Goal: Information Seeking & Learning: Learn about a topic

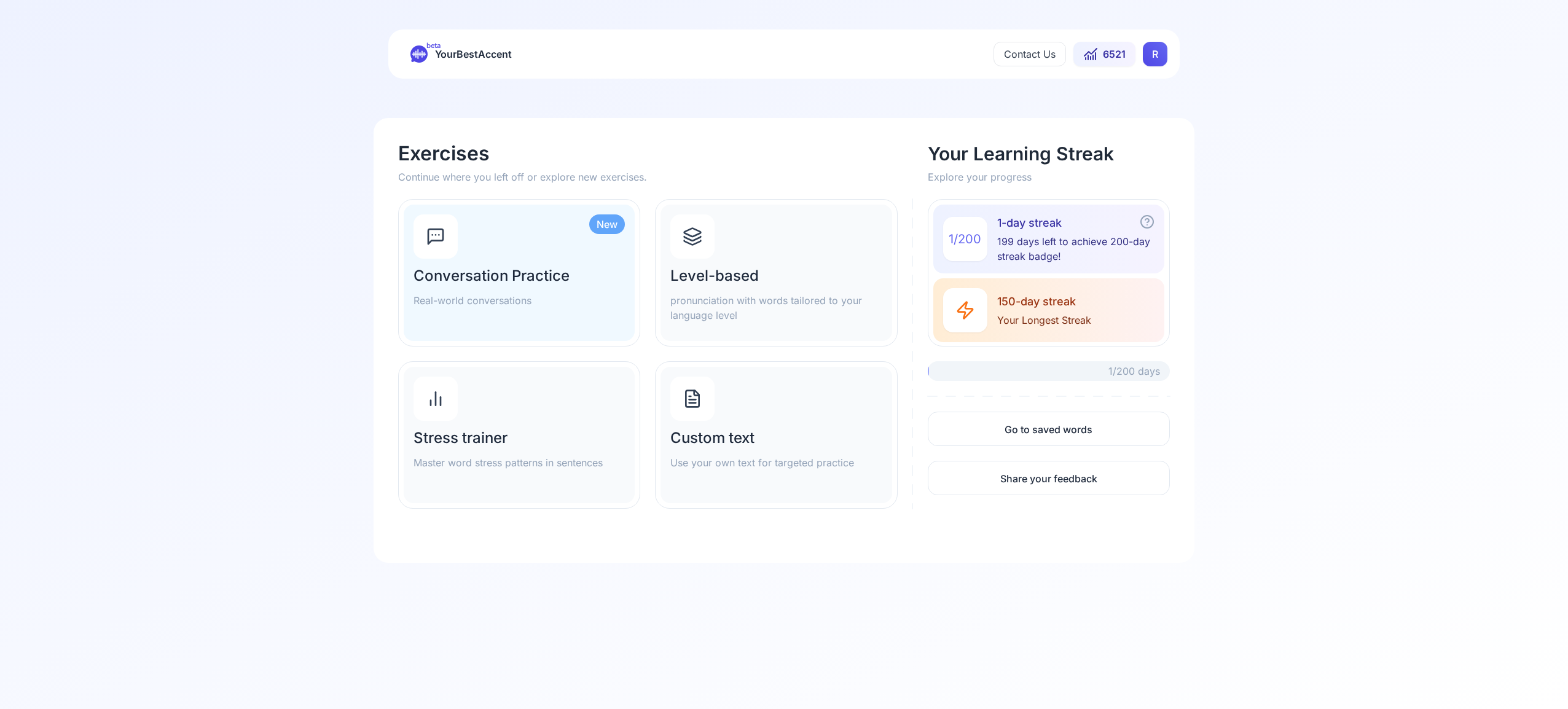
click at [696, 238] on icon at bounding box center [693, 237] width 20 height 20
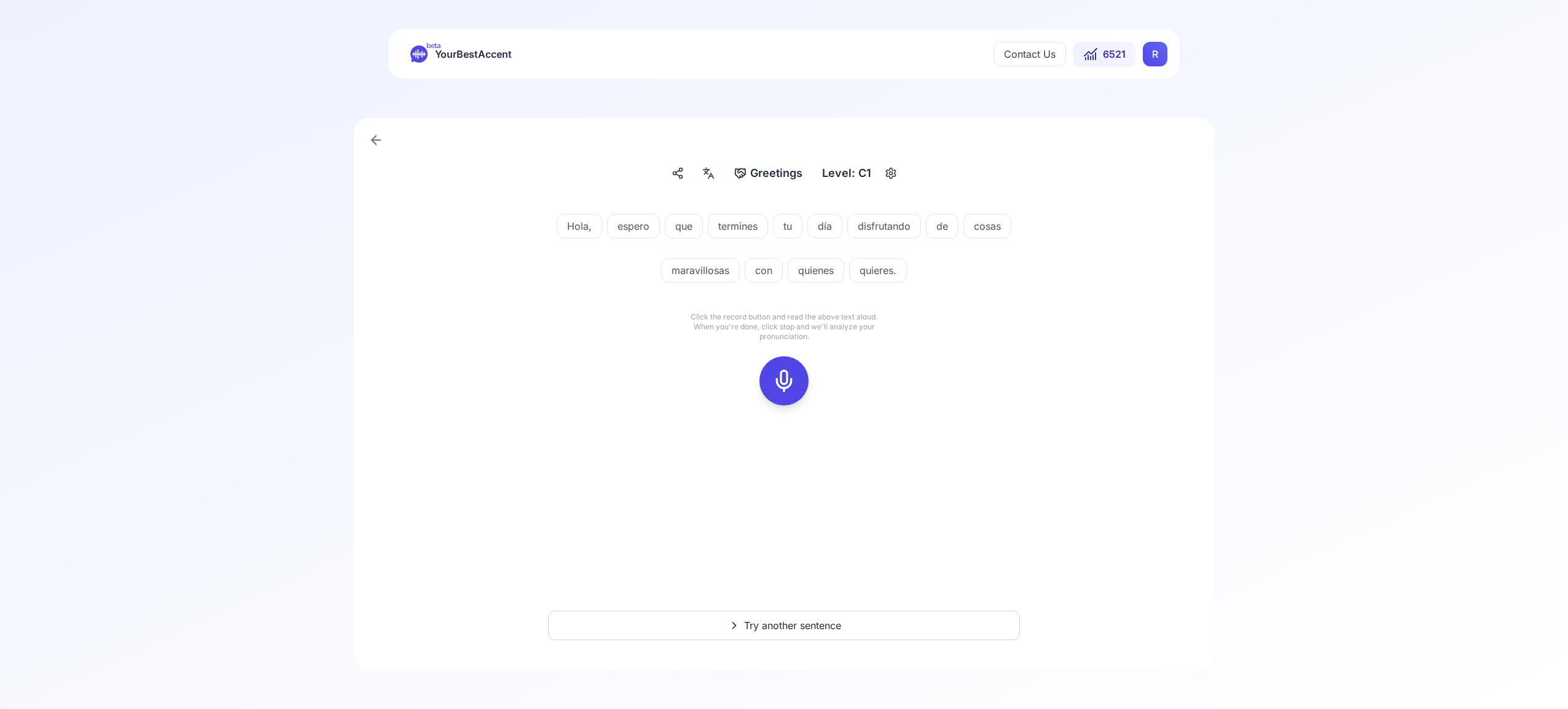
click at [779, 383] on icon at bounding box center [784, 380] width 25 height 25
click at [776, 376] on icon at bounding box center [784, 380] width 25 height 25
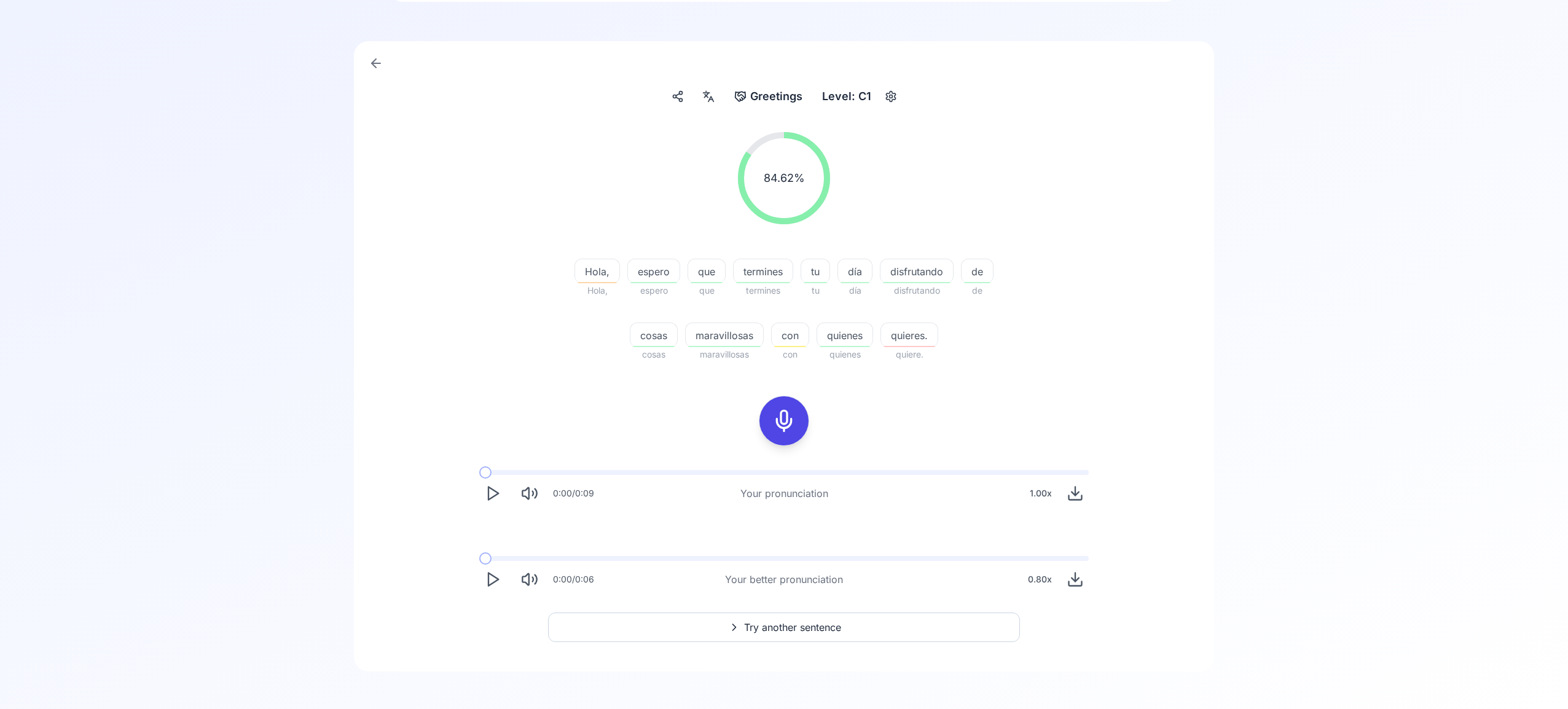
scroll to position [78, 0]
click at [803, 626] on span "Try another sentence" at bounding box center [792, 626] width 97 height 15
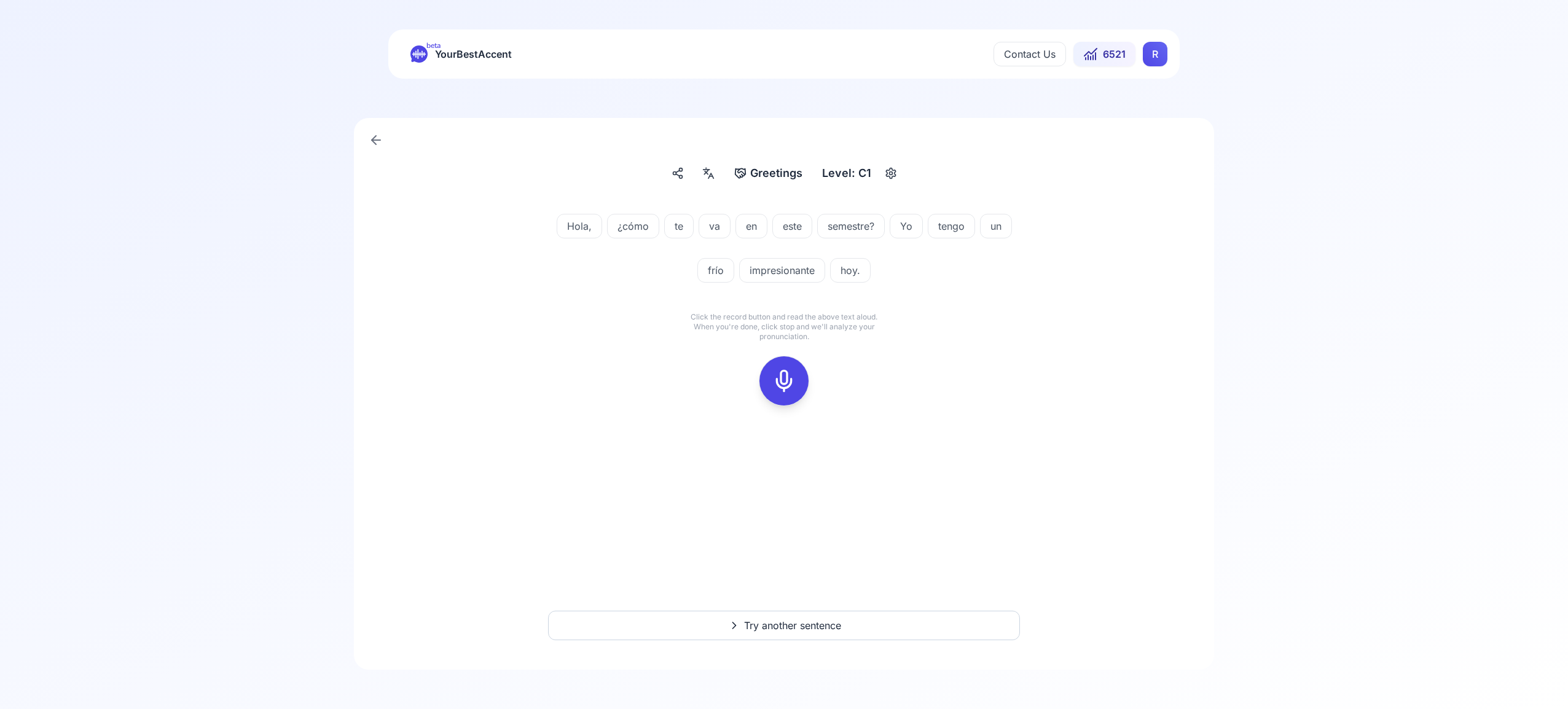
click at [784, 381] on icon at bounding box center [784, 380] width 25 height 25
click at [784, 379] on icon at bounding box center [784, 380] width 25 height 25
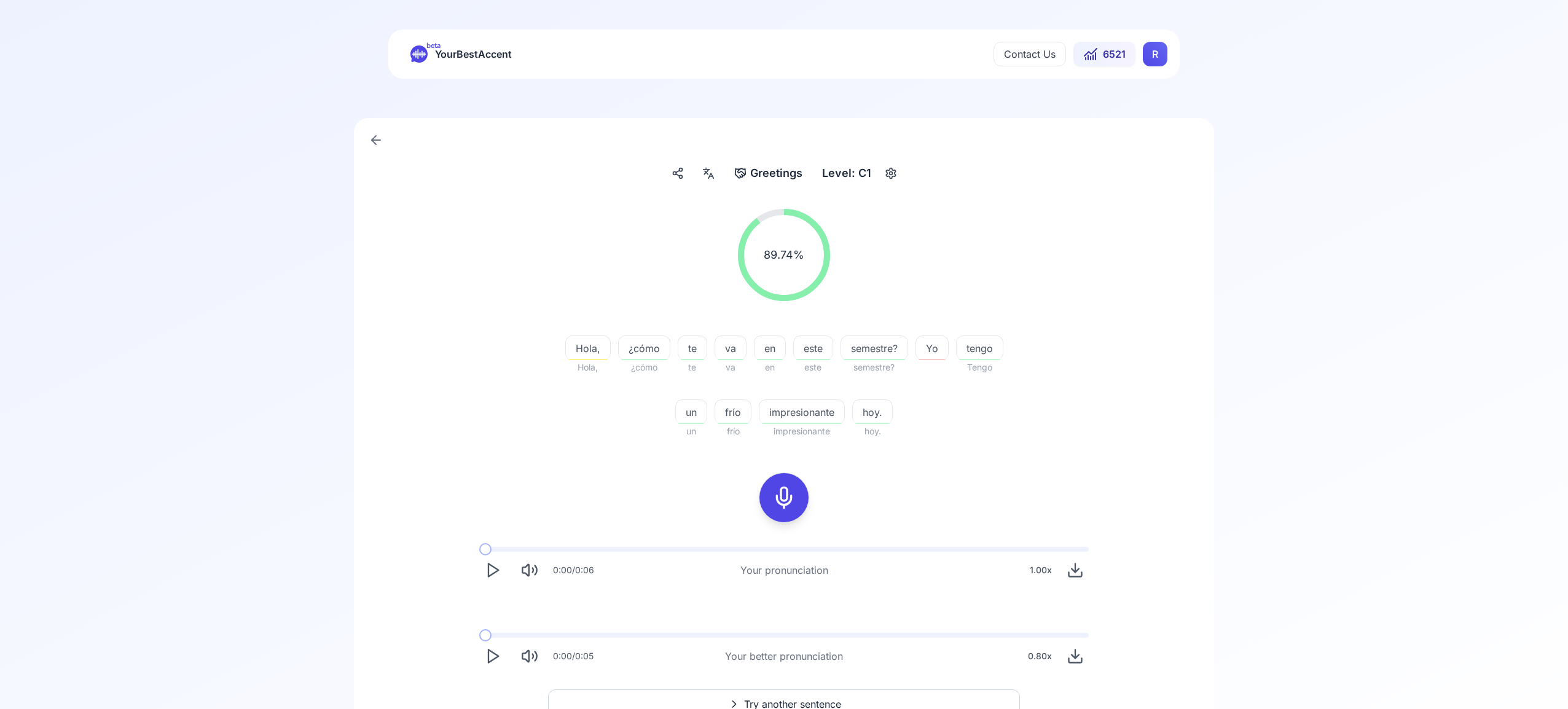
click at [836, 698] on span "Try another sentence" at bounding box center [792, 704] width 97 height 15
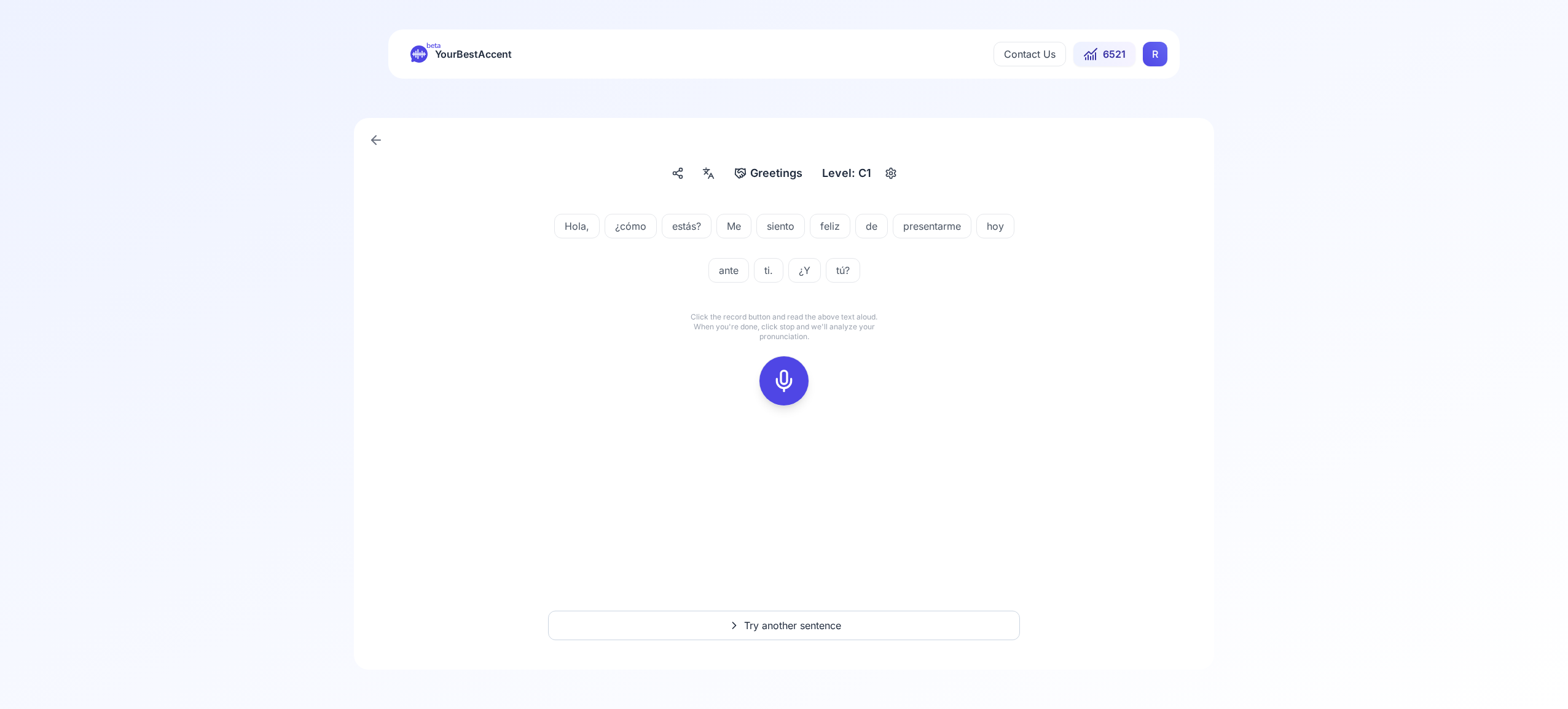
click at [786, 388] on icon at bounding box center [784, 380] width 25 height 25
click at [799, 380] on button at bounding box center [784, 381] width 49 height 49
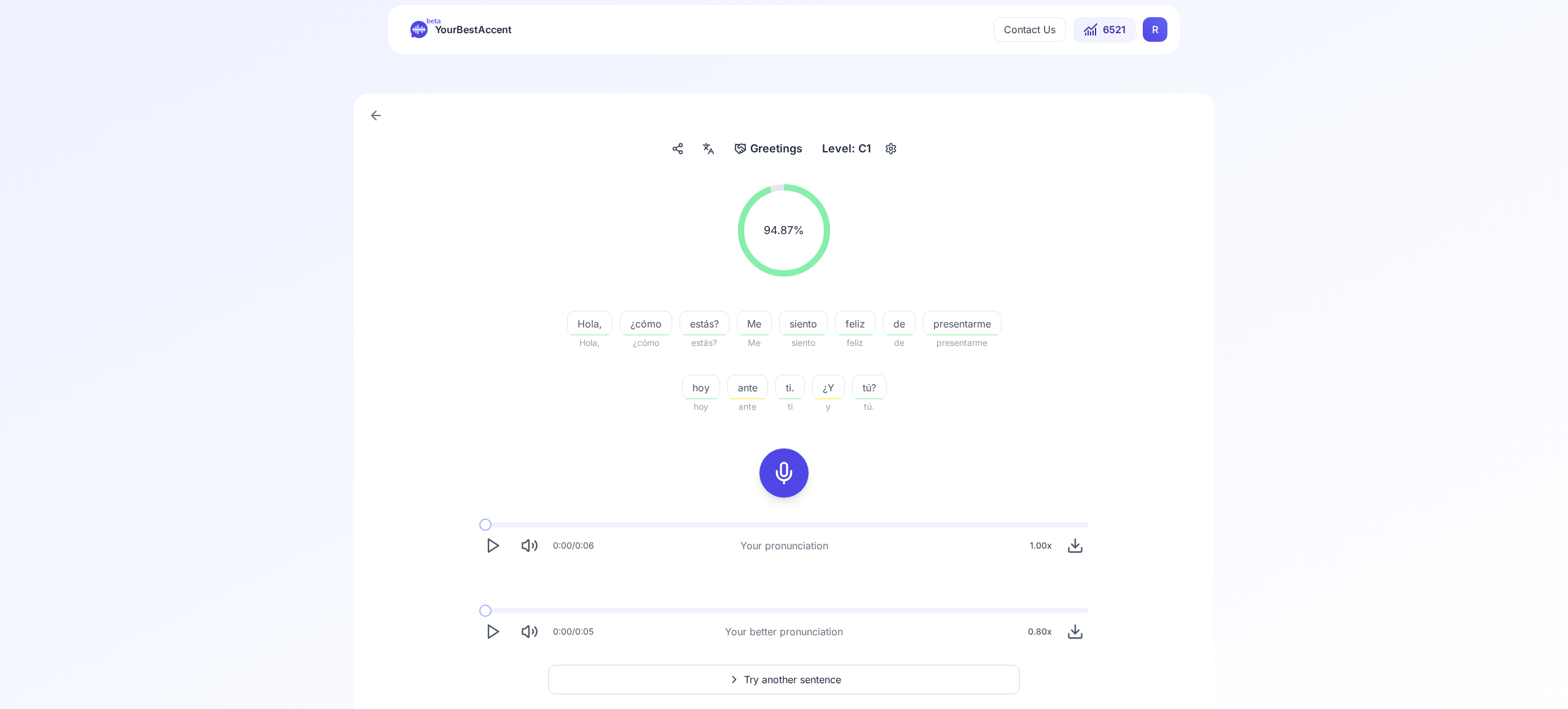
scroll to position [30, 0]
click at [817, 675] on span "Try another sentence" at bounding box center [792, 674] width 97 height 15
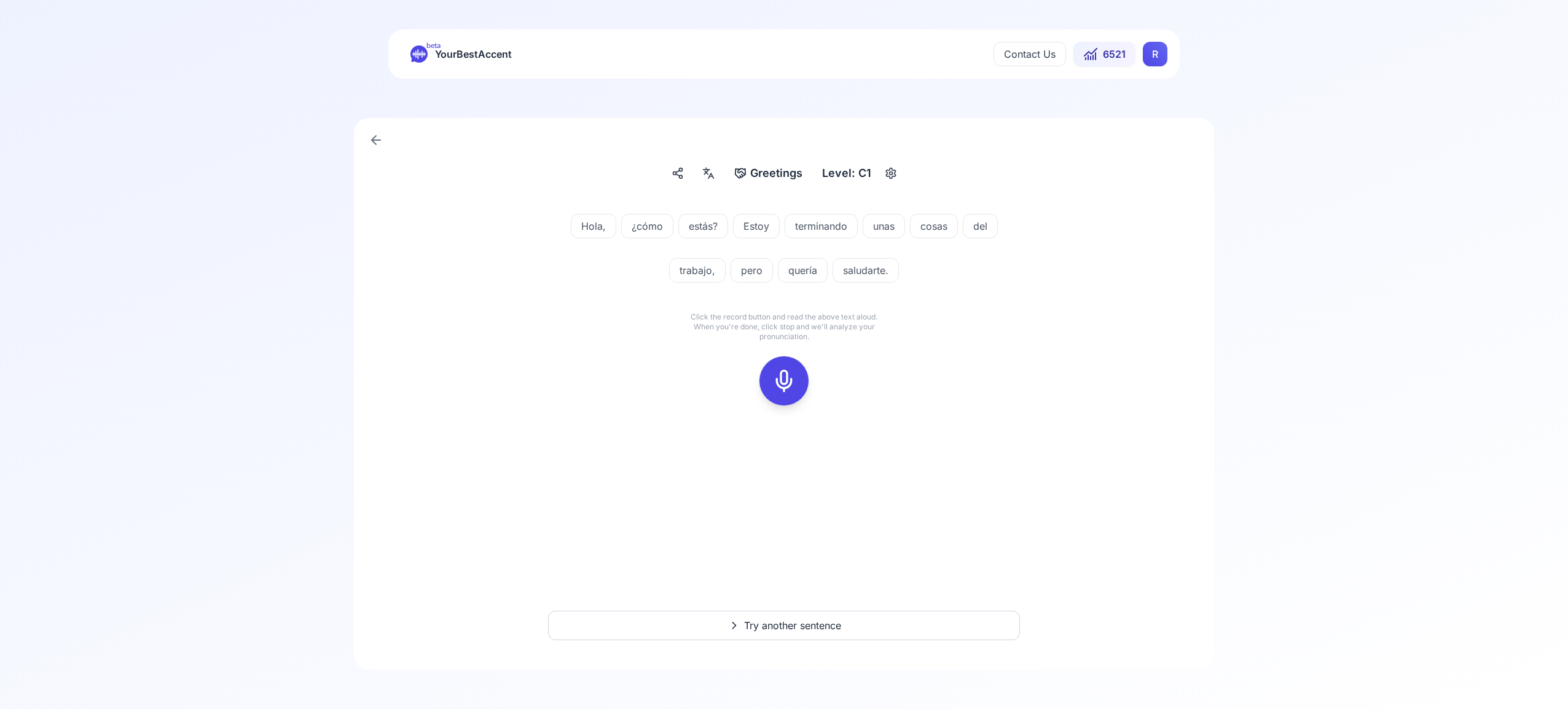
click at [785, 373] on icon at bounding box center [784, 380] width 25 height 25
click at [779, 382] on icon at bounding box center [784, 380] width 25 height 25
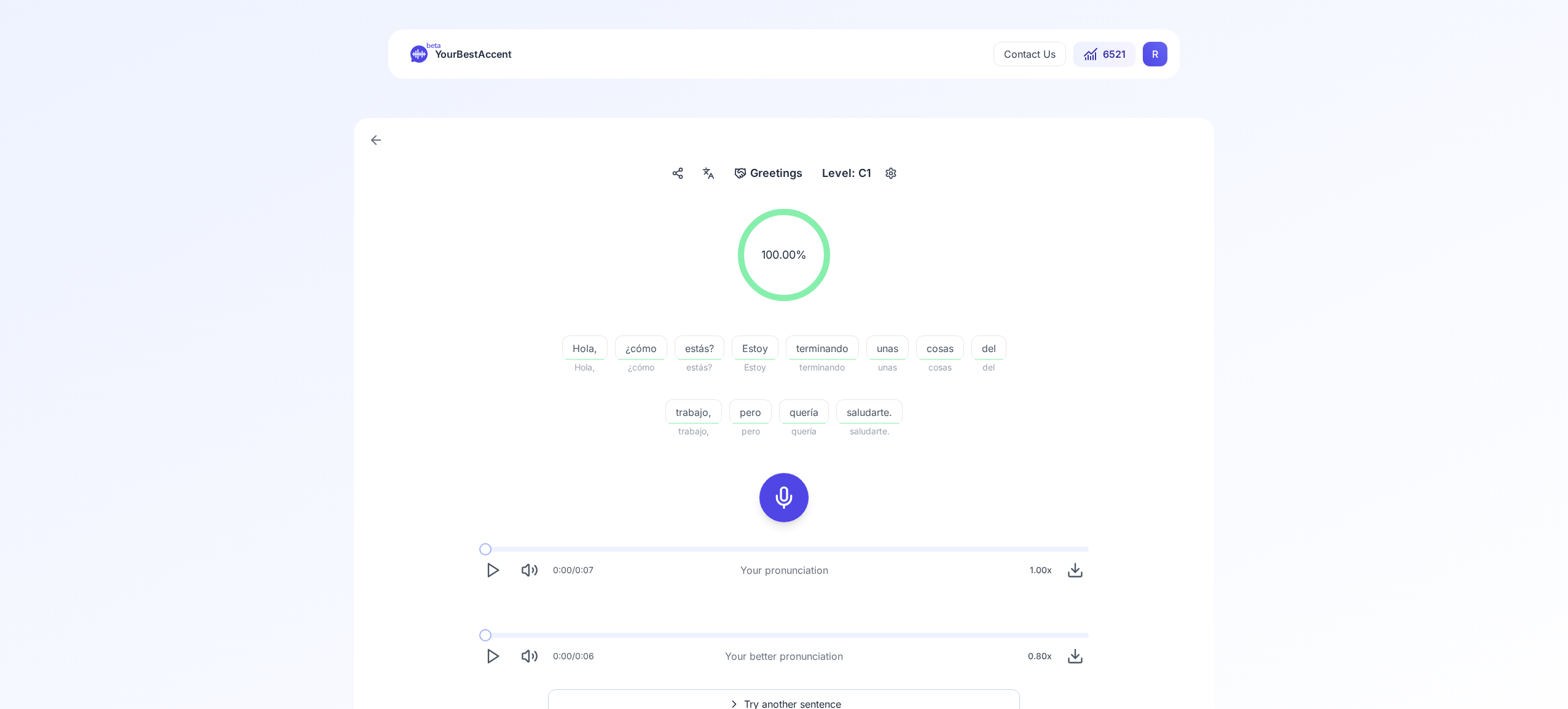
click at [849, 697] on button "Try another sentence" at bounding box center [784, 704] width 472 height 29
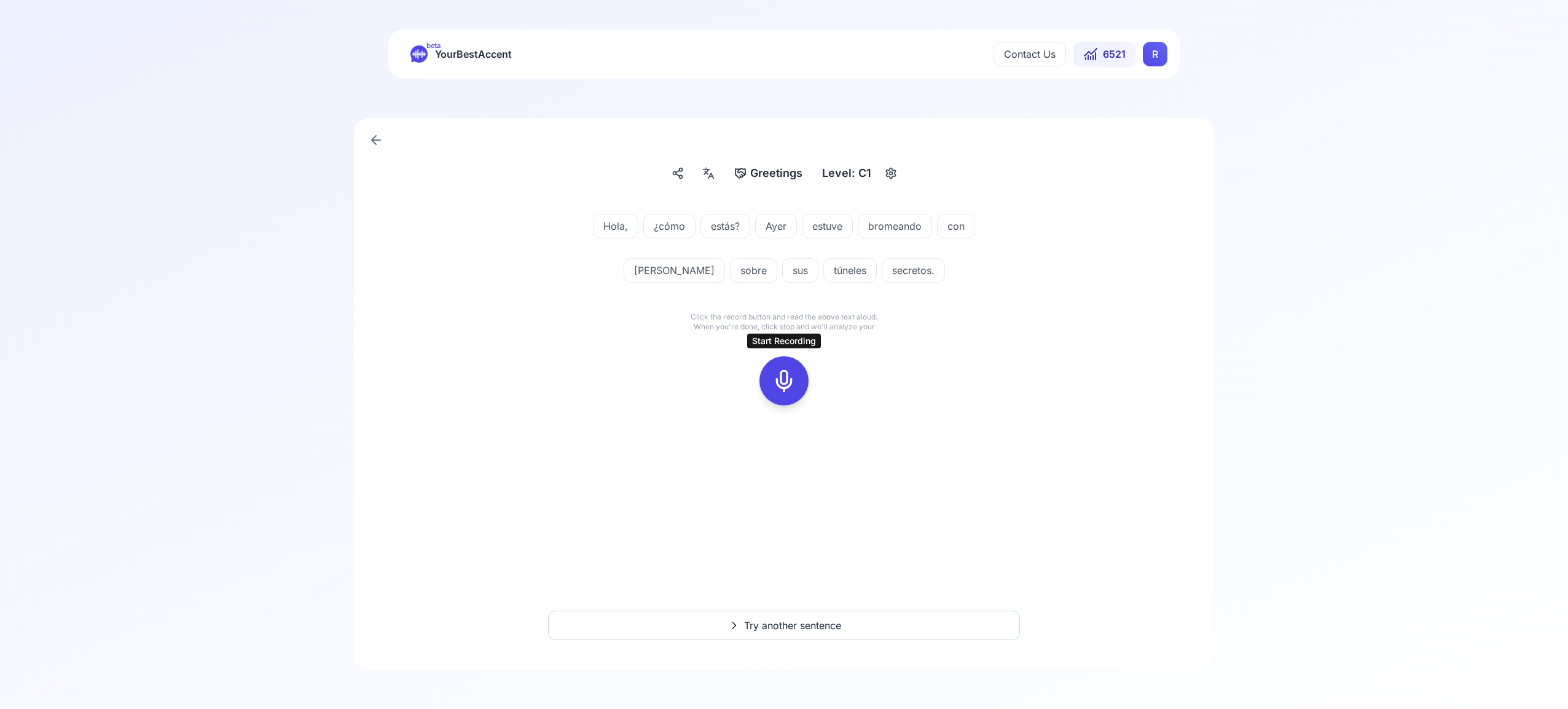
click at [784, 378] on icon at bounding box center [784, 380] width 25 height 25
click at [784, 373] on icon at bounding box center [784, 380] width 25 height 25
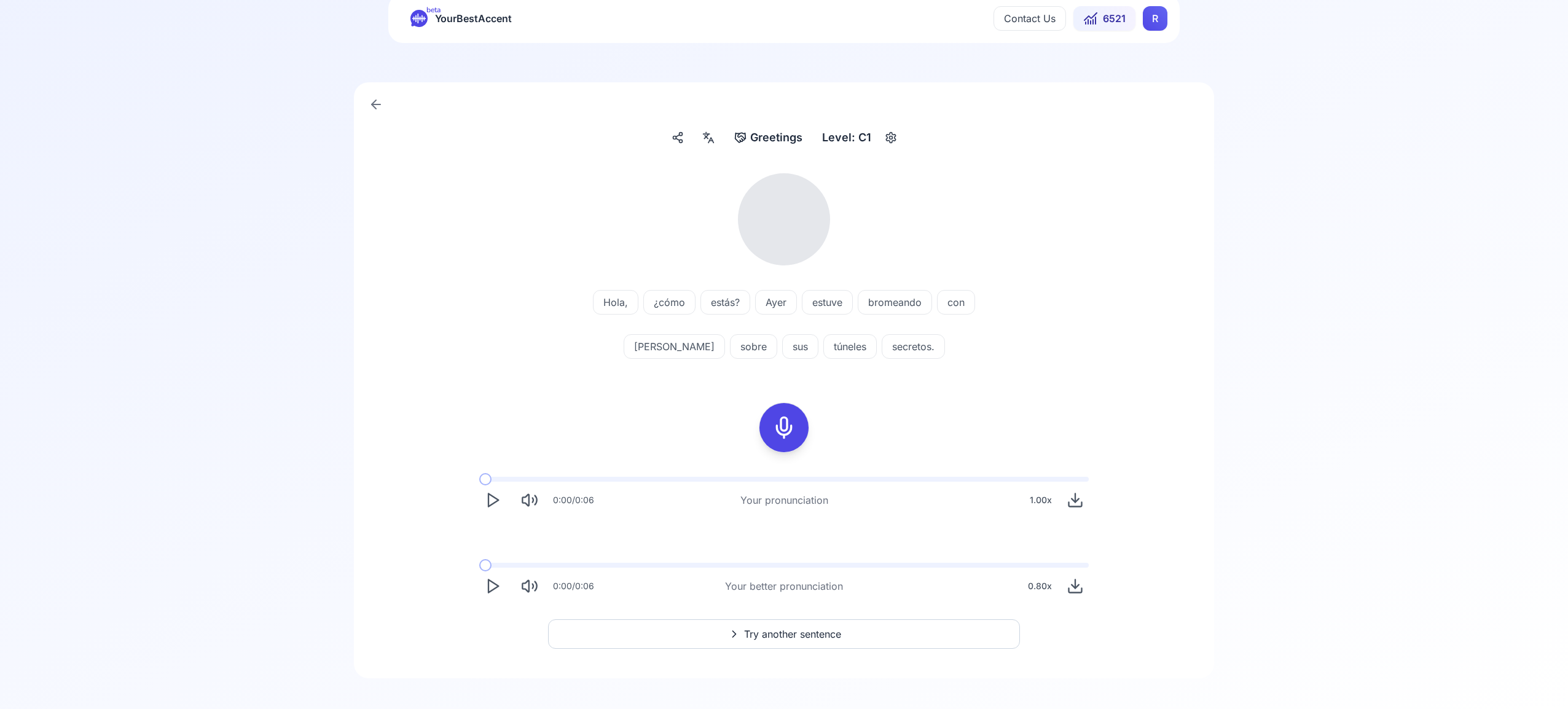
scroll to position [44, 0]
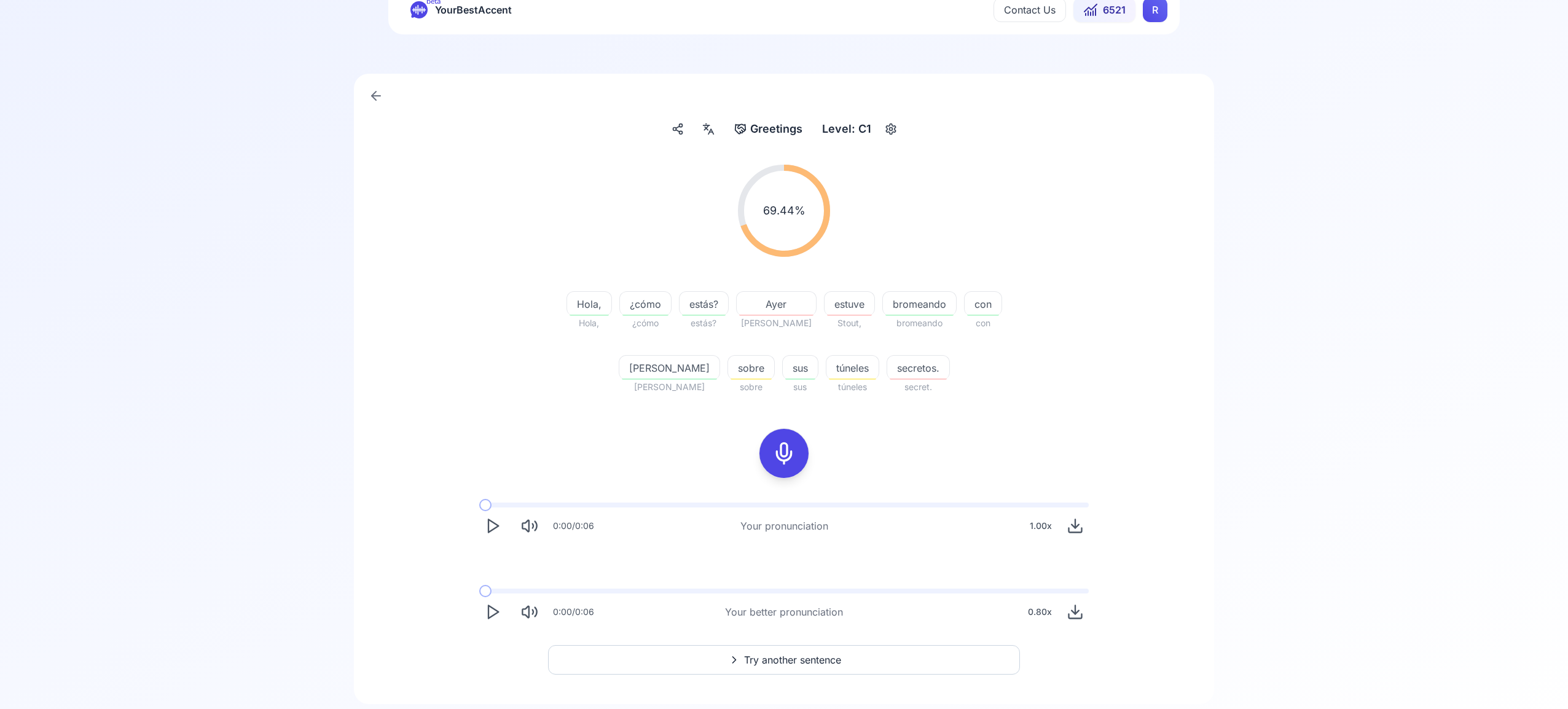
click at [814, 660] on span "Try another sentence" at bounding box center [792, 660] width 97 height 15
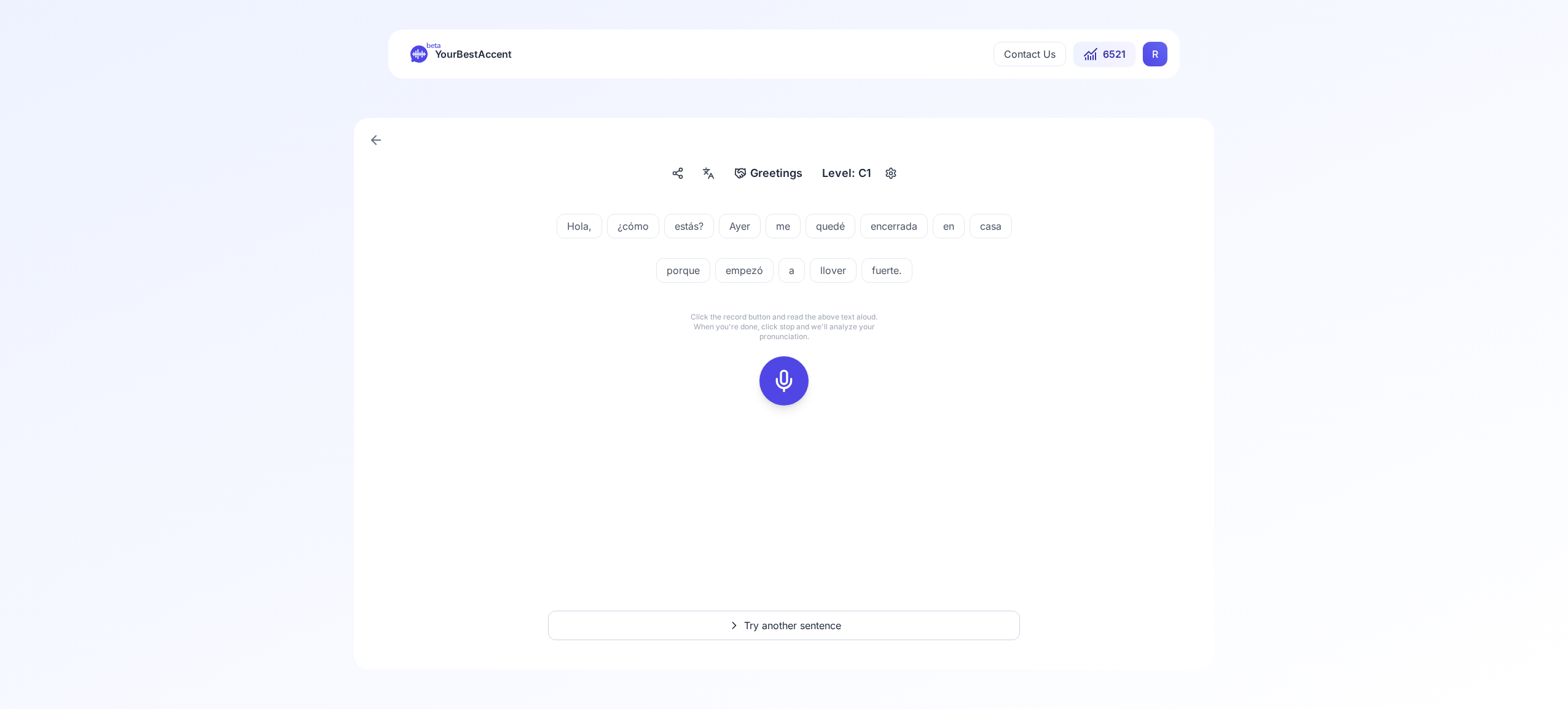
click at [779, 389] on icon at bounding box center [784, 380] width 25 height 25
click at [763, 376] on button at bounding box center [784, 381] width 49 height 49
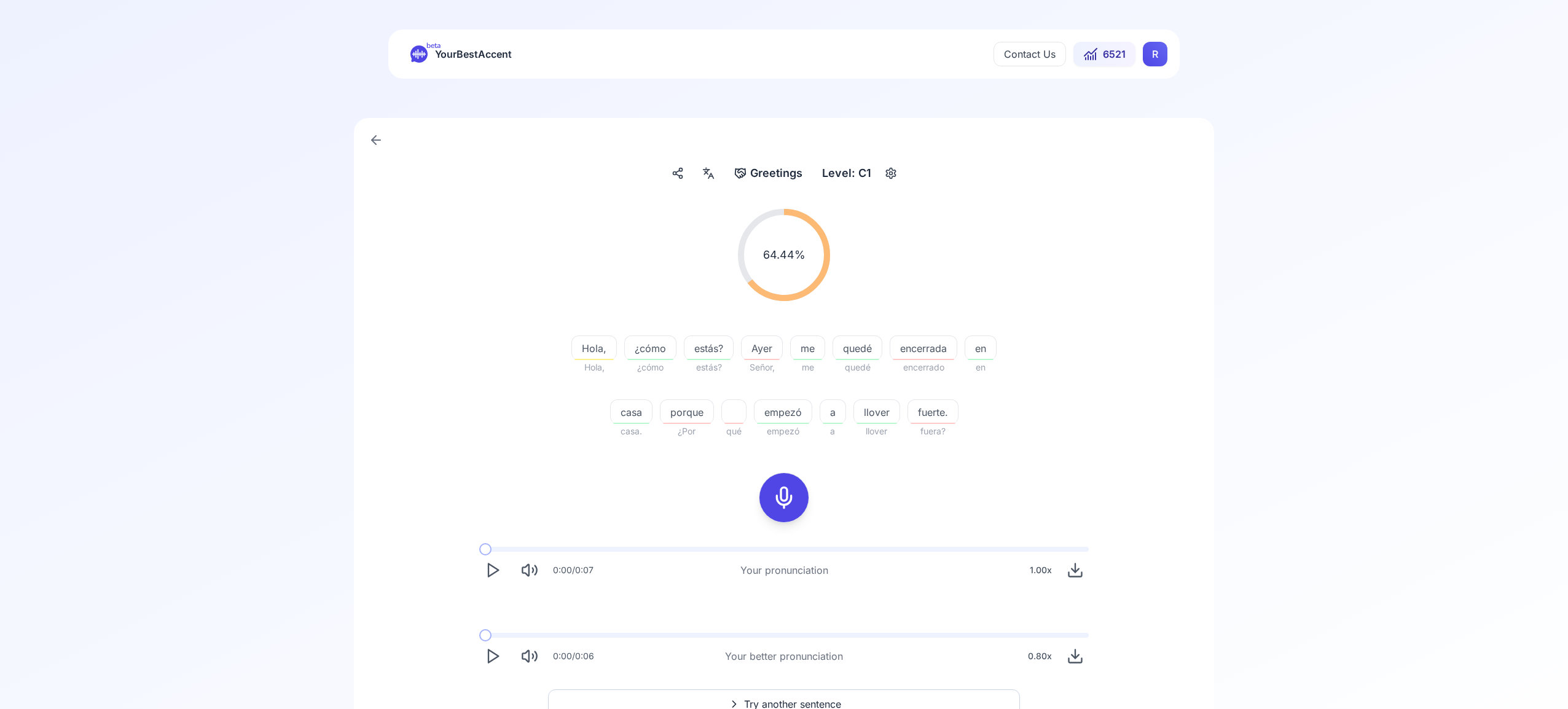
click at [1153, 59] on html "beta YourBestAccent Contact Us 6521 R Greetings Greetings Level: C1 64.44 % 64.…" at bounding box center [784, 354] width 1568 height 709
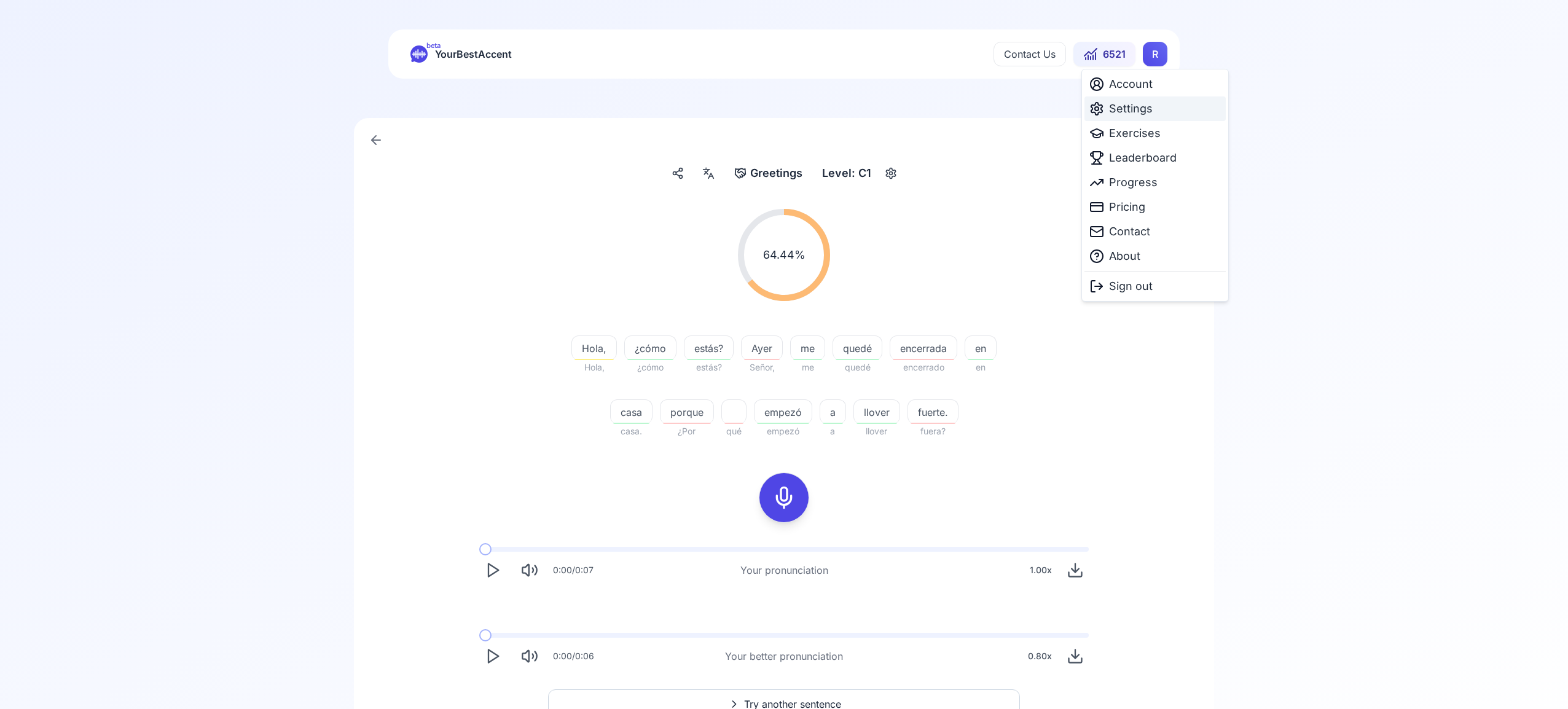
click at [1137, 111] on span "Settings" at bounding box center [1131, 109] width 43 height 18
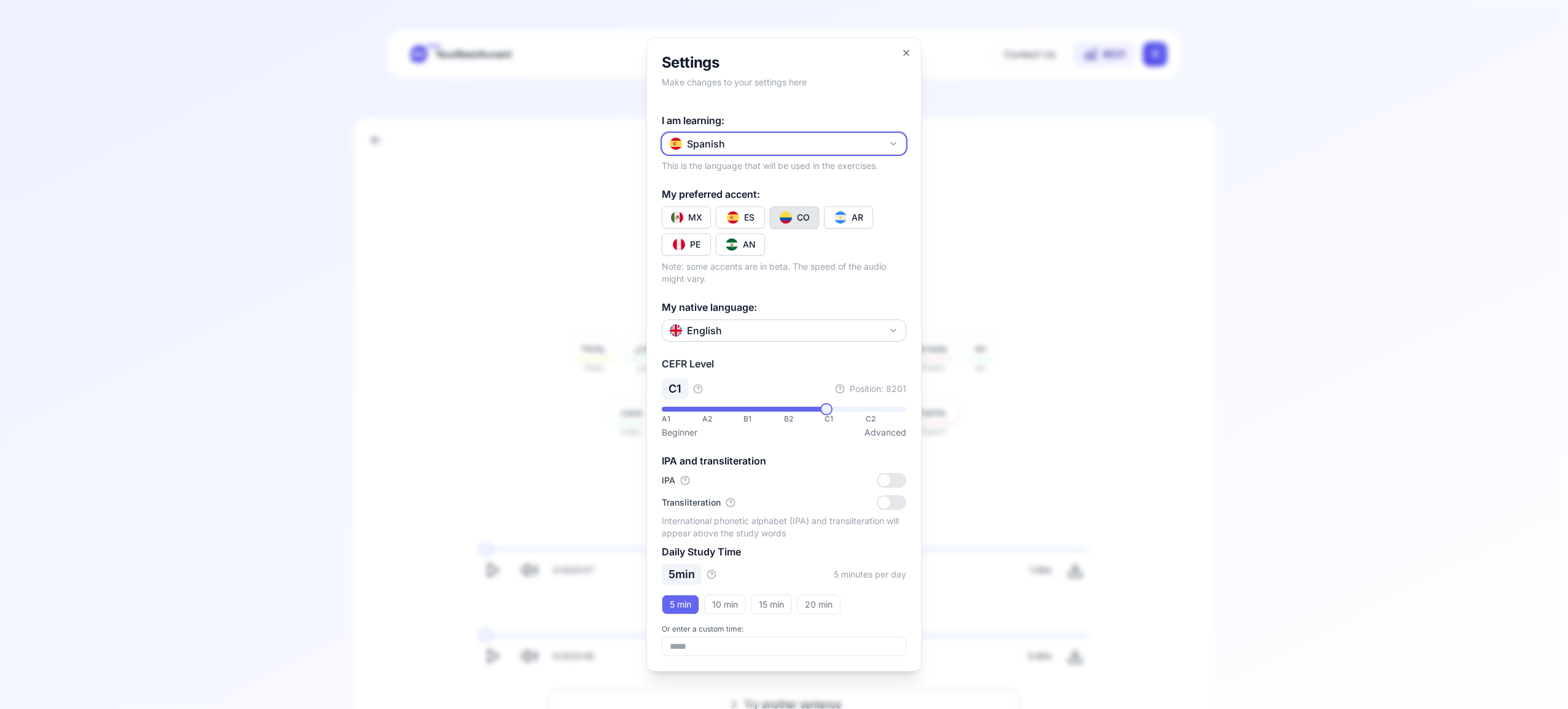
click at [896, 140] on icon "button" at bounding box center [894, 144] width 10 height 10
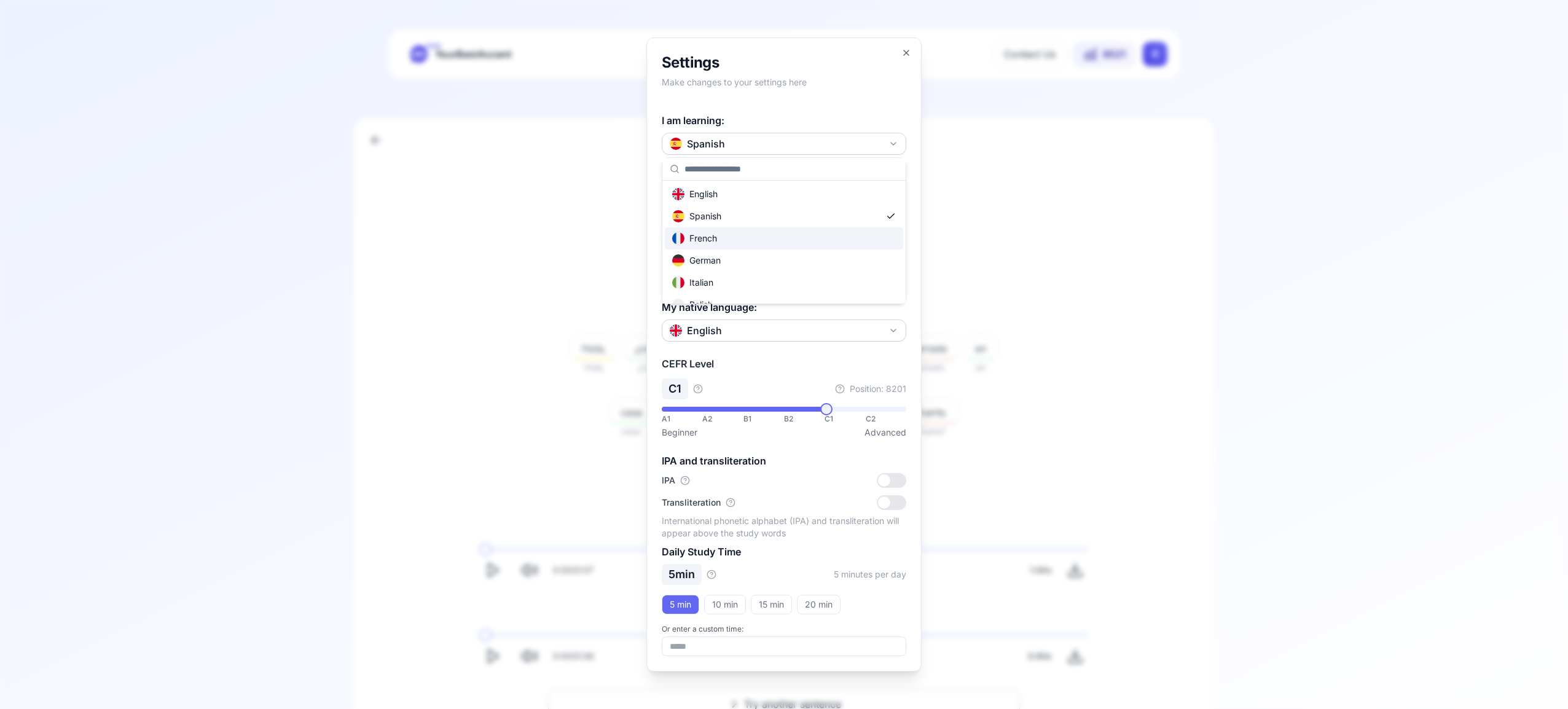
click at [814, 242] on div "French" at bounding box center [784, 239] width 238 height 22
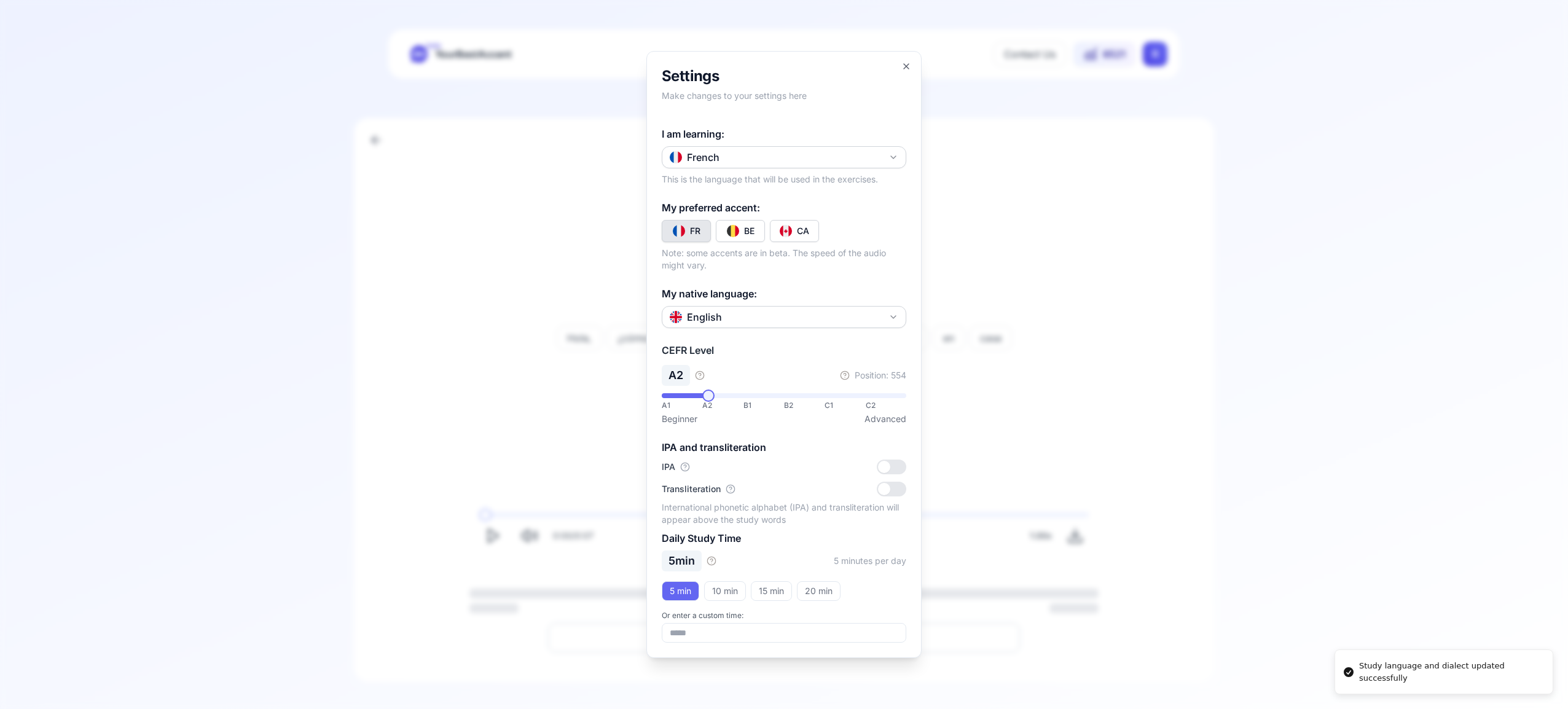
click at [806, 230] on div "CA" at bounding box center [803, 231] width 13 height 13
click at [904, 73] on h2 "Settings" at bounding box center [784, 76] width 244 height 20
click at [905, 70] on icon "button" at bounding box center [906, 67] width 10 height 10
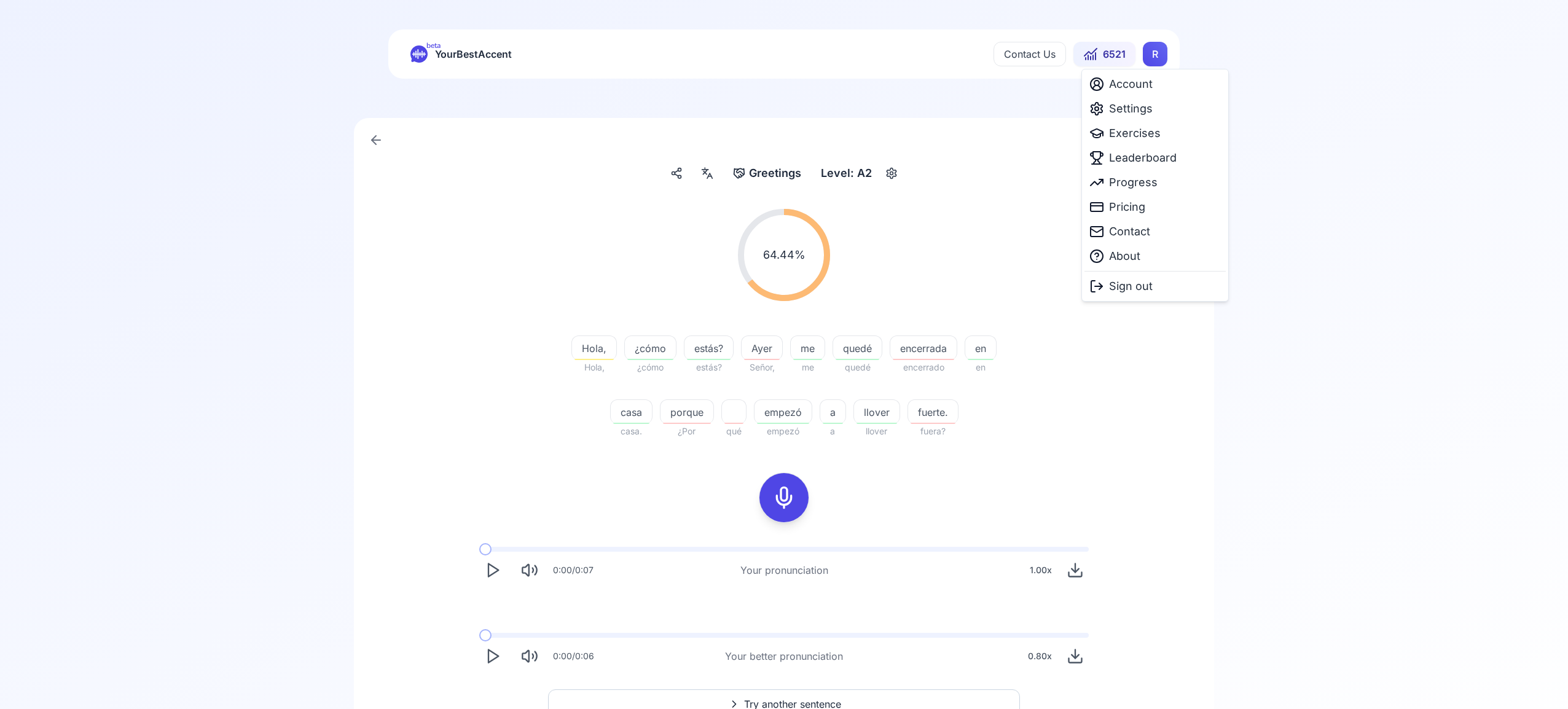
click at [1156, 57] on html "beta YourBestAccent Contact Us 6521 R Greetings Greetings Level: A2 64.44 % 64.…" at bounding box center [784, 354] width 1568 height 709
click at [1147, 106] on span "Settings" at bounding box center [1131, 109] width 43 height 18
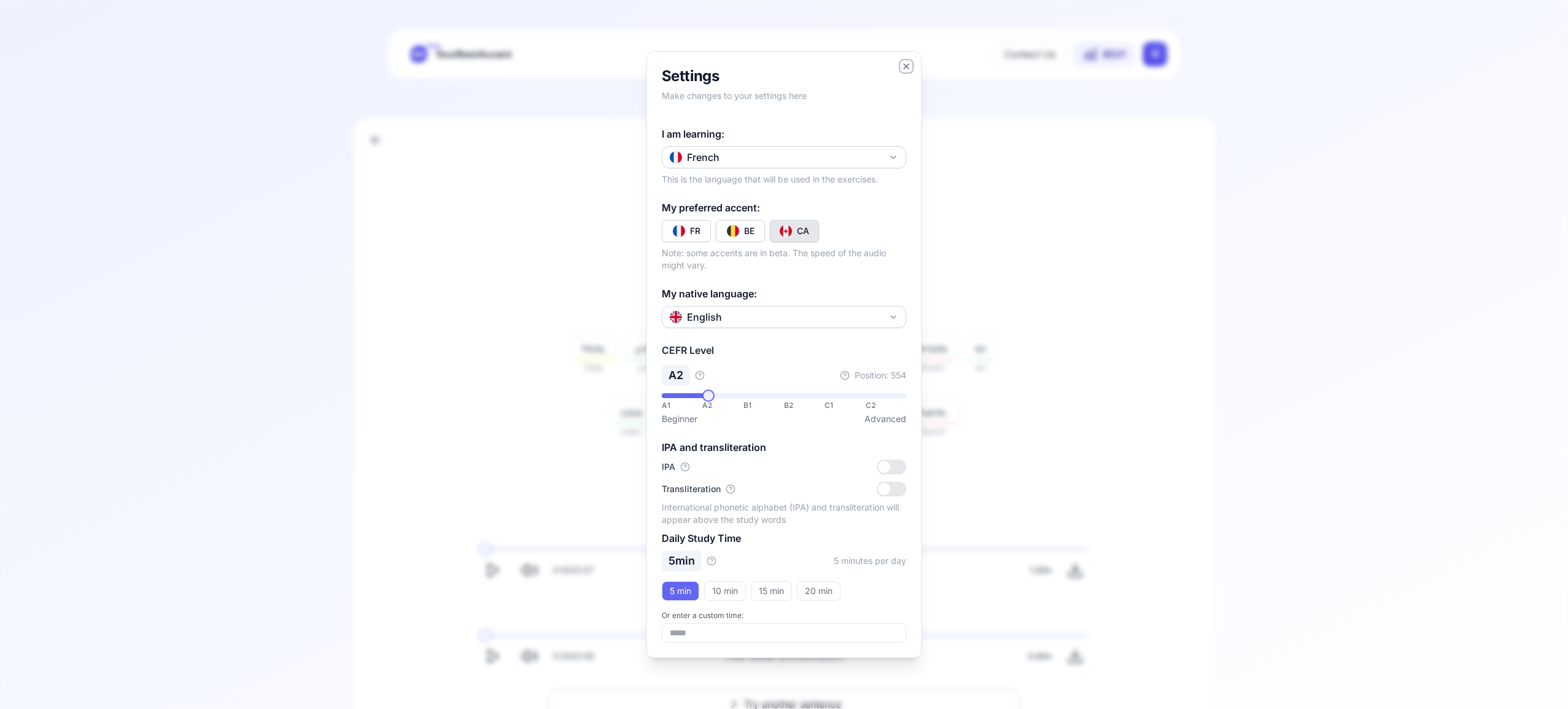
click at [906, 68] on icon "button" at bounding box center [906, 67] width 10 height 10
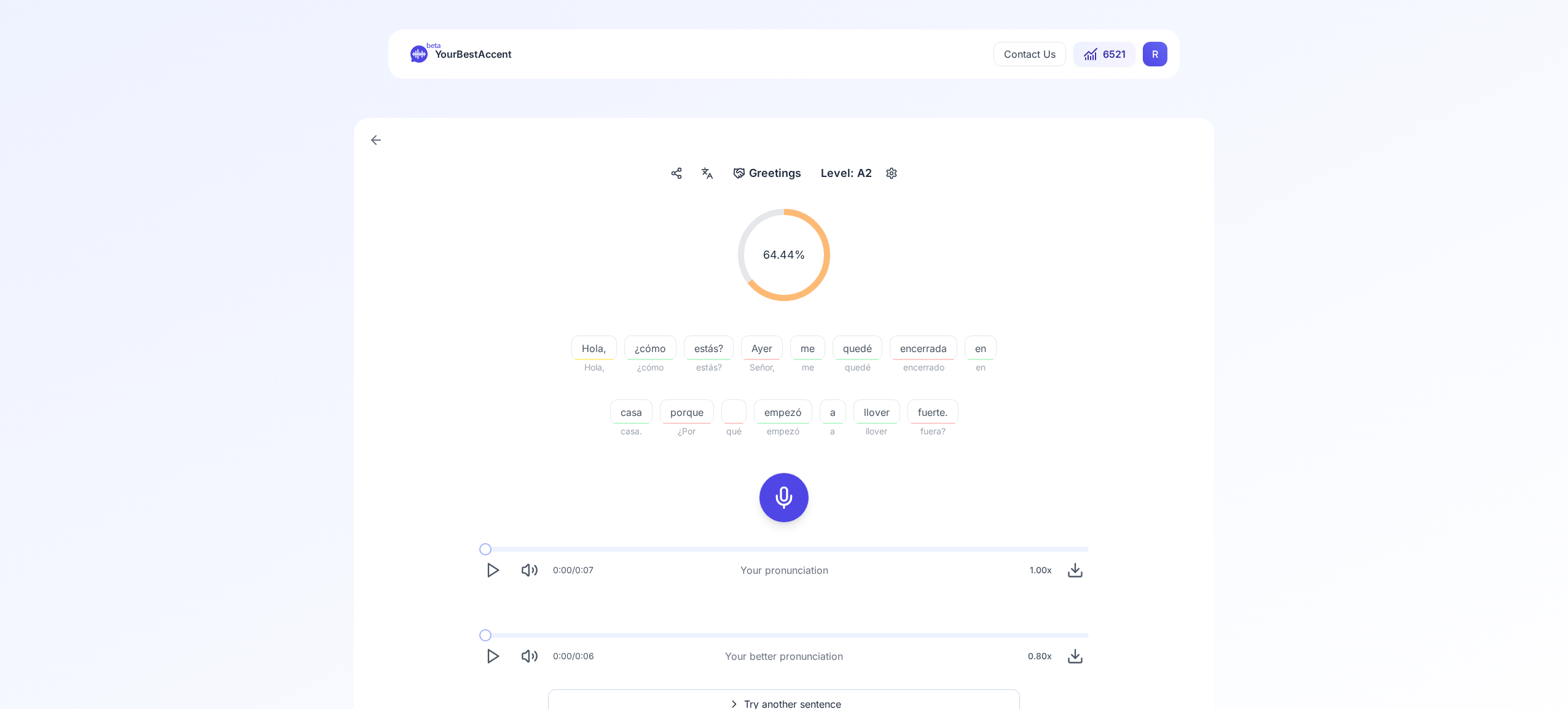
click at [1152, 63] on html "beta YourBestAccent Contact Us 6521 R Greetings Greetings Level: A2 64.44 % 64.…" at bounding box center [784, 354] width 1568 height 709
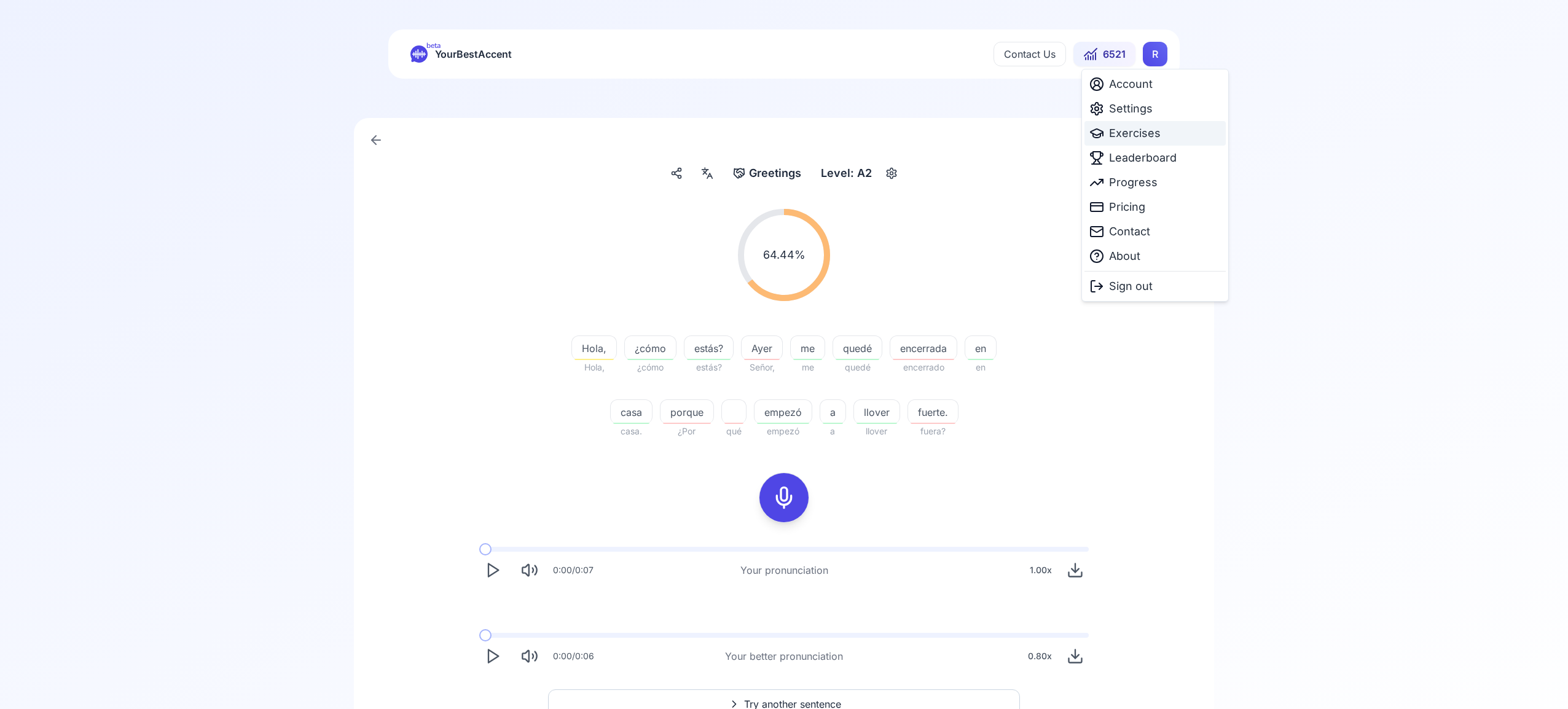
click at [1143, 137] on span "Exercises" at bounding box center [1135, 133] width 52 height 18
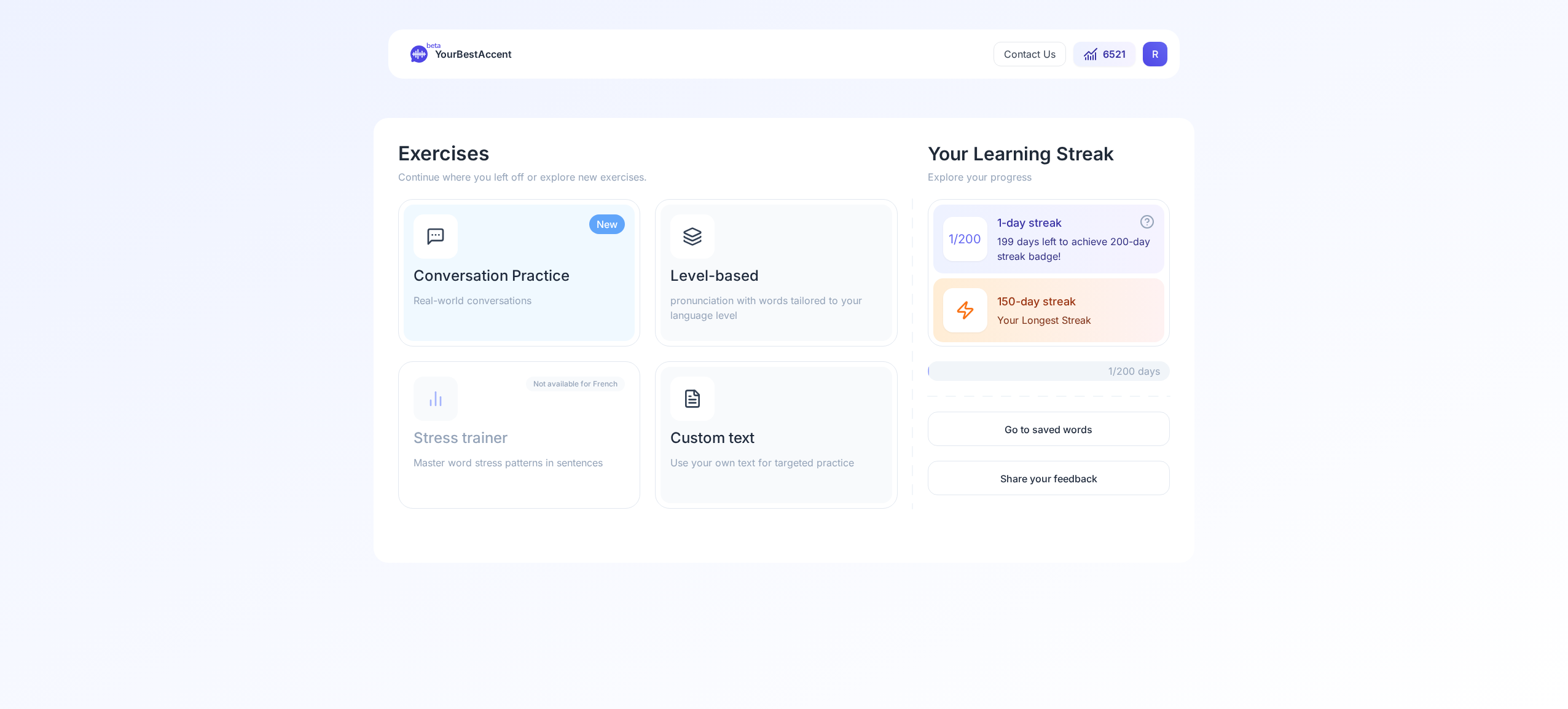
click at [809, 244] on div "Level-based pronunciation with words tailored to your language level" at bounding box center [776, 273] width 231 height 137
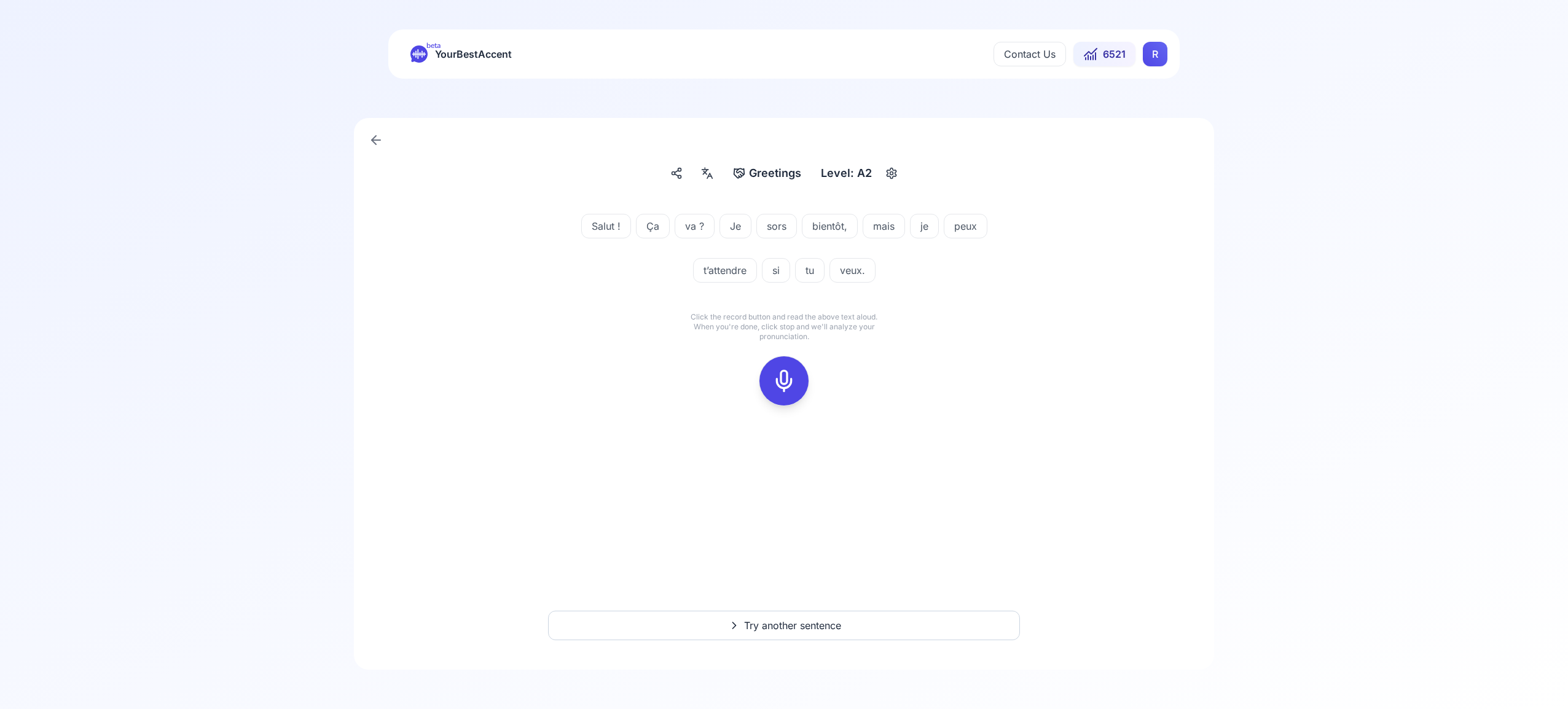
click at [794, 377] on icon at bounding box center [784, 380] width 25 height 25
click at [774, 383] on icon at bounding box center [784, 380] width 25 height 25
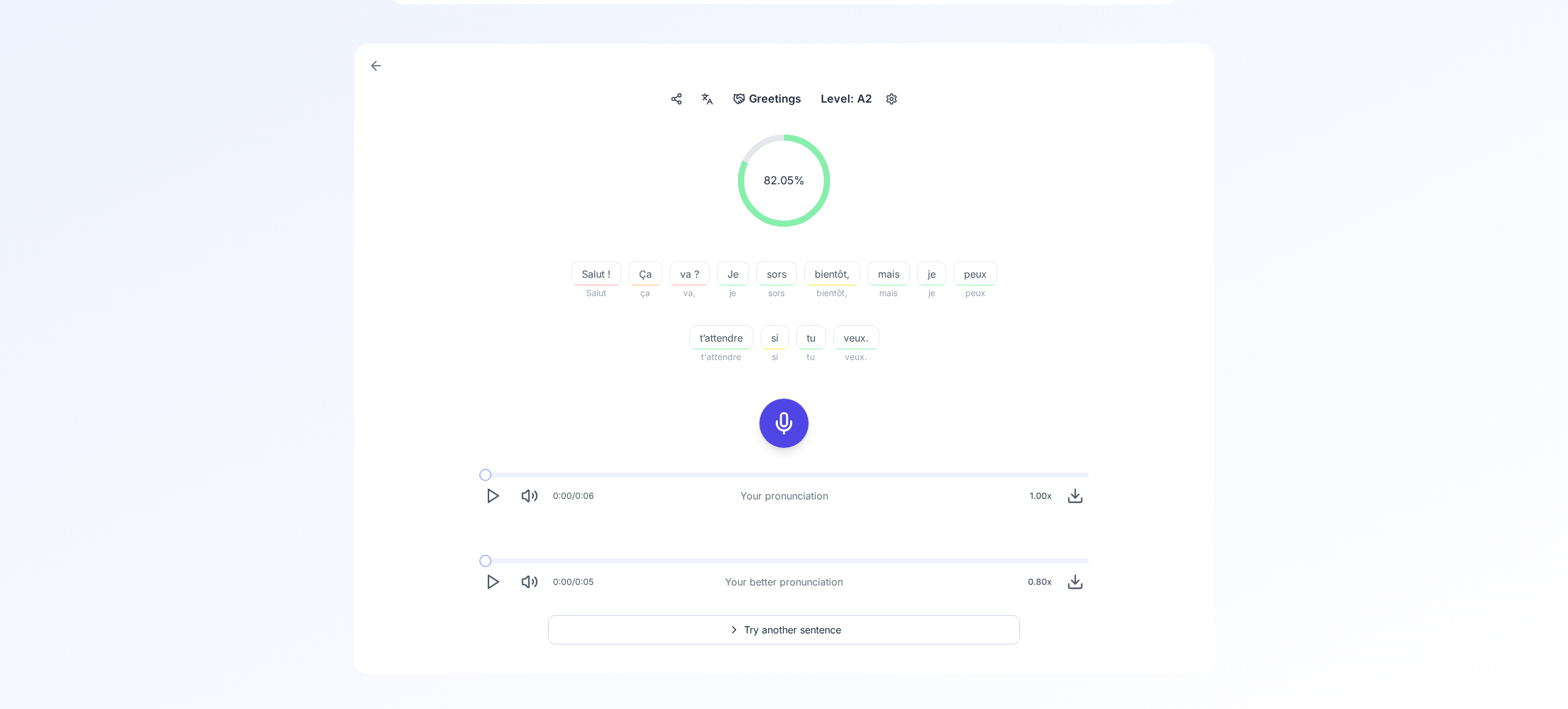
scroll to position [78, 0]
click at [847, 620] on button "Try another sentence" at bounding box center [784, 626] width 472 height 29
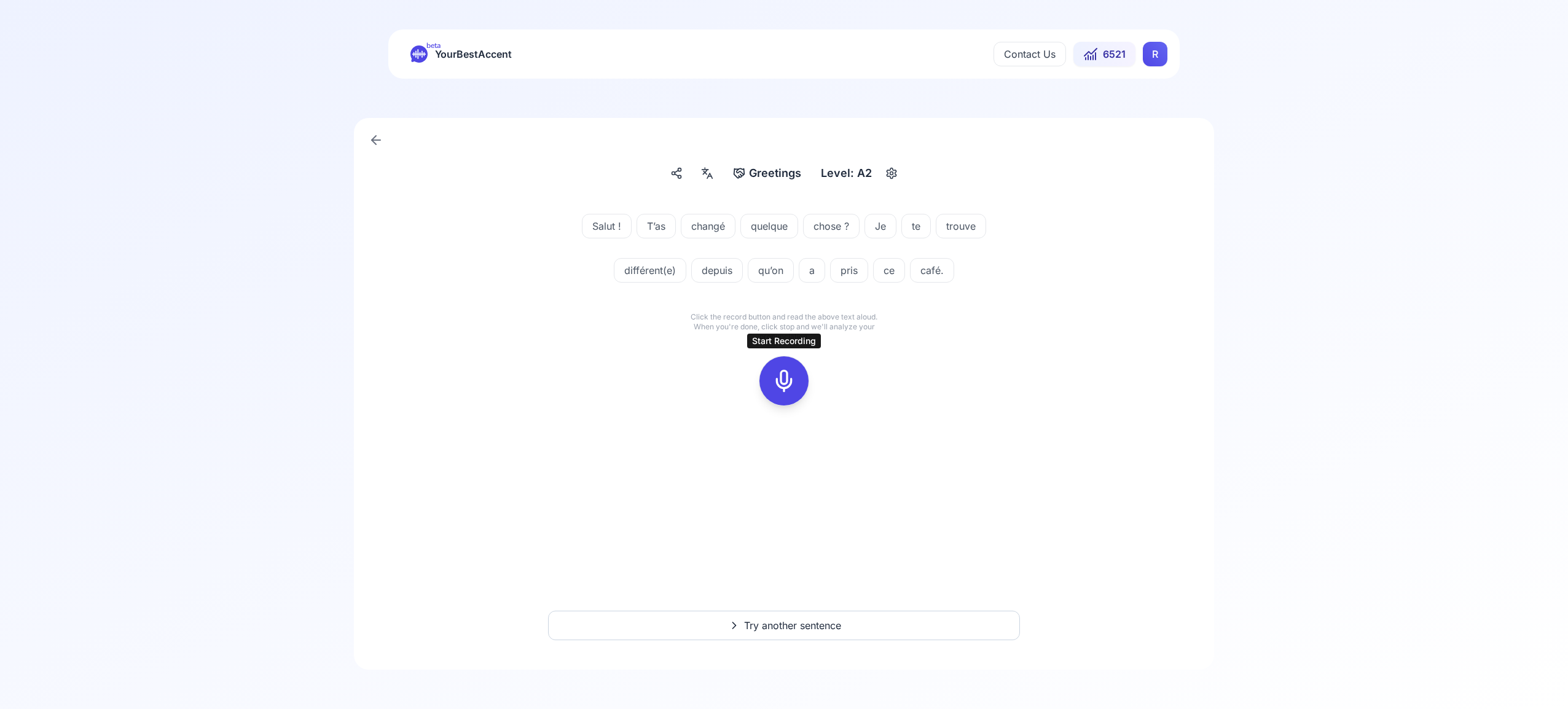
click at [784, 373] on icon at bounding box center [784, 380] width 25 height 25
click at [796, 383] on div at bounding box center [784, 381] width 29 height 49
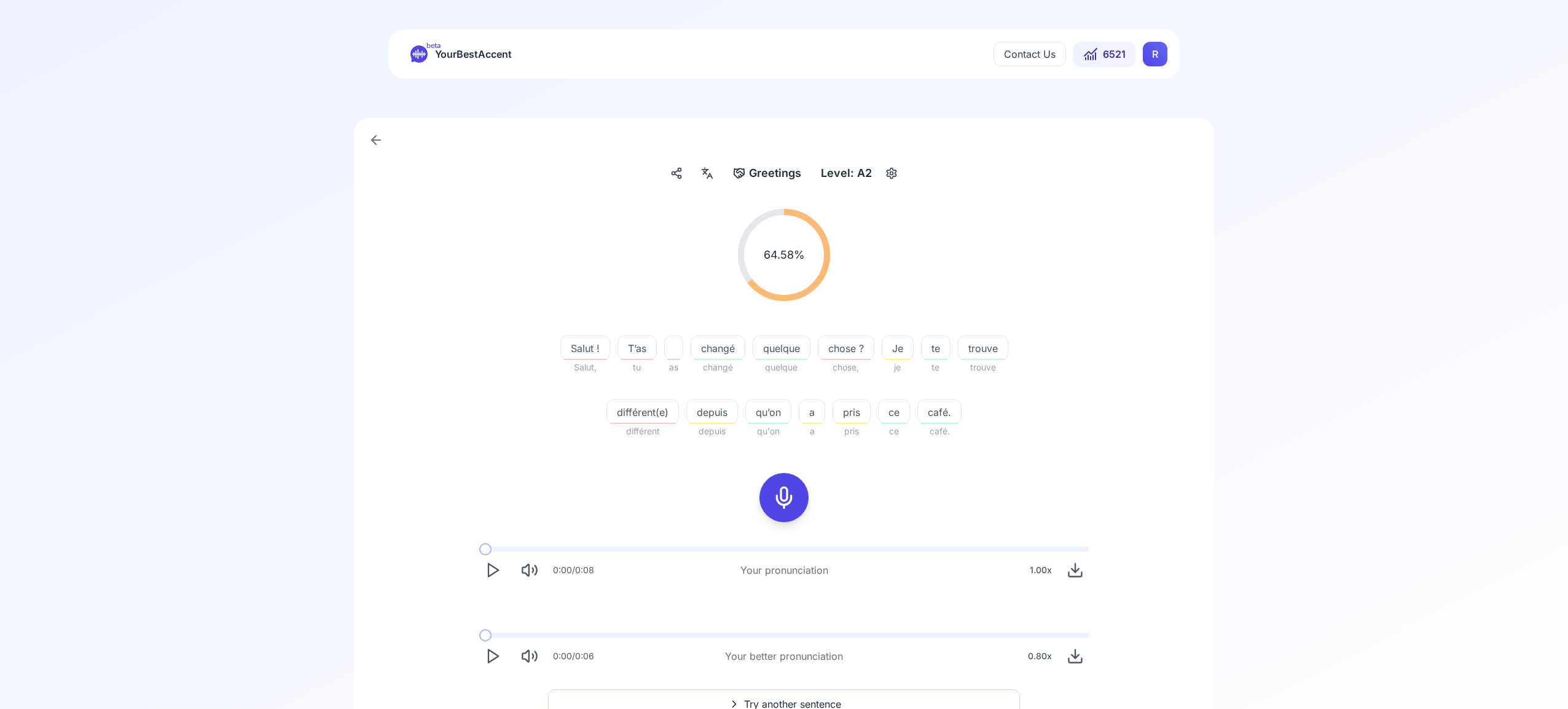
scroll to position [78, 0]
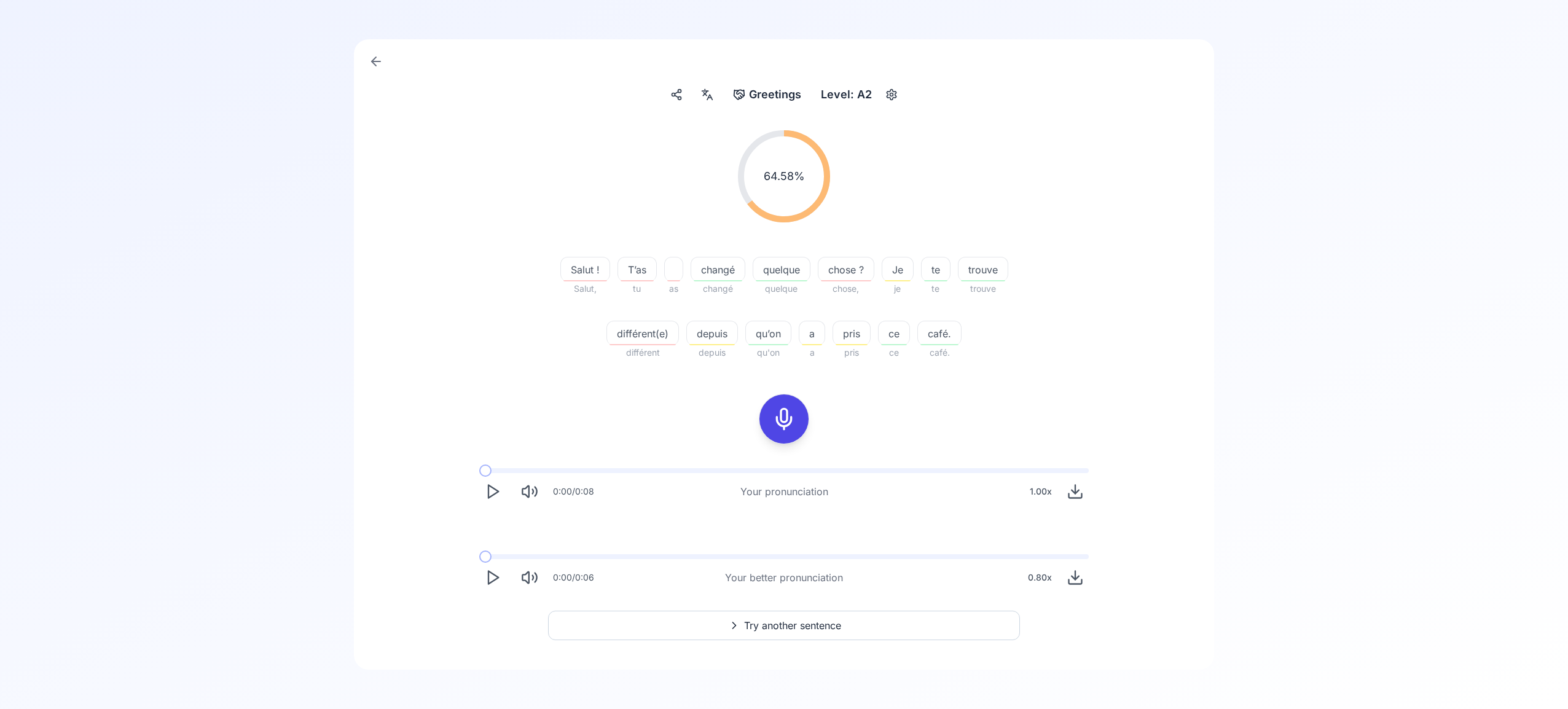
click at [854, 626] on button "Try another sentence" at bounding box center [784, 626] width 472 height 29
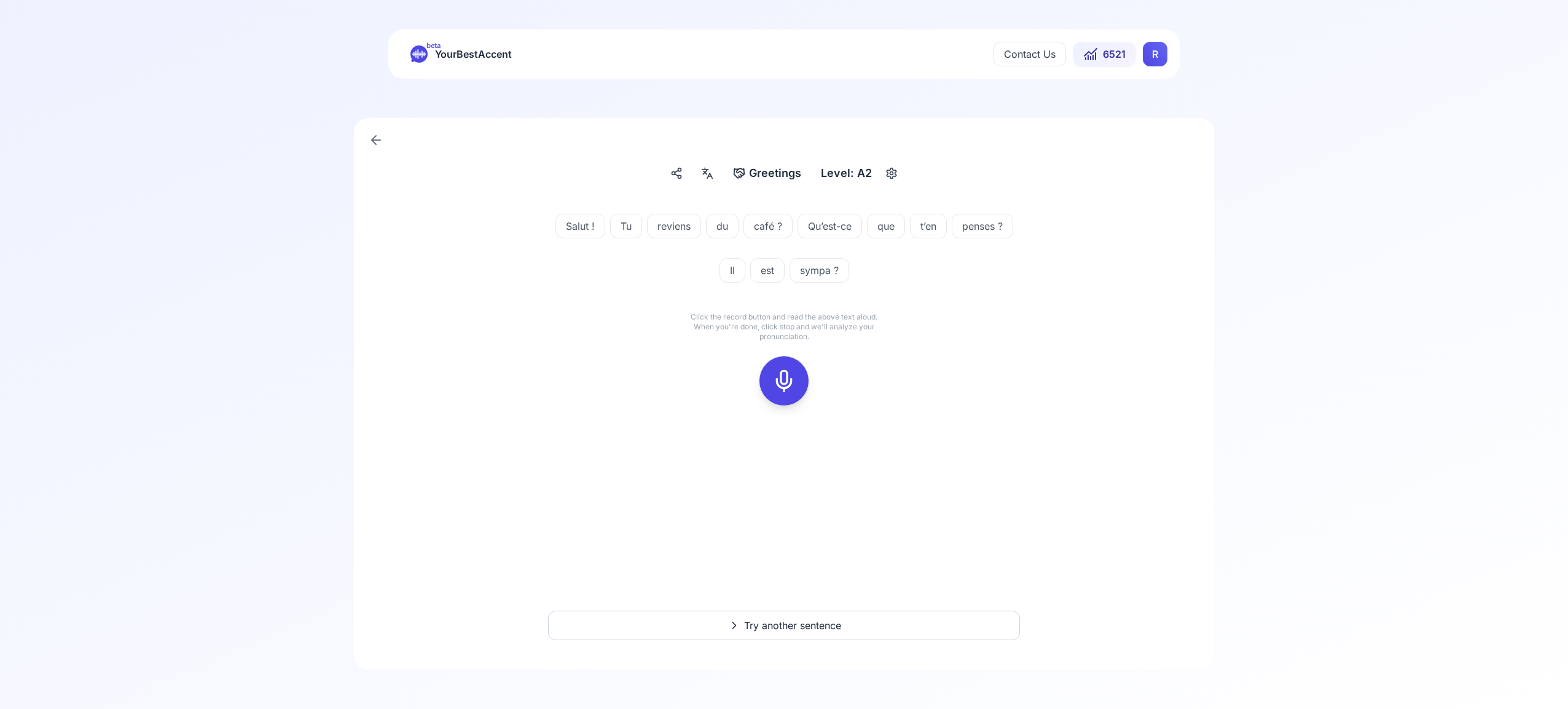
click at [786, 378] on icon at bounding box center [784, 380] width 25 height 25
click at [798, 383] on div at bounding box center [784, 381] width 29 height 49
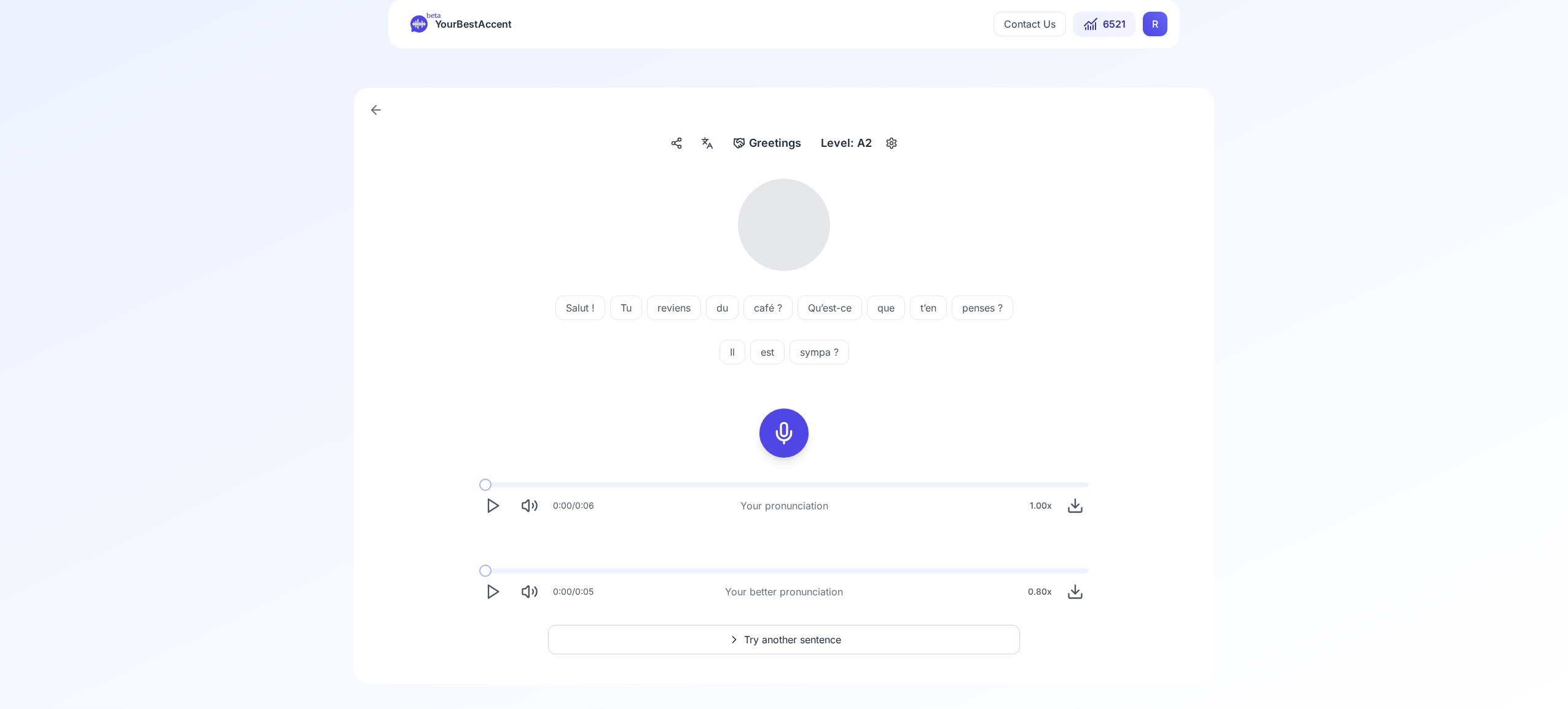
scroll to position [44, 0]
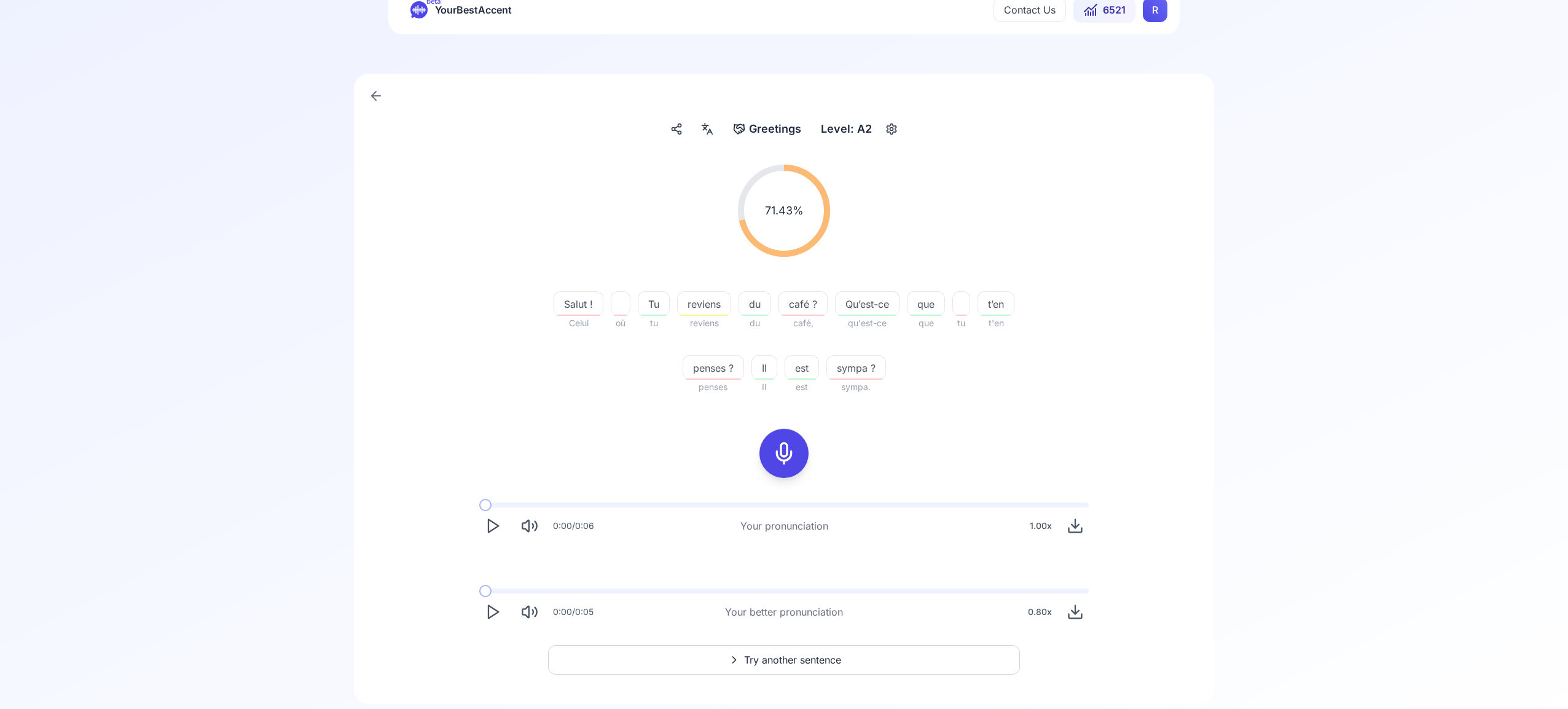
click at [494, 609] on polygon "Play" at bounding box center [493, 612] width 10 height 13
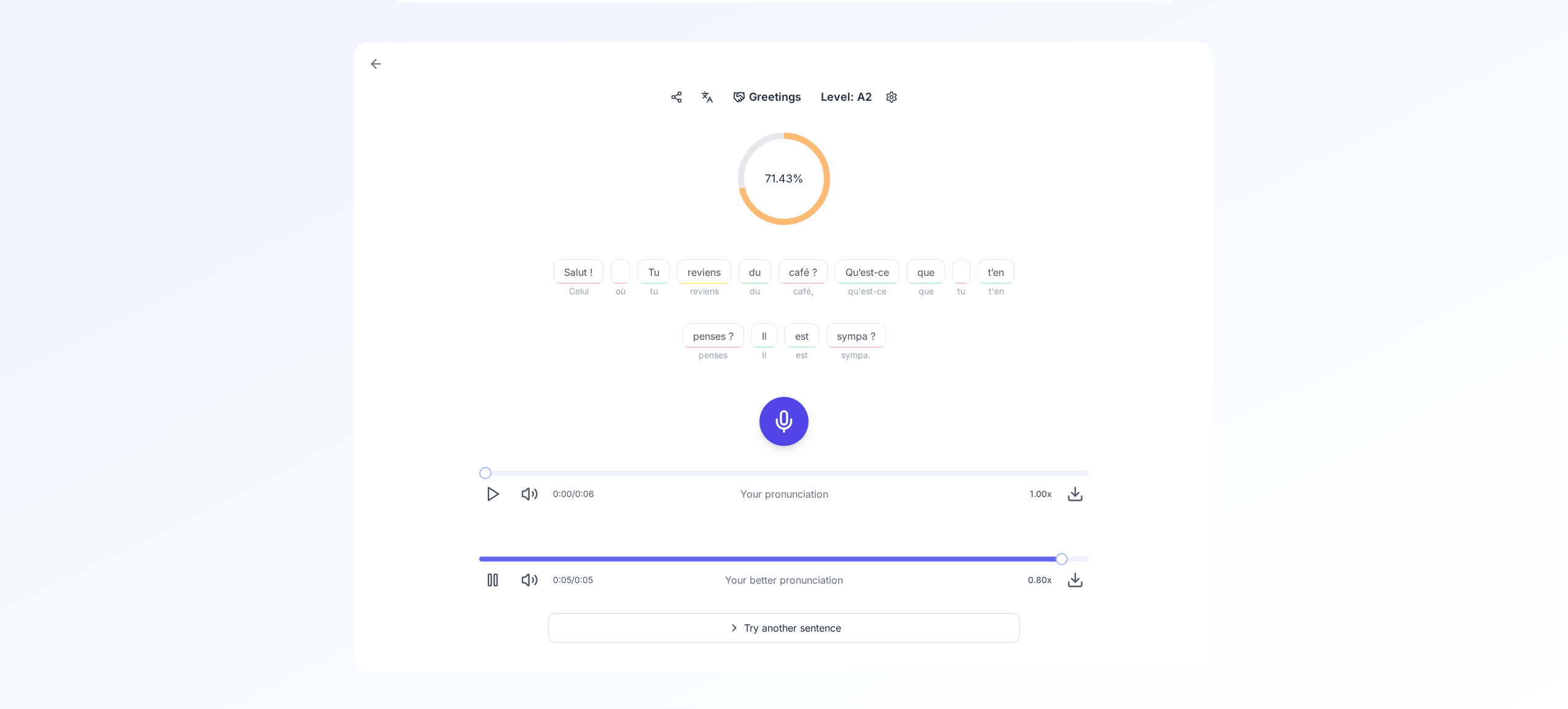
scroll to position [78, 0]
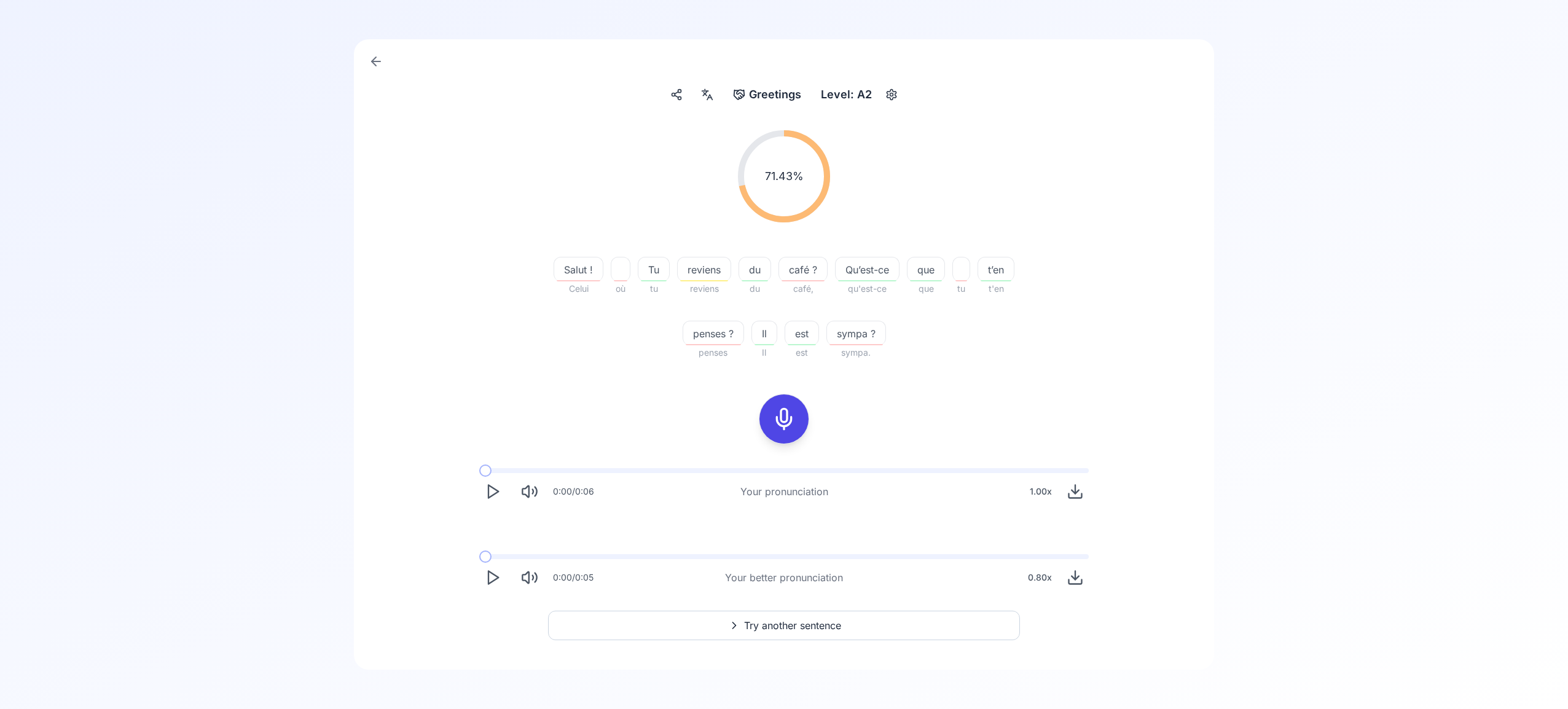
click at [835, 624] on span "Try another sentence" at bounding box center [792, 626] width 97 height 15
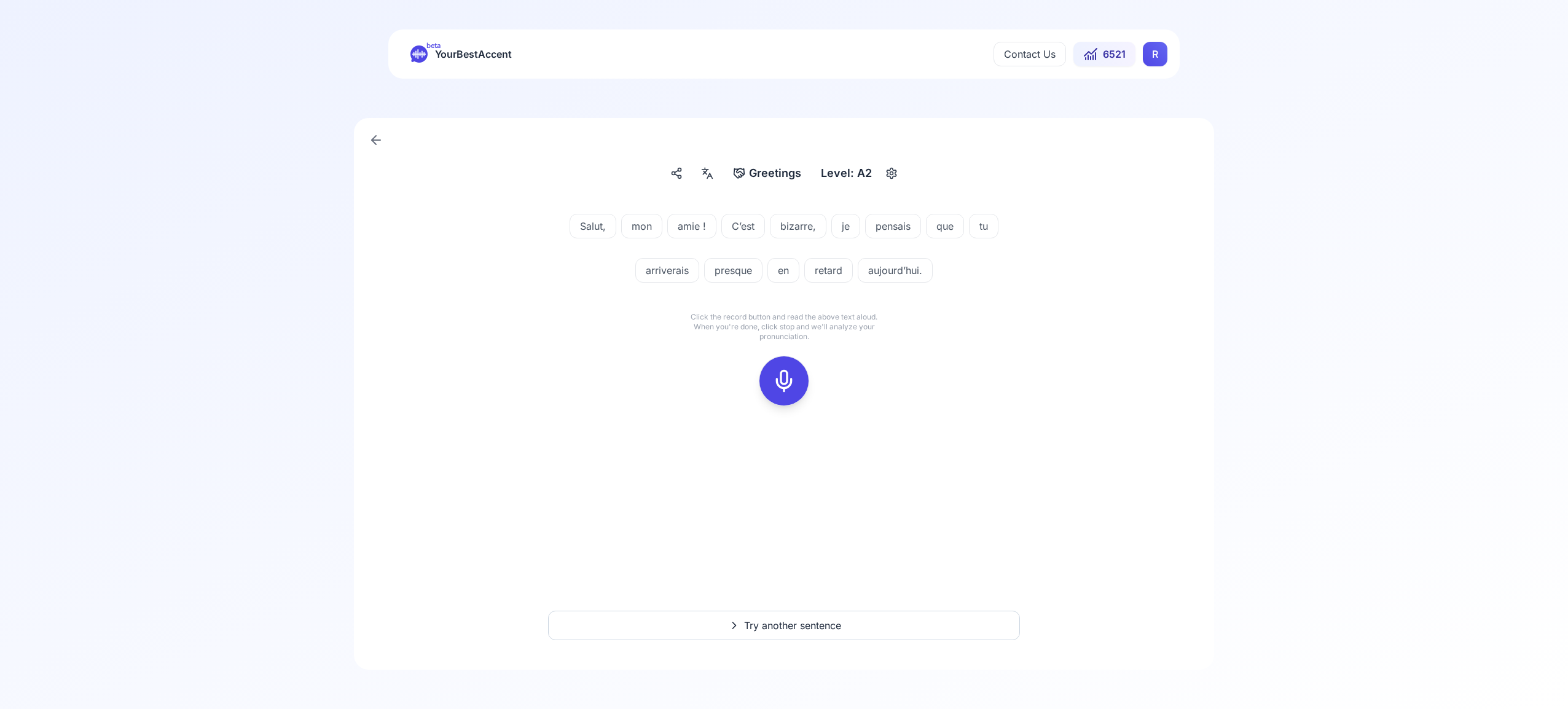
click at [790, 383] on icon at bounding box center [784, 380] width 25 height 25
click at [789, 376] on icon at bounding box center [784, 380] width 25 height 25
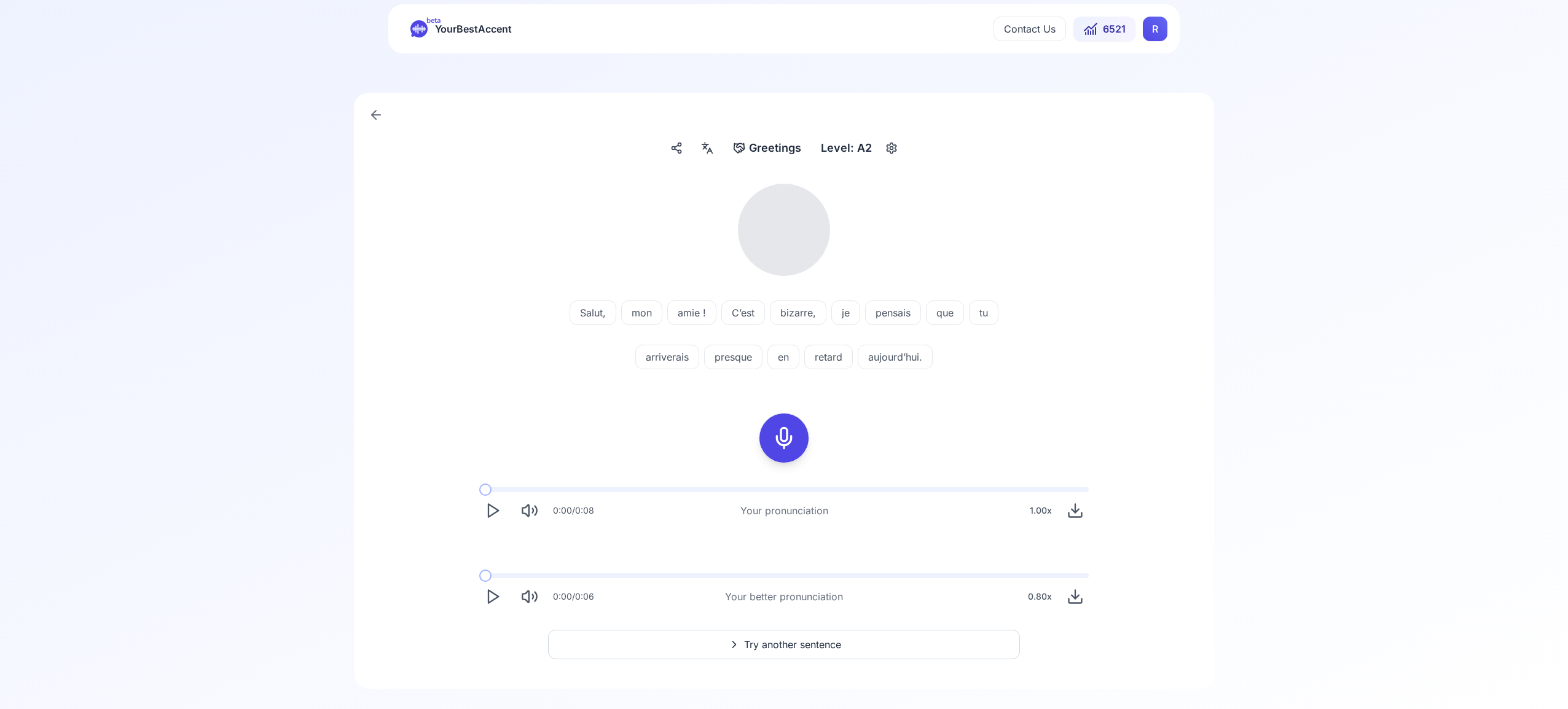
scroll to position [44, 0]
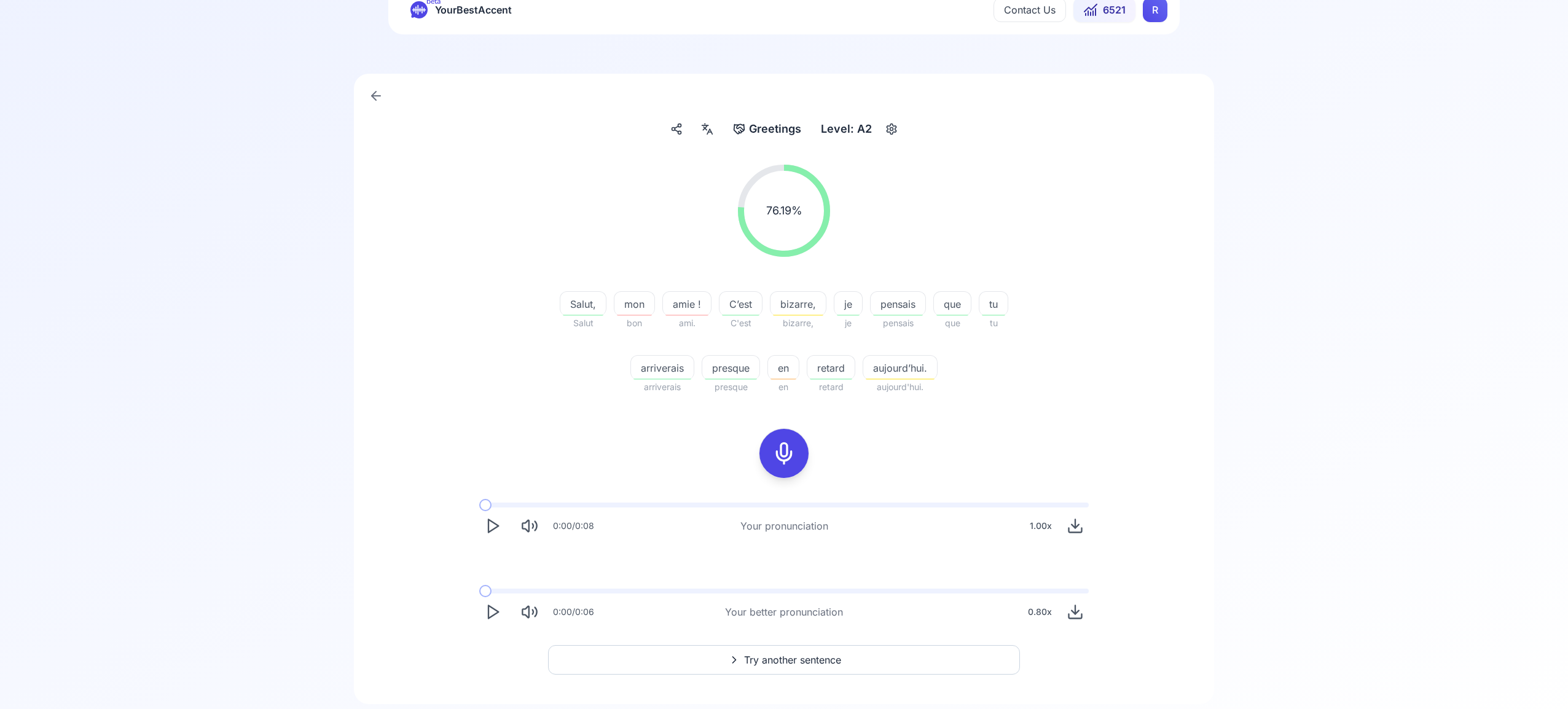
click at [492, 611] on icon "Play" at bounding box center [492, 612] width 18 height 18
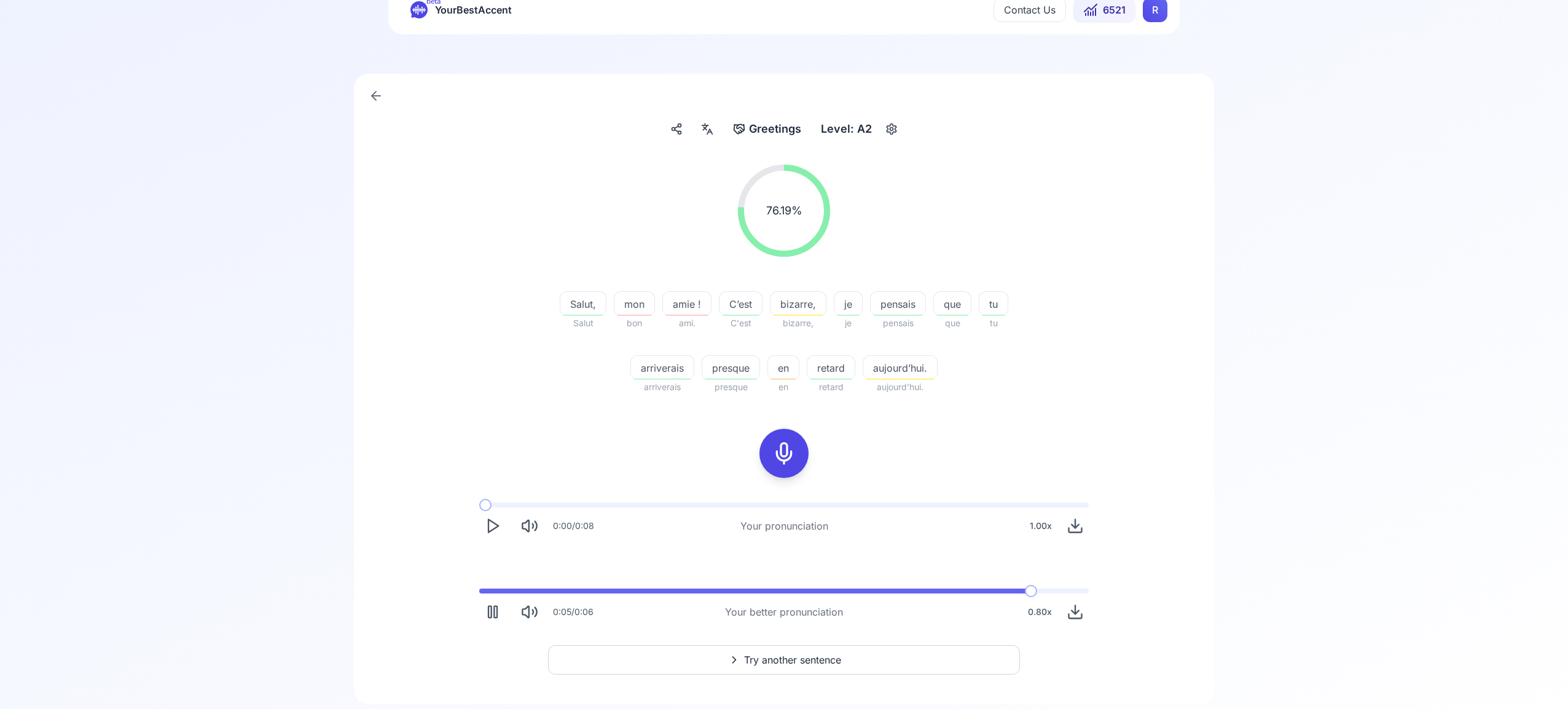
click at [494, 521] on icon "Play" at bounding box center [492, 526] width 18 height 18
click at [828, 656] on span "Try another sentence" at bounding box center [792, 660] width 97 height 15
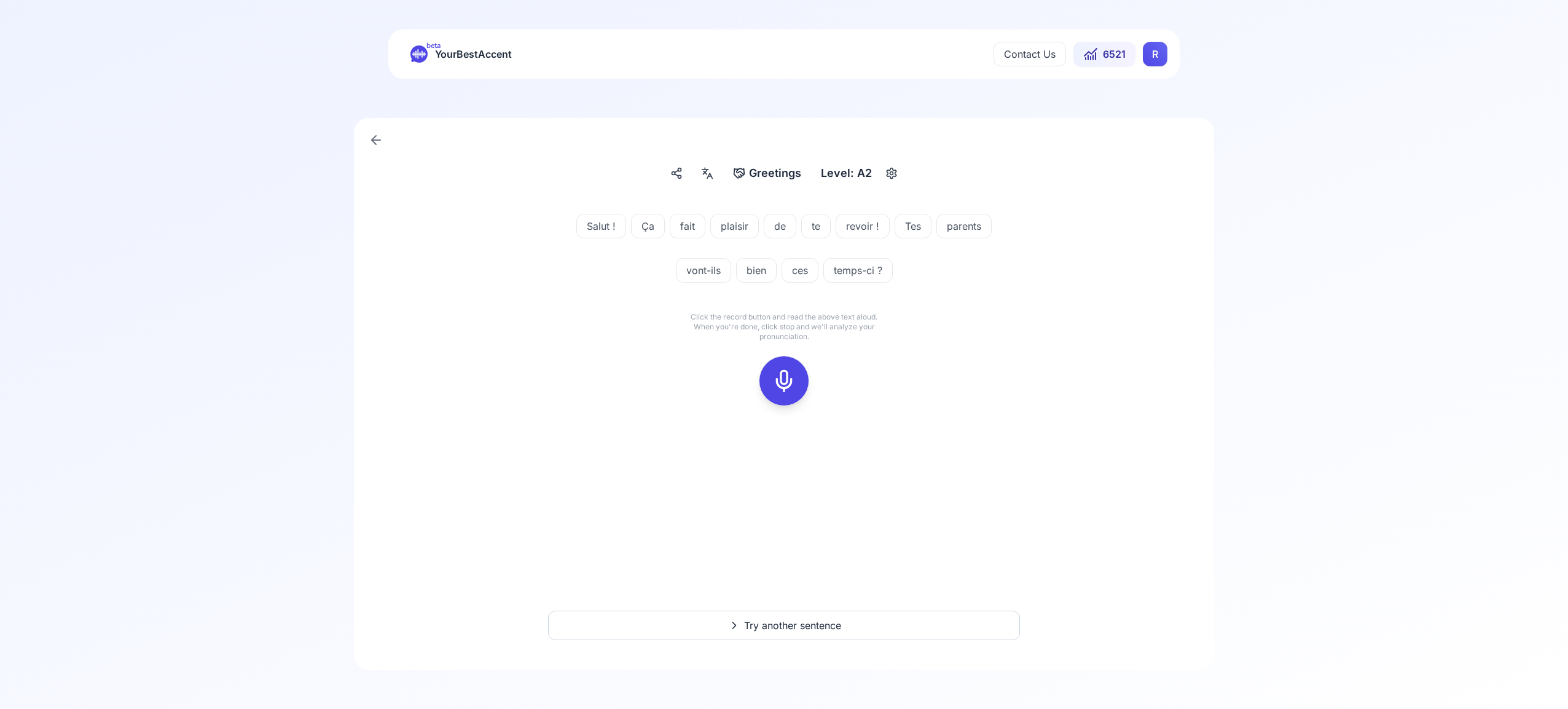
click at [784, 378] on icon at bounding box center [784, 380] width 25 height 25
click at [796, 383] on div at bounding box center [784, 381] width 29 height 49
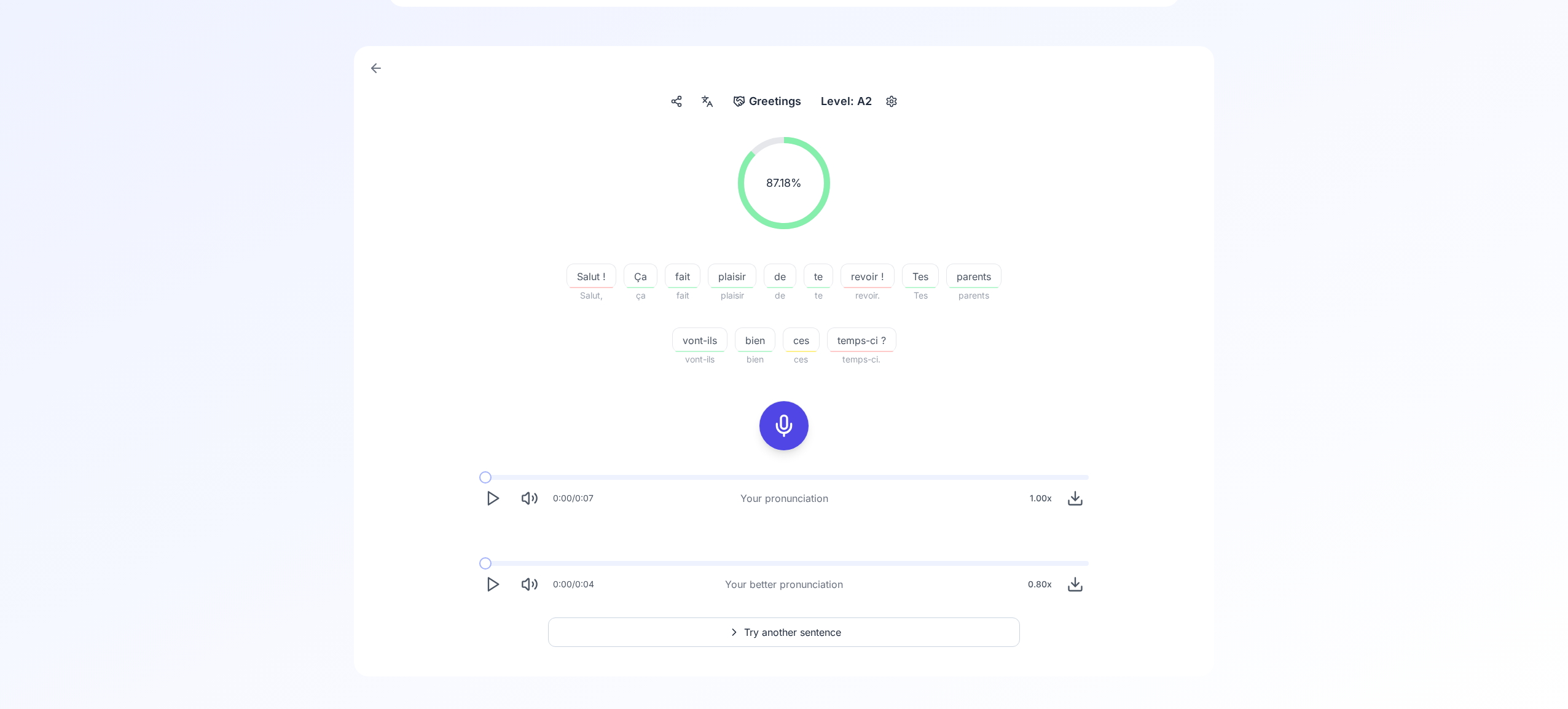
scroll to position [78, 0]
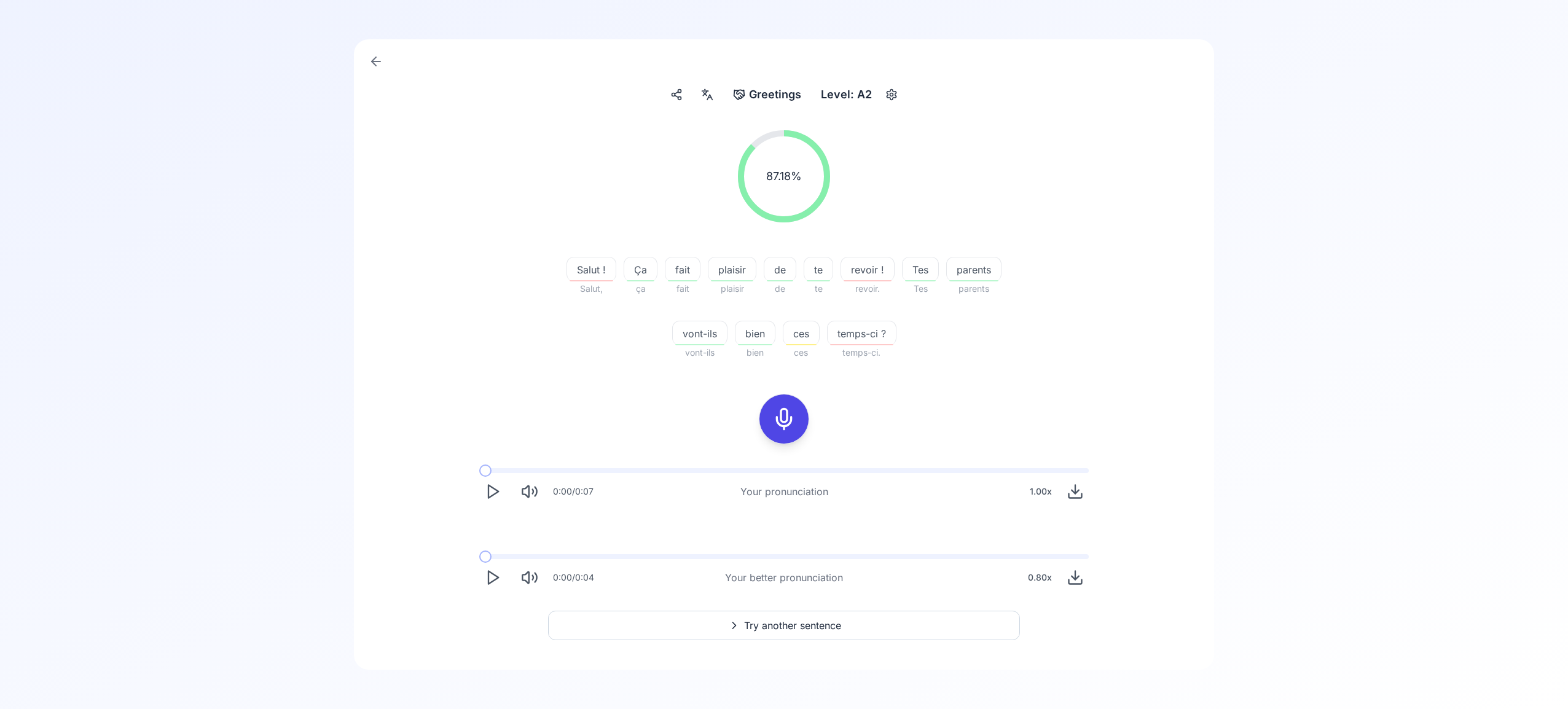
click at [828, 625] on span "Try another sentence" at bounding box center [792, 626] width 97 height 15
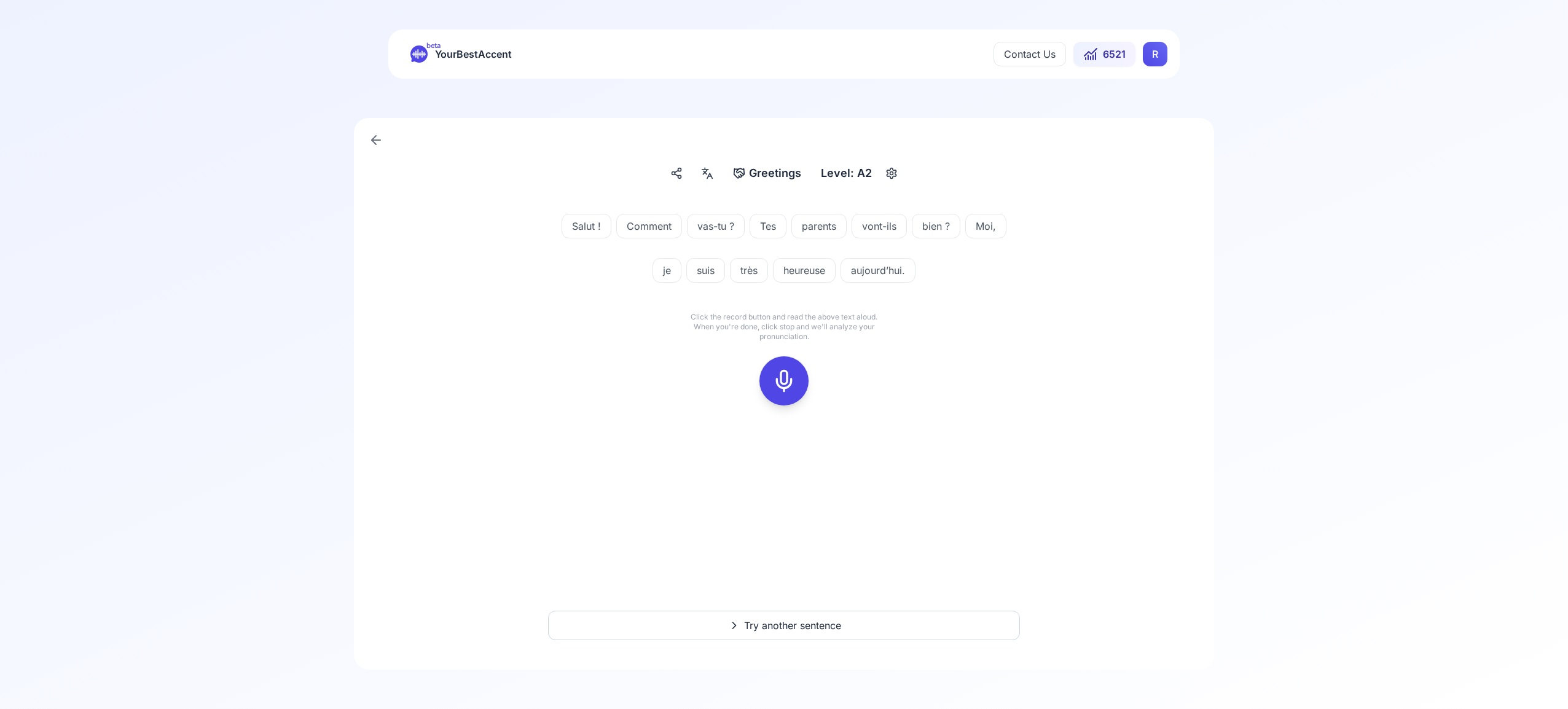
click at [787, 371] on icon at bounding box center [784, 380] width 25 height 25
click at [782, 383] on icon at bounding box center [784, 380] width 25 height 25
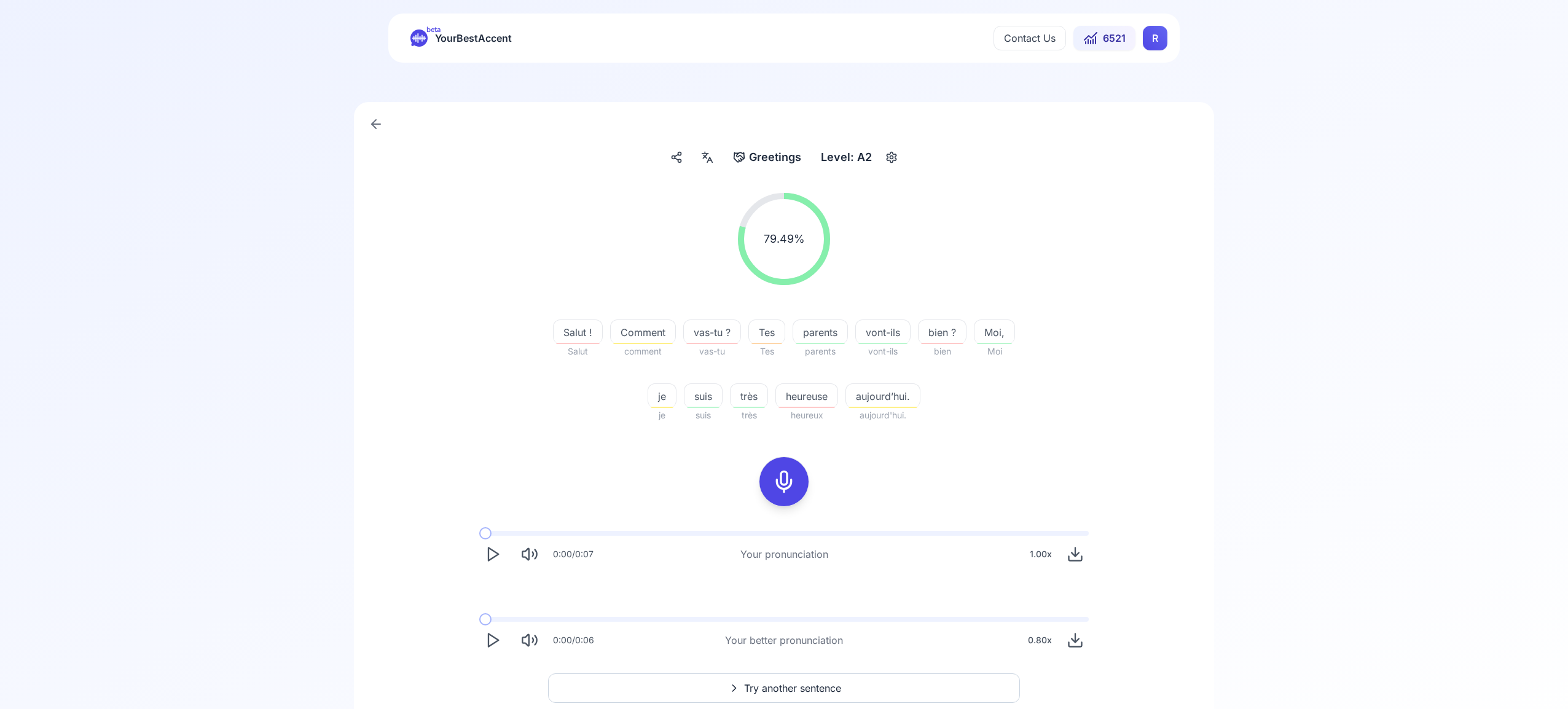
scroll to position [27, 0]
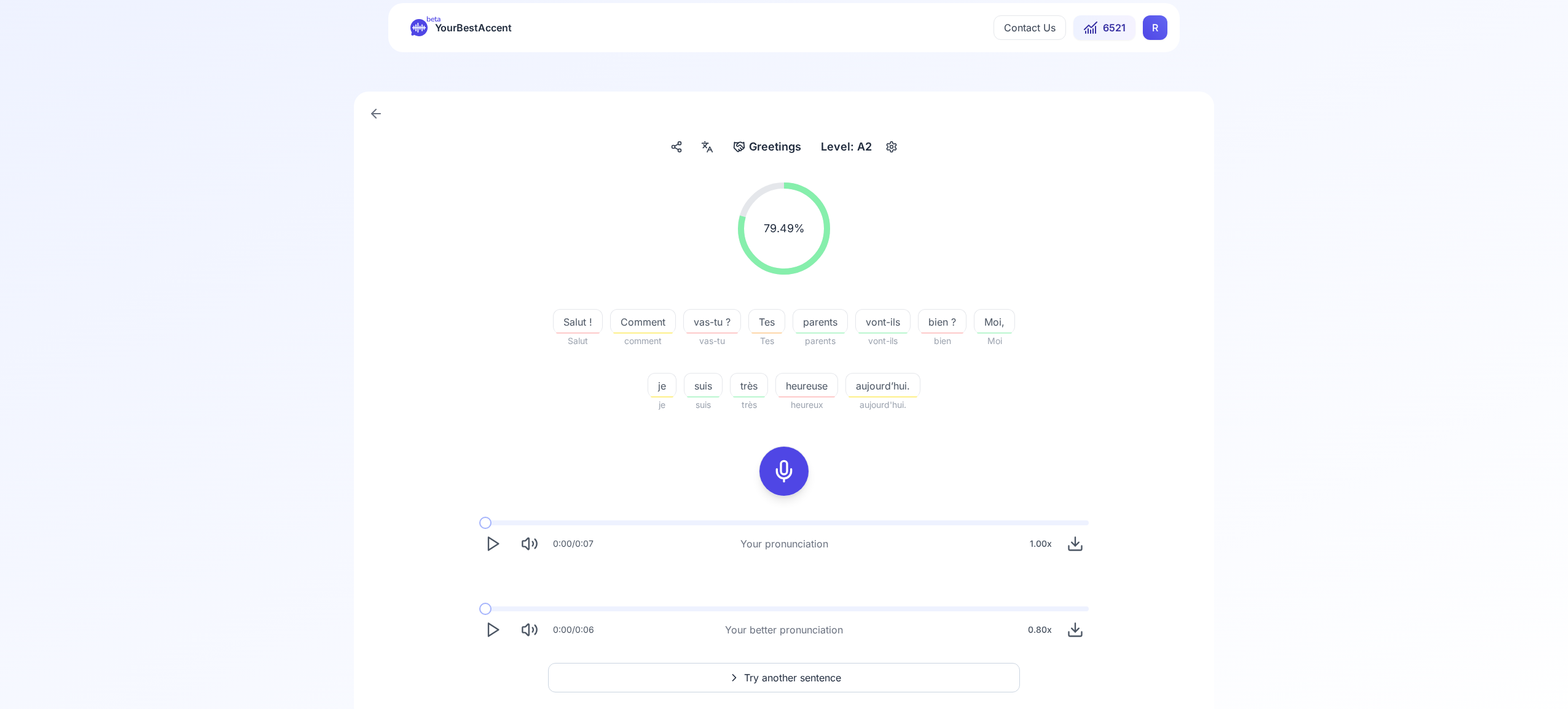
click at [1159, 34] on html "beta YourBestAccent Contact Us 6521 R Greetings Greetings Level: A2 79.49 % 79.…" at bounding box center [784, 328] width 1568 height 709
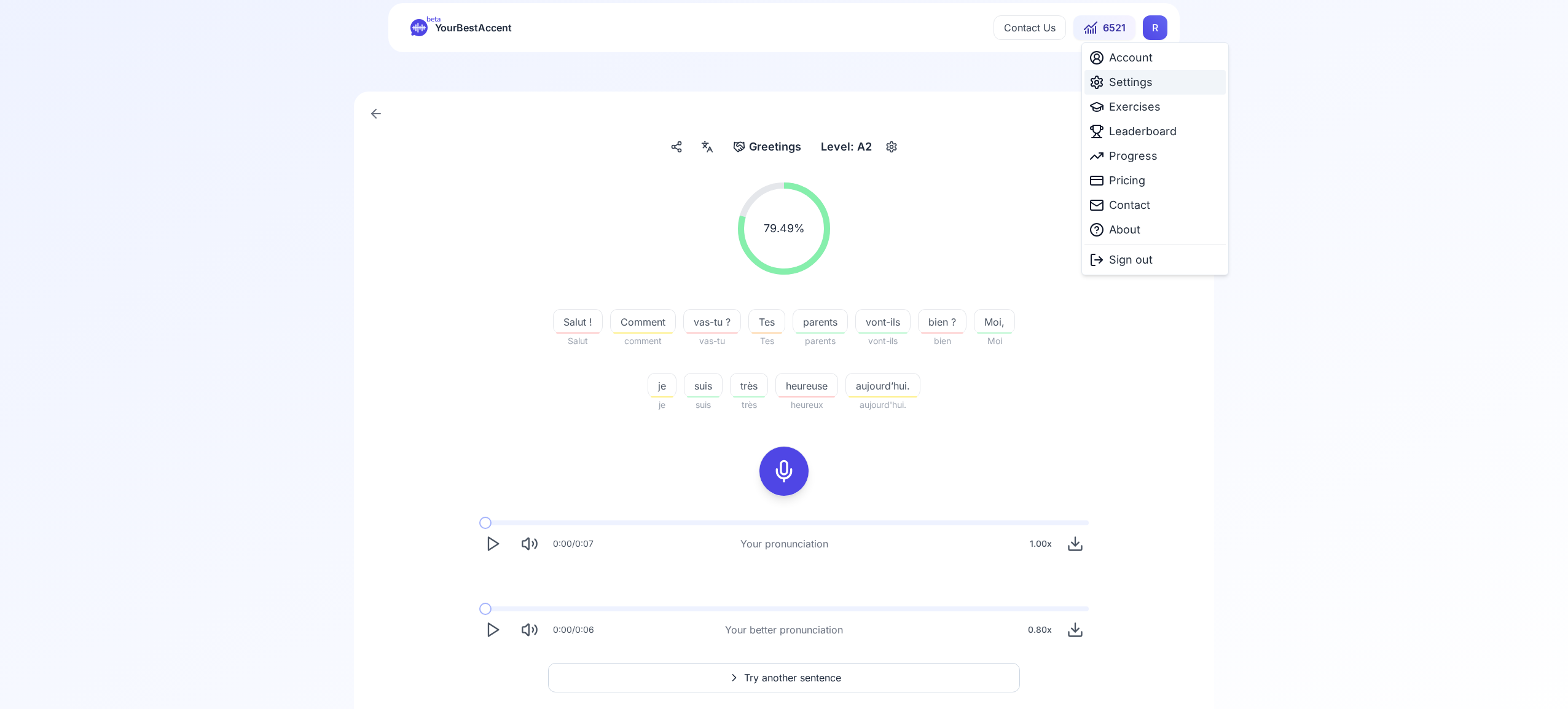
click at [1149, 90] on span "Settings" at bounding box center [1131, 82] width 43 height 18
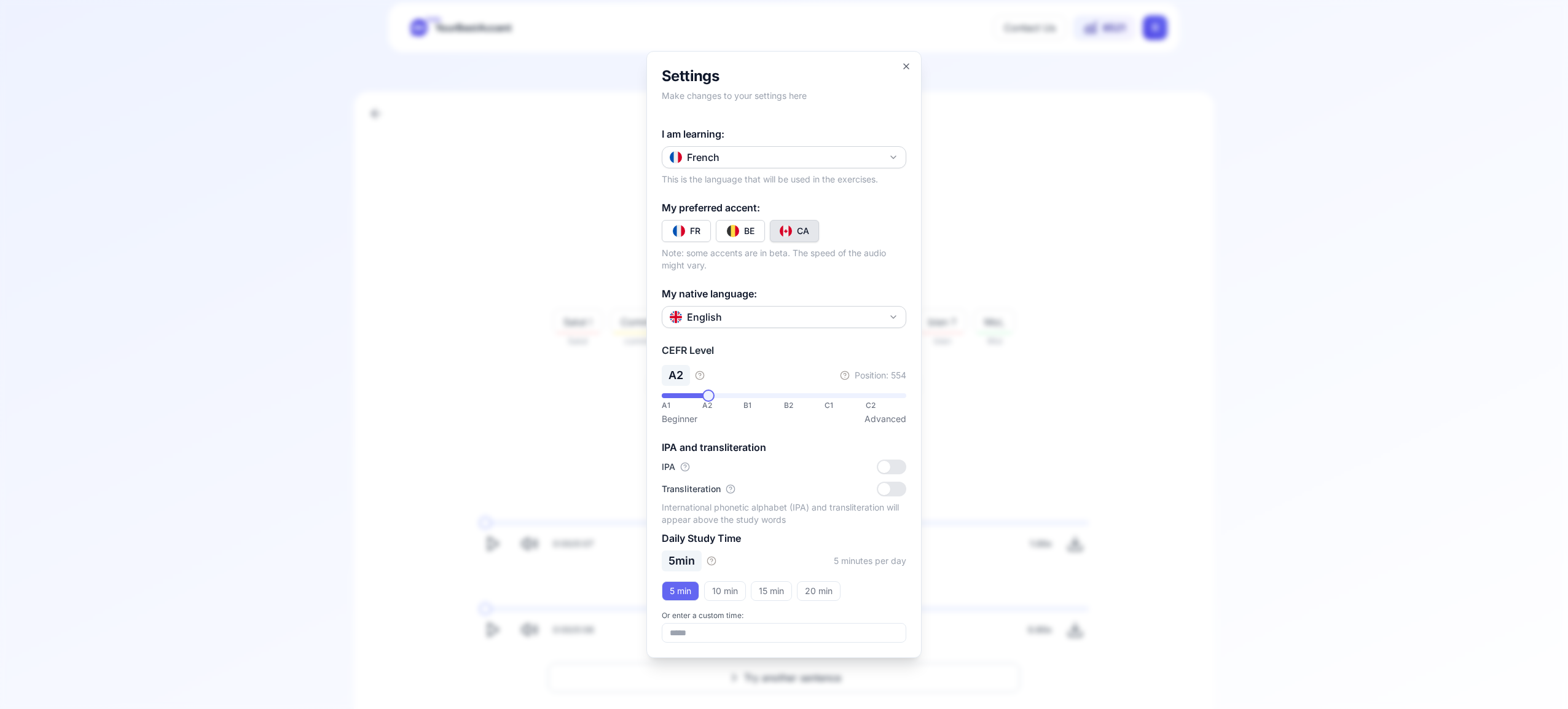
click at [900, 158] on button "French" at bounding box center [784, 158] width 244 height 22
click at [811, 305] on div "Russian" at bounding box center [784, 308] width 238 height 22
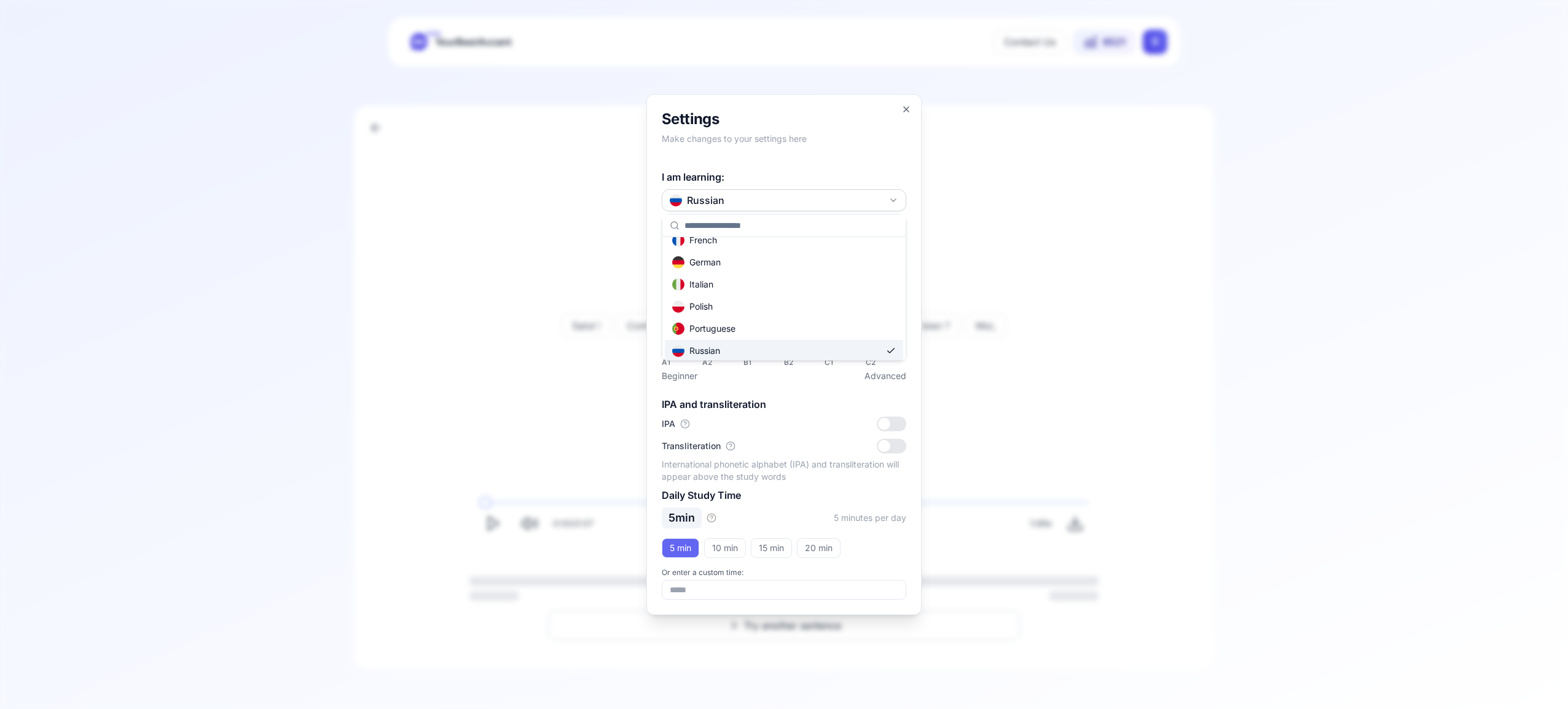
scroll to position [13, 0]
click at [908, 108] on icon "button" at bounding box center [906, 109] width 5 height 5
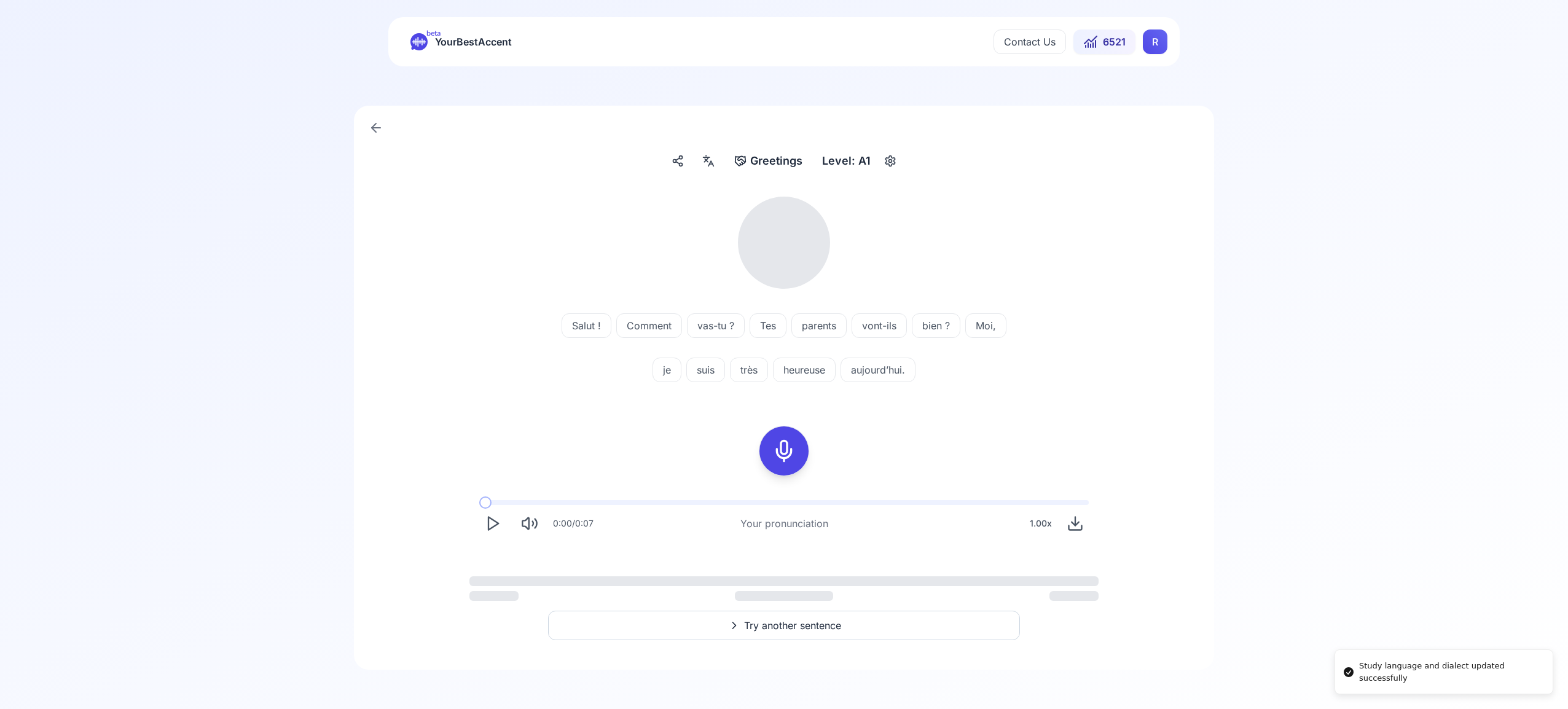
scroll to position [12, 0]
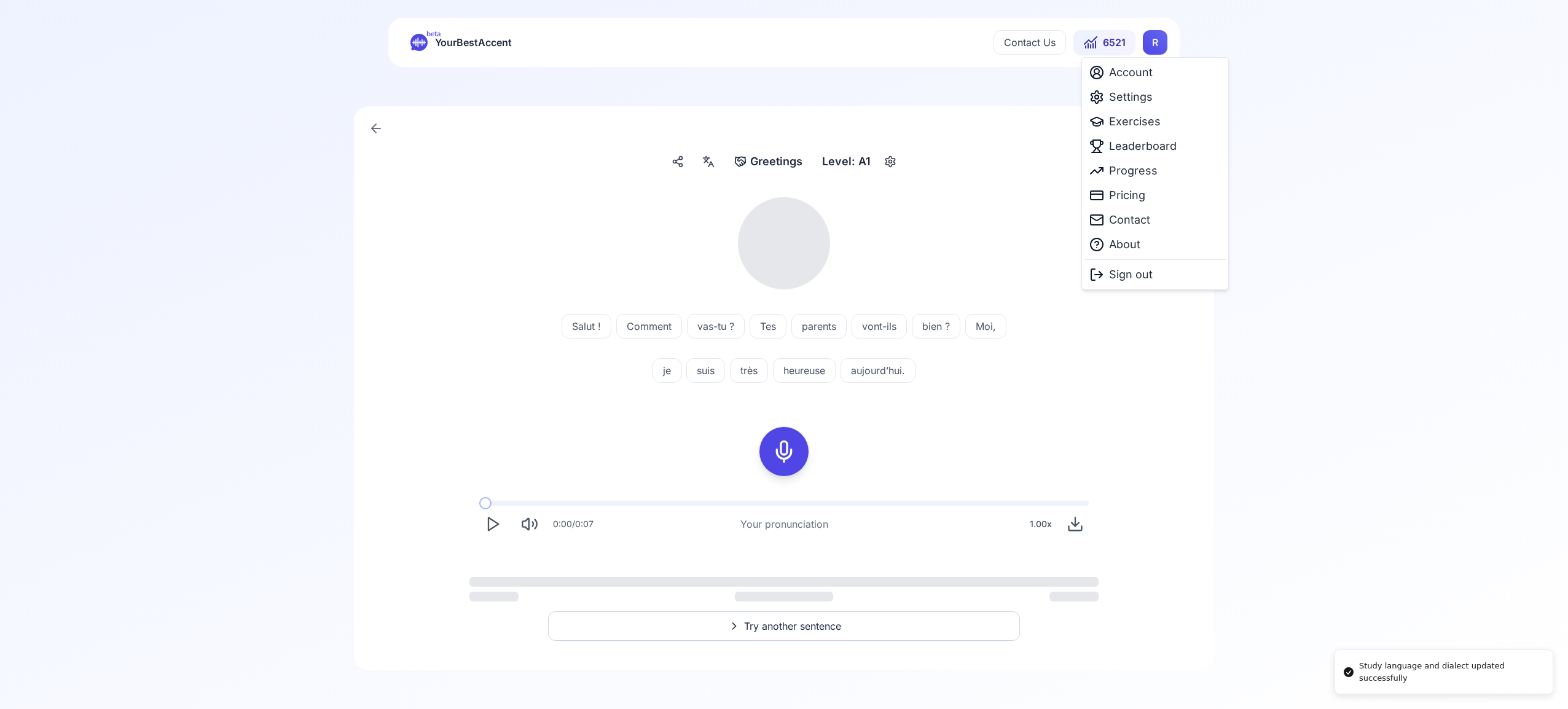
click at [1165, 45] on html "Study language and dialect updated successfully beta YourBestAccent Contact Us …" at bounding box center [784, 343] width 1568 height 709
click at [1153, 122] on span "Exercises" at bounding box center [1135, 121] width 52 height 18
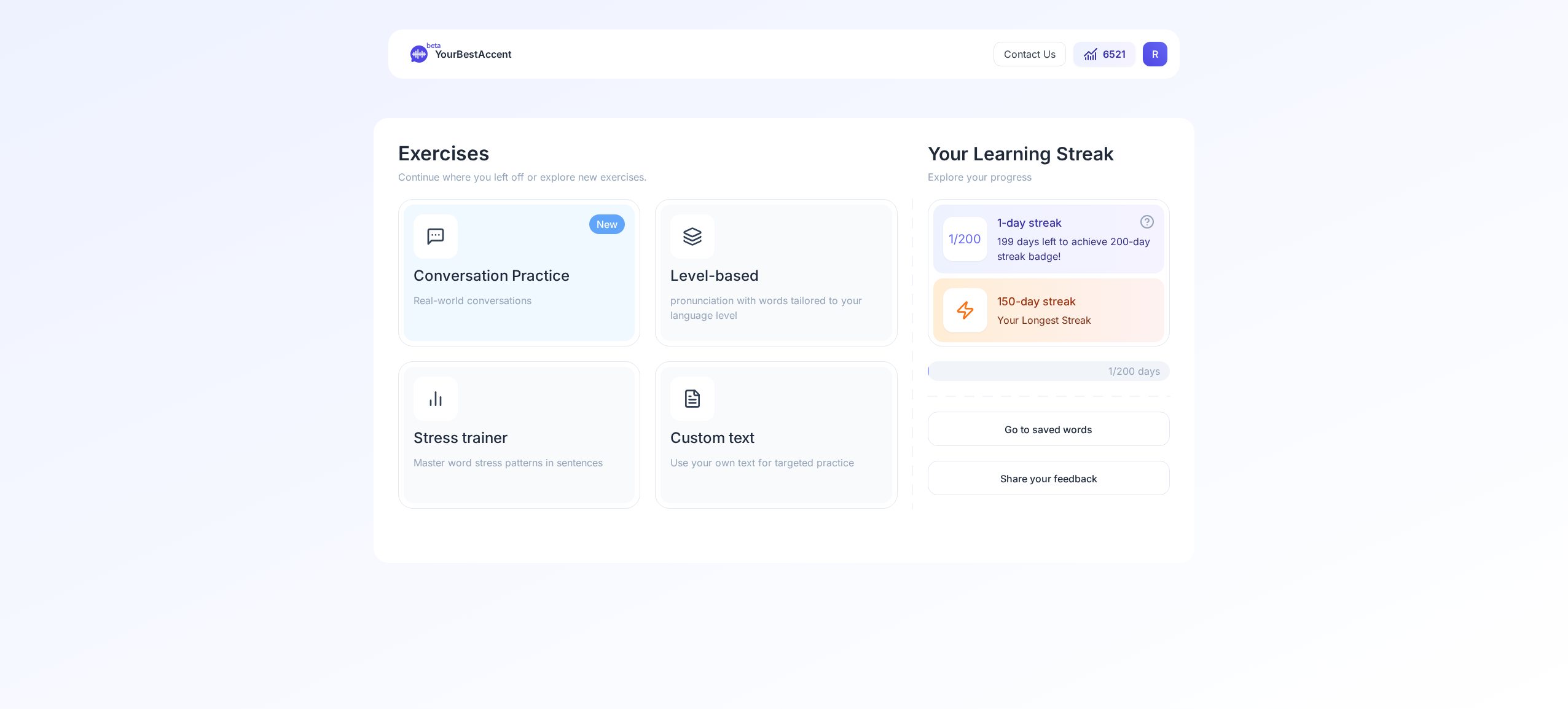
click at [705, 246] on div at bounding box center [692, 236] width 44 height 44
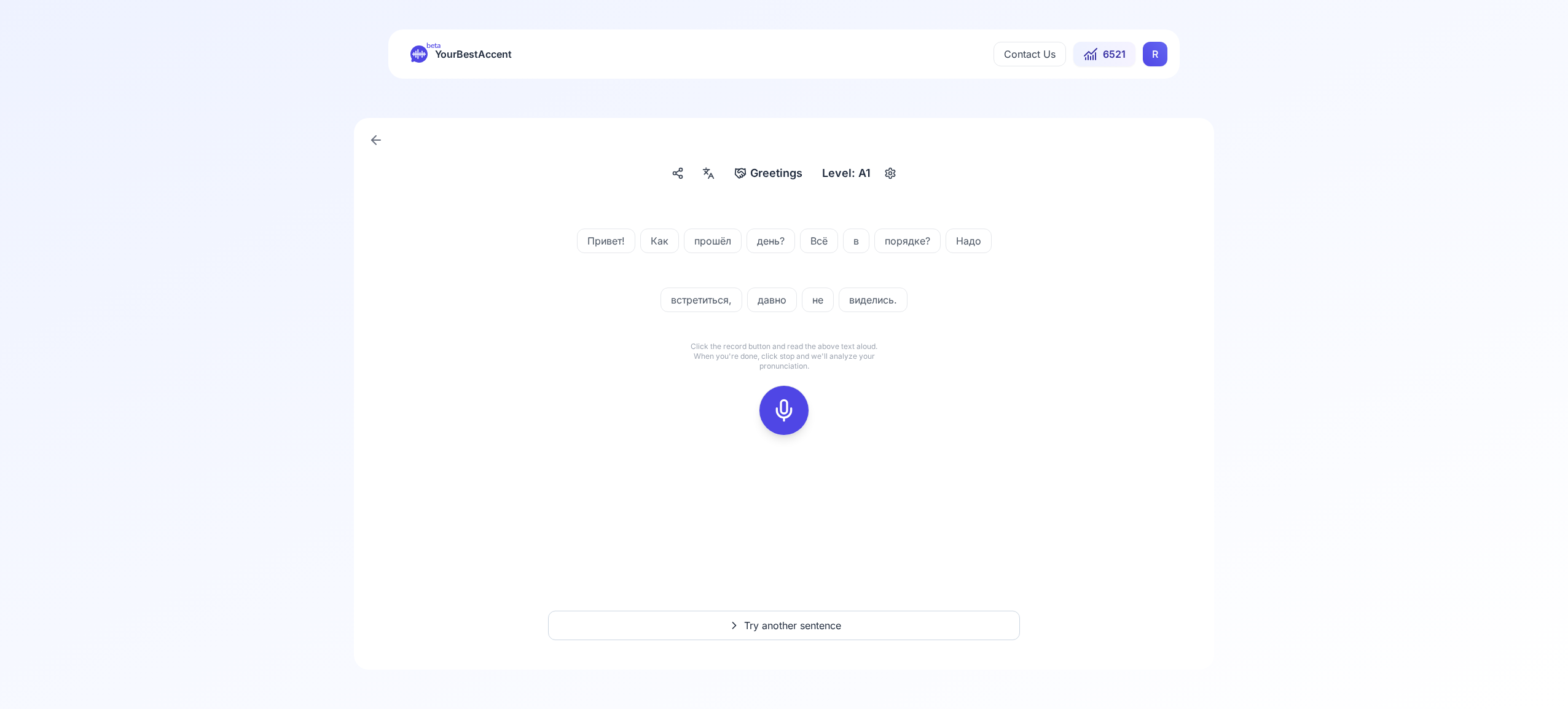
click at [784, 413] on icon at bounding box center [784, 410] width 25 height 25
click at [792, 411] on rect at bounding box center [784, 411] width 18 height 18
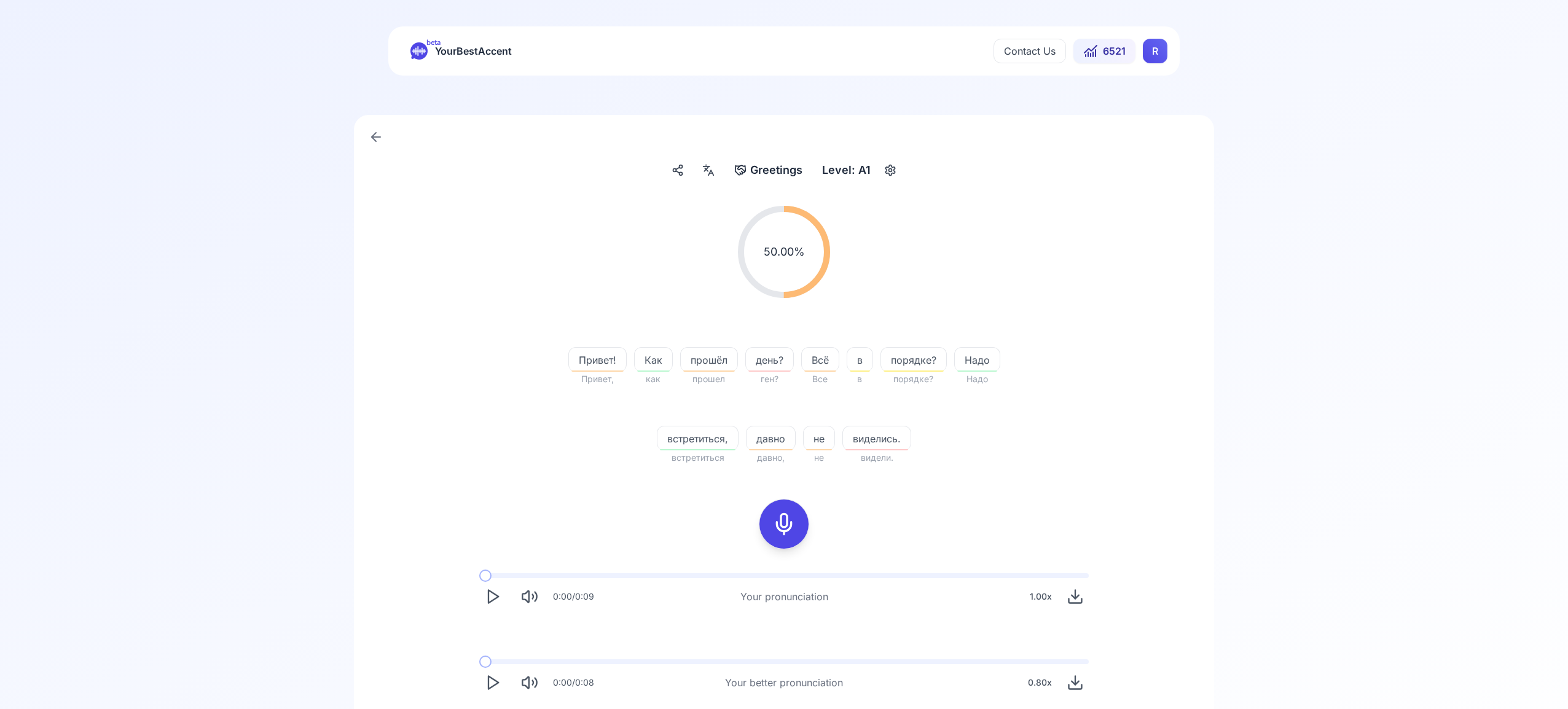
scroll to position [46, 0]
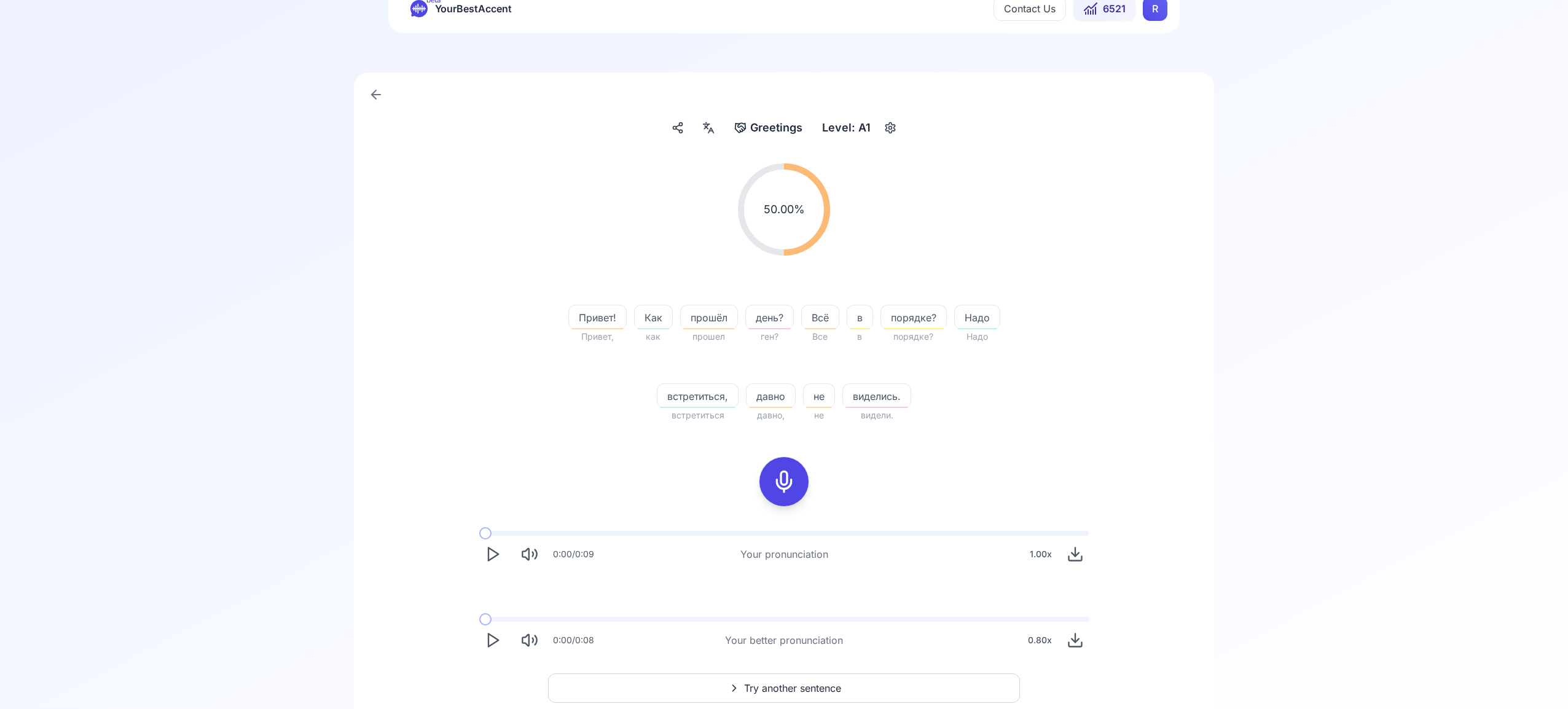
click at [854, 687] on button "Try another sentence" at bounding box center [784, 689] width 472 height 29
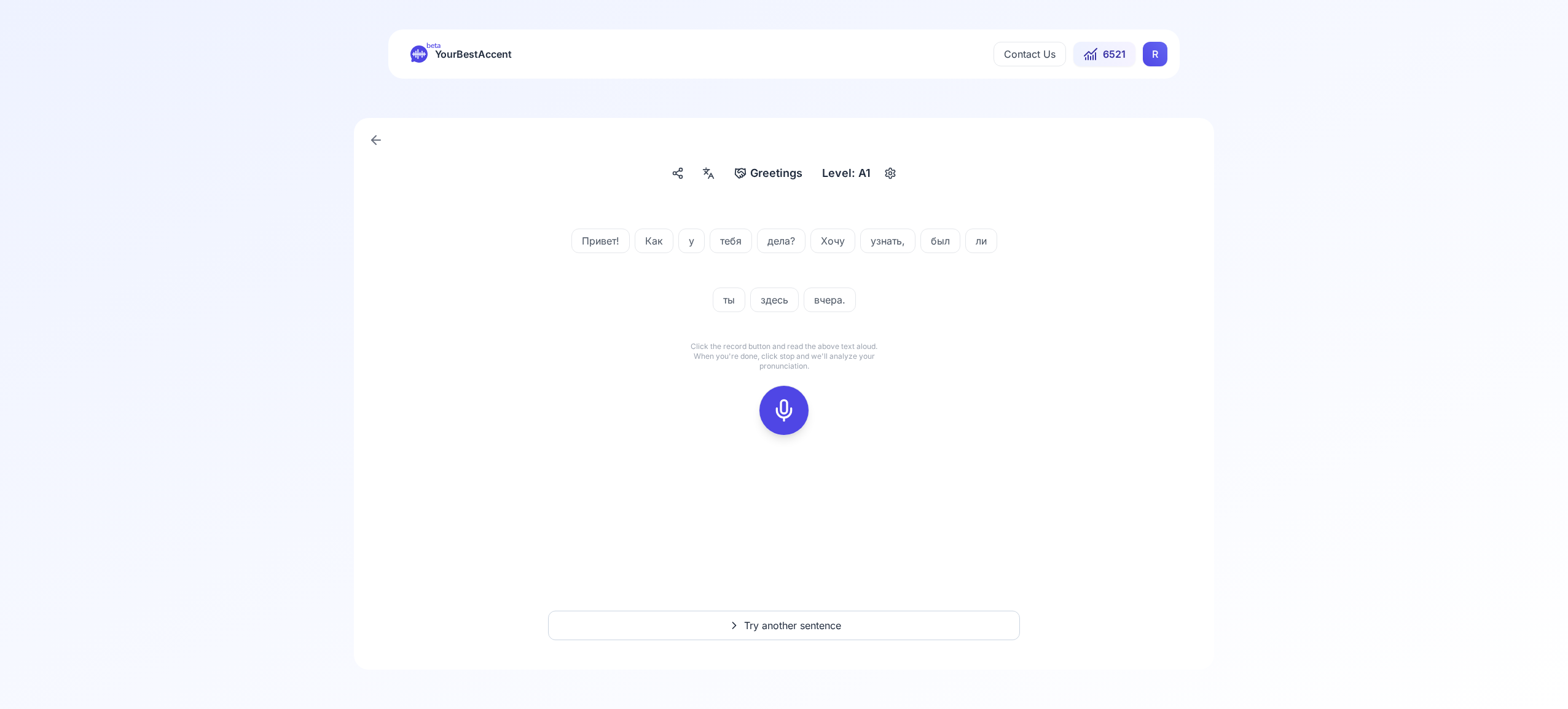
click at [782, 411] on icon at bounding box center [784, 410] width 25 height 25
click at [779, 415] on icon at bounding box center [784, 410] width 25 height 25
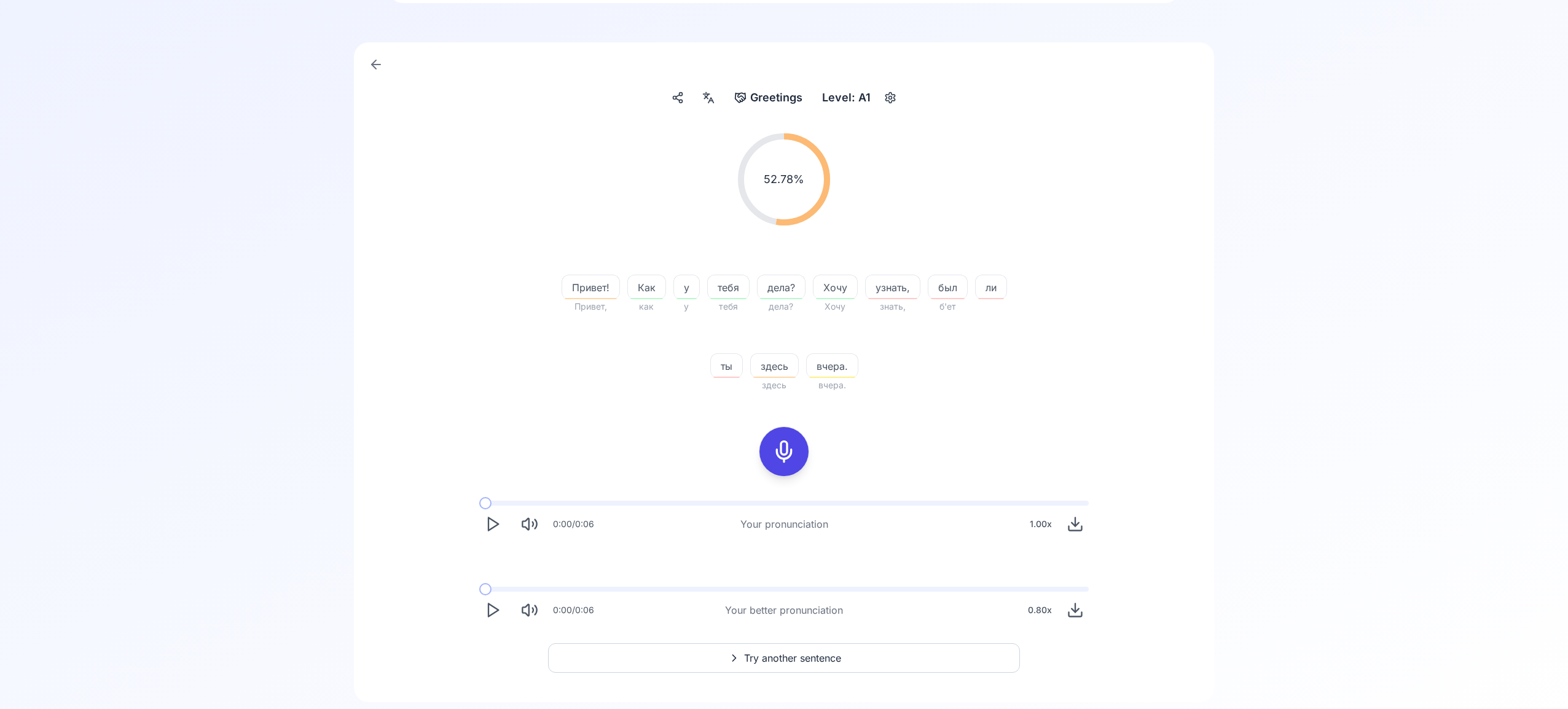
scroll to position [81, 0]
click at [831, 649] on span "Try another sentence" at bounding box center [792, 652] width 97 height 15
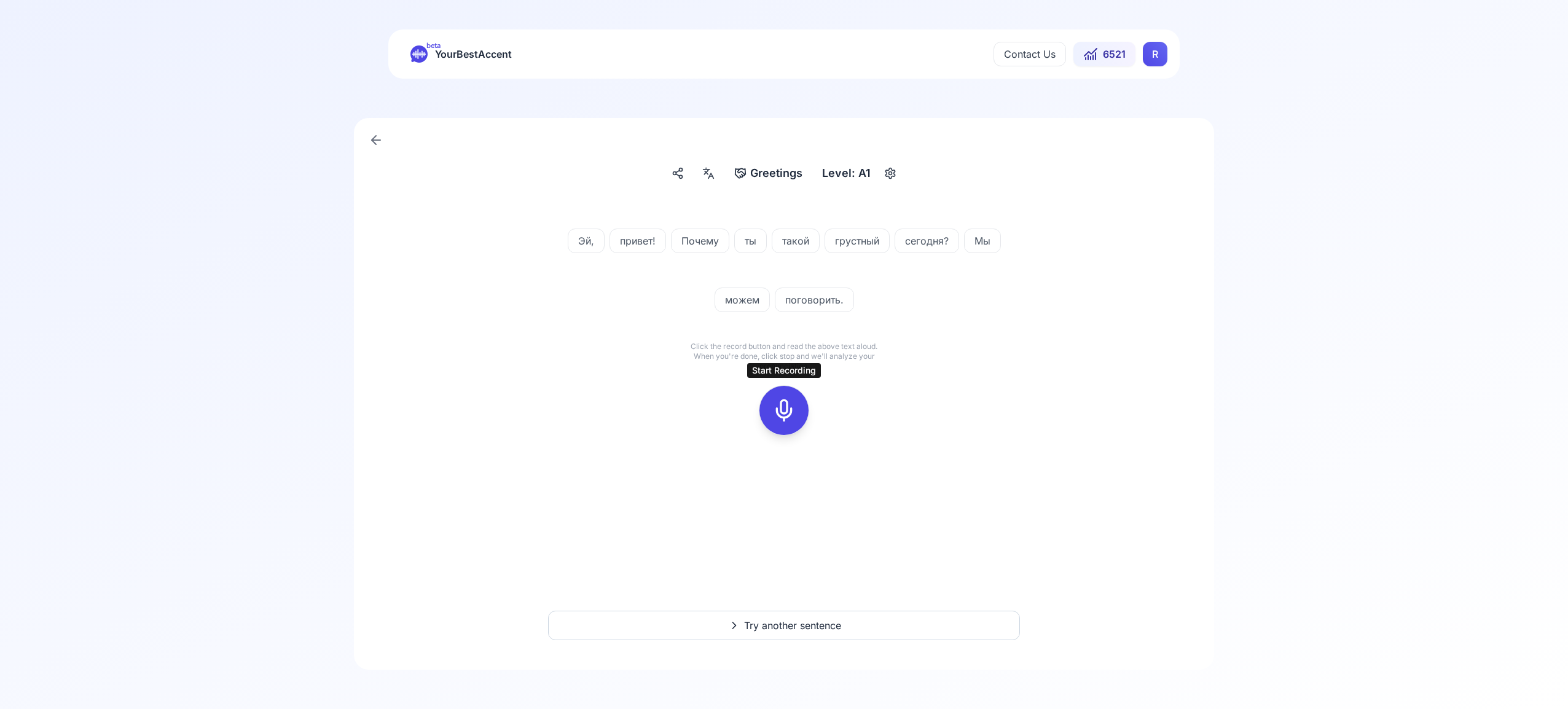
click at [788, 412] on icon at bounding box center [784, 410] width 25 height 25
click at [782, 407] on icon at bounding box center [784, 410] width 25 height 25
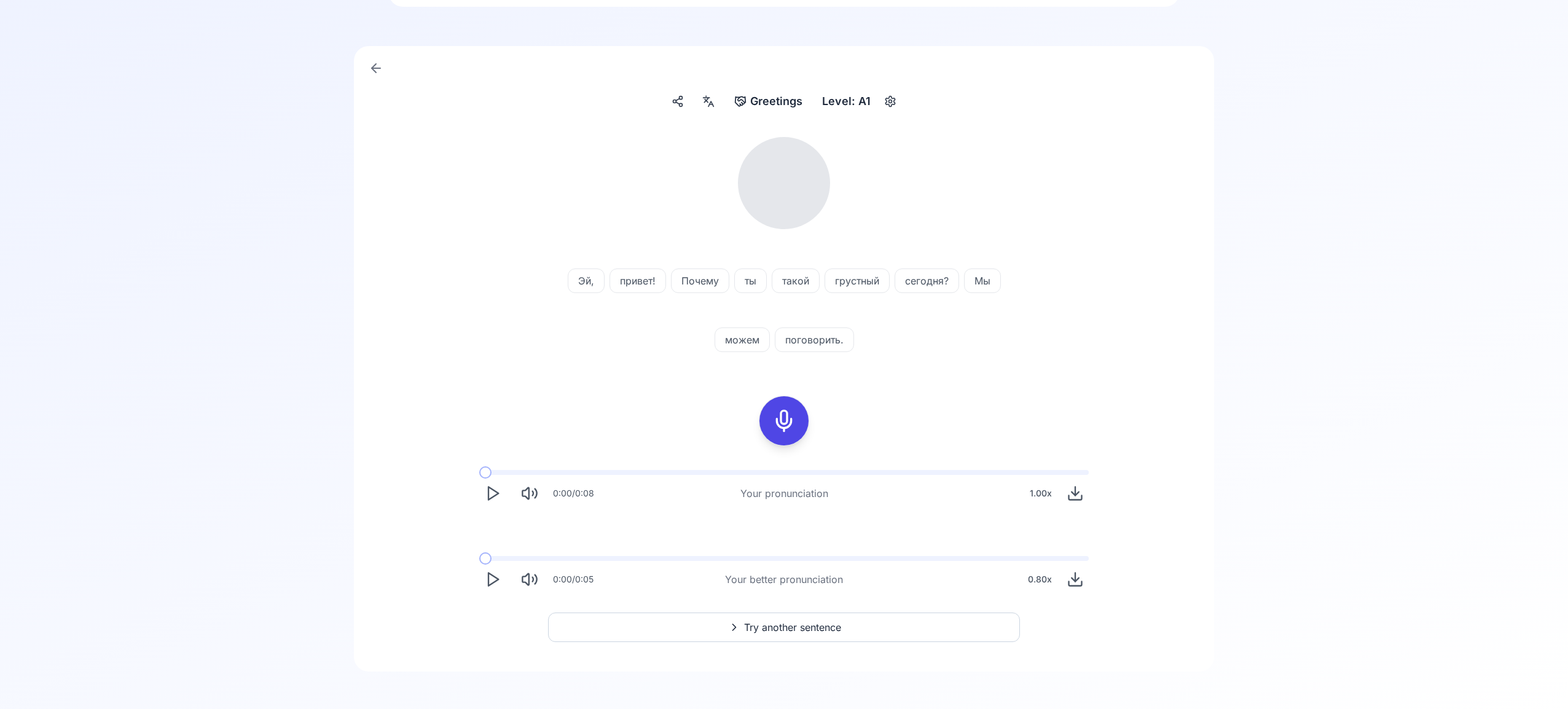
scroll to position [74, 0]
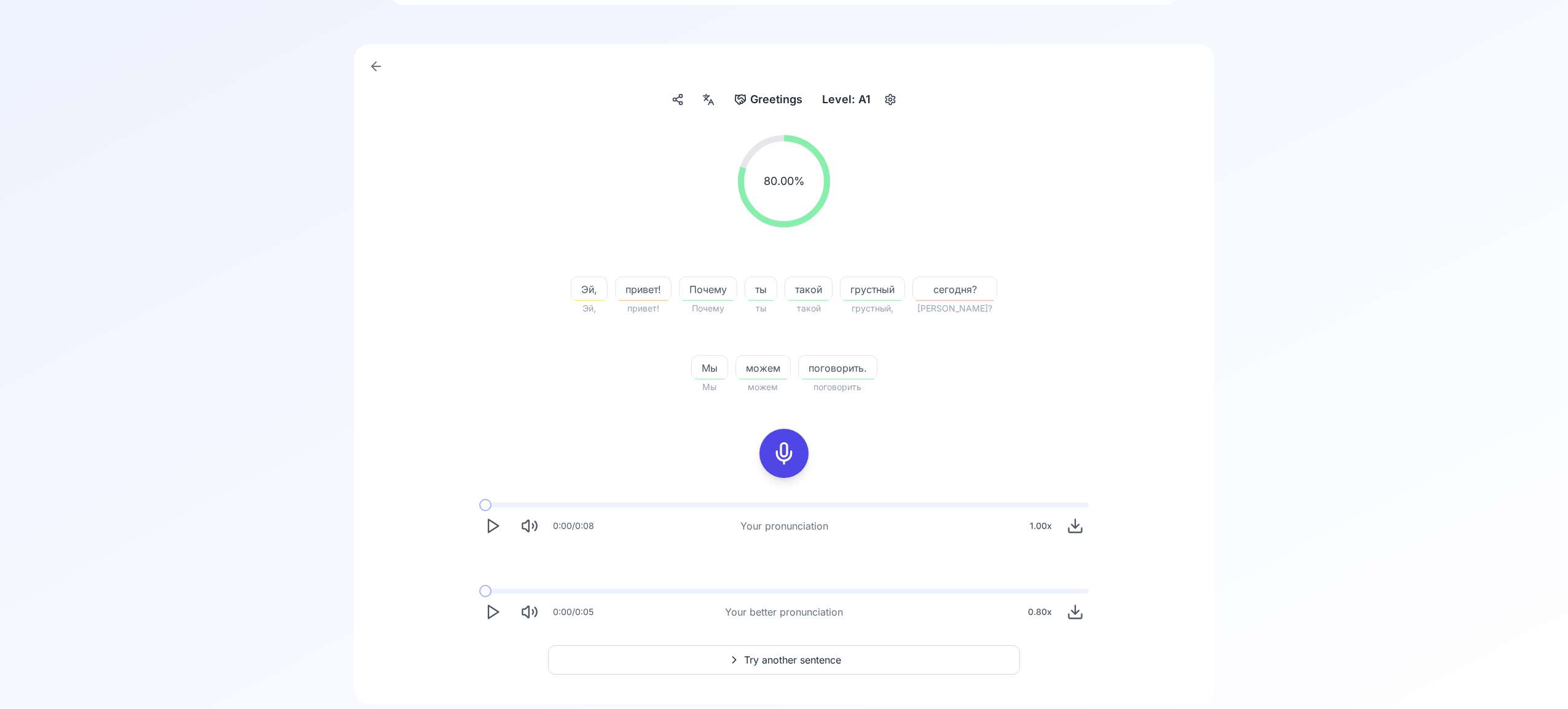
click at [492, 610] on icon "Play" at bounding box center [492, 612] width 18 height 18
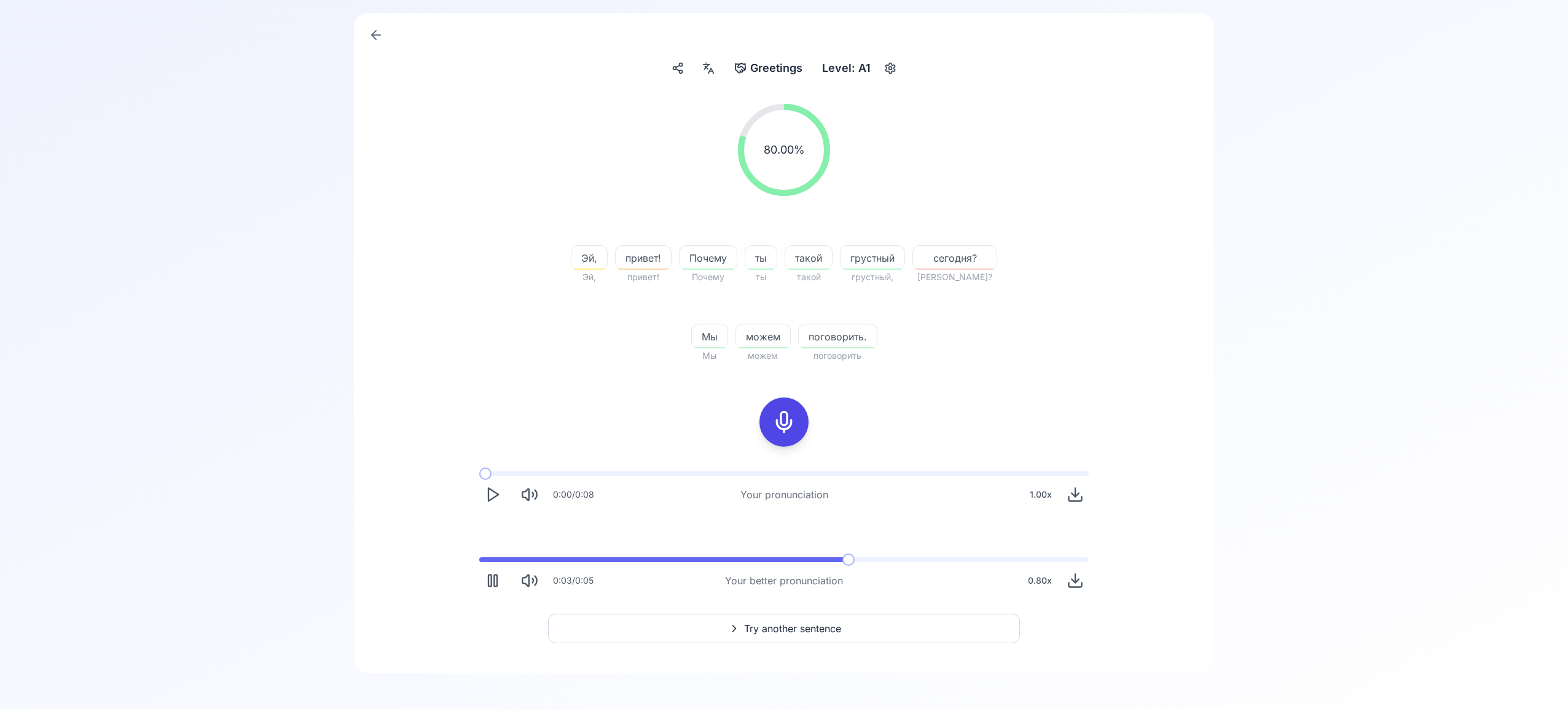
scroll to position [108, 0]
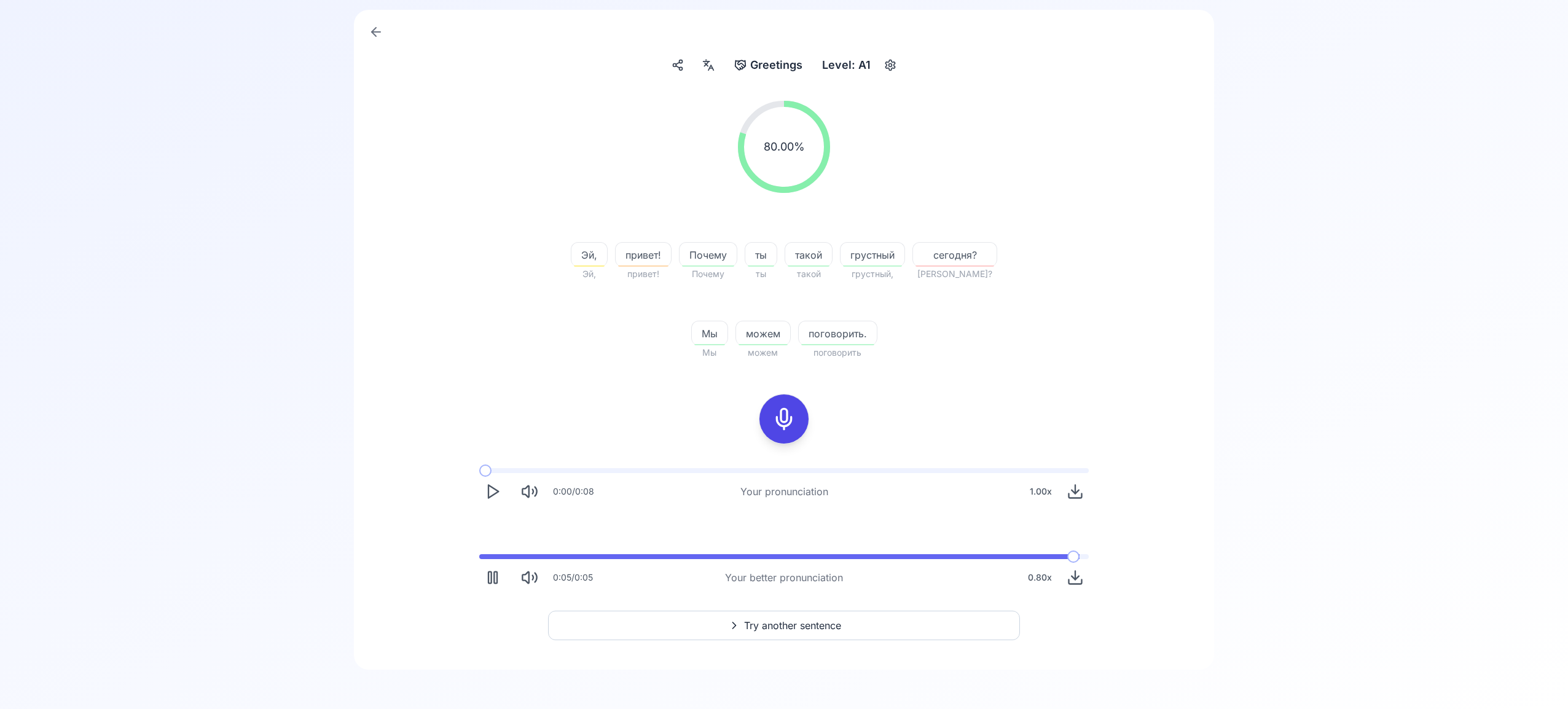
click at [868, 624] on button "Try another sentence" at bounding box center [784, 626] width 472 height 29
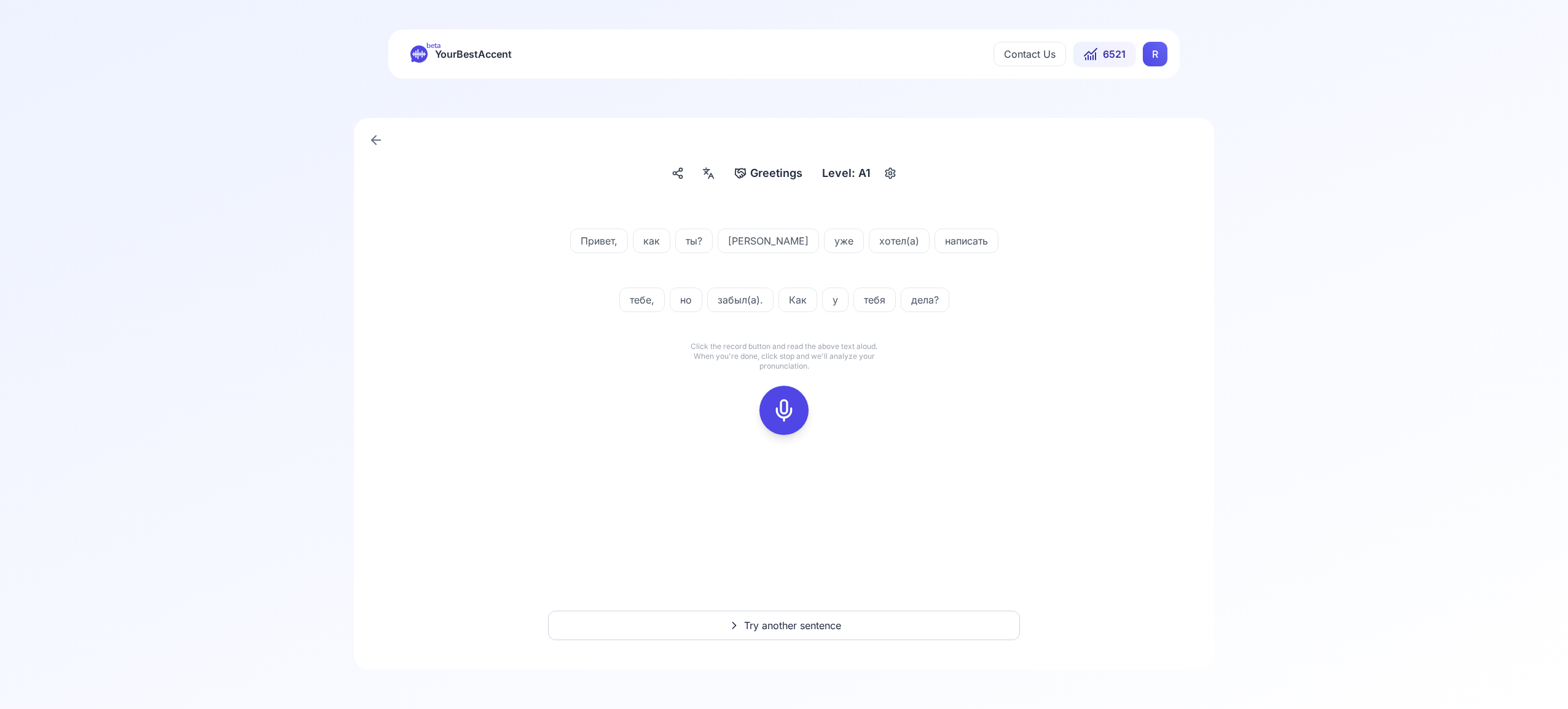
click at [785, 406] on icon at bounding box center [784, 410] width 25 height 25
click at [782, 408] on icon at bounding box center [784, 410] width 25 height 25
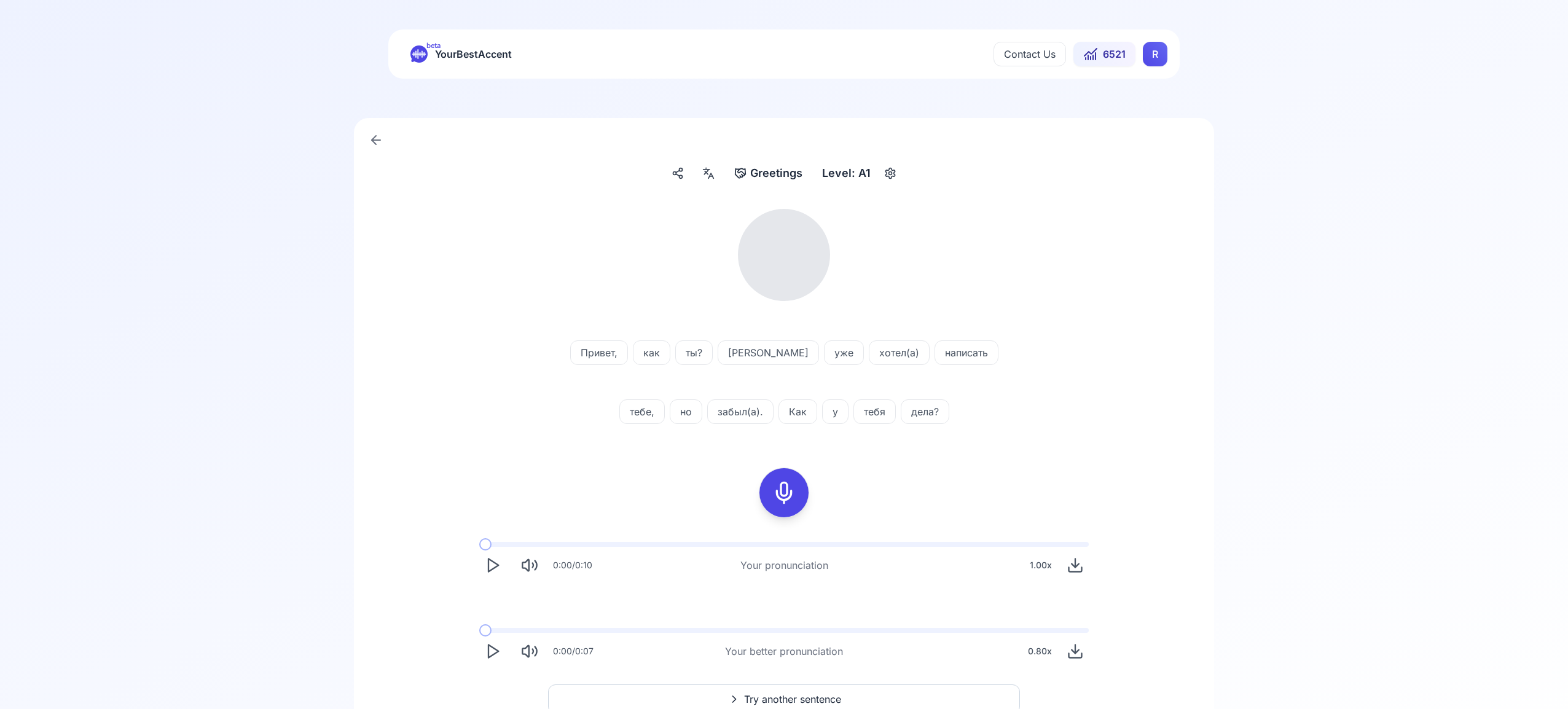
click at [708, 177] on icon at bounding box center [708, 174] width 15 height 13
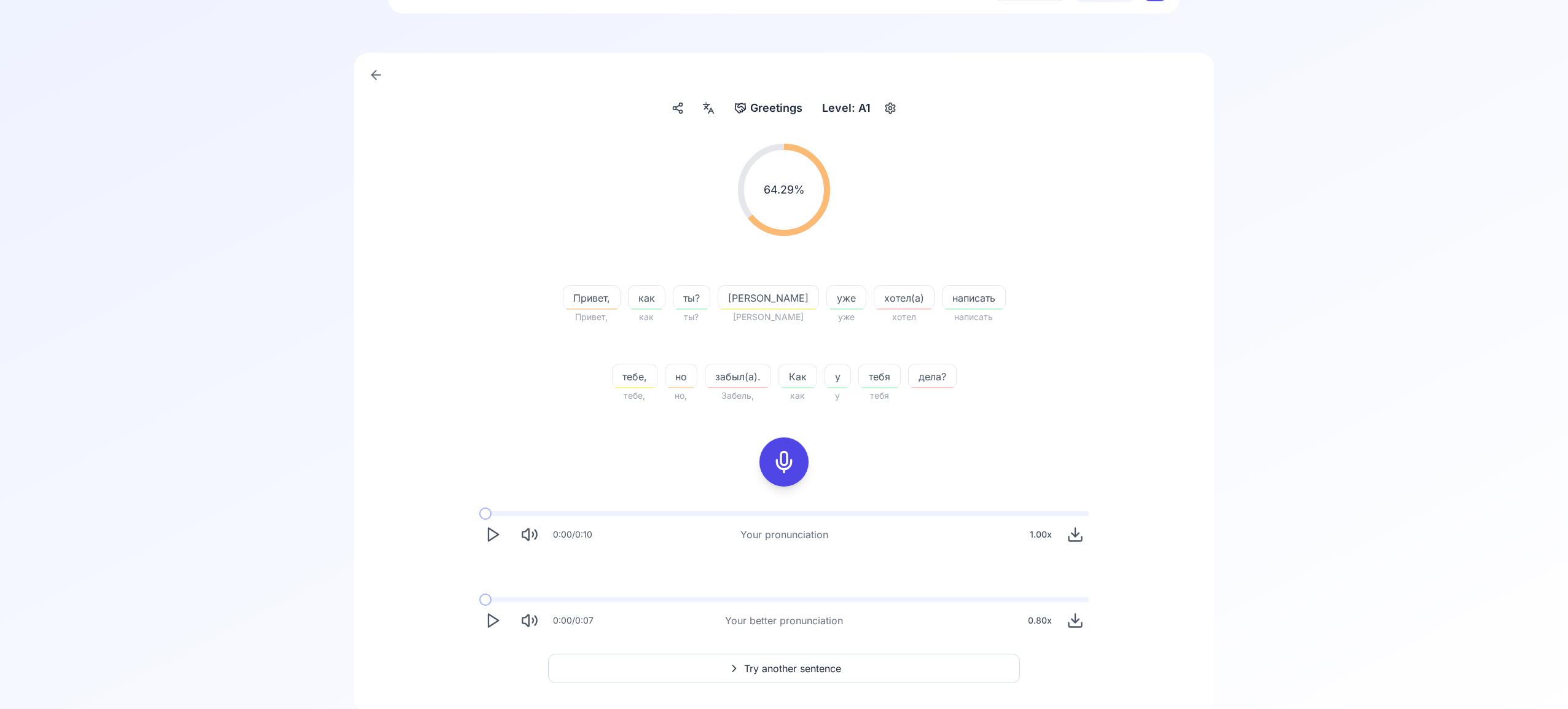
scroll to position [78, 0]
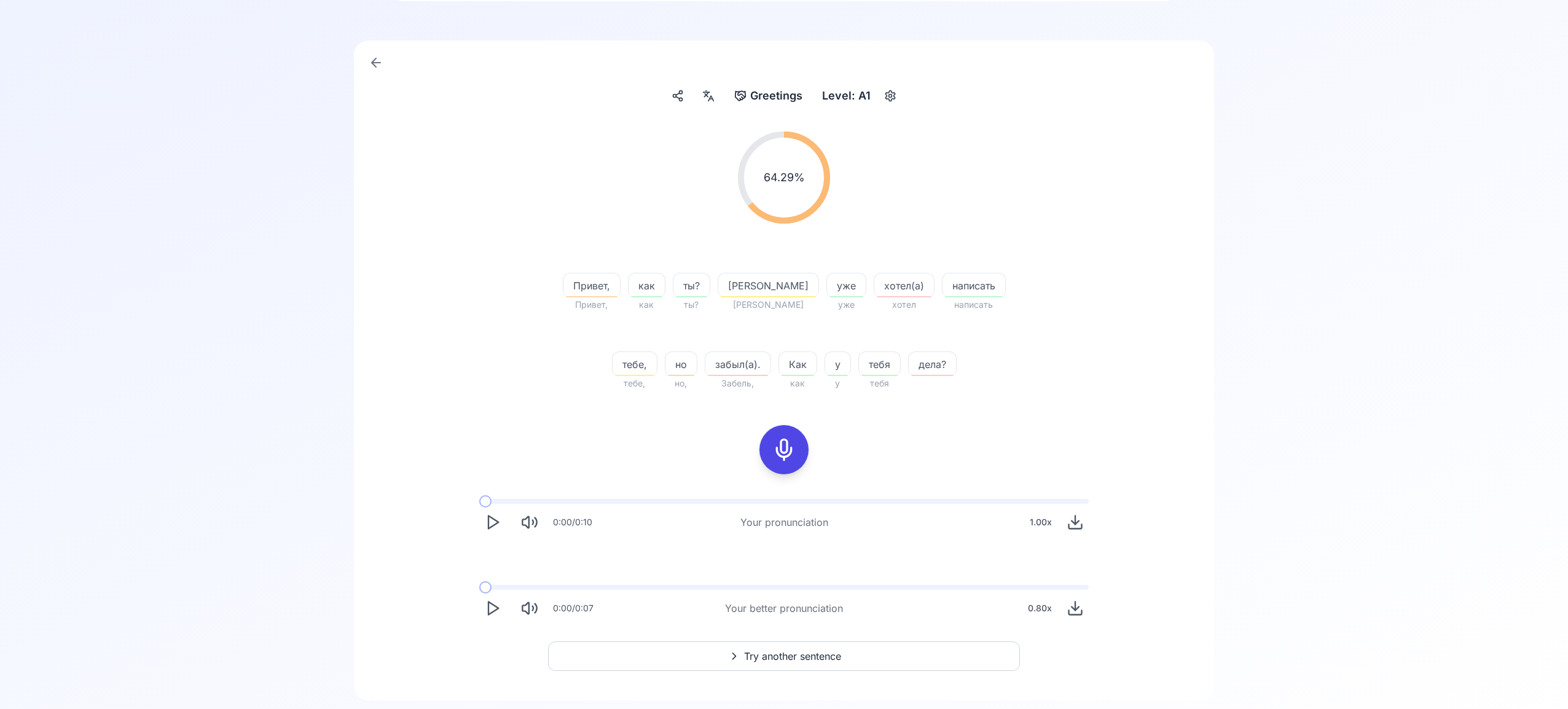
click at [865, 657] on button "Try another sentence" at bounding box center [784, 656] width 472 height 29
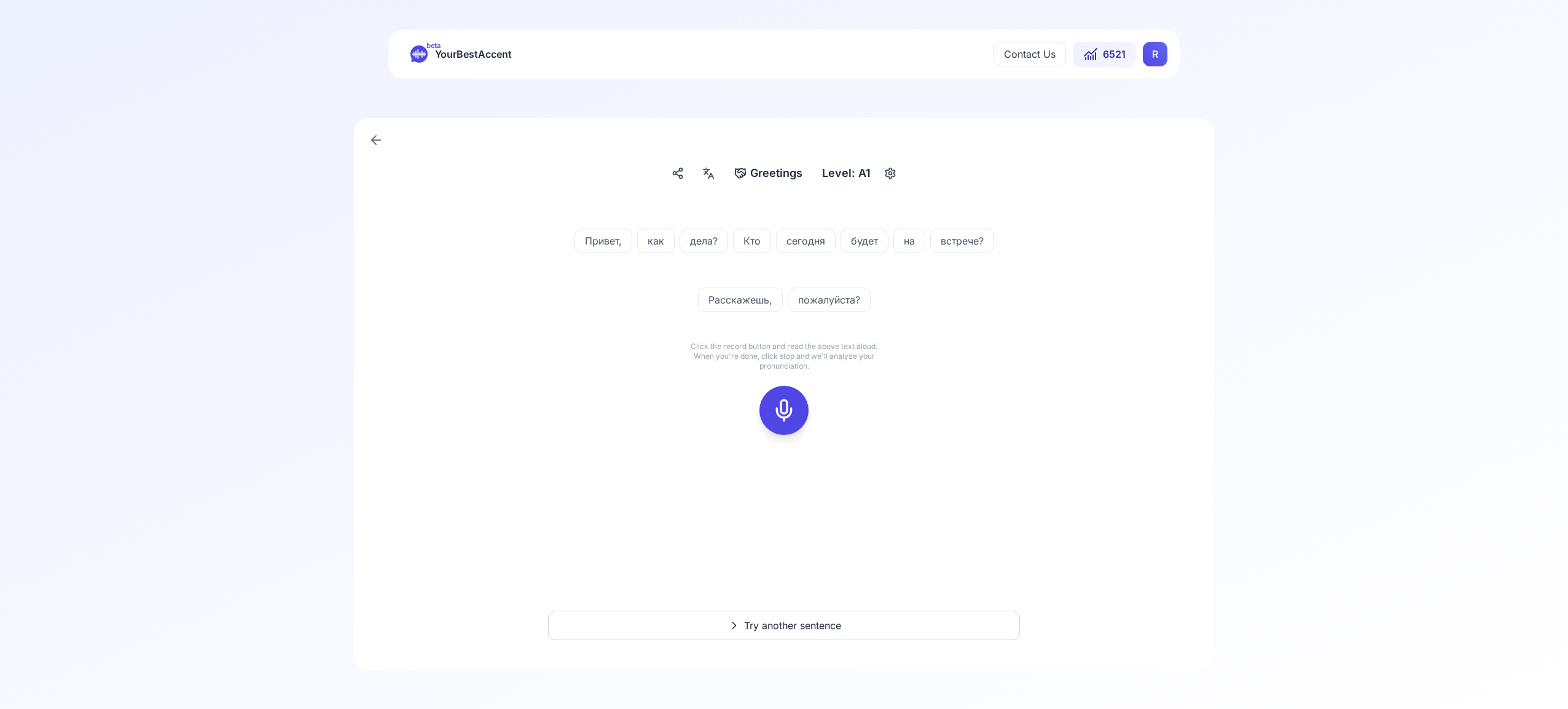
click at [784, 408] on icon at bounding box center [784, 410] width 25 height 25
click at [787, 408] on icon at bounding box center [784, 410] width 25 height 25
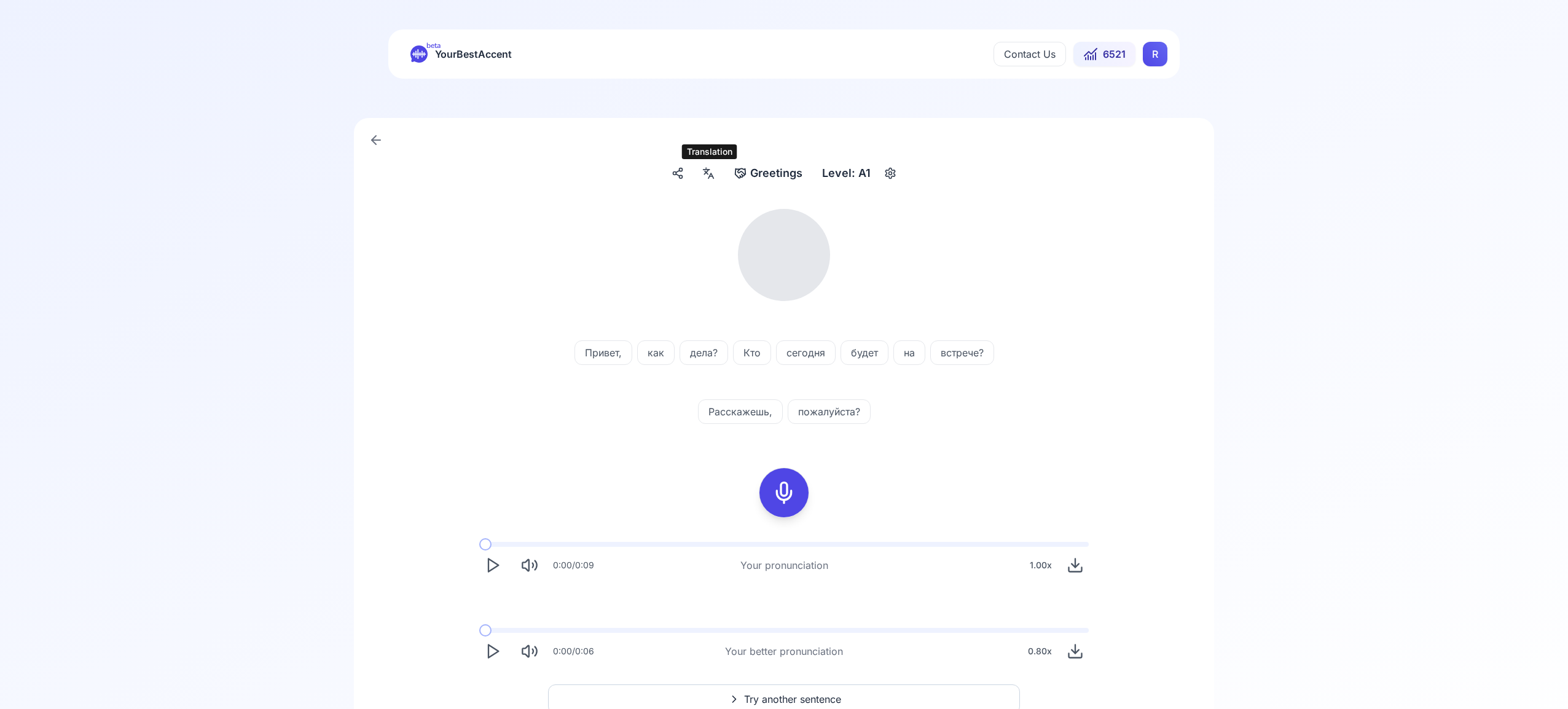
click at [717, 173] on div at bounding box center [709, 173] width 22 height 20
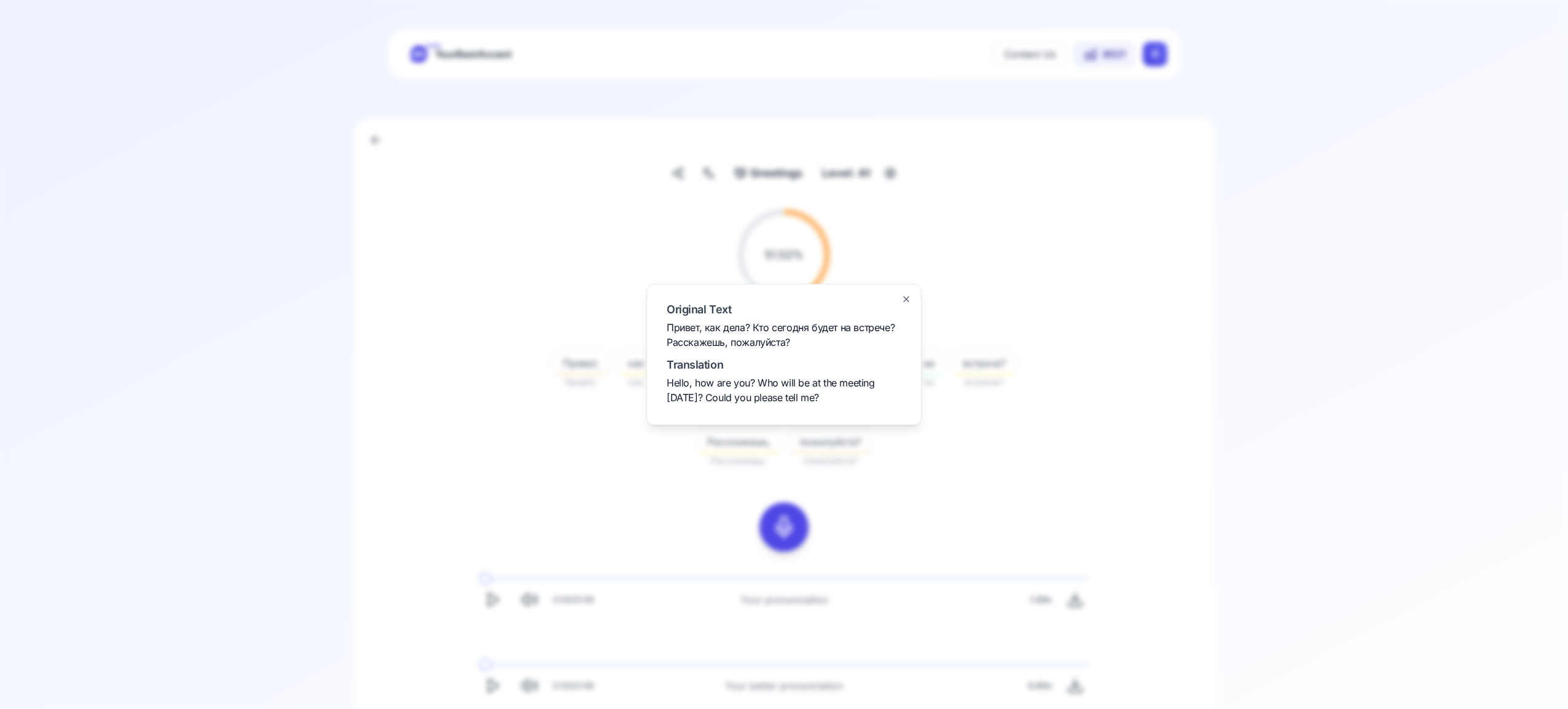
click at [903, 298] on icon "button" at bounding box center [906, 299] width 10 height 10
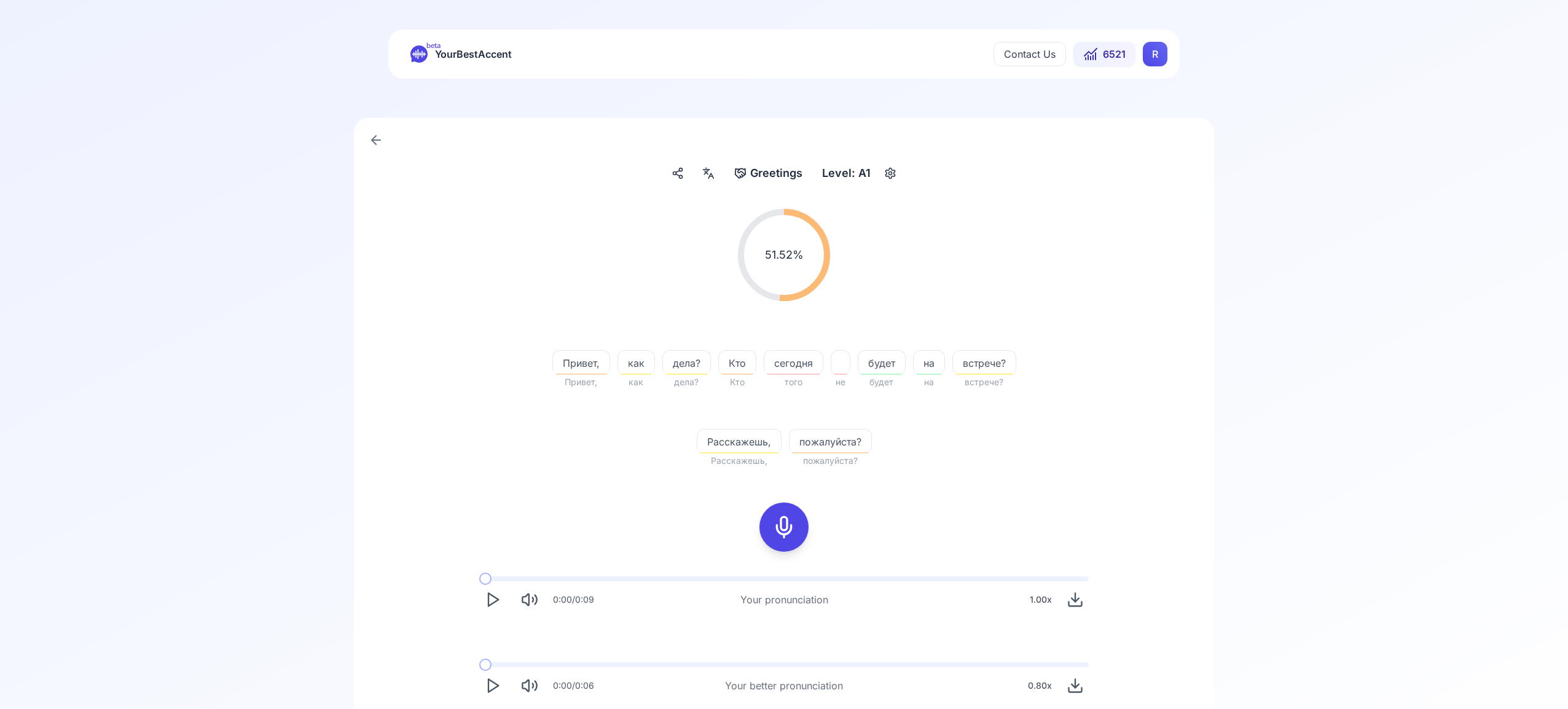
click at [489, 678] on icon "Play" at bounding box center [492, 686] width 18 height 18
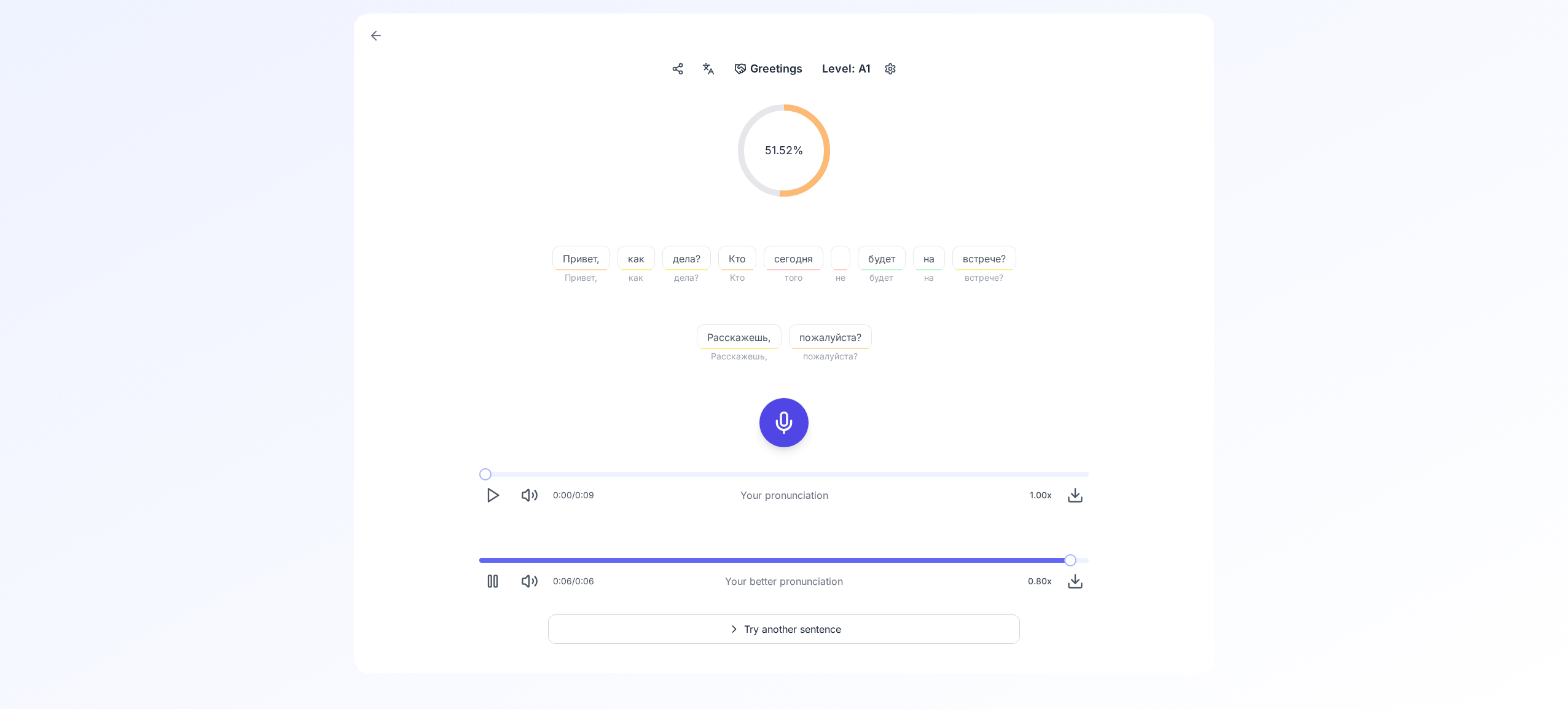
scroll to position [108, 0]
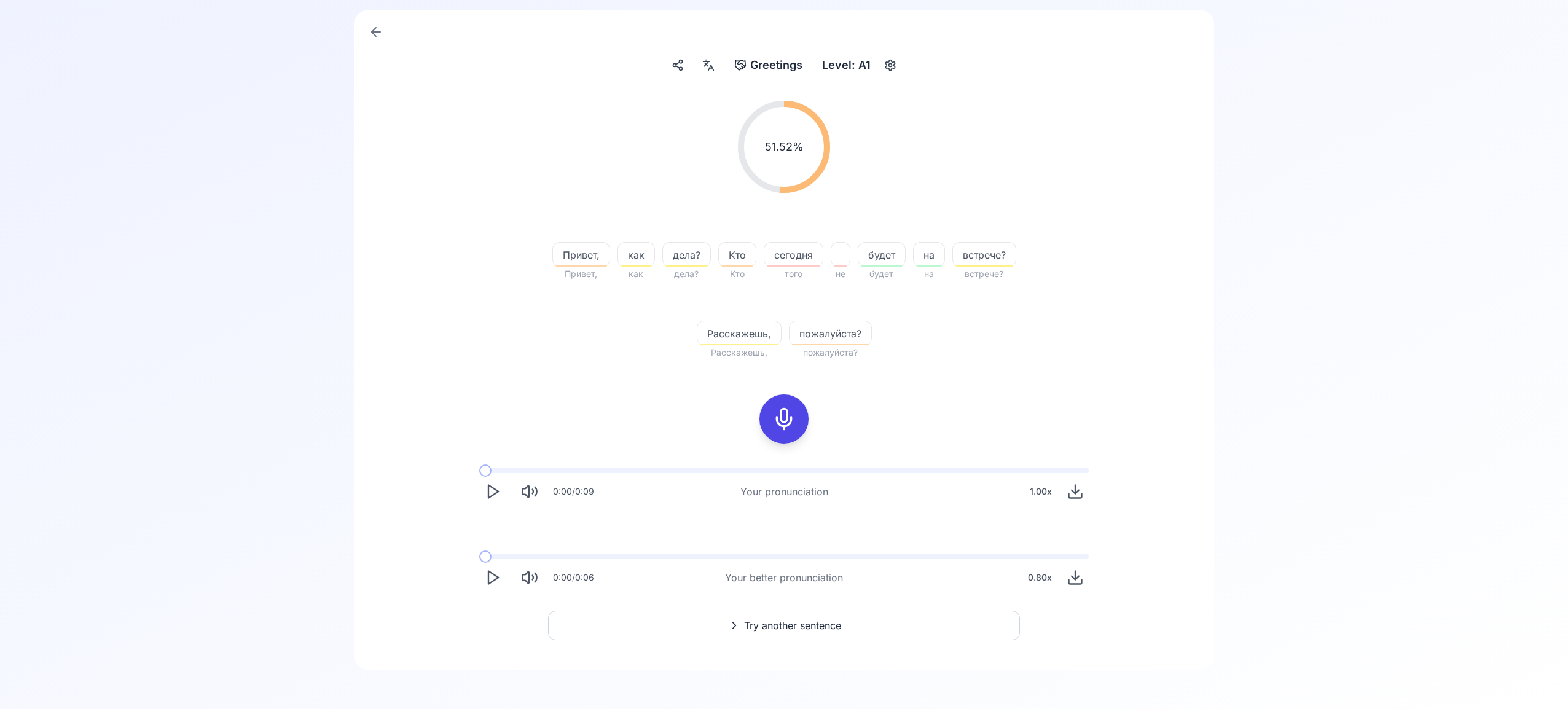
click at [838, 627] on span "Try another sentence" at bounding box center [792, 626] width 97 height 15
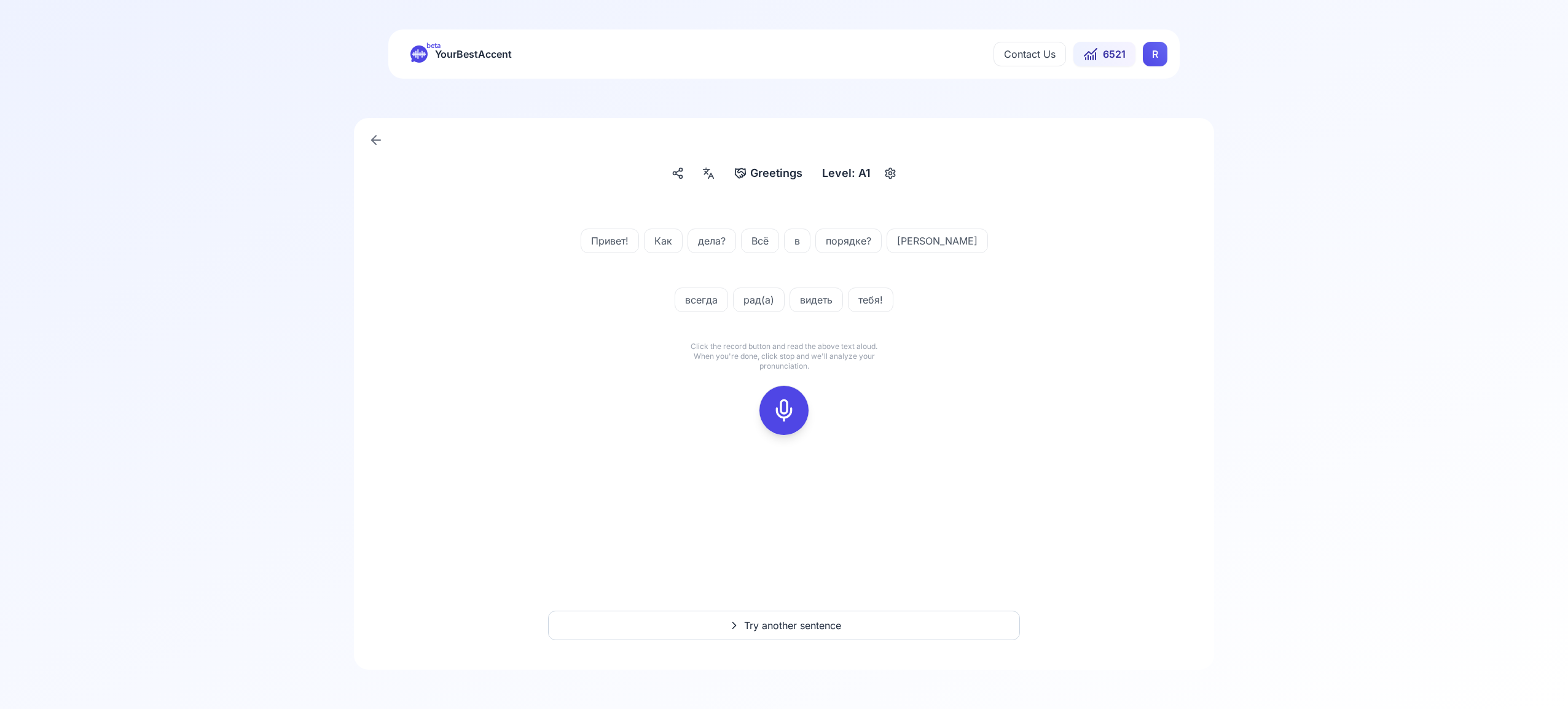
click at [785, 403] on icon at bounding box center [784, 410] width 25 height 25
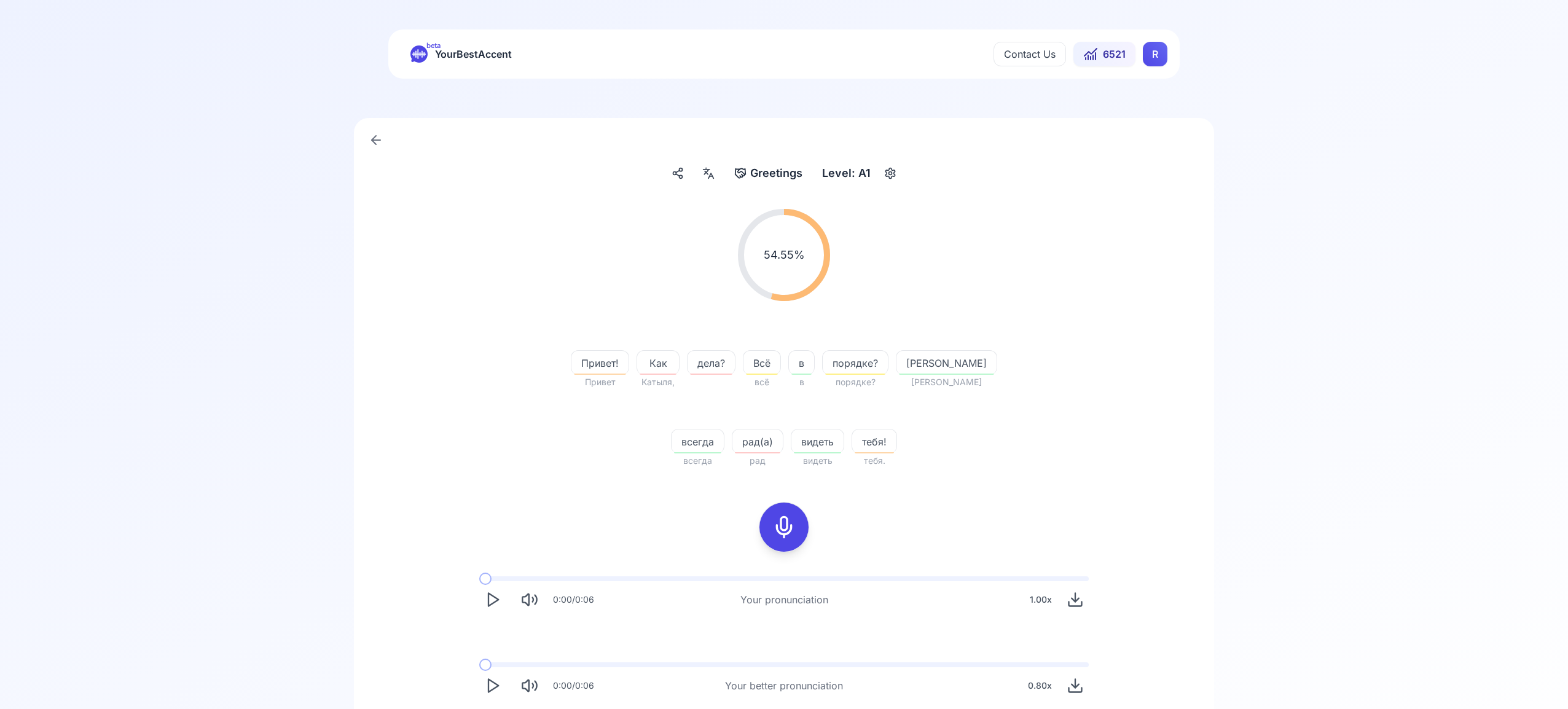
scroll to position [8, 0]
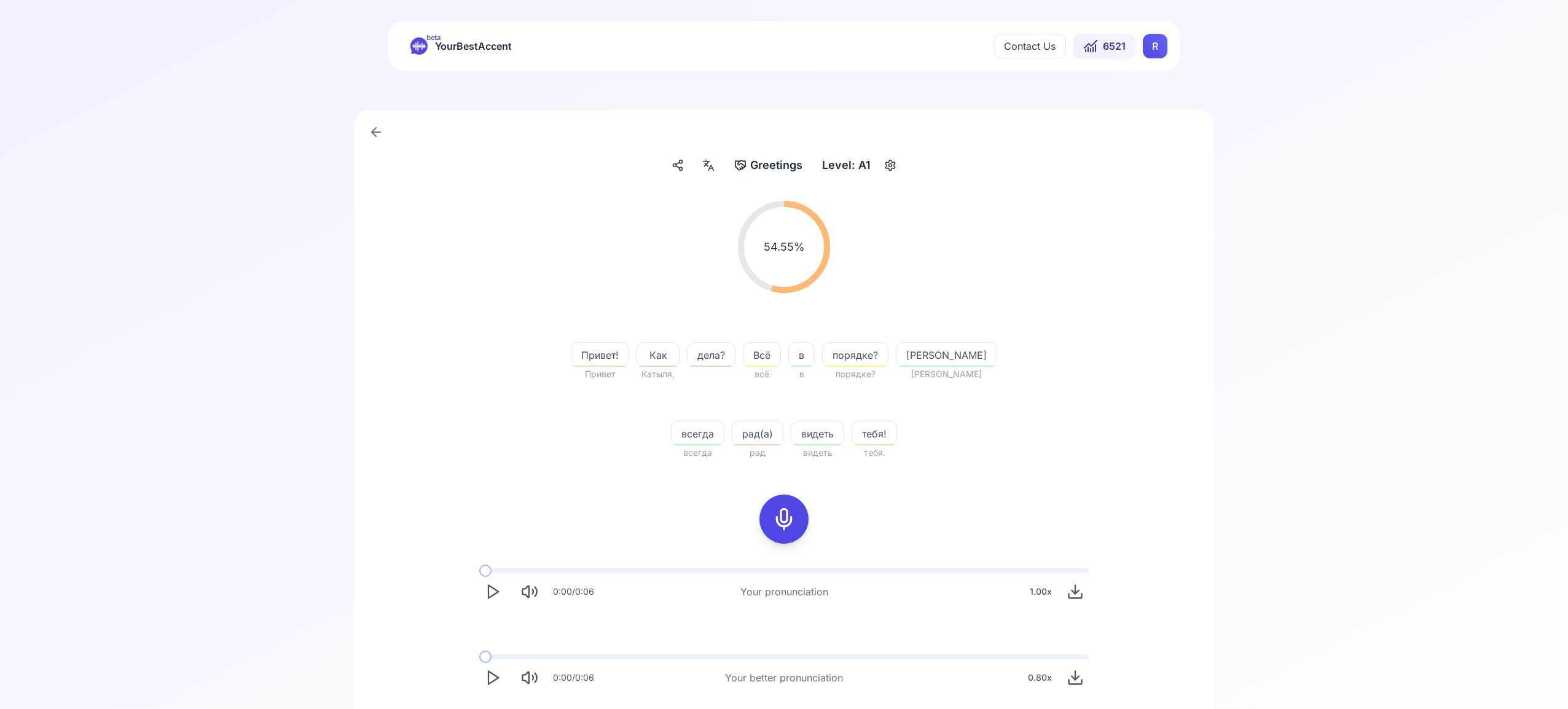
click at [1164, 43] on html "beta YourBestAccent Contact Us 6521 R Greetings Greetings Level: A1 54.55 % 54.…" at bounding box center [784, 347] width 1568 height 709
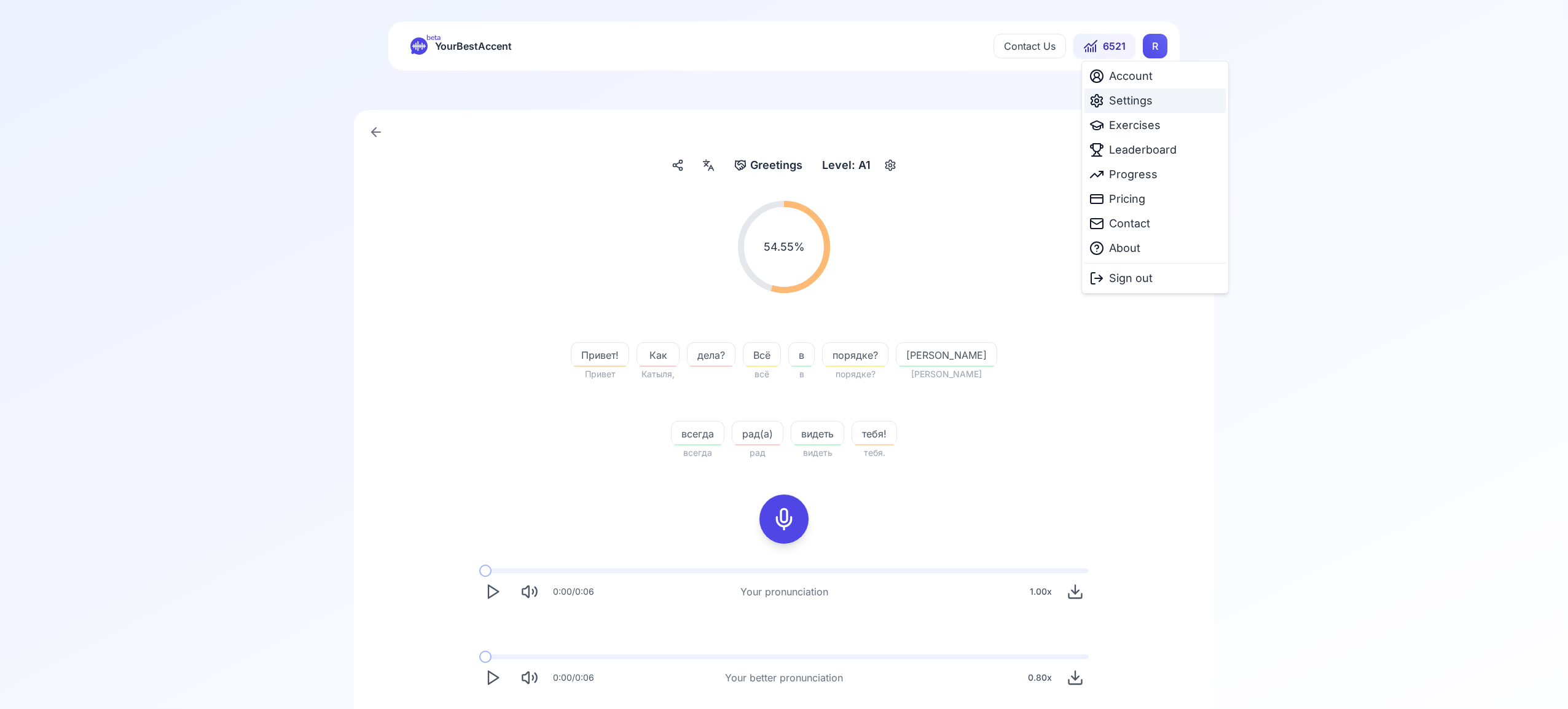
click at [1119, 102] on span "Settings" at bounding box center [1131, 101] width 43 height 18
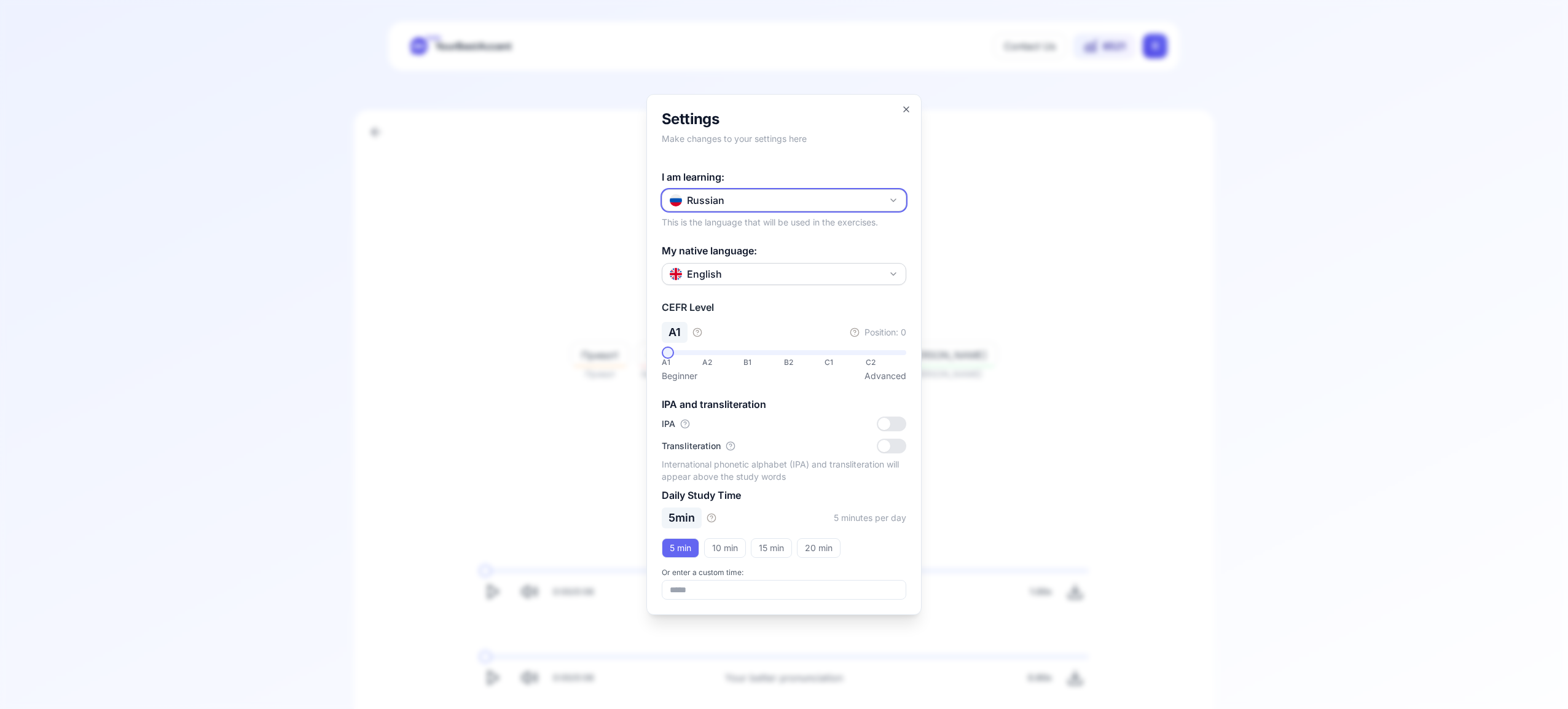
click at [891, 200] on icon "button" at bounding box center [894, 200] width 10 height 10
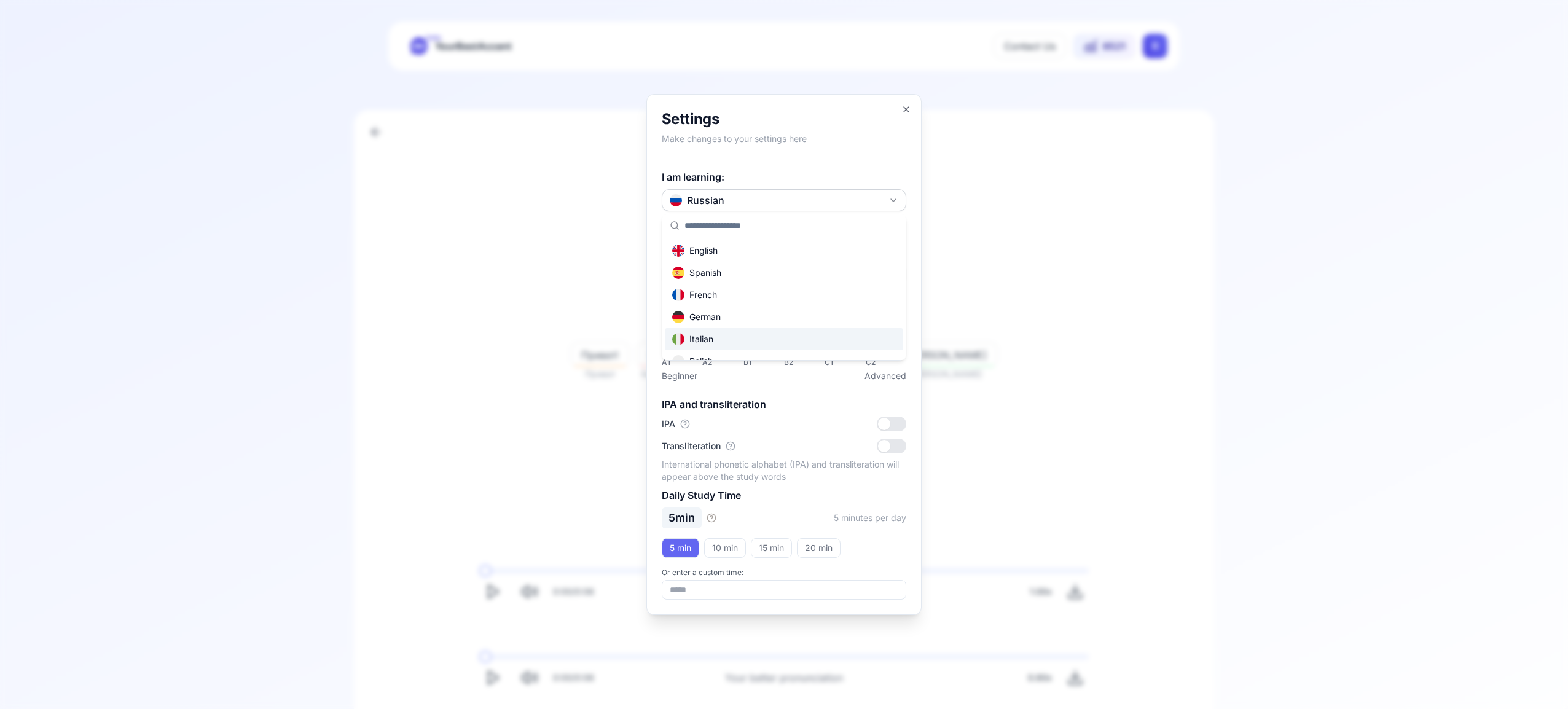
click at [789, 335] on div "Italian" at bounding box center [784, 339] width 238 height 22
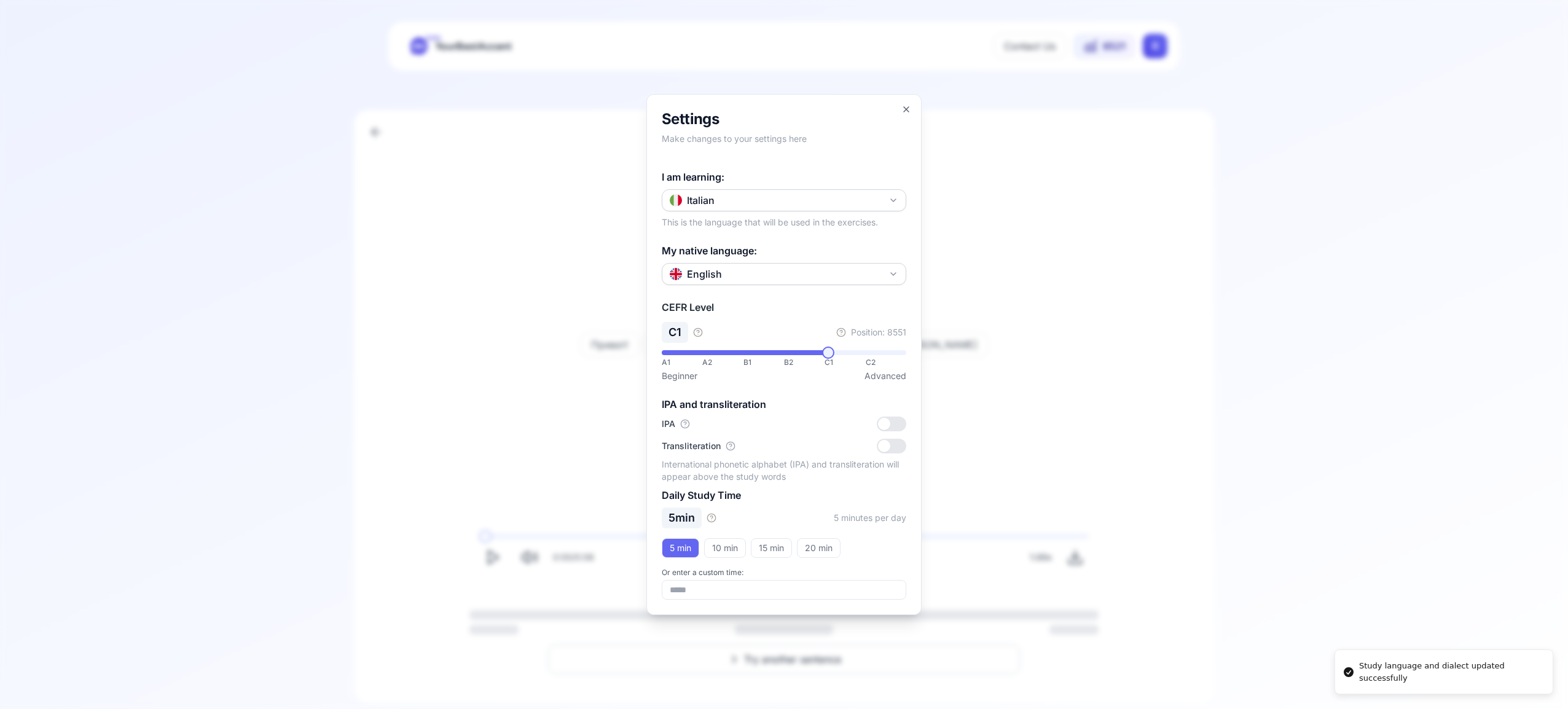
click at [909, 104] on div "**********" at bounding box center [784, 354] width 275 height 521
click at [909, 108] on icon "button" at bounding box center [906, 109] width 10 height 10
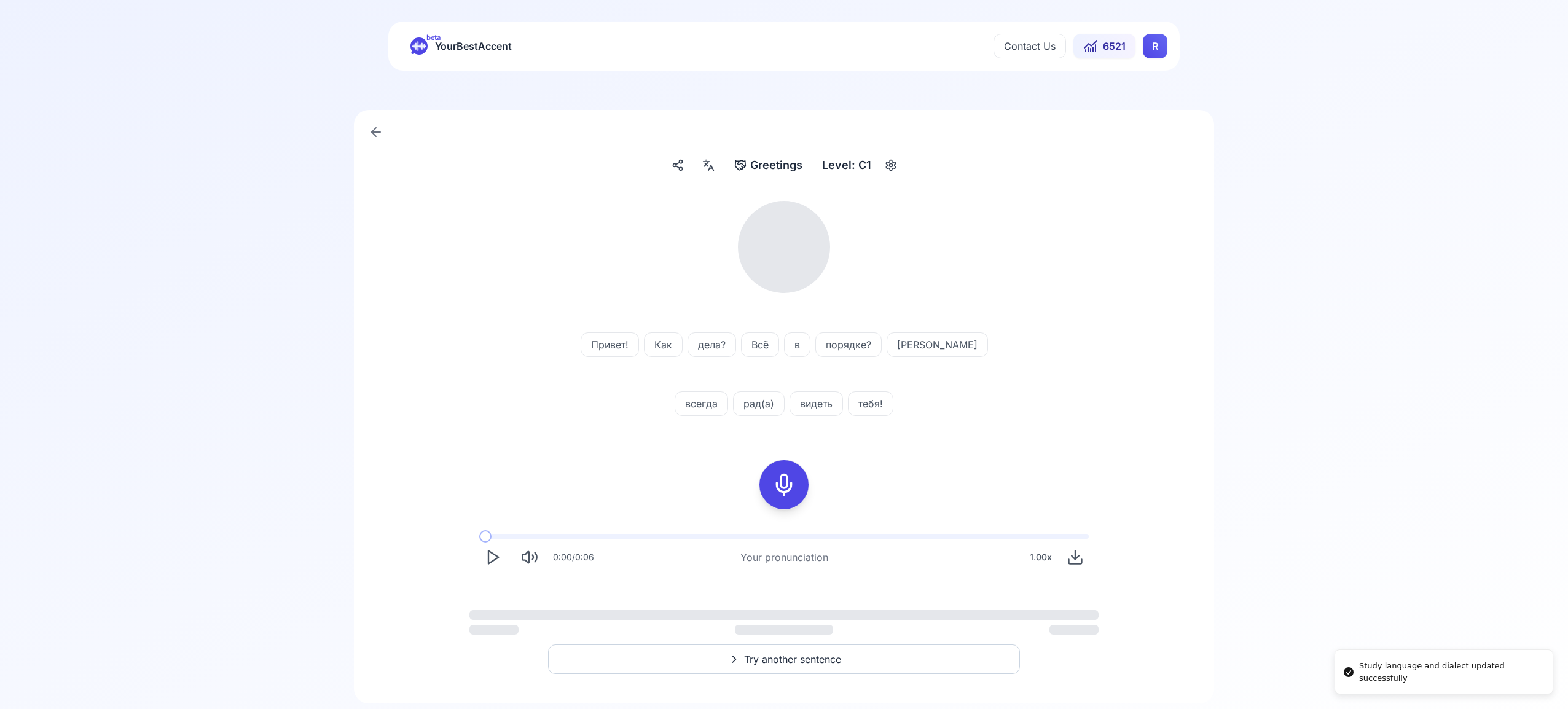
click at [1158, 50] on html "Study language and dialect updated successfully beta YourBestAccent Contact Us …" at bounding box center [784, 347] width 1568 height 709
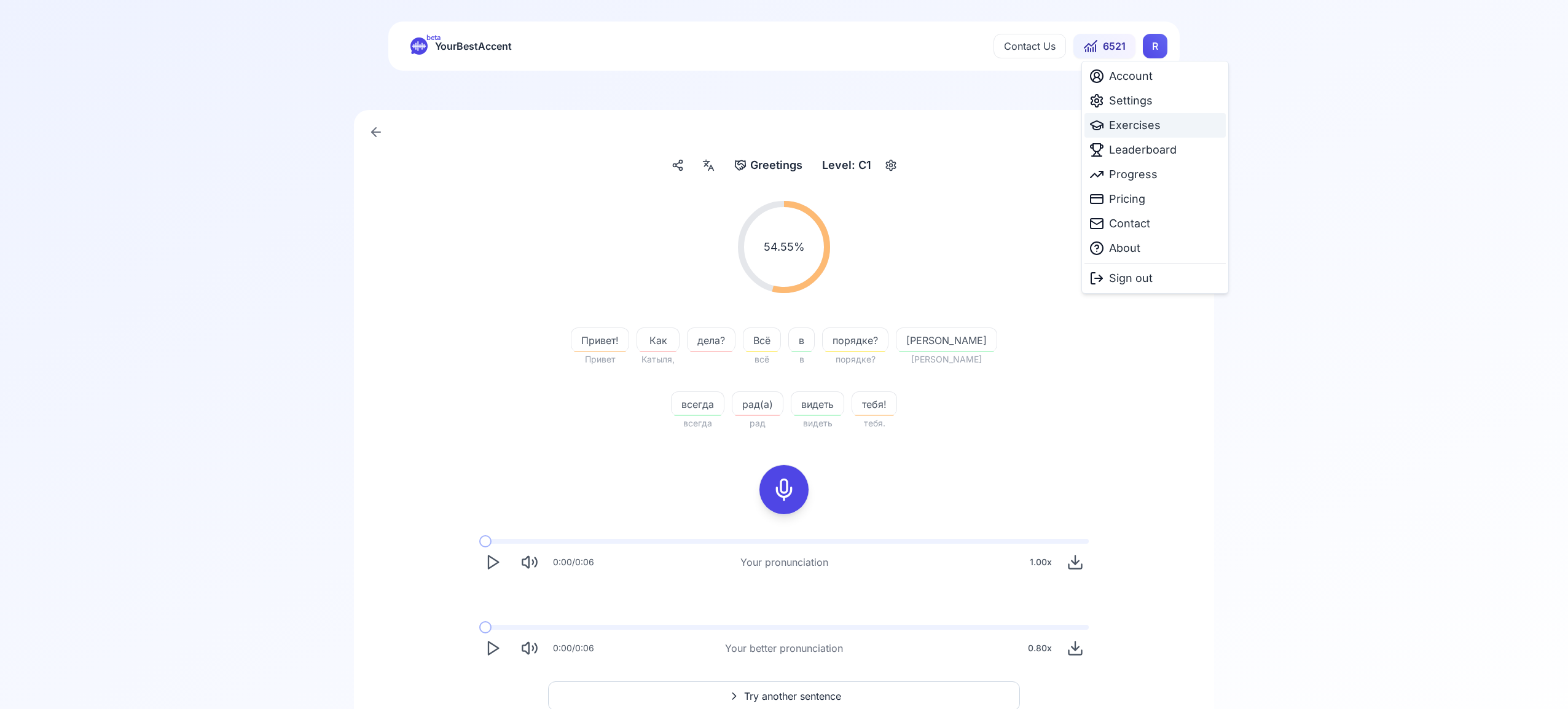
click at [1149, 130] on span "Exercises" at bounding box center [1135, 125] width 52 height 18
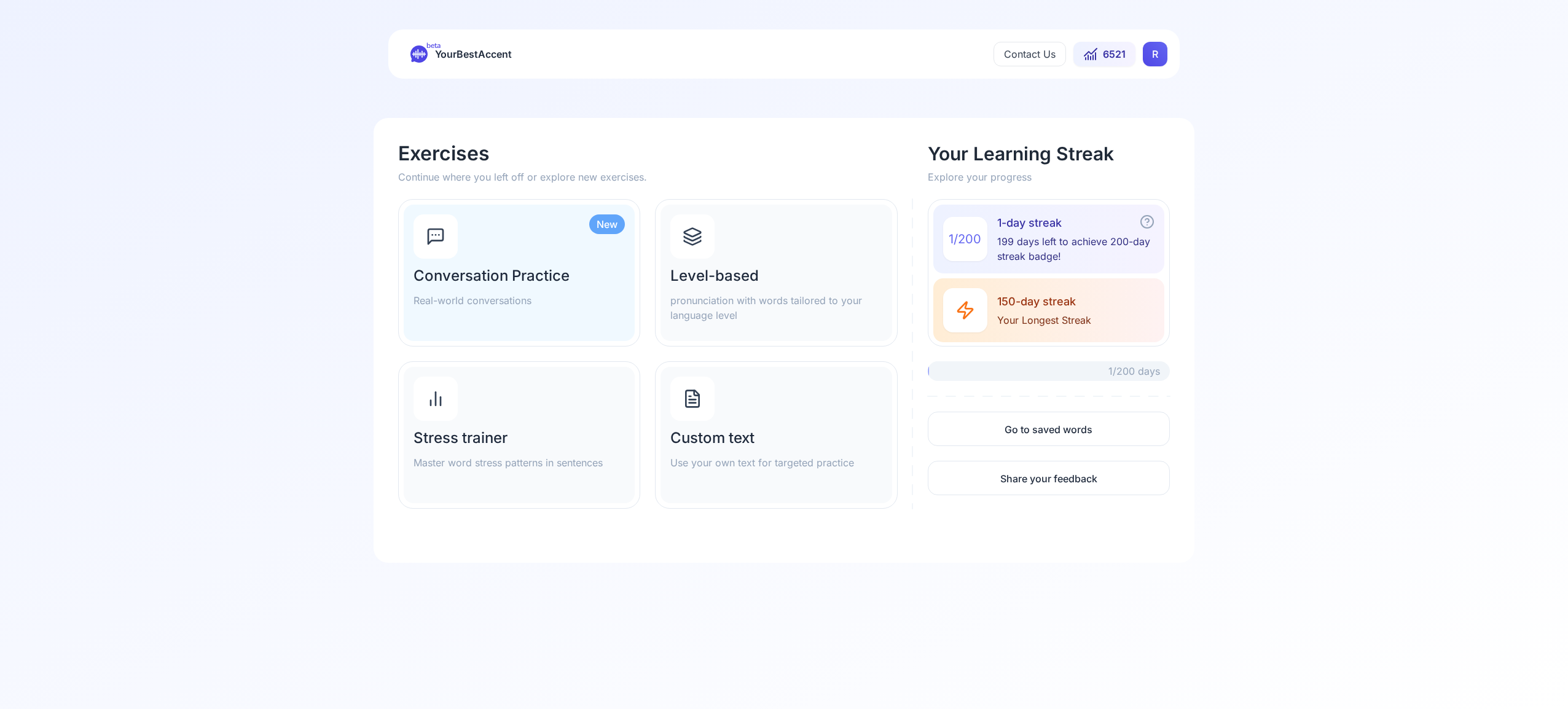
click at [698, 241] on icon at bounding box center [693, 243] width 17 height 4
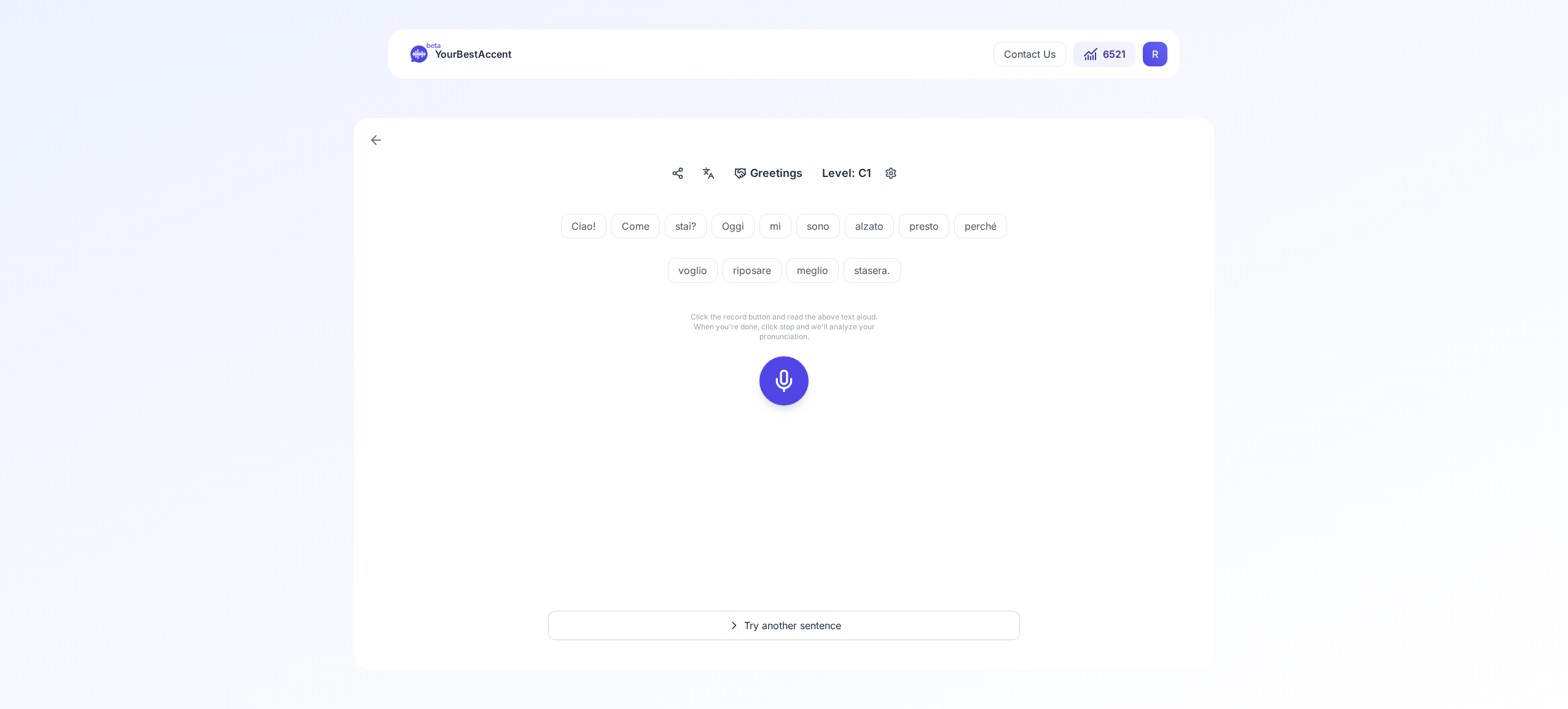
click at [784, 336] on p "Click the record button and read the above text aloud. When you're done, click …" at bounding box center [784, 327] width 197 height 29
drag, startPoint x: 784, startPoint y: 383, endPoint x: 794, endPoint y: 376, distance: 12.2
click at [786, 380] on icon at bounding box center [784, 380] width 25 height 25
click at [797, 383] on div at bounding box center [784, 381] width 29 height 49
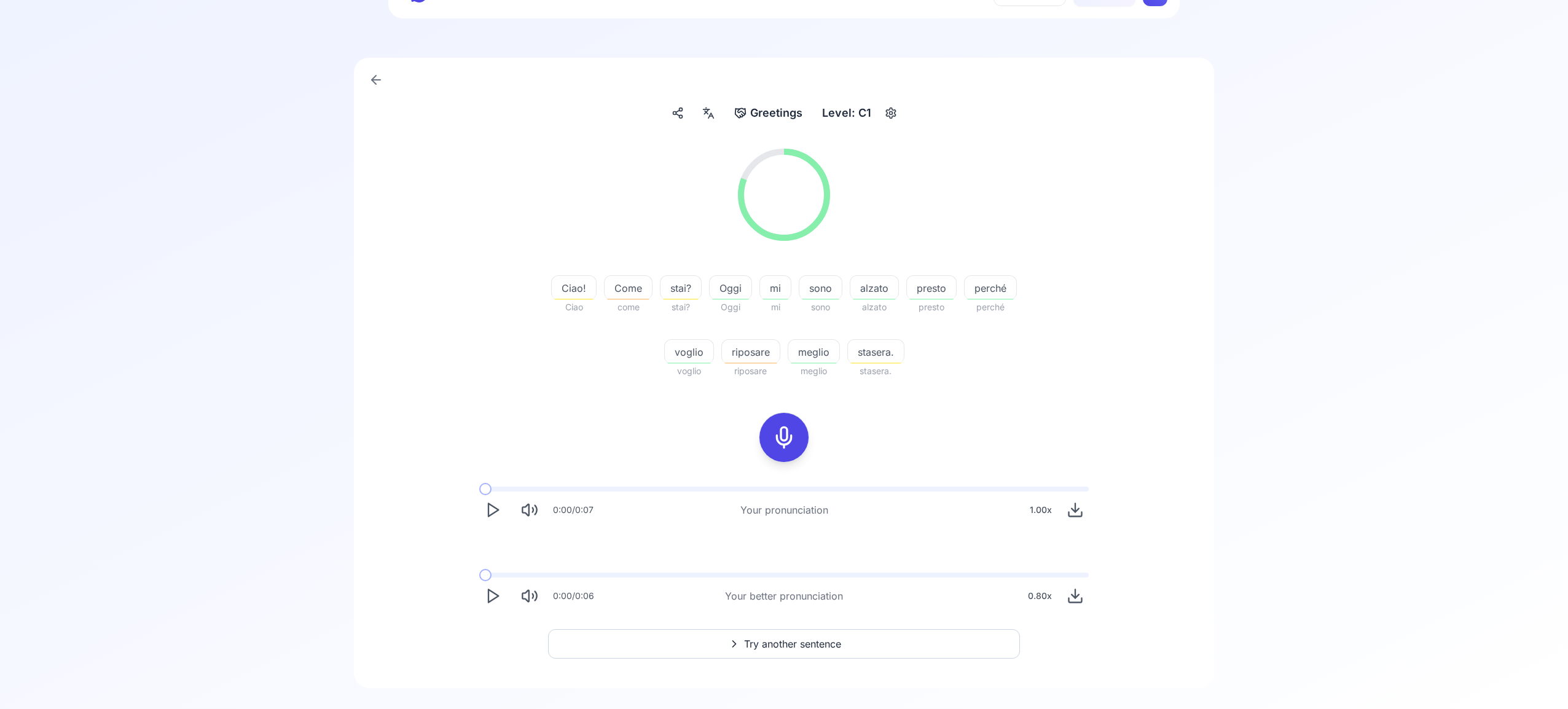
scroll to position [78, 0]
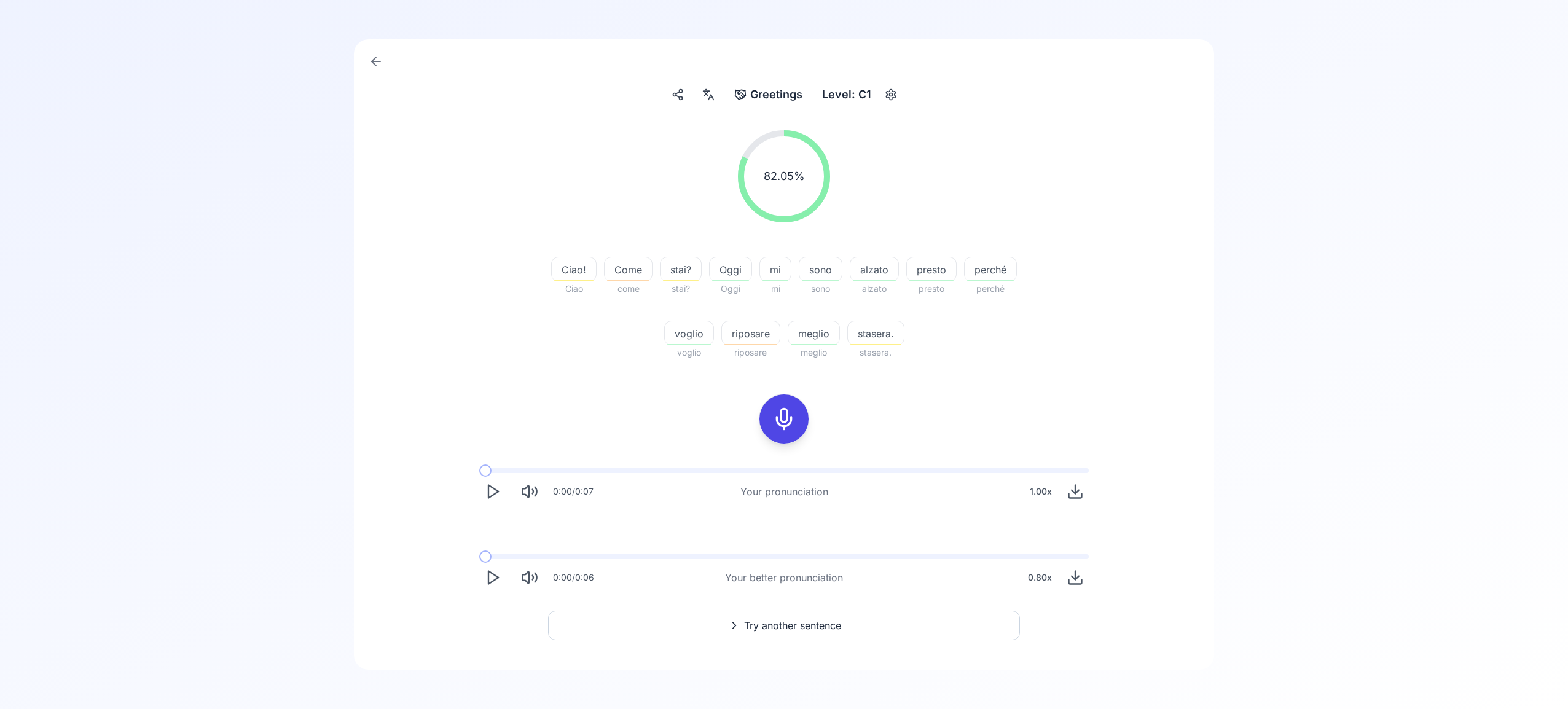
click at [813, 621] on span "Try another sentence" at bounding box center [792, 626] width 97 height 15
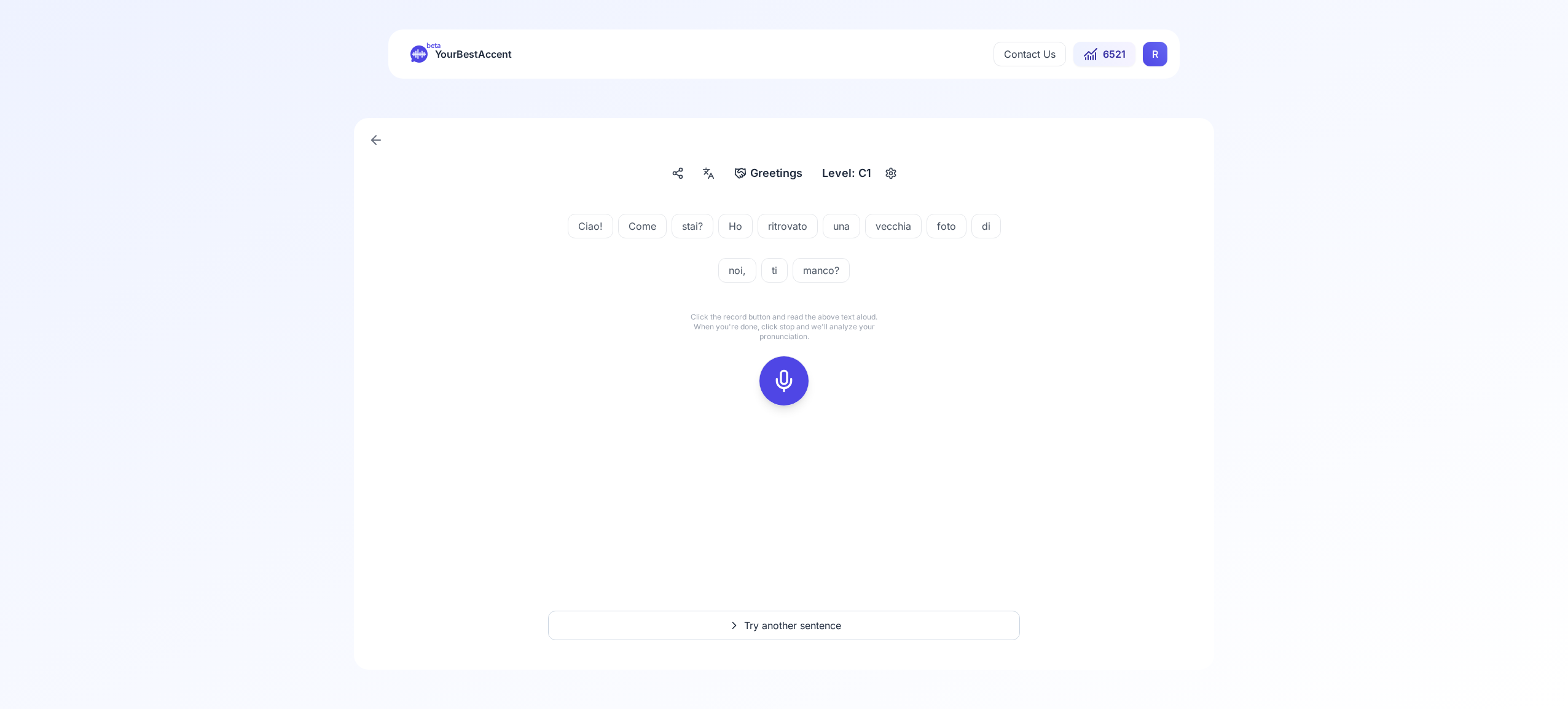
click at [791, 380] on icon at bounding box center [784, 380] width 25 height 25
click at [781, 382] on icon at bounding box center [784, 380] width 25 height 25
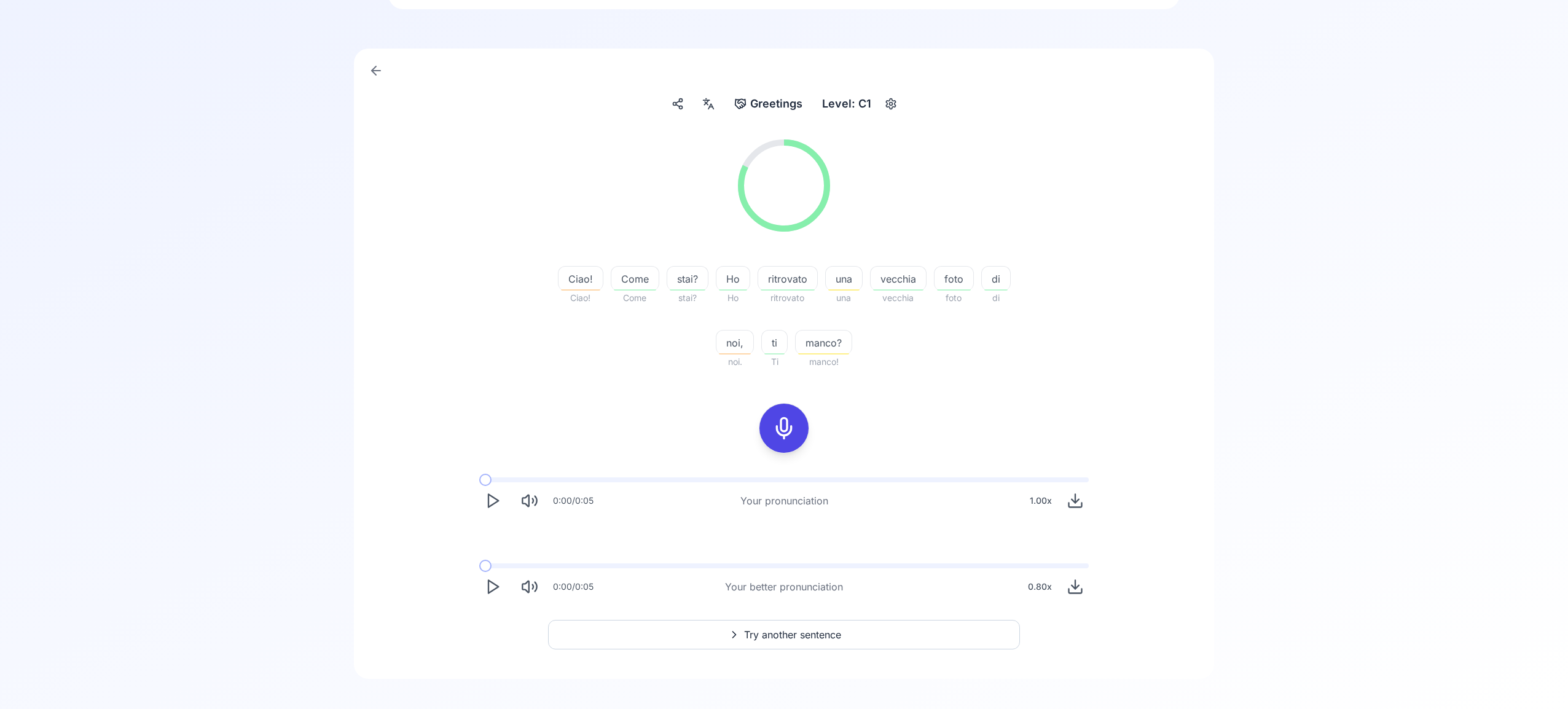
scroll to position [78, 0]
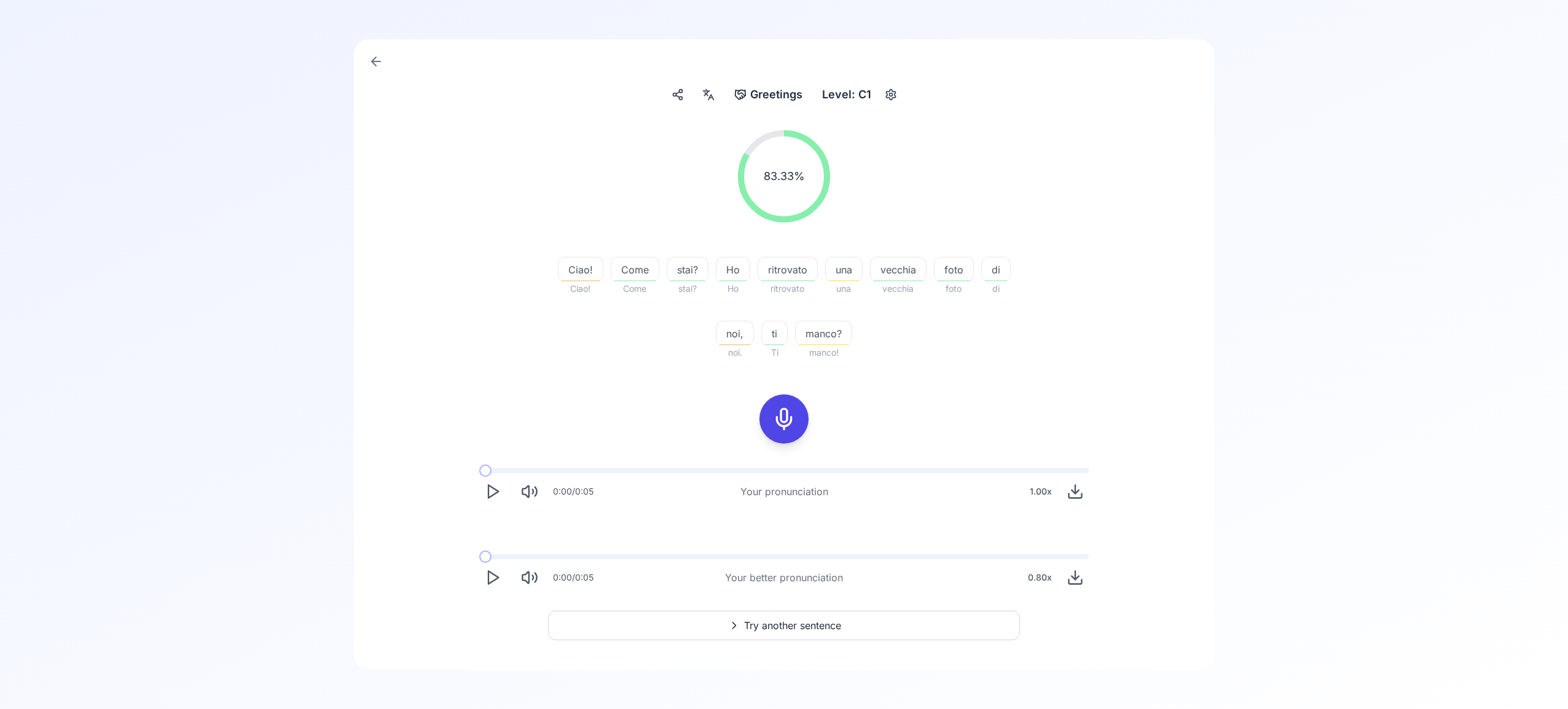
click at [814, 628] on span "Try another sentence" at bounding box center [792, 626] width 97 height 15
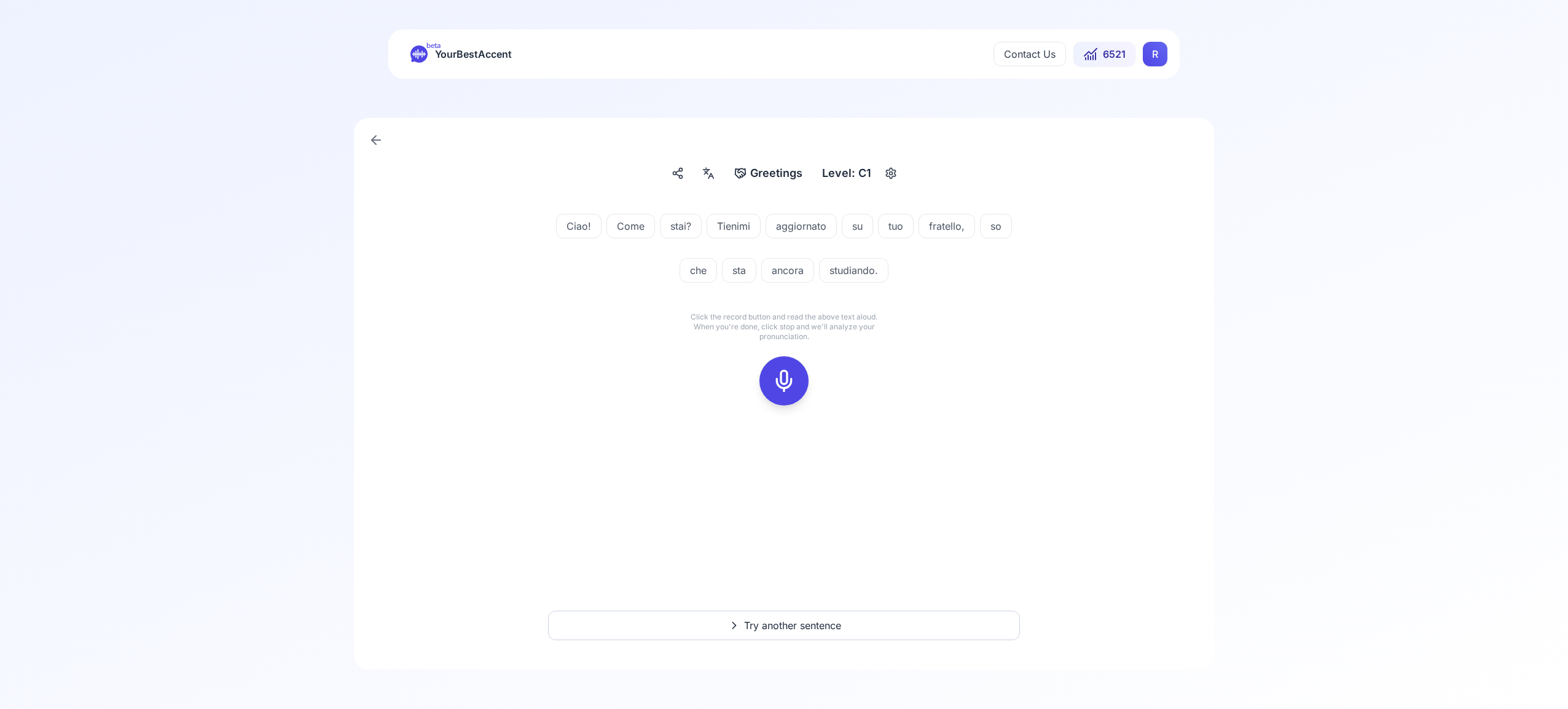
click at [785, 376] on icon at bounding box center [784, 380] width 25 height 25
click at [777, 383] on icon at bounding box center [784, 380] width 25 height 25
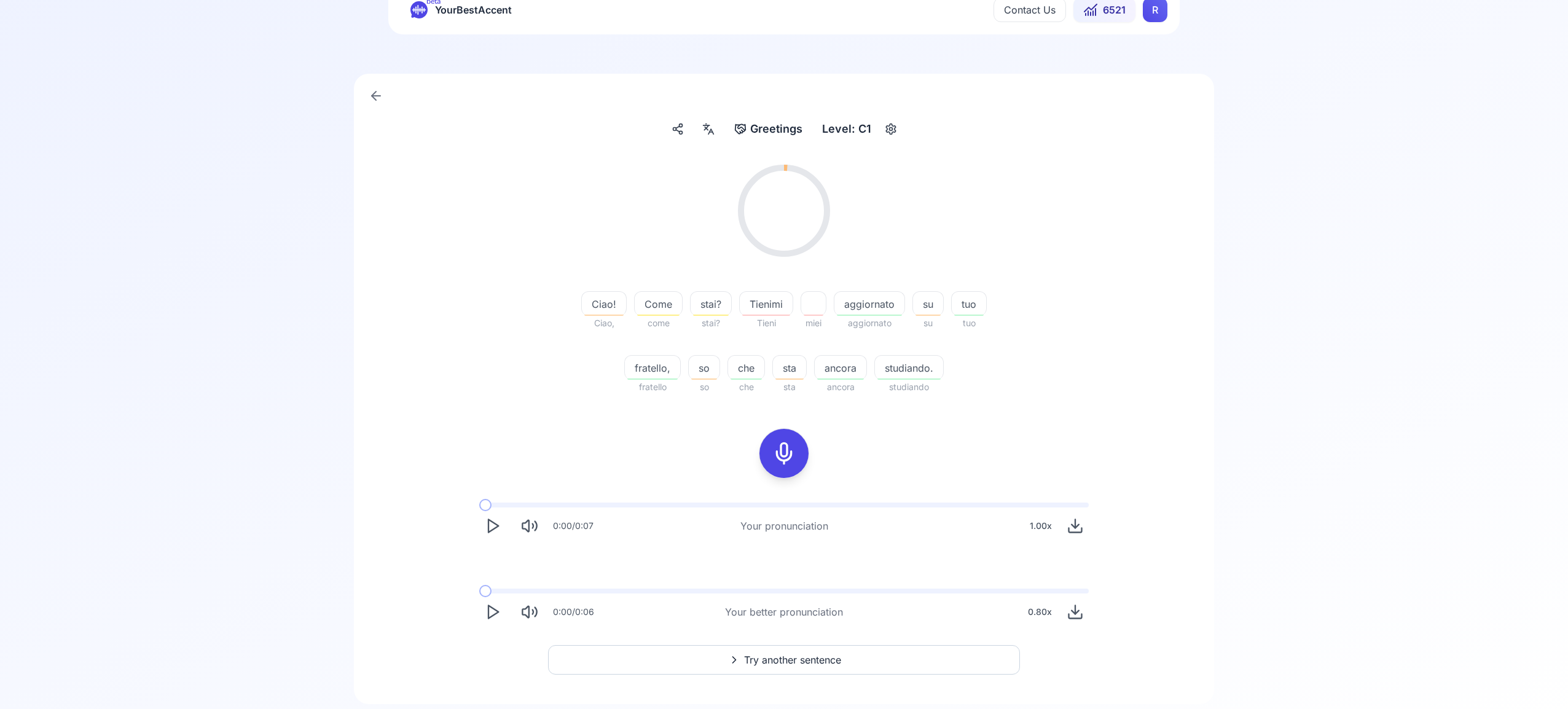
scroll to position [45, 0]
click at [824, 658] on span "Try another sentence" at bounding box center [792, 659] width 97 height 15
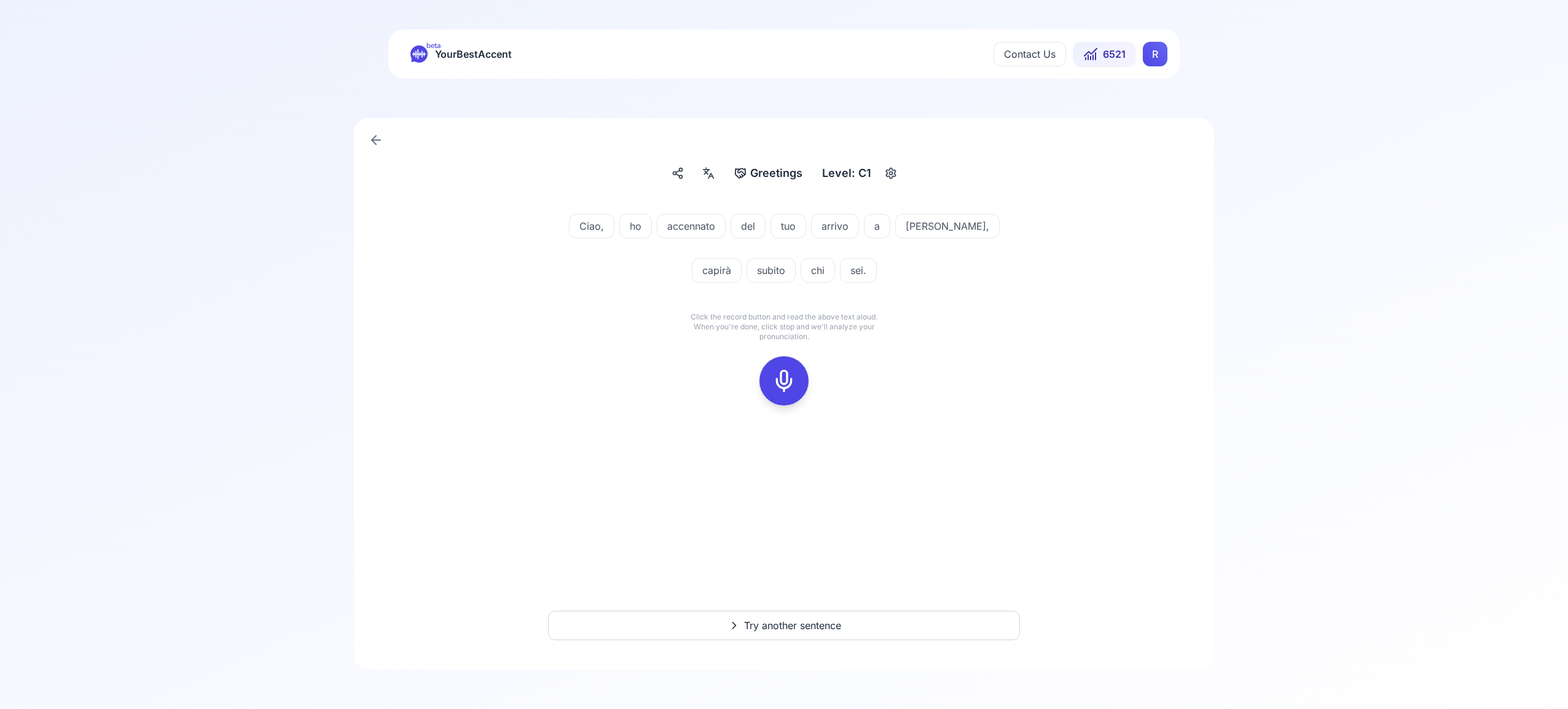
click at [790, 377] on icon at bounding box center [784, 380] width 25 height 25
click at [785, 376] on icon at bounding box center [784, 380] width 25 height 25
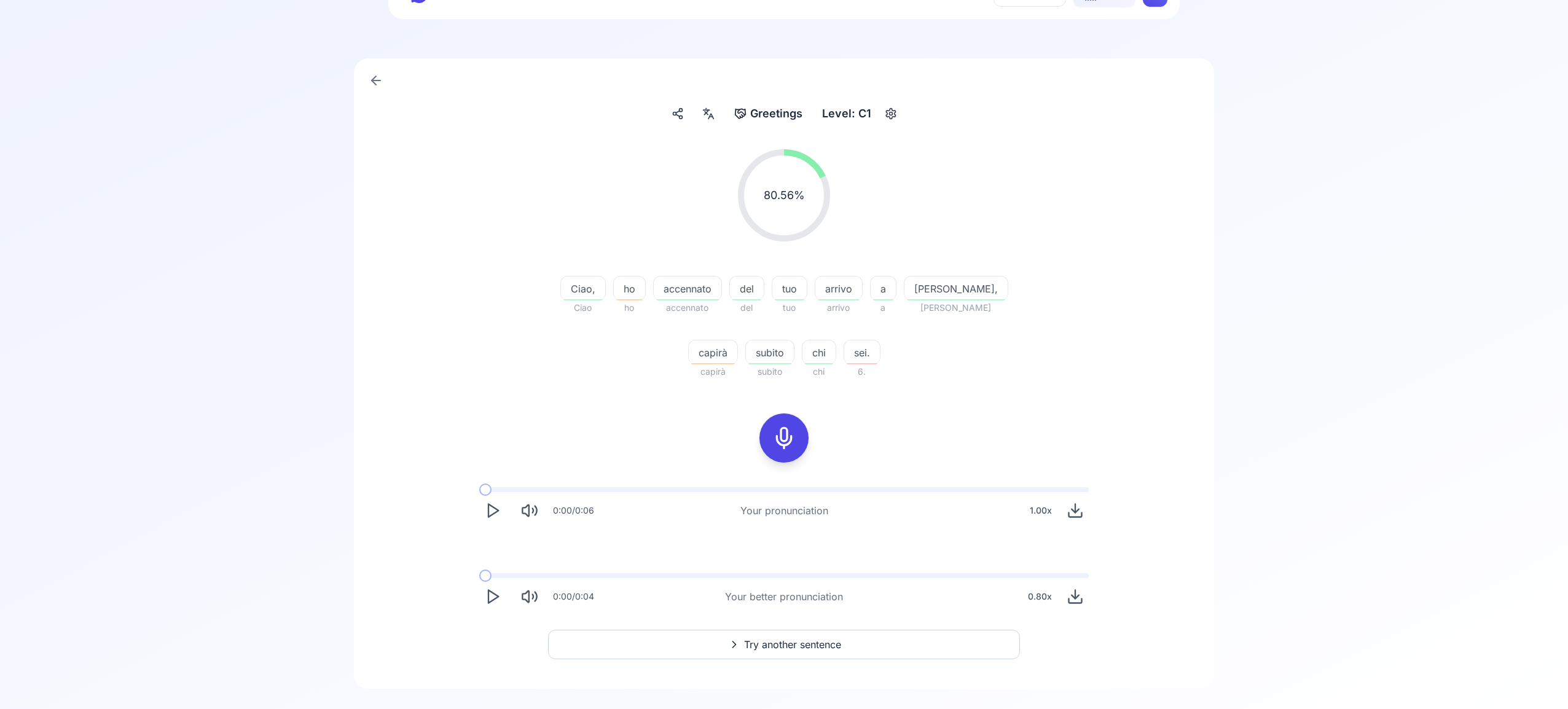
scroll to position [67, 0]
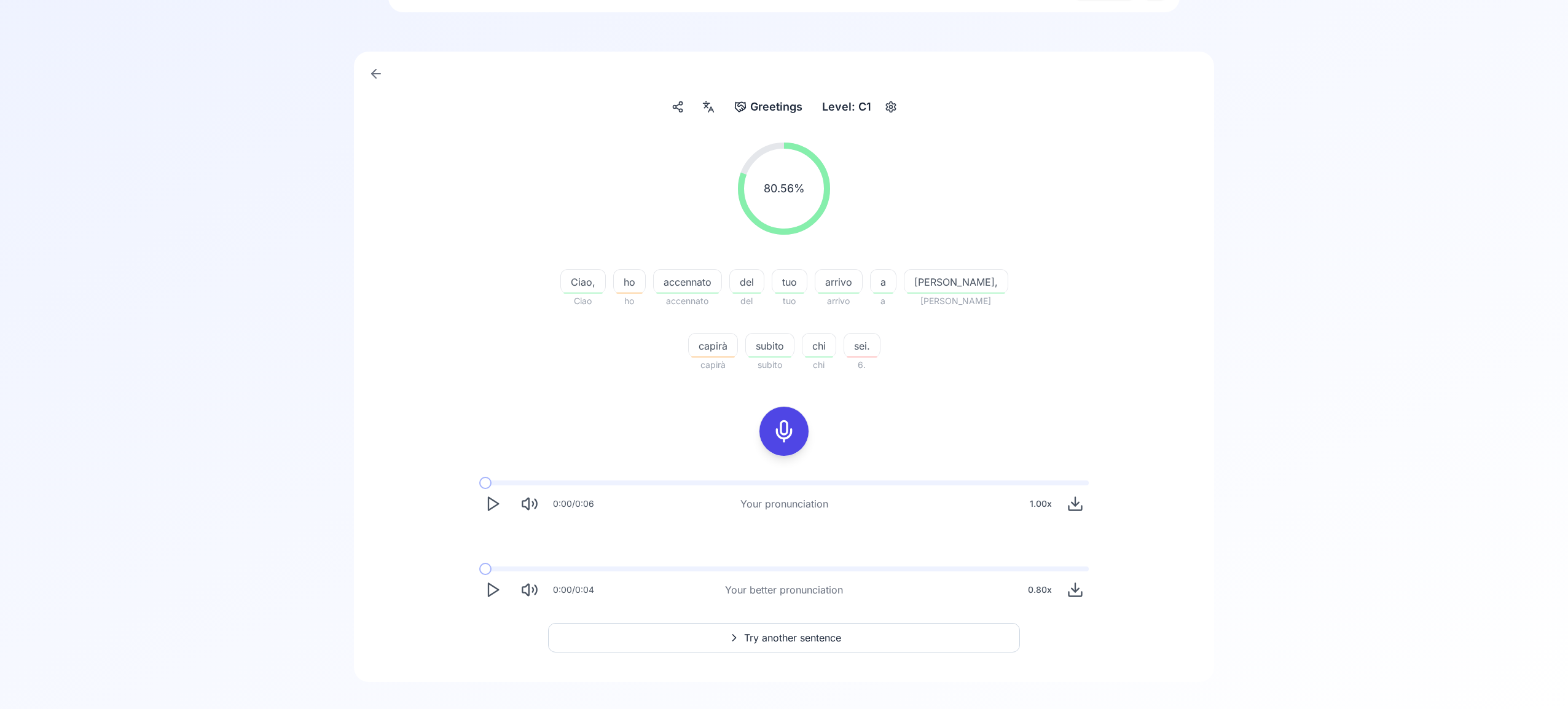
click at [800, 636] on span "Try another sentence" at bounding box center [792, 638] width 97 height 15
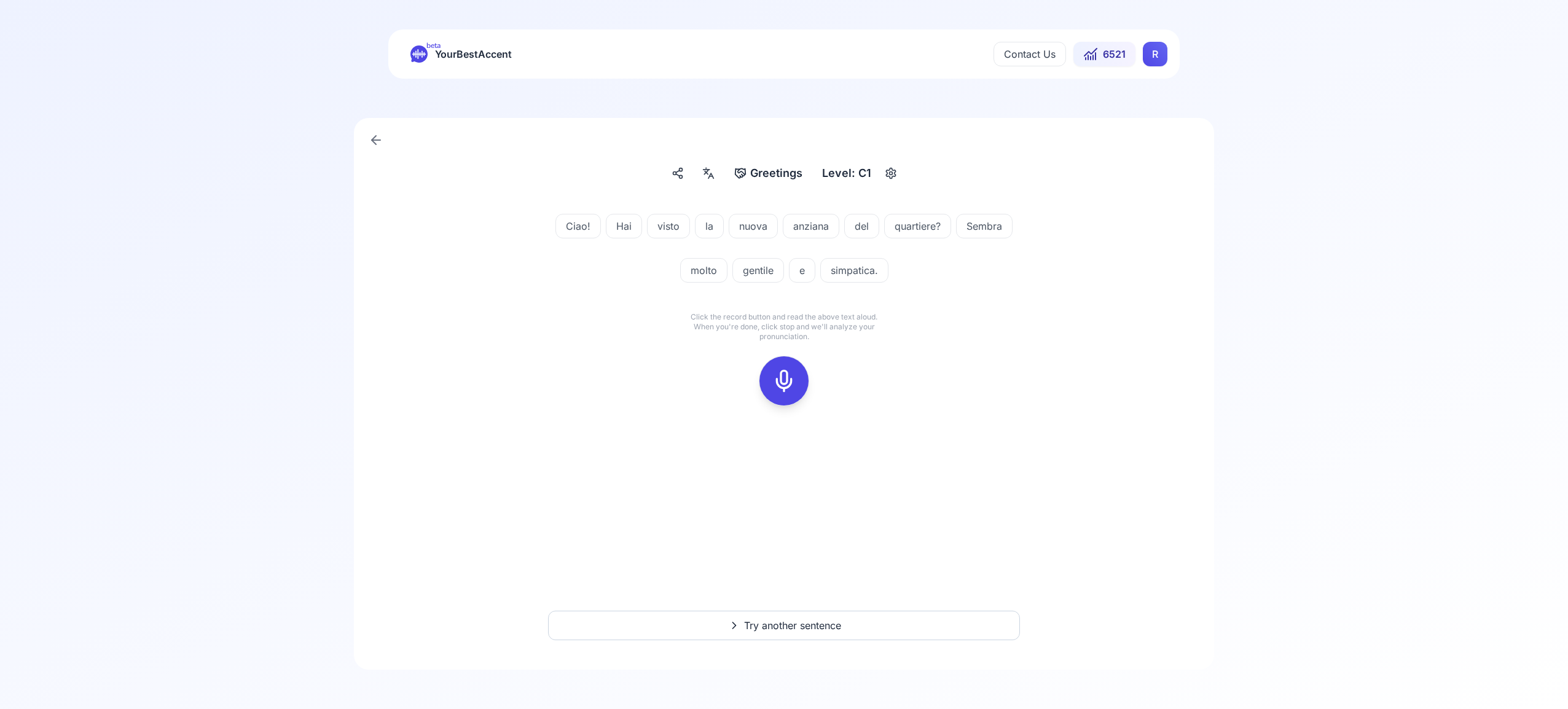
click at [787, 383] on icon at bounding box center [784, 380] width 25 height 25
click at [778, 373] on icon at bounding box center [784, 380] width 25 height 25
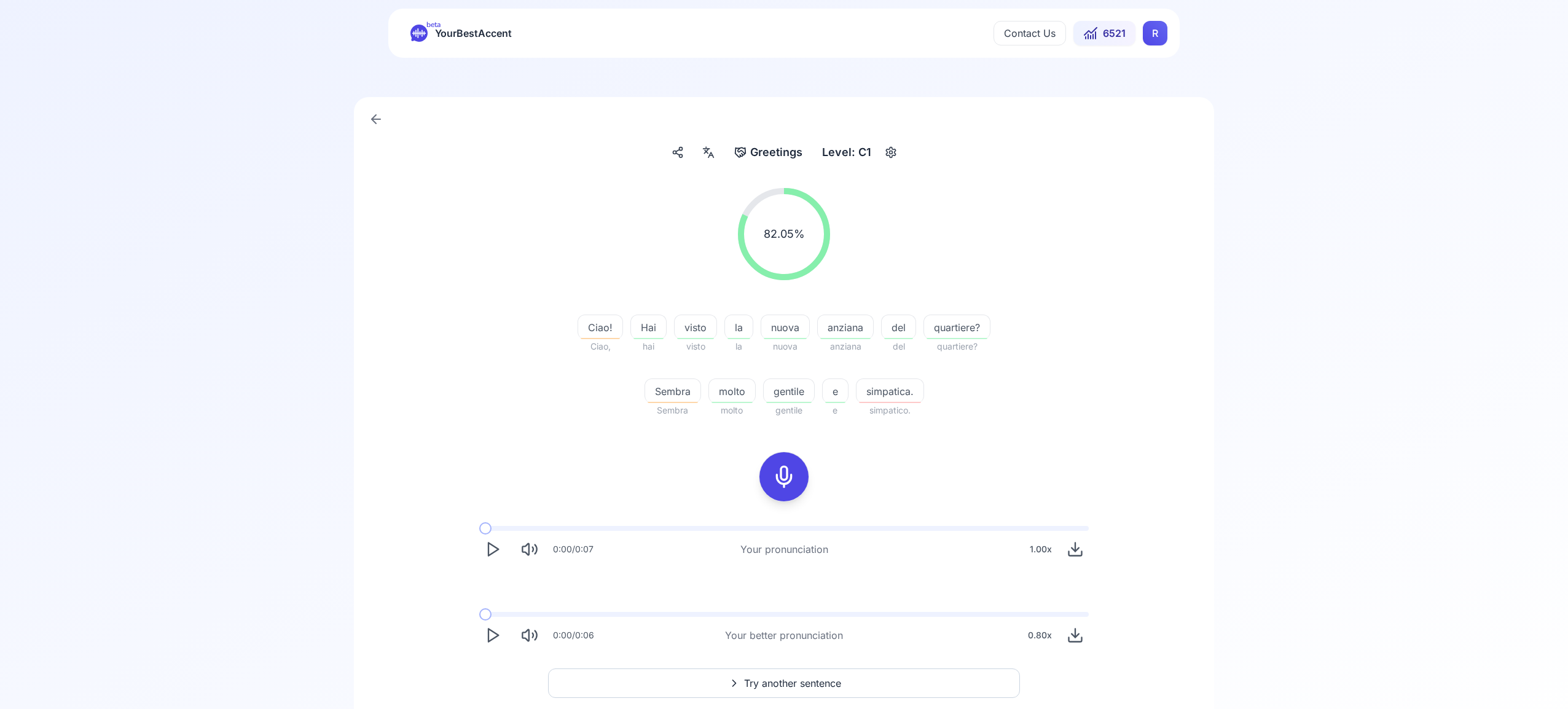
scroll to position [23, 0]
click at [493, 631] on icon "Play" at bounding box center [492, 633] width 18 height 18
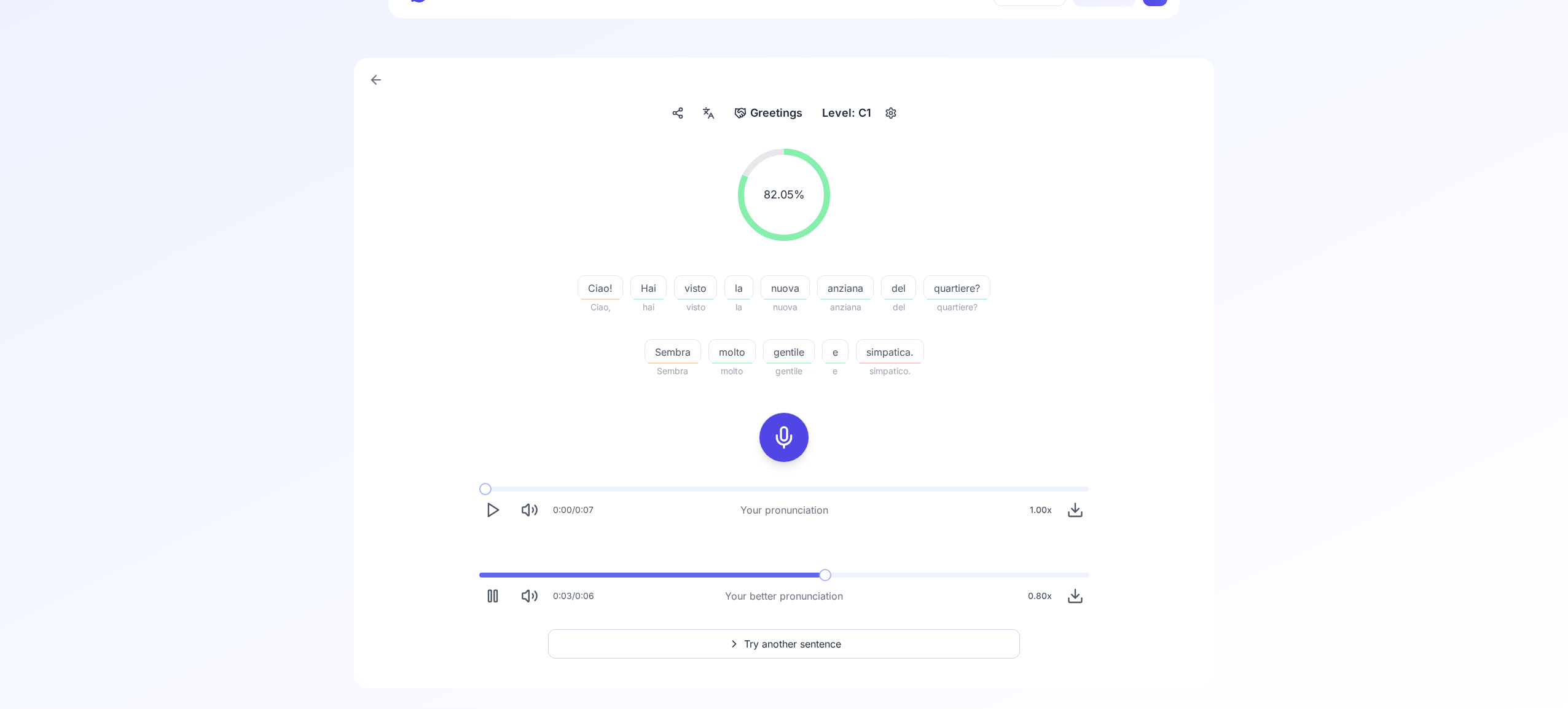
scroll to position [78, 0]
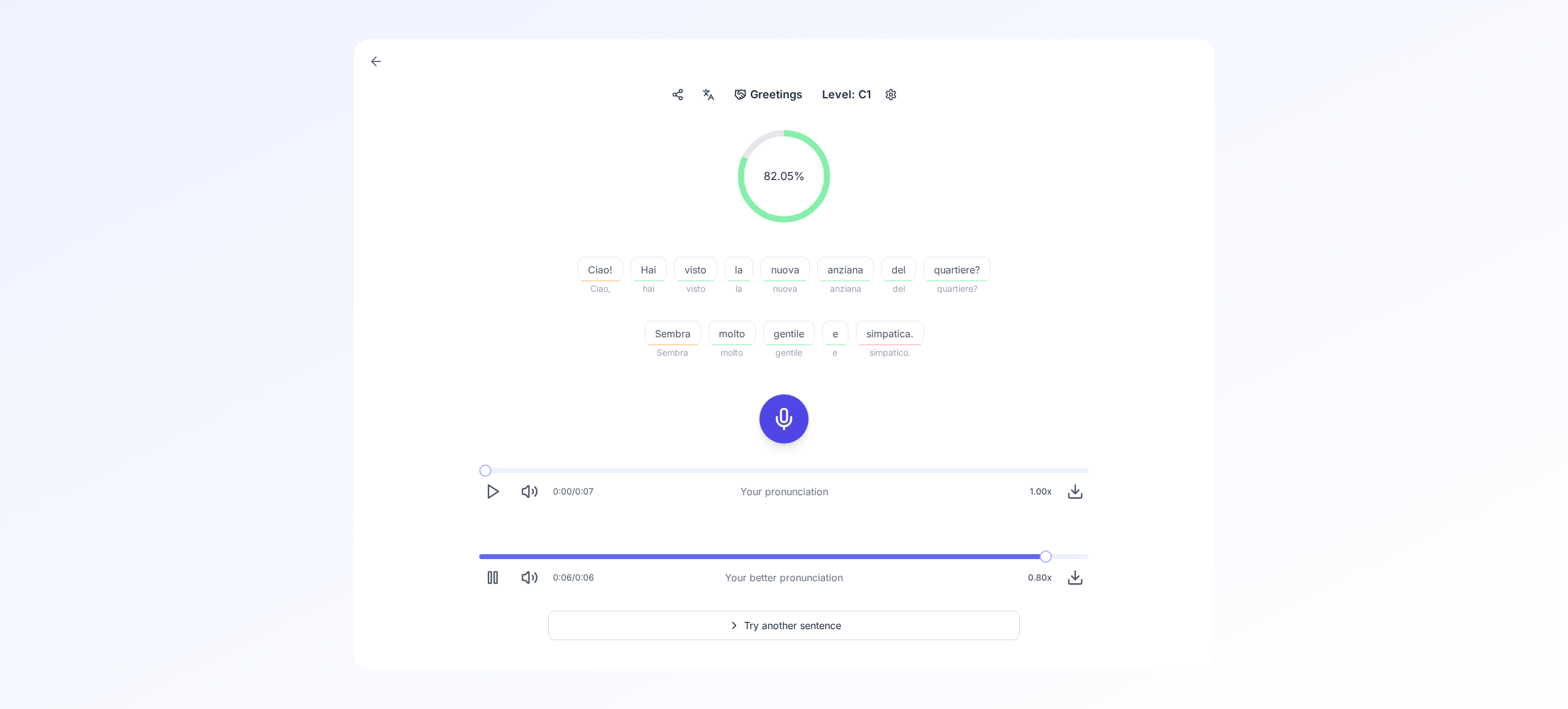
click at [825, 623] on span "Try another sentence" at bounding box center [792, 626] width 97 height 15
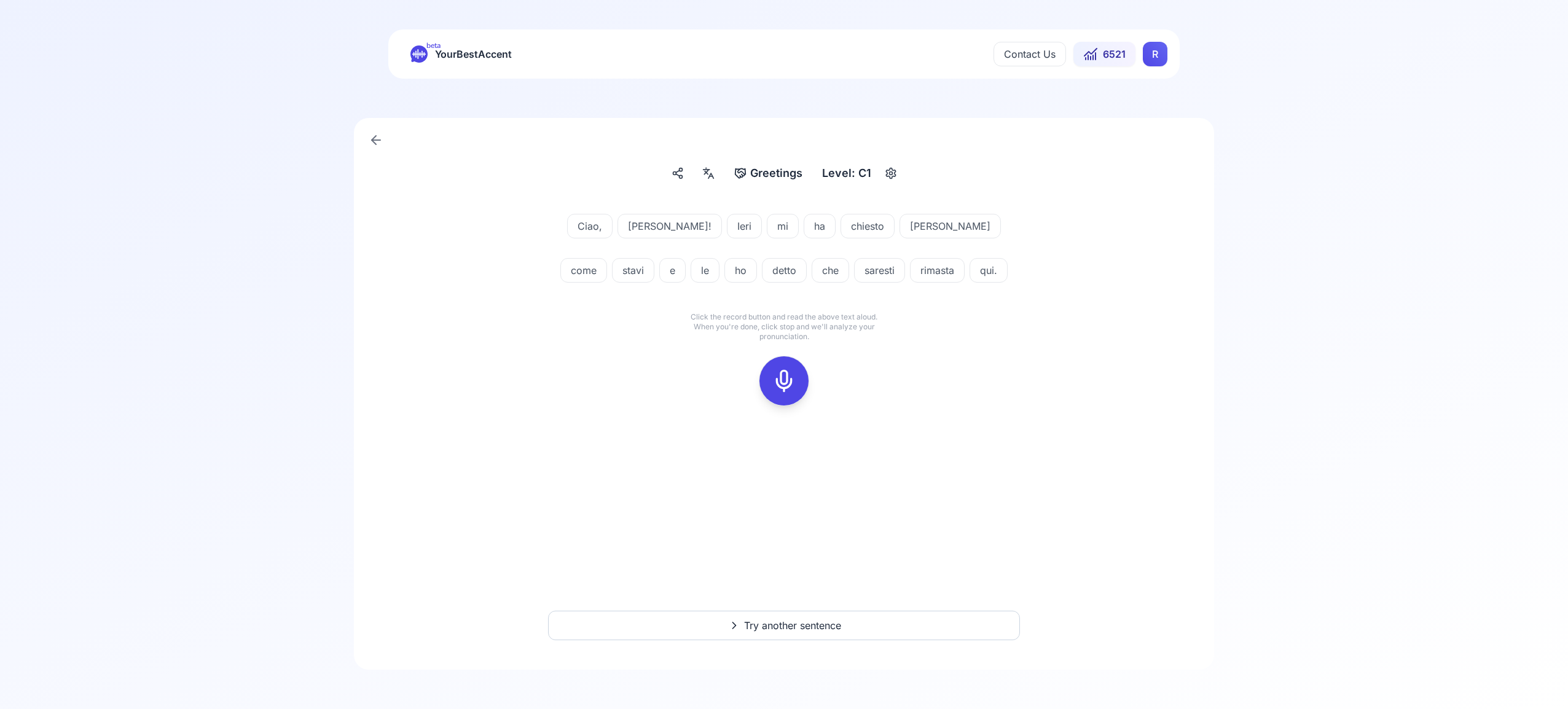
click at [760, 373] on div at bounding box center [784, 381] width 50 height 50
click at [766, 381] on button at bounding box center [784, 381] width 49 height 49
click at [777, 388] on icon at bounding box center [784, 380] width 25 height 25
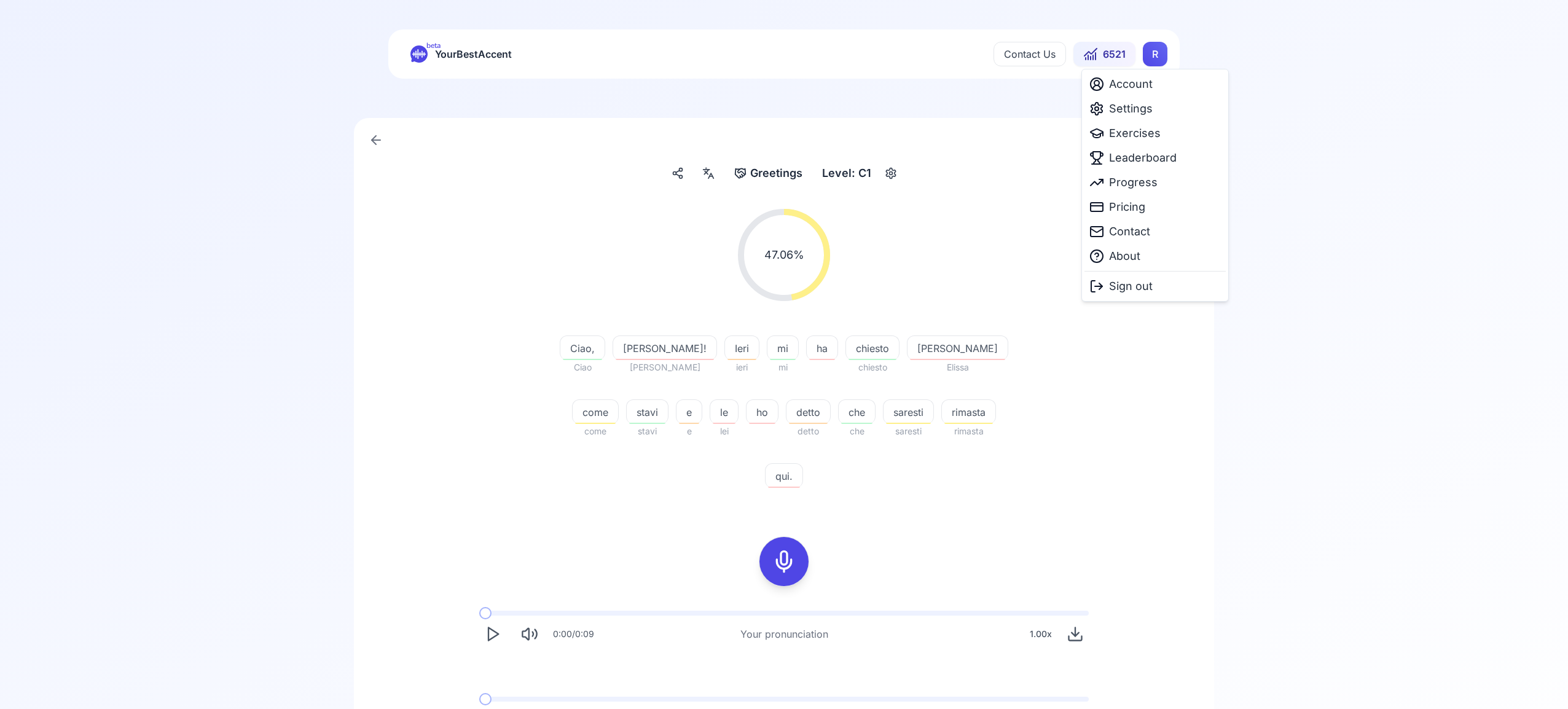
click at [1158, 64] on html "beta YourBestAccent Contact Us 6521 R Greetings Greetings Level: C1 47.06 % 47.…" at bounding box center [784, 354] width 1568 height 709
click at [1149, 115] on span "Settings" at bounding box center [1131, 109] width 43 height 18
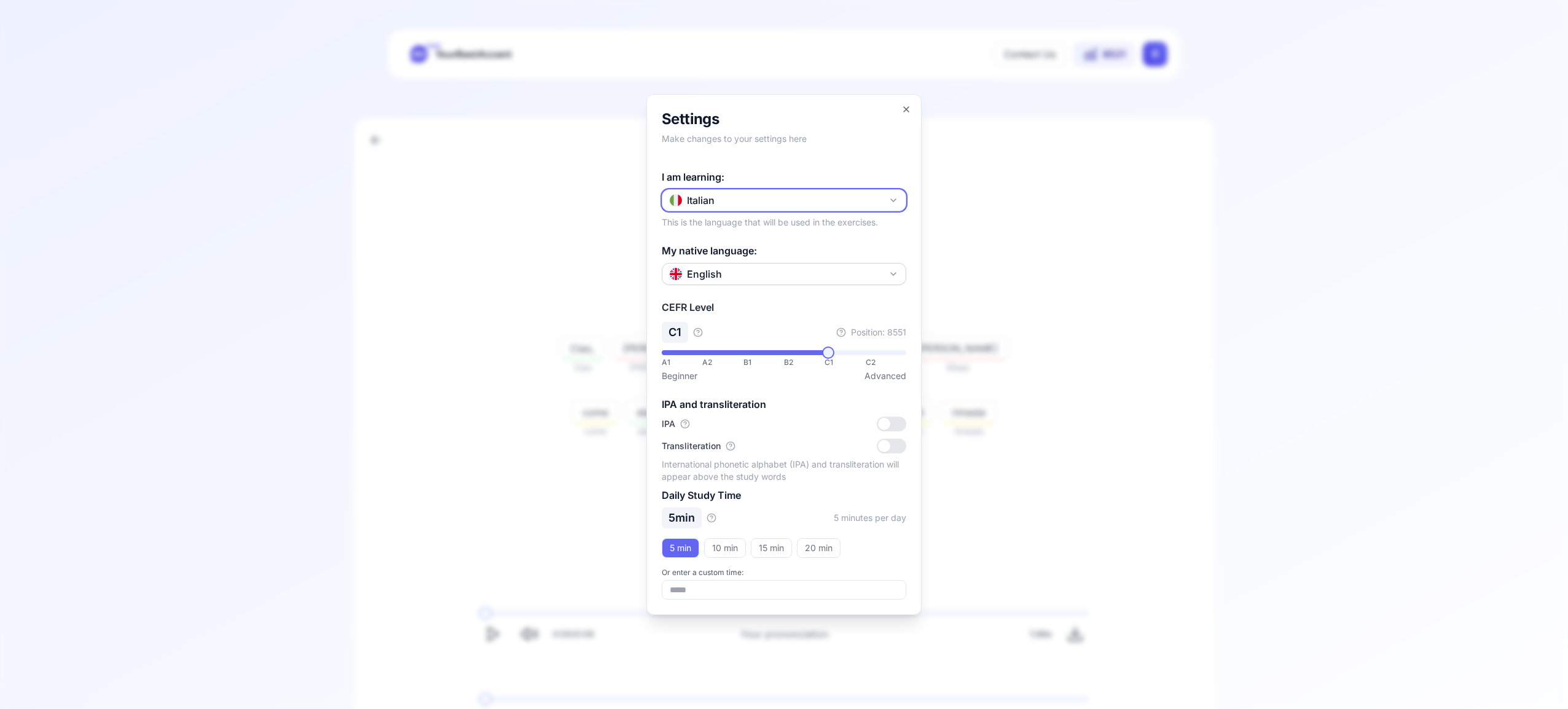
click at [891, 197] on icon "button" at bounding box center [894, 200] width 10 height 10
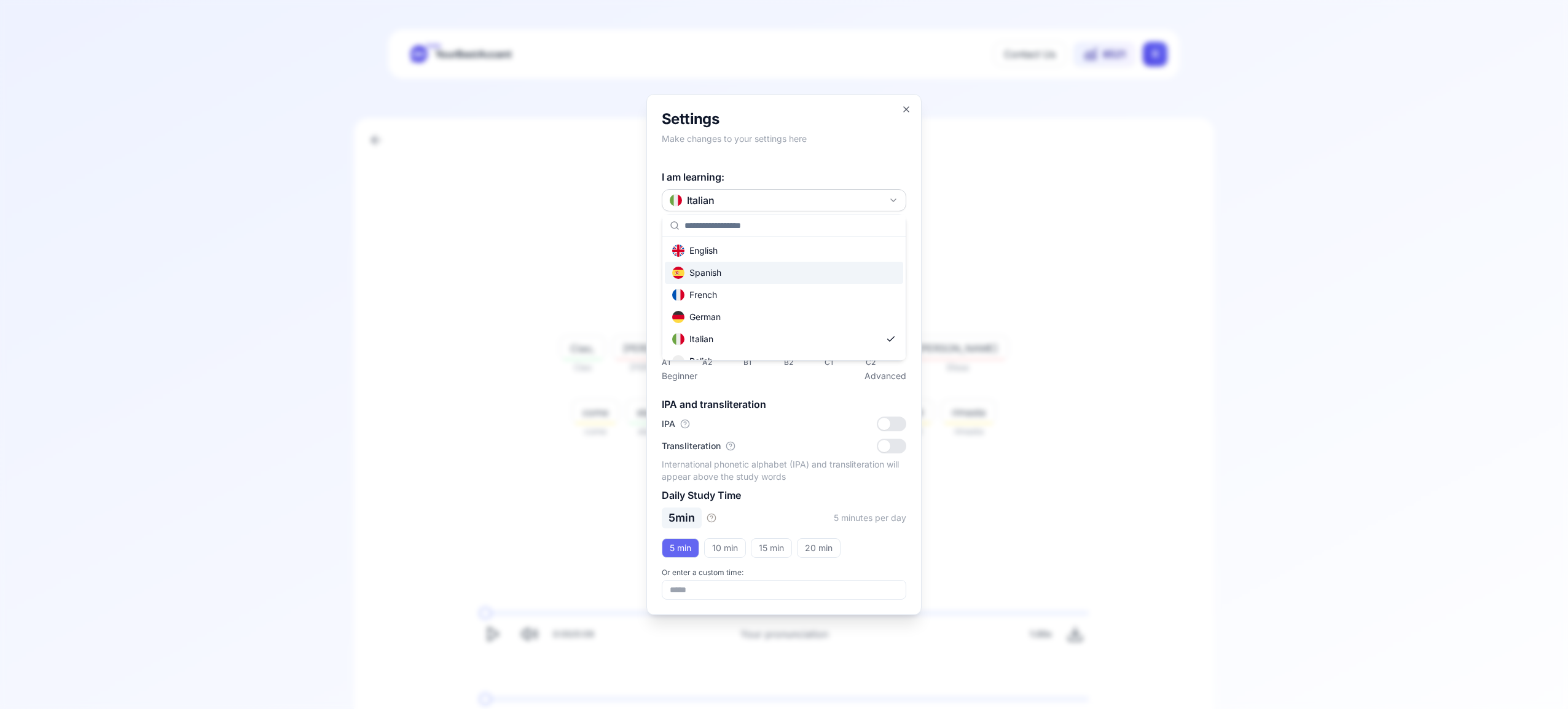
click at [817, 277] on div "Spanish" at bounding box center [784, 273] width 238 height 22
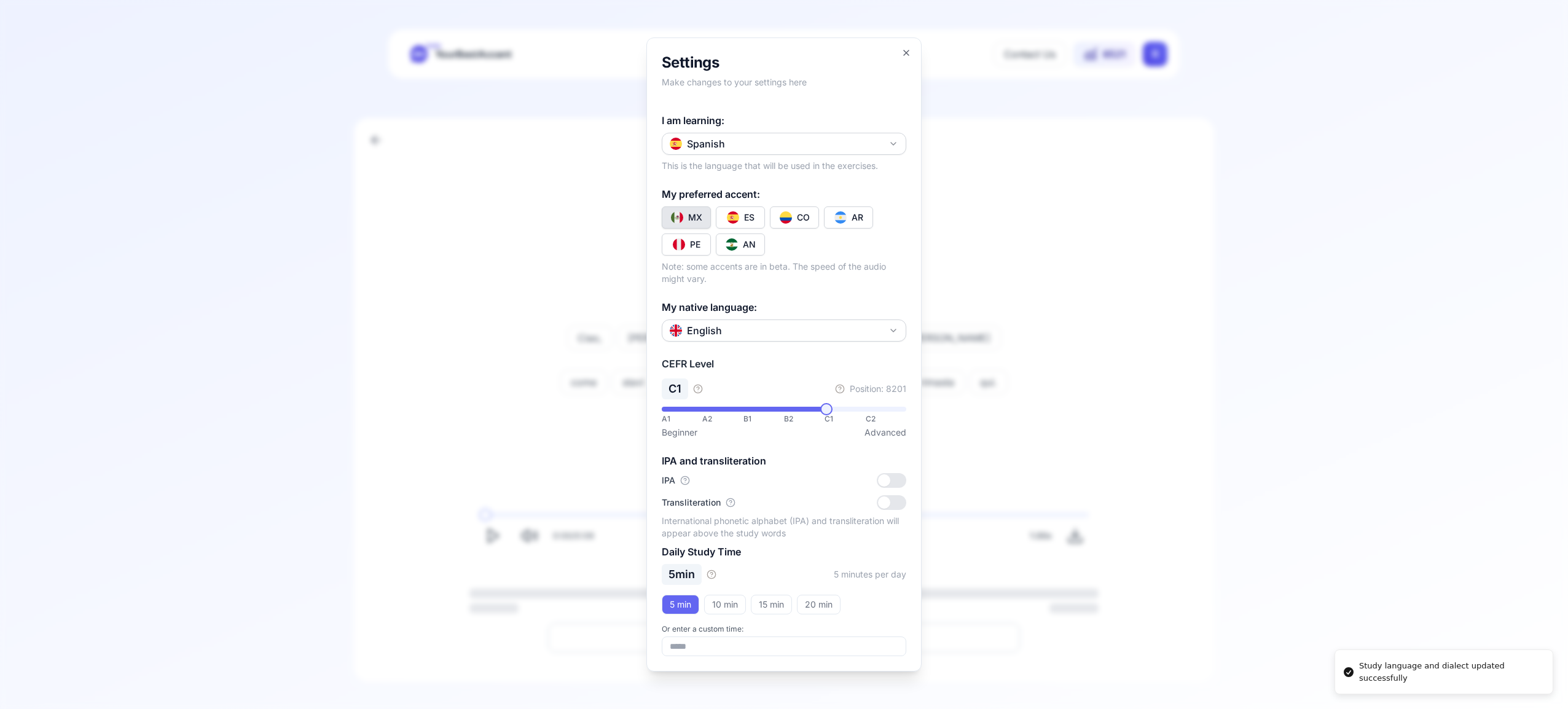
click at [813, 216] on button "CO" at bounding box center [794, 218] width 49 height 22
click at [908, 53] on icon "button" at bounding box center [906, 53] width 10 height 10
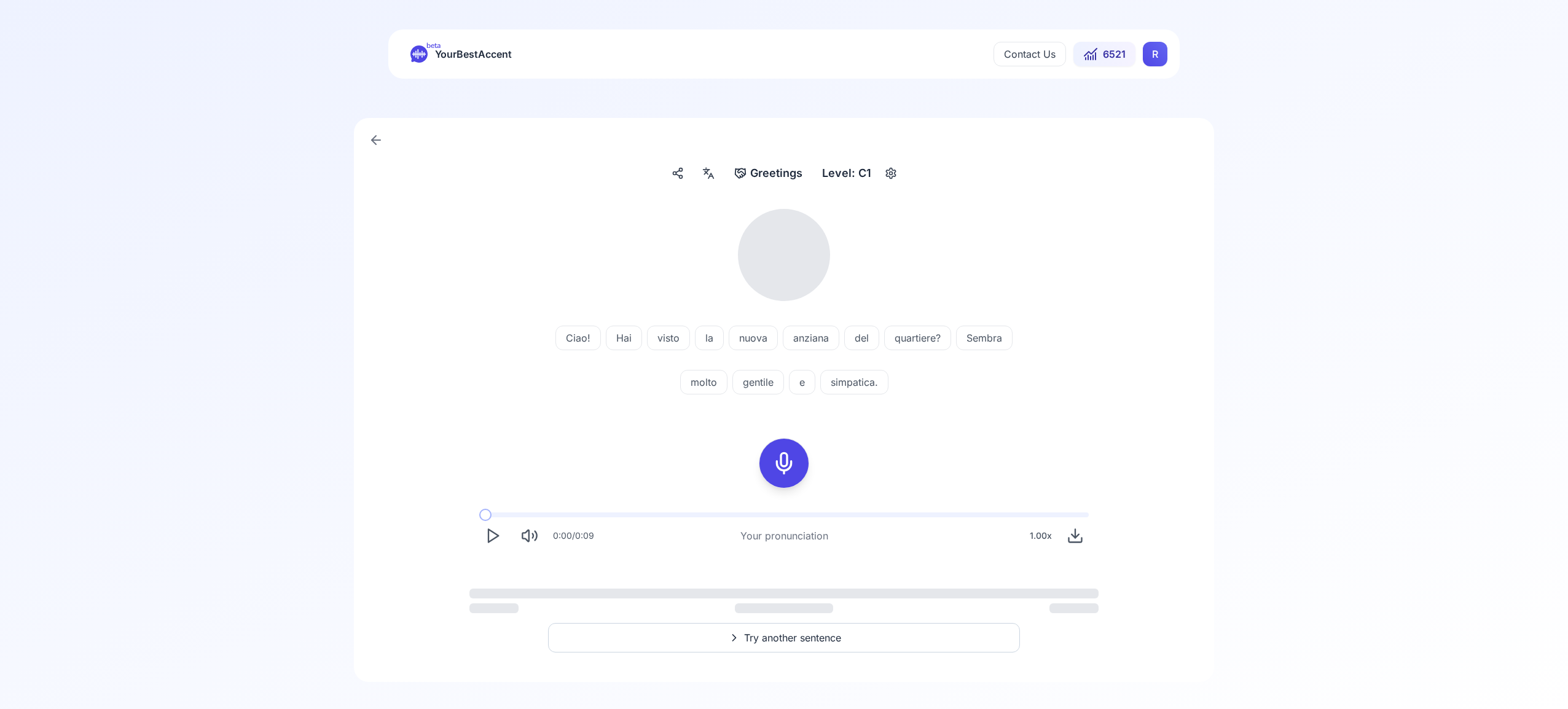
scroll to position [13, 0]
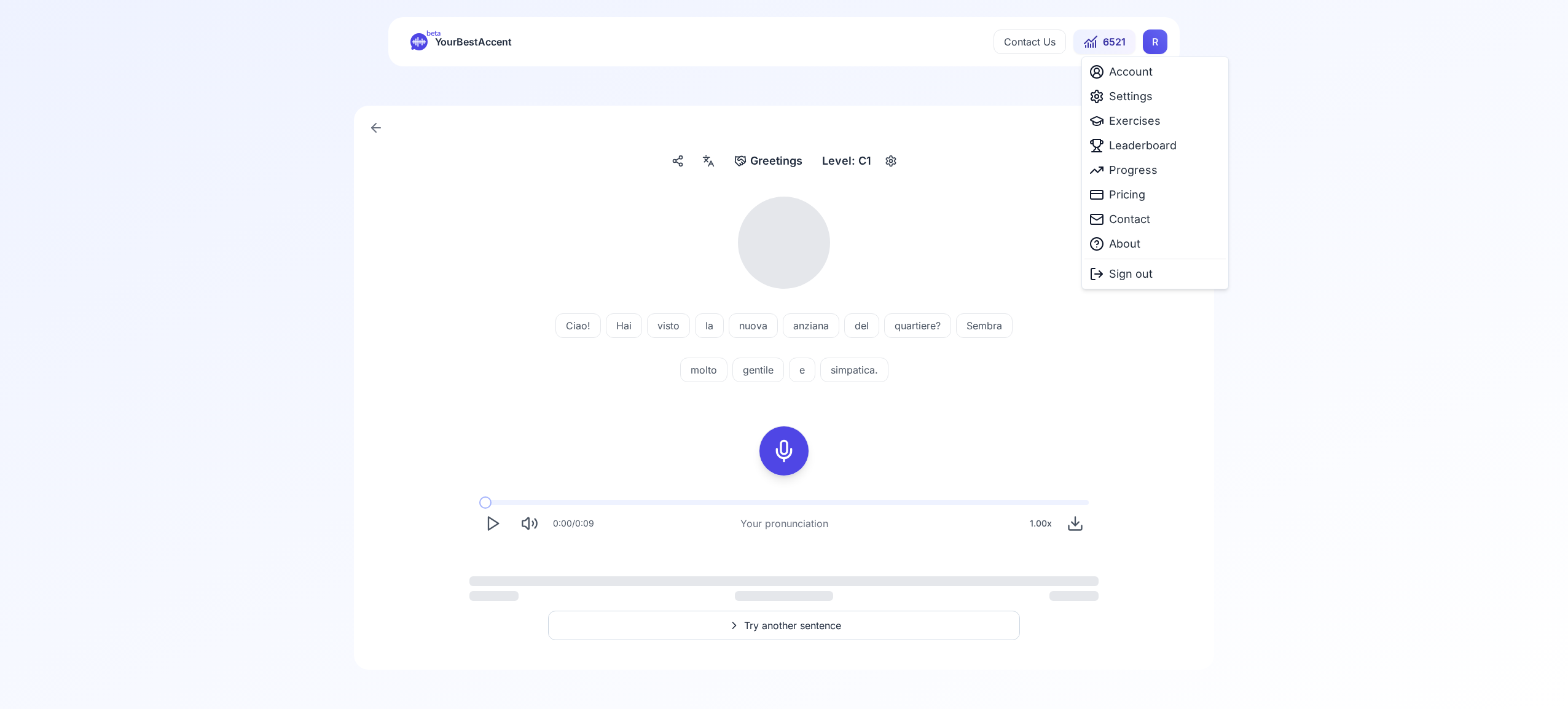
click at [1153, 43] on html "beta YourBestAccent Contact Us 6521 R Greetings Greetings Level: C1 Ciao! Hai v…" at bounding box center [784, 342] width 1568 height 709
click at [1148, 99] on span "Settings" at bounding box center [1131, 96] width 43 height 18
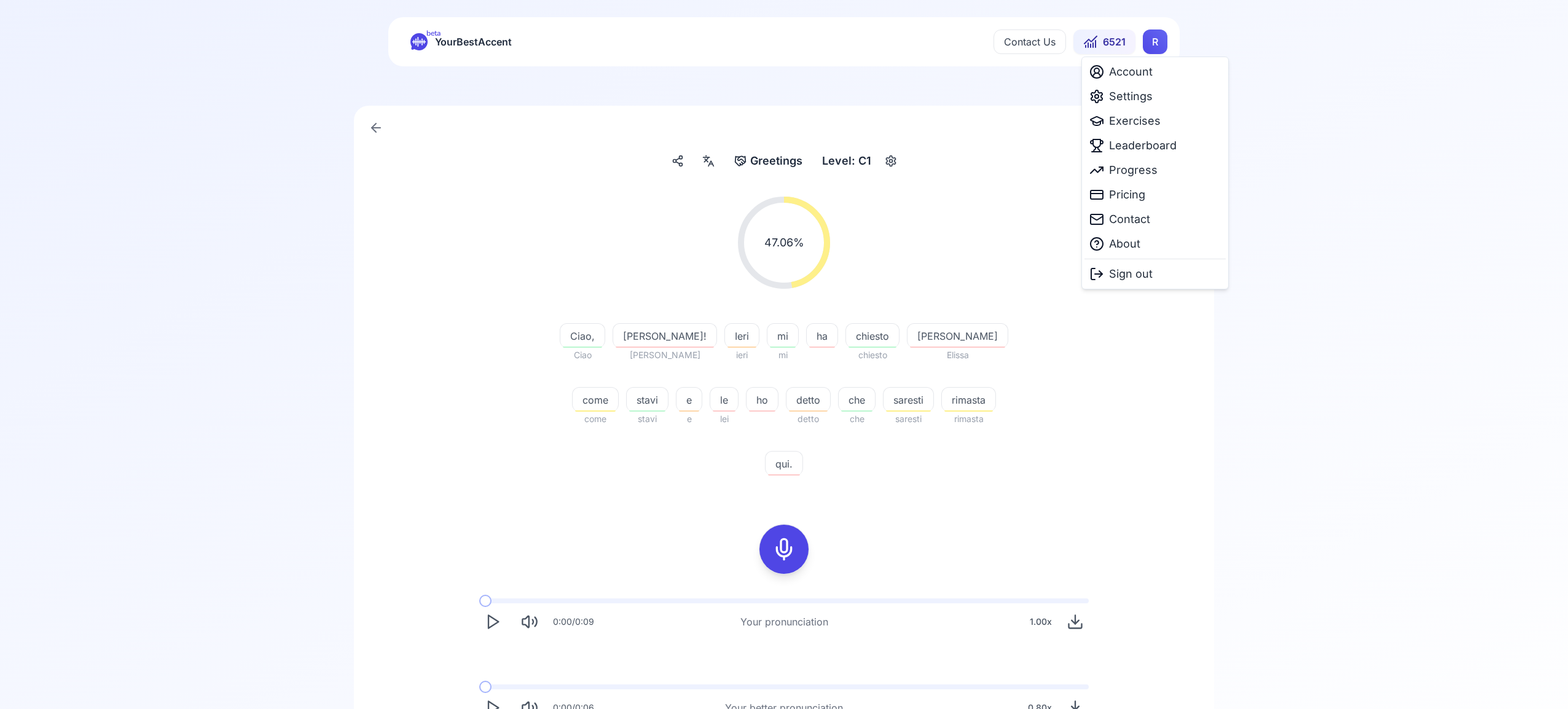
click at [1151, 46] on html "beta YourBestAccent Contact Us 6521 R Greetings Greetings Level: C1 47.06 % 47.…" at bounding box center [784, 342] width 1568 height 709
click at [1146, 116] on span "Exercises" at bounding box center [1135, 121] width 52 height 18
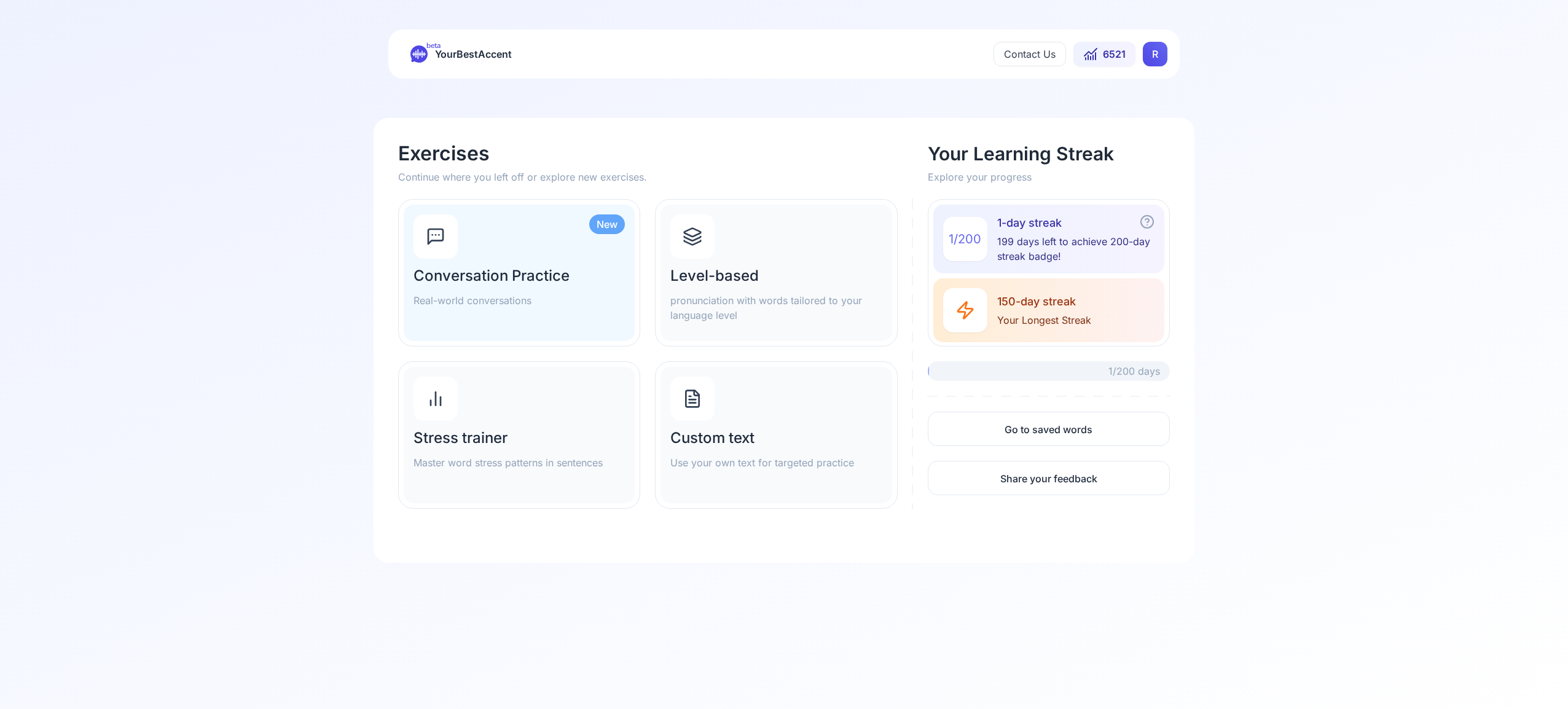
click at [540, 269] on h2 "Conversation Practice" at bounding box center [519, 276] width 211 height 20
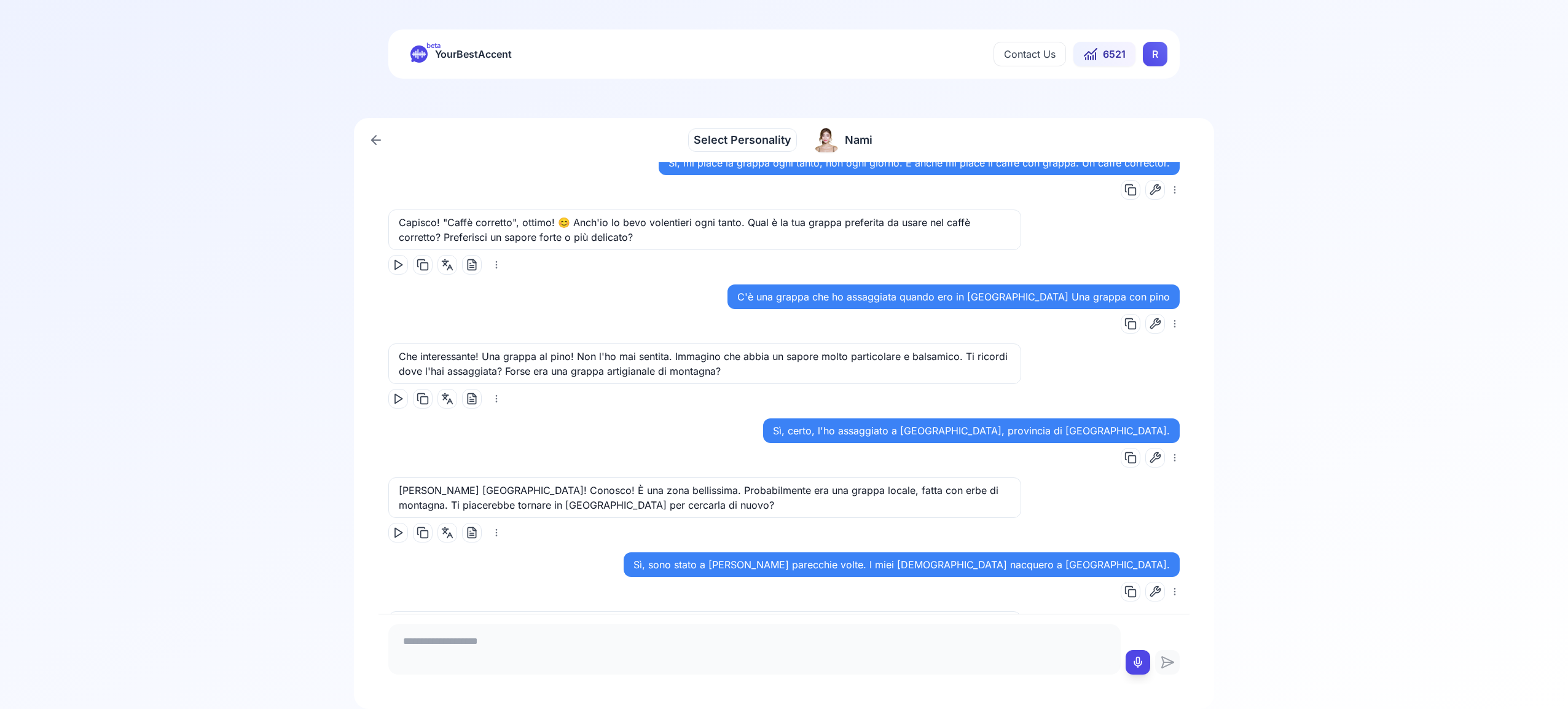
scroll to position [1444, 0]
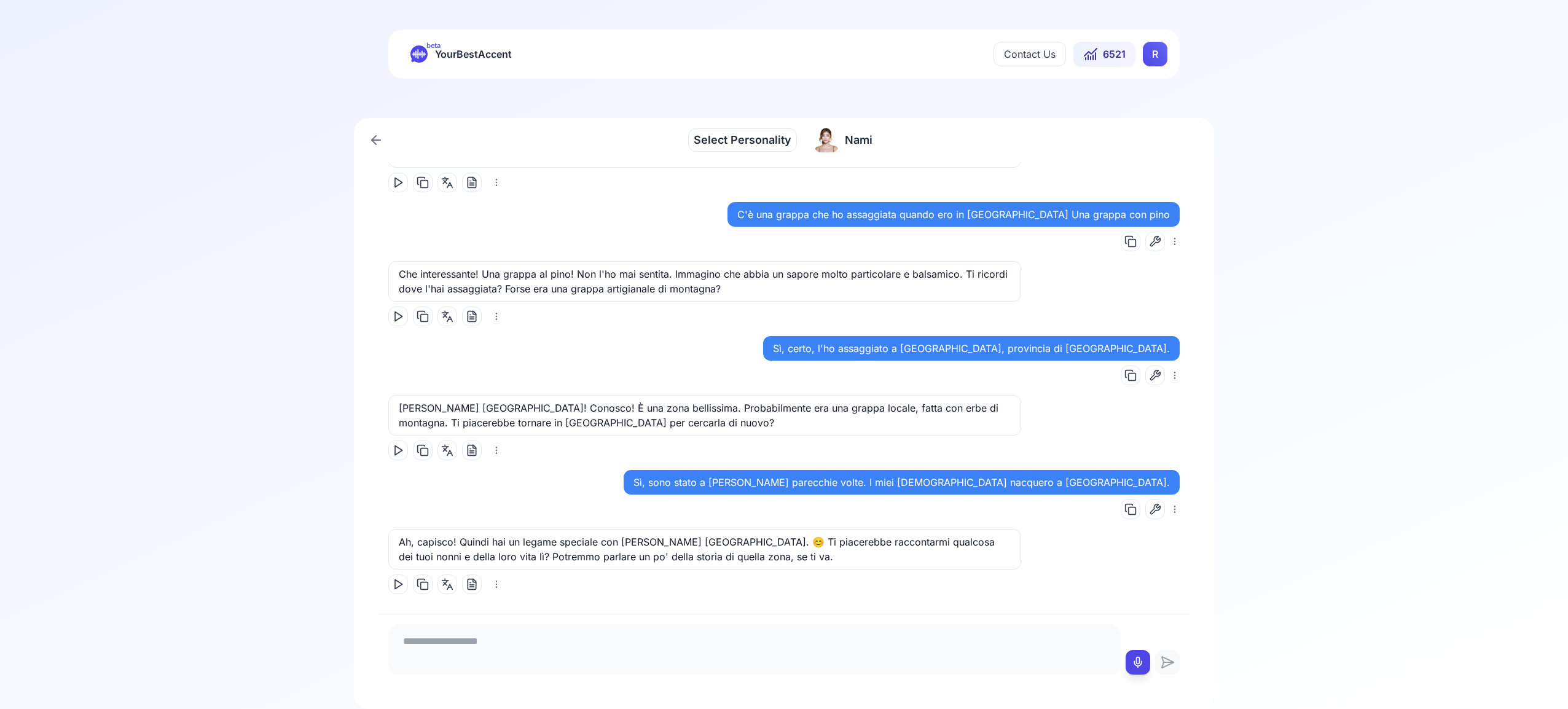
click at [752, 139] on span "Select Personality" at bounding box center [742, 140] width 97 height 18
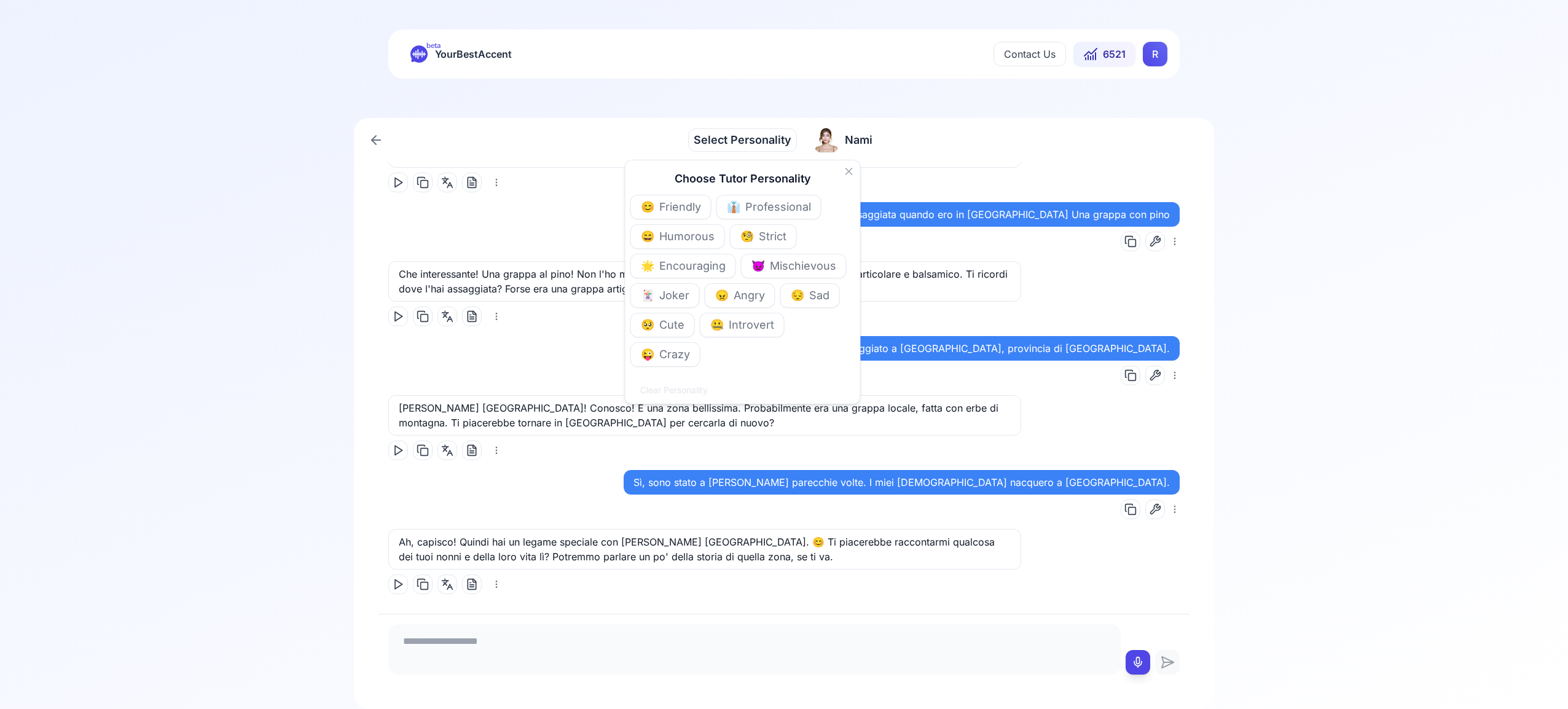
click at [666, 210] on span "Friendly" at bounding box center [680, 207] width 42 height 18
click at [1141, 659] on icon at bounding box center [1138, 663] width 13 height 13
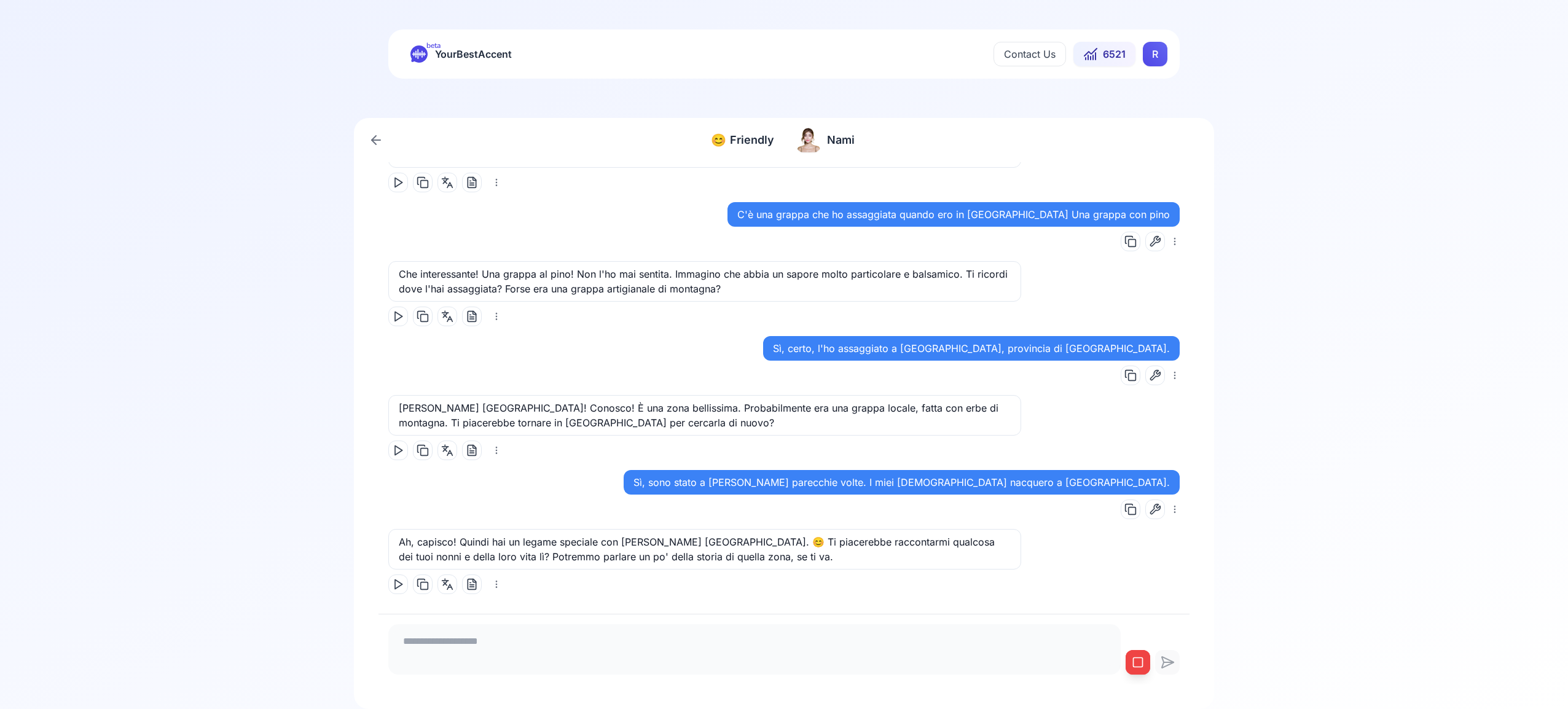
click at [1140, 657] on icon at bounding box center [1138, 663] width 13 height 13
type textarea "**********"
click at [1163, 660] on icon at bounding box center [1167, 663] width 12 height 11
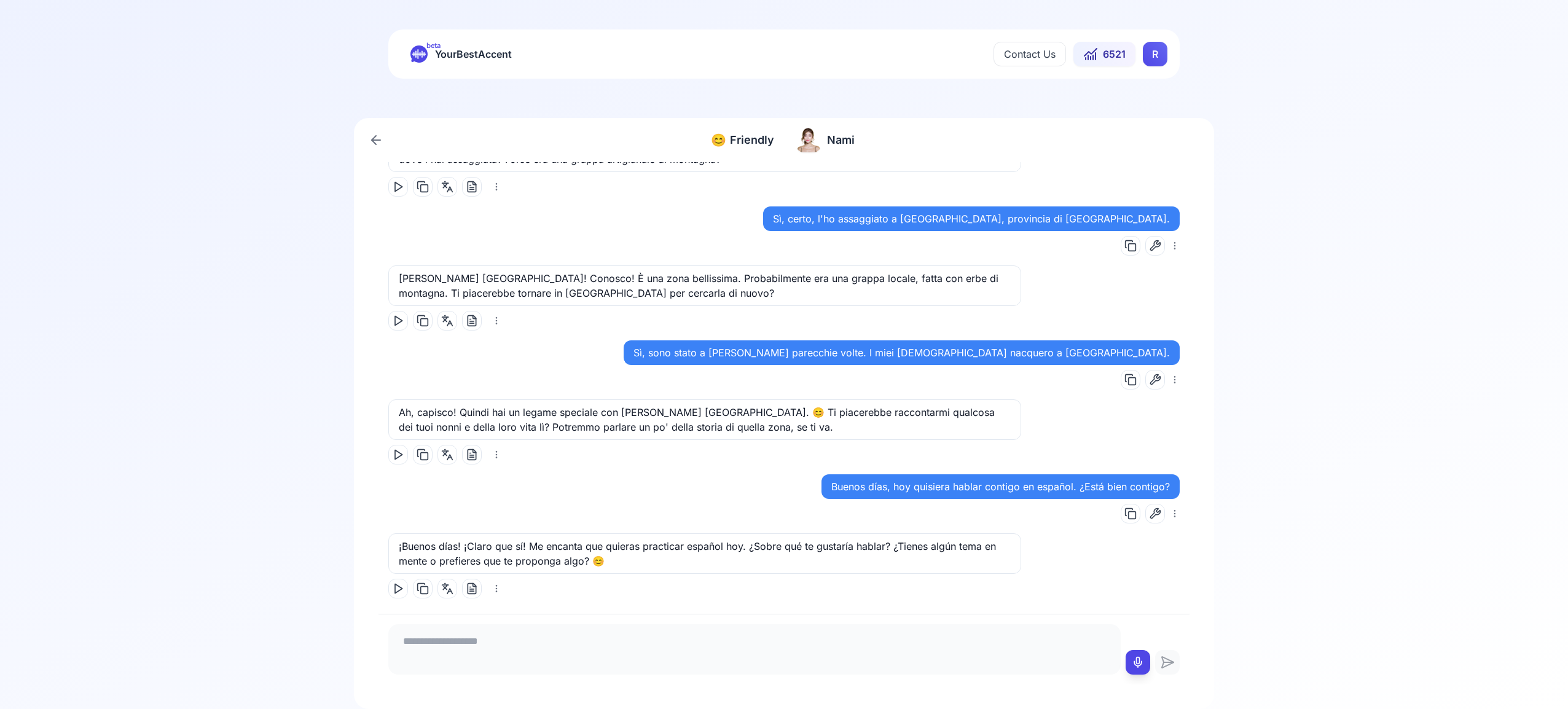
scroll to position [1578, 0]
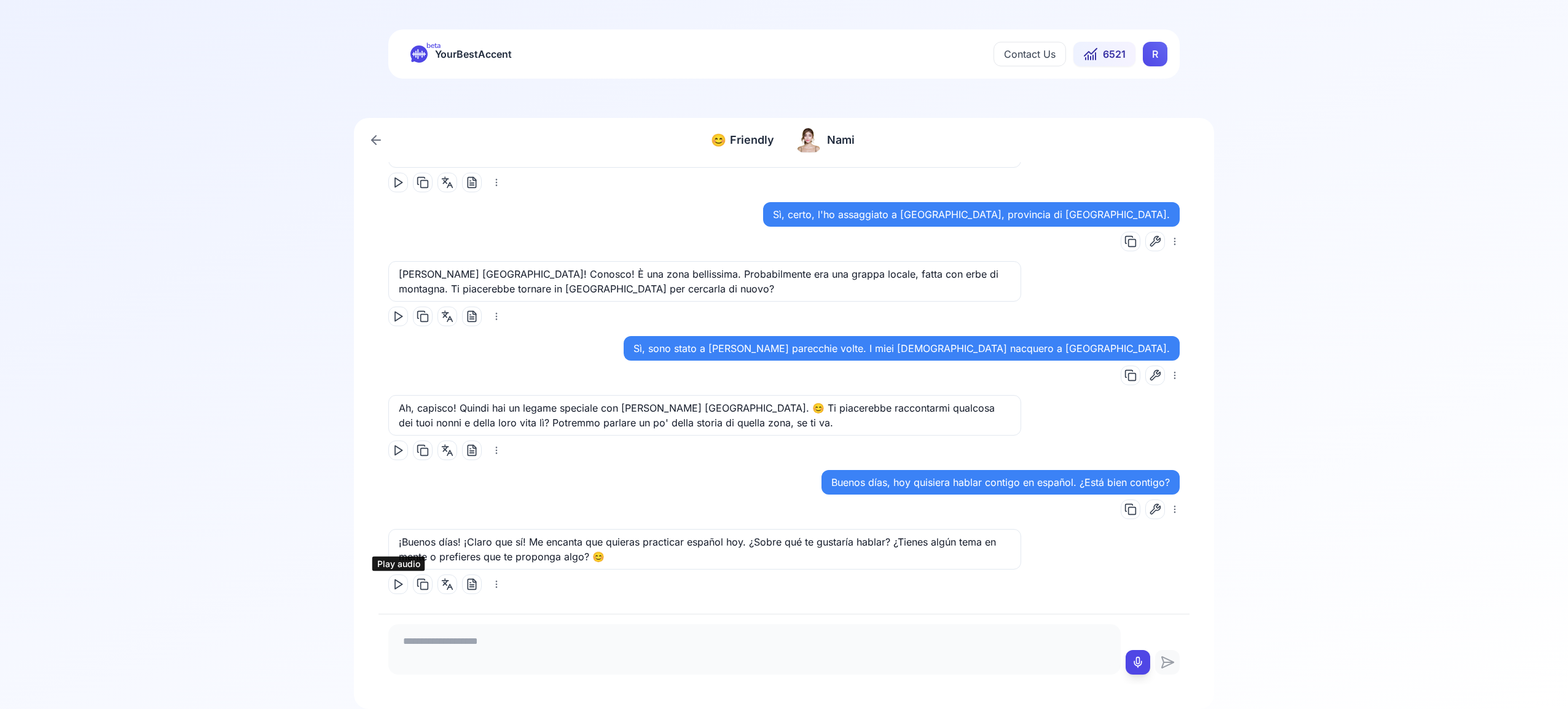
click at [396, 580] on polygon at bounding box center [398, 584] width 8 height 9
click at [1137, 662] on icon at bounding box center [1138, 663] width 13 height 13
click at [1141, 659] on icon at bounding box center [1138, 663] width 13 height 13
type textarea "**********"
click at [1165, 659] on icon at bounding box center [1167, 662] width 25 height 15
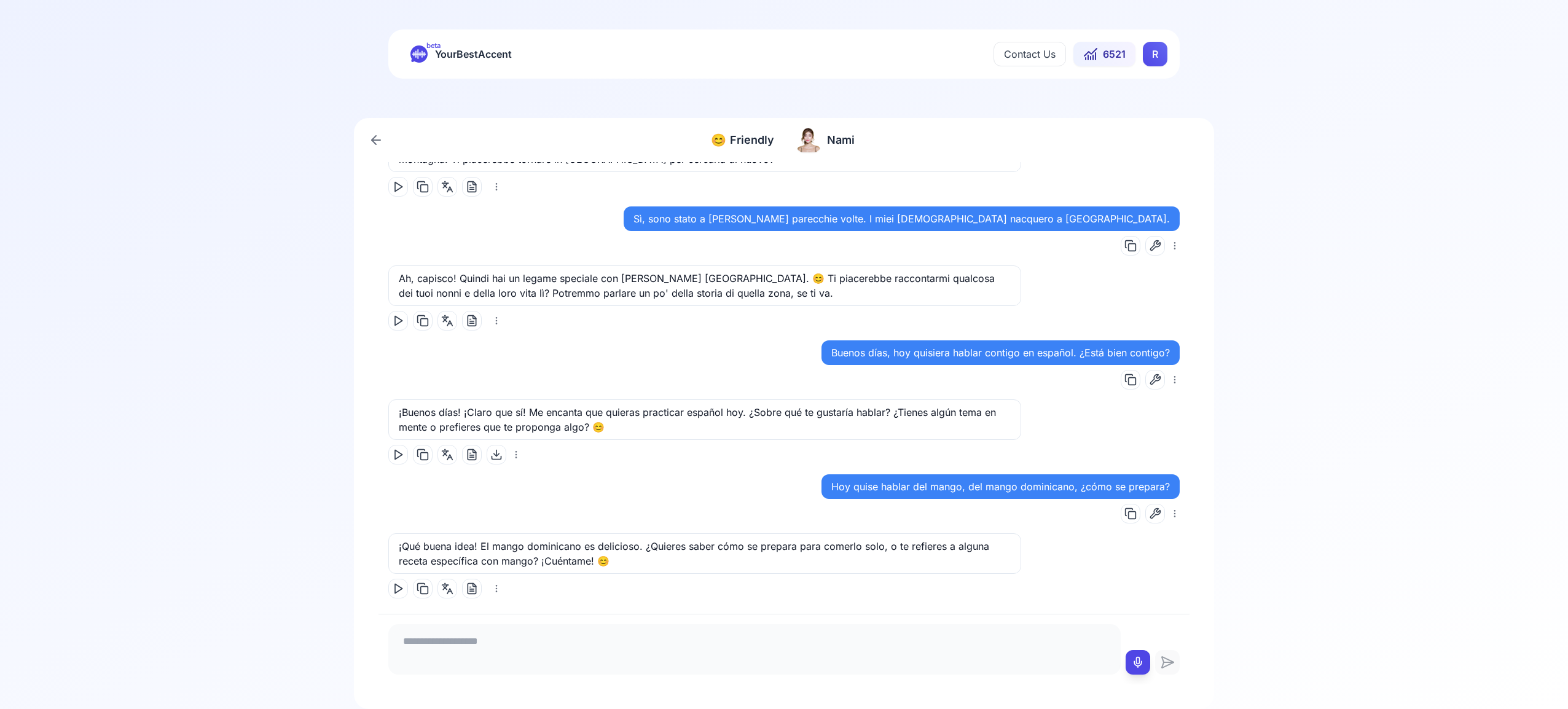
scroll to position [1712, 0]
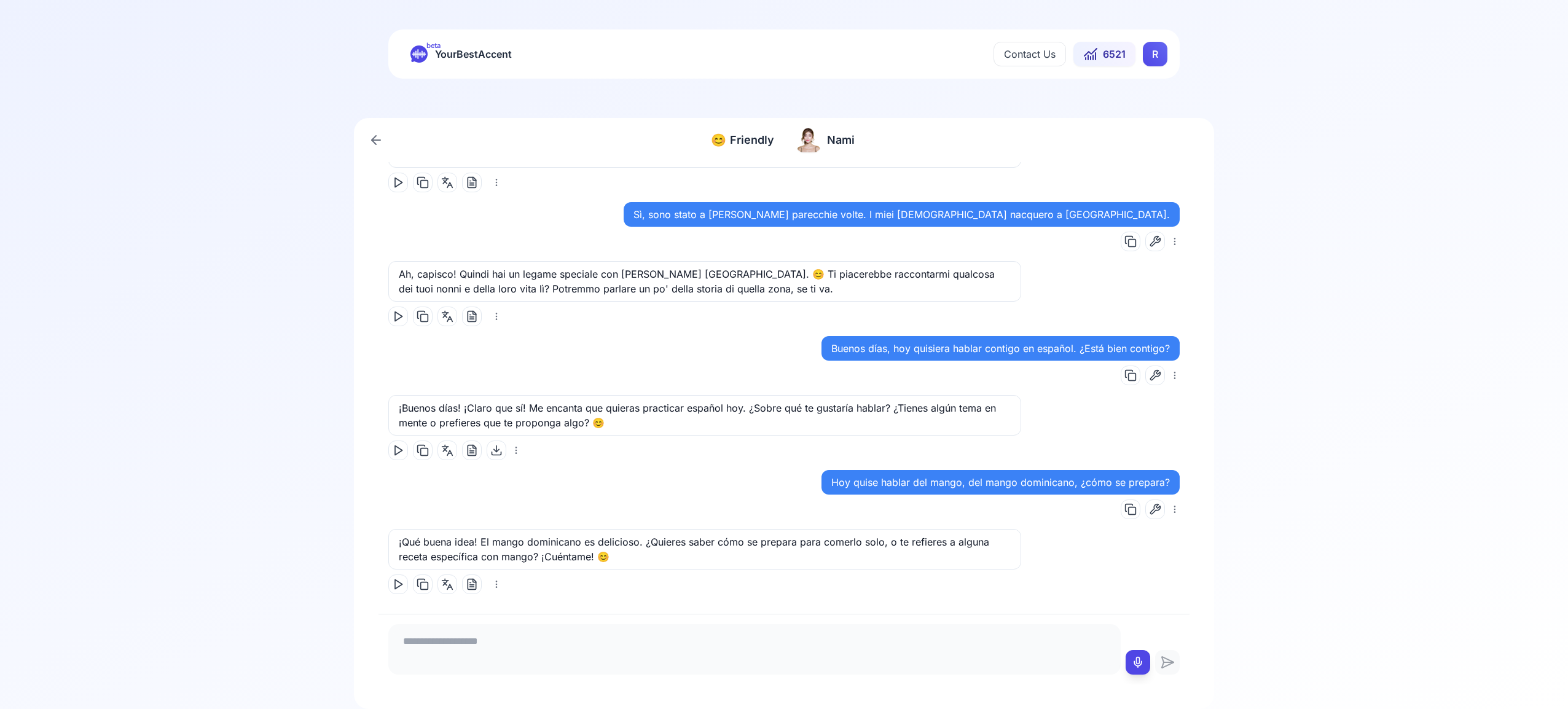
click at [395, 584] on polygon at bounding box center [398, 584] width 8 height 9
click at [1140, 660] on icon at bounding box center [1138, 663] width 13 height 13
click at [1142, 663] on rect at bounding box center [1138, 663] width 9 height 9
type textarea "**********"
click at [1165, 659] on icon at bounding box center [1167, 663] width 12 height 11
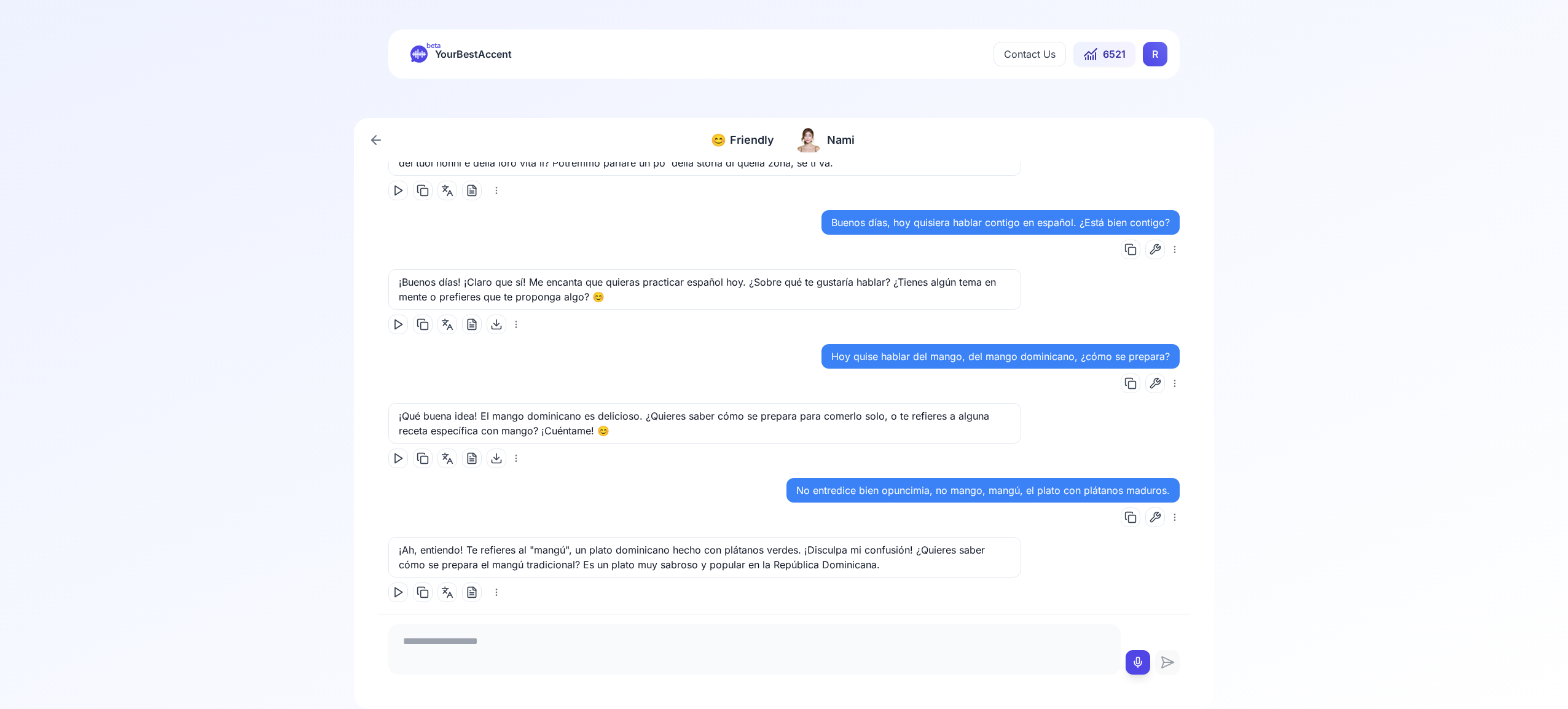
scroll to position [1846, 0]
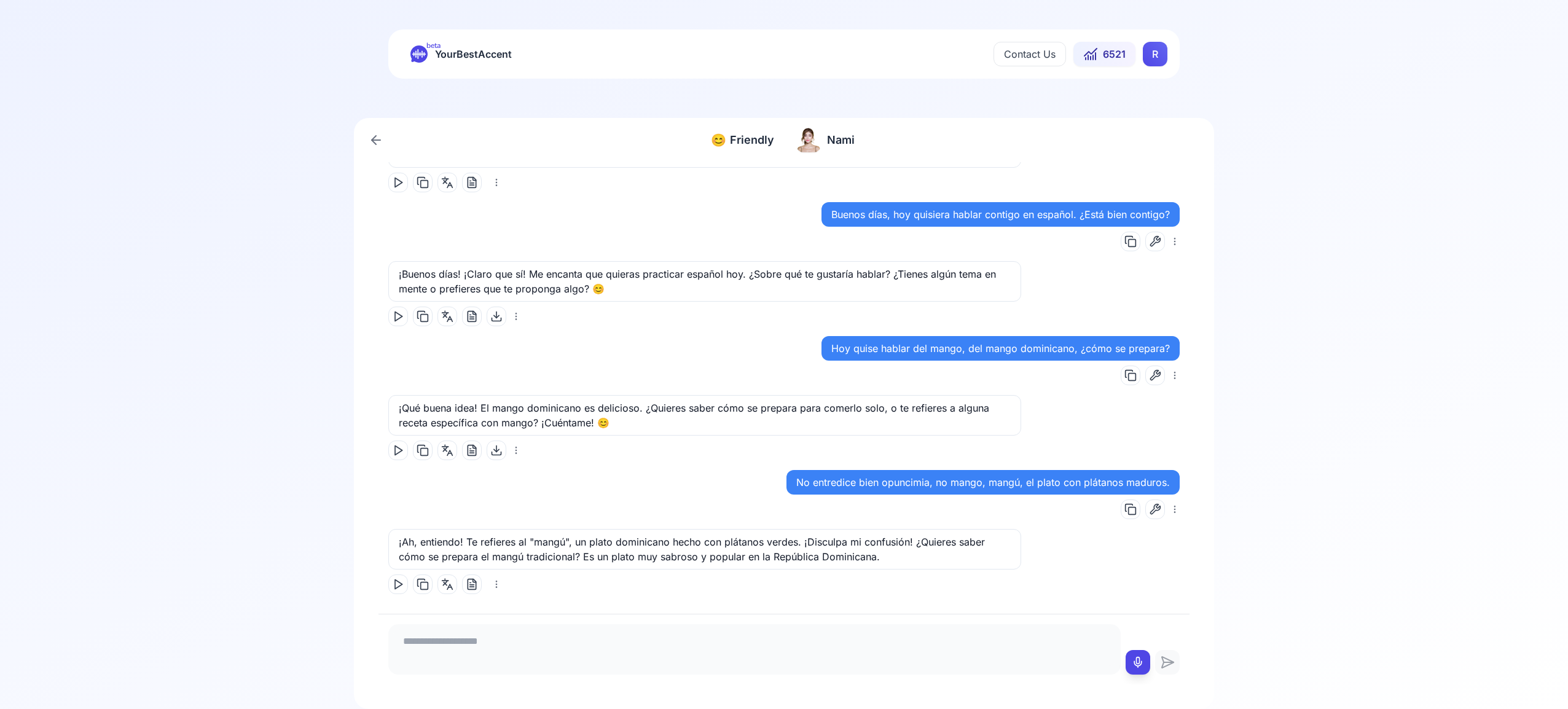
click at [400, 584] on icon at bounding box center [398, 585] width 13 height 13
click at [1136, 662] on icon at bounding box center [1138, 663] width 13 height 13
click at [1134, 666] on rect at bounding box center [1138, 663] width 9 height 9
type textarea "**********"
click at [1162, 659] on icon at bounding box center [1167, 663] width 12 height 11
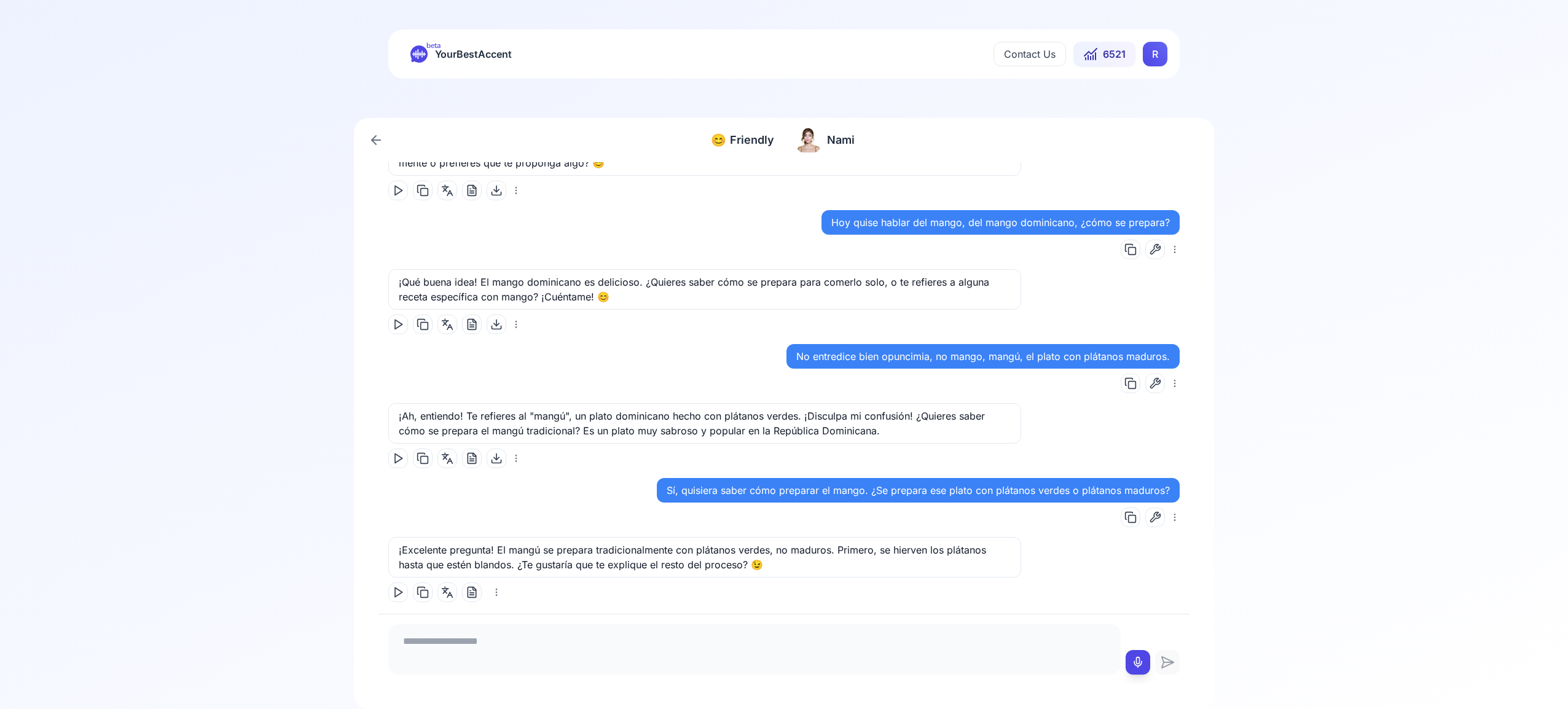
scroll to position [1980, 0]
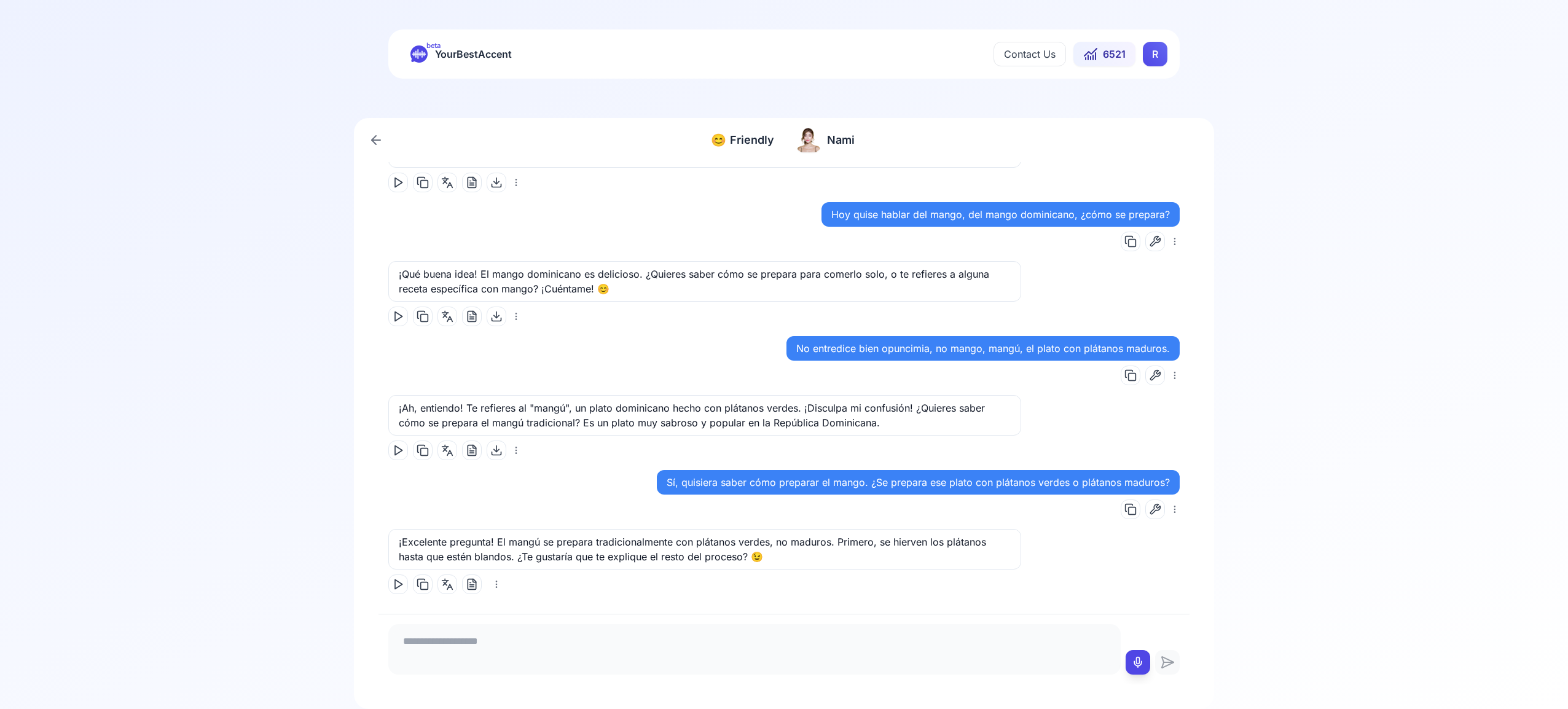
click at [393, 586] on icon at bounding box center [398, 585] width 13 height 13
click at [1136, 670] on div at bounding box center [1137, 662] width 5 height 25
click at [1137, 660] on icon at bounding box center [1138, 663] width 13 height 13
type textarea "**********"
click at [1163, 655] on icon at bounding box center [1167, 662] width 25 height 15
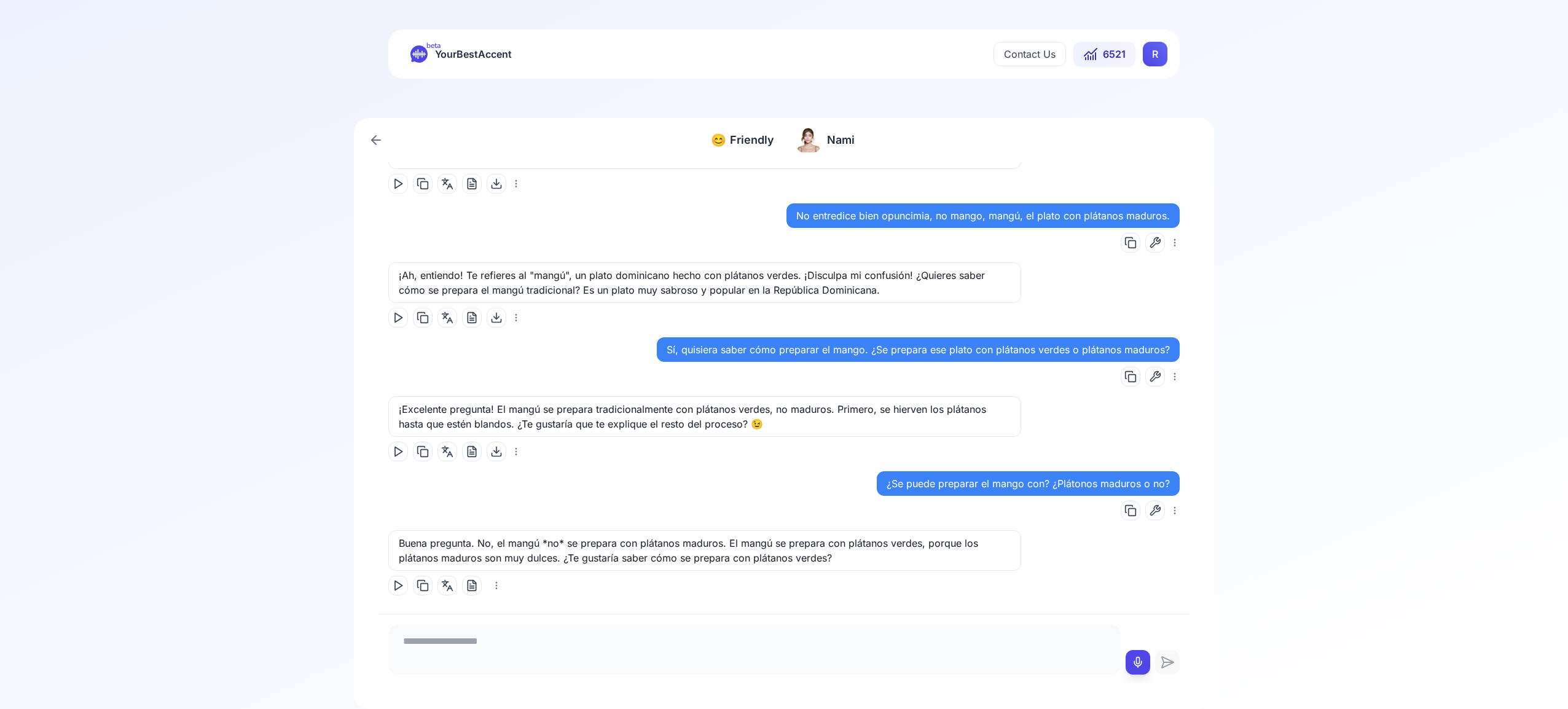
scroll to position [2114, 0]
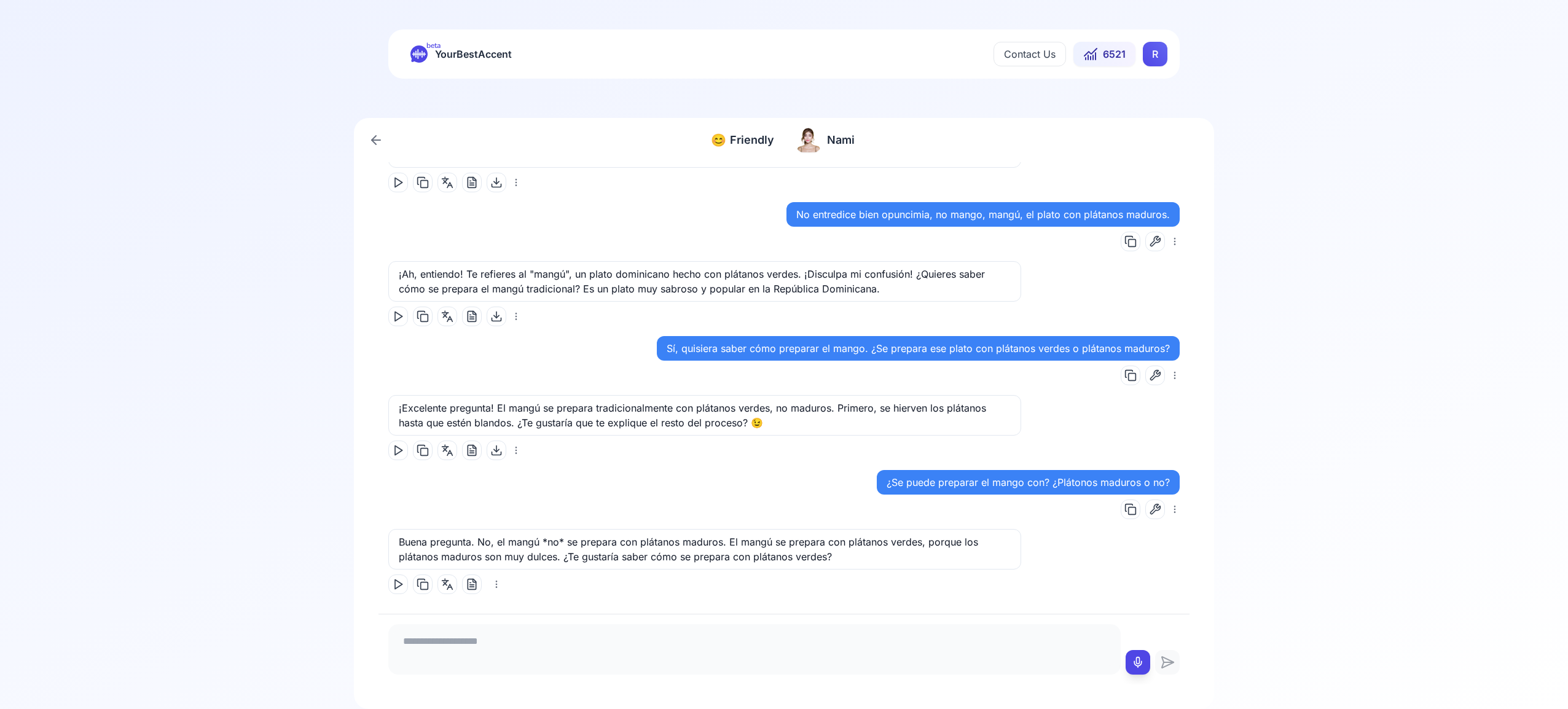
click at [397, 584] on icon at bounding box center [398, 585] width 13 height 13
click at [1139, 661] on icon at bounding box center [1138, 663] width 13 height 13
click at [1139, 656] on div at bounding box center [1137, 662] width 5 height 25
type textarea "**********"
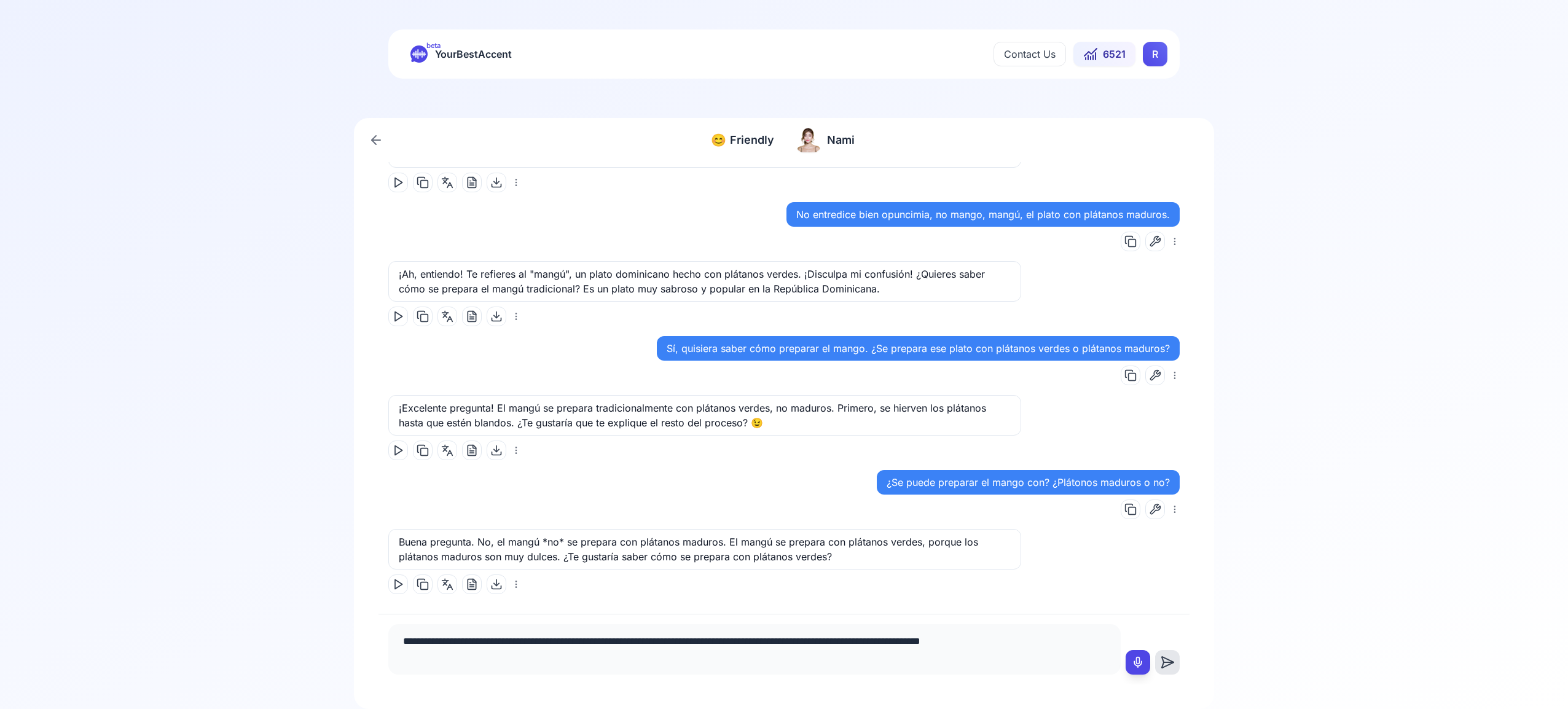
click at [1164, 661] on icon at bounding box center [1167, 662] width 25 height 15
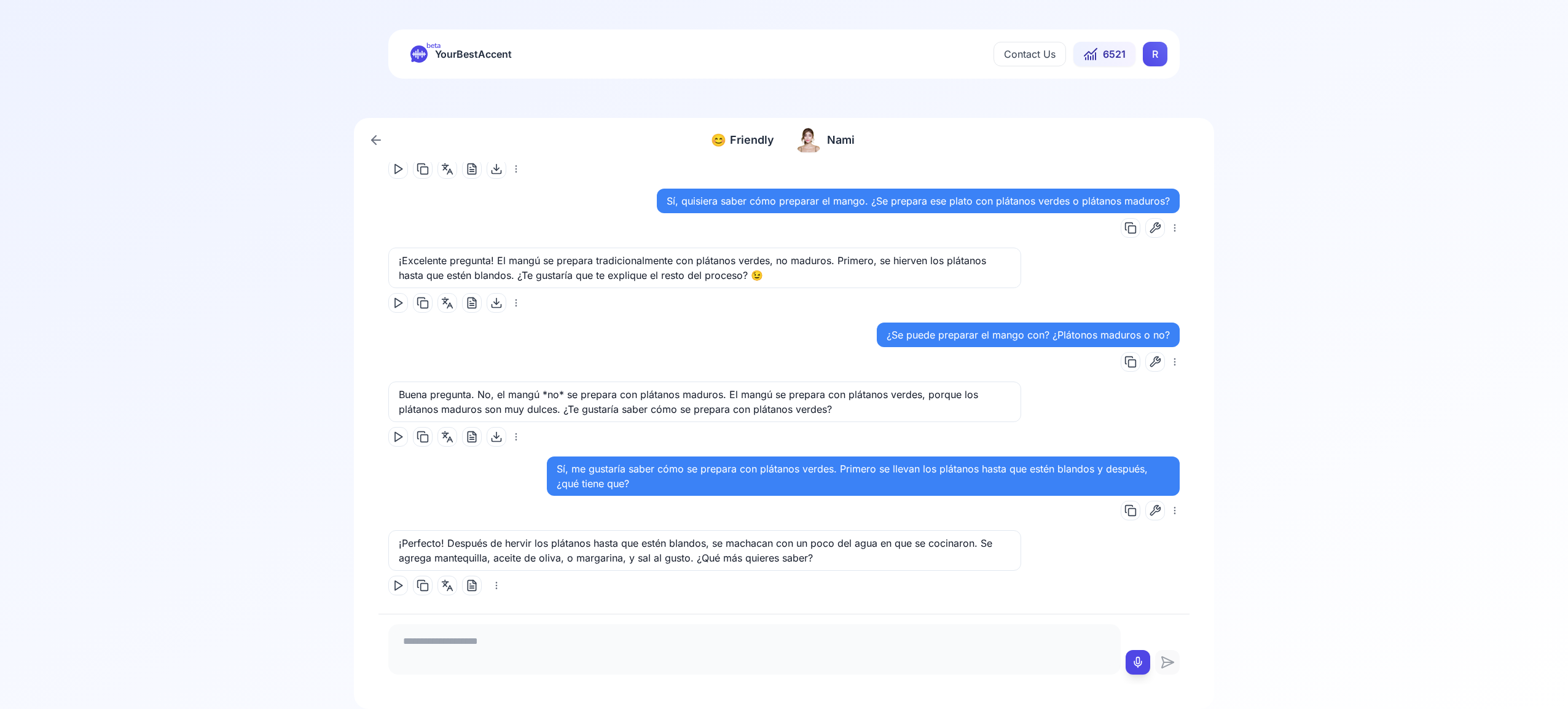
scroll to position [2262, 0]
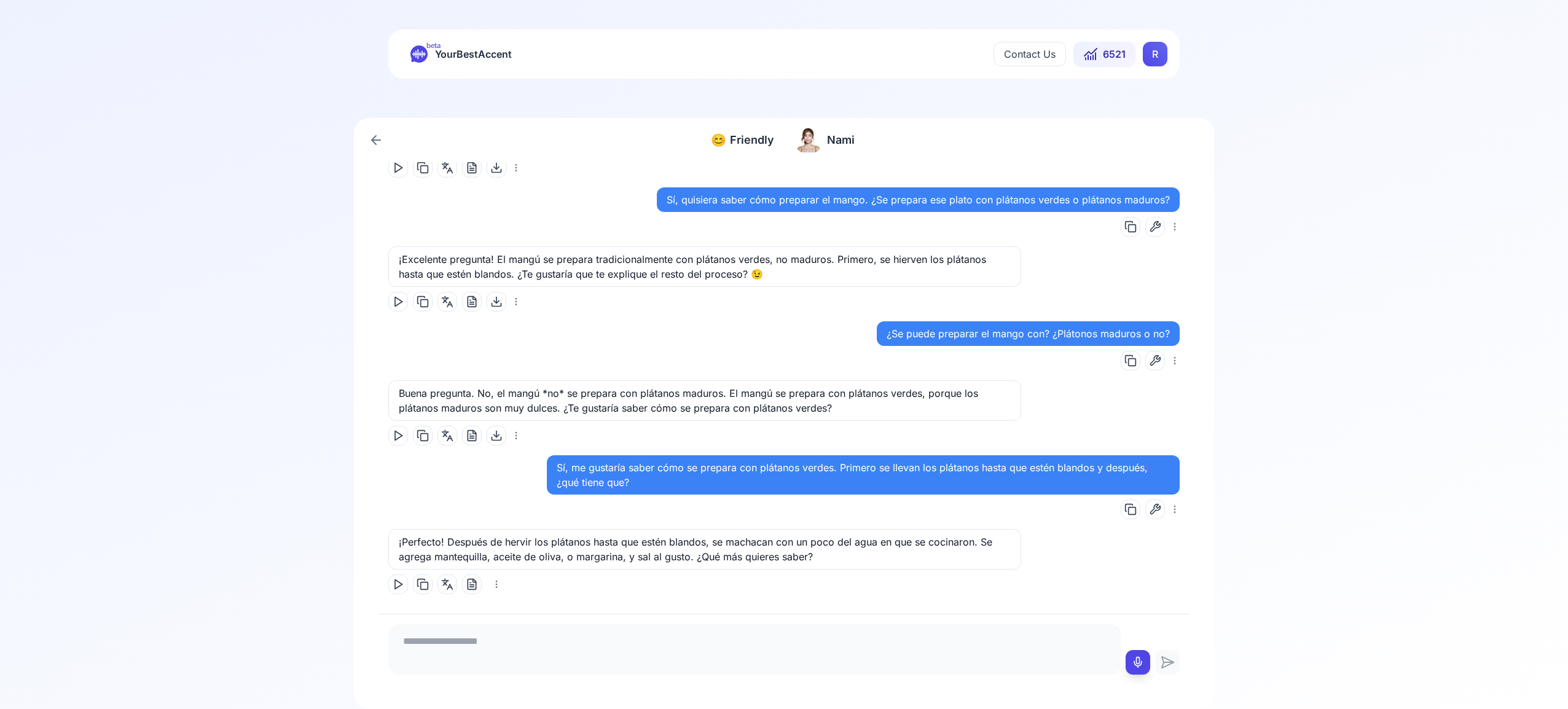
click at [401, 586] on icon at bounding box center [398, 585] width 13 height 13
click at [1135, 663] on icon at bounding box center [1138, 663] width 13 height 13
click at [1134, 661] on icon at bounding box center [1138, 663] width 13 height 13
type textarea "**********"
click at [1164, 663] on icon at bounding box center [1169, 663] width 10 height 0
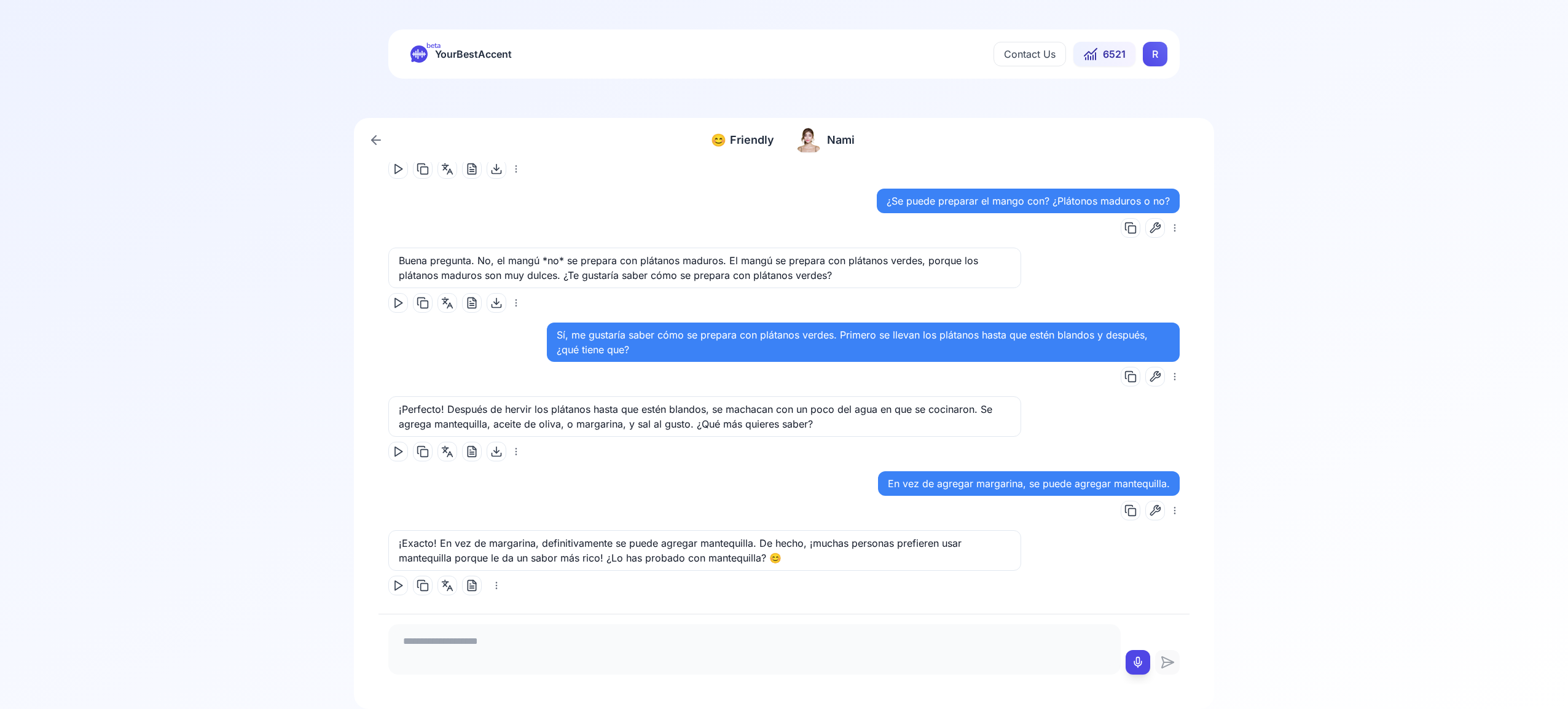
scroll to position [2397, 0]
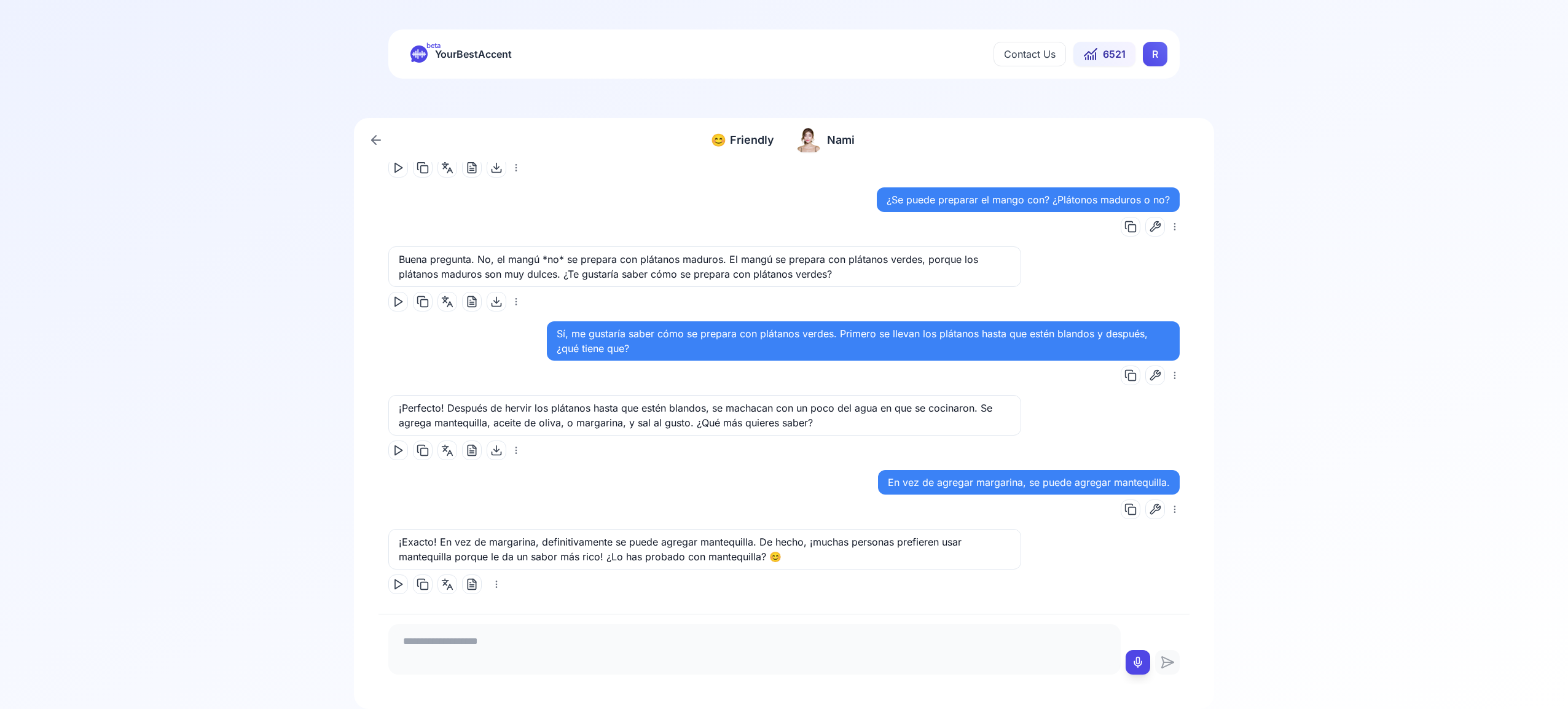
click at [393, 581] on icon at bounding box center [398, 585] width 13 height 13
click at [1143, 661] on icon at bounding box center [1138, 663] width 13 height 13
click at [1141, 661] on icon at bounding box center [1138, 663] width 13 height 13
type textarea "**********"
click at [1166, 663] on icon at bounding box center [1169, 663] width 10 height 0
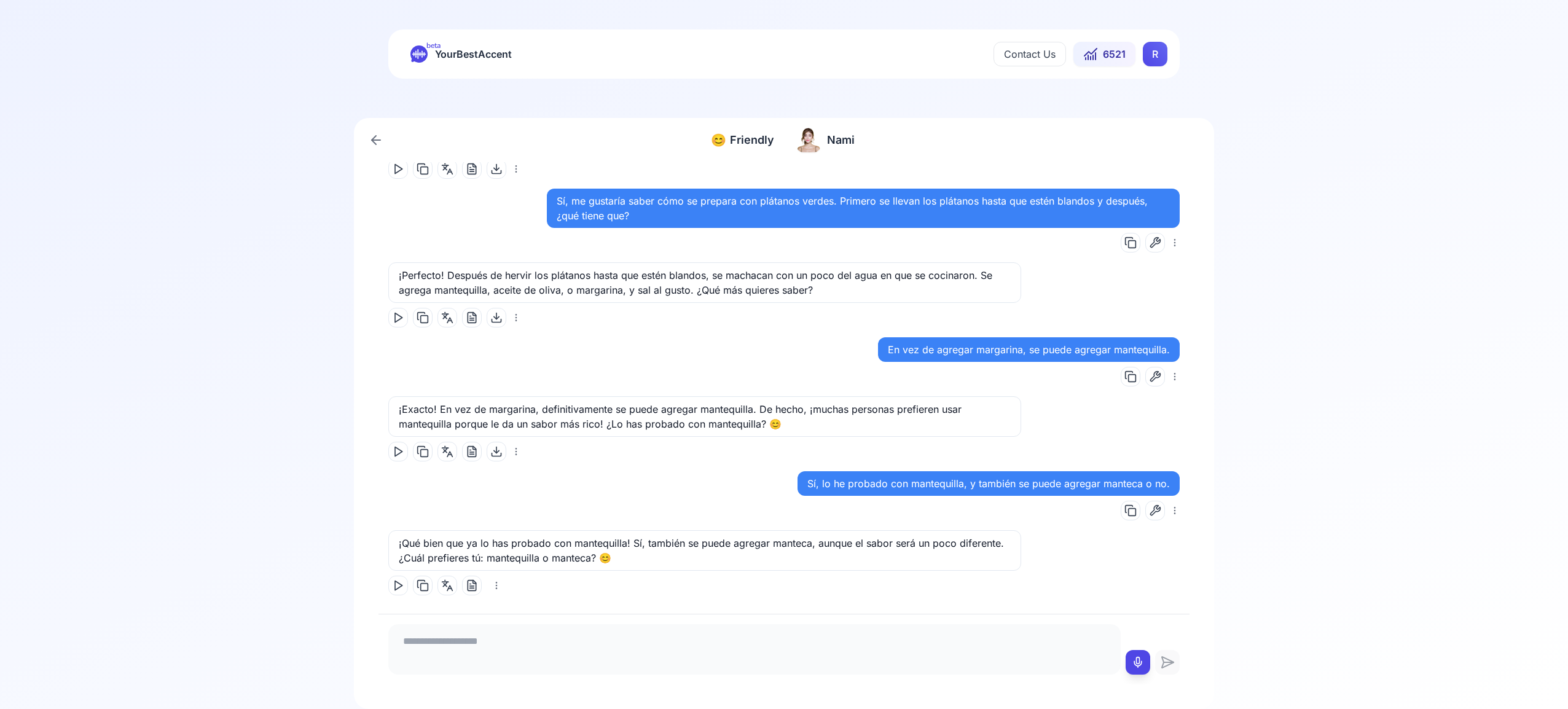
scroll to position [2531, 0]
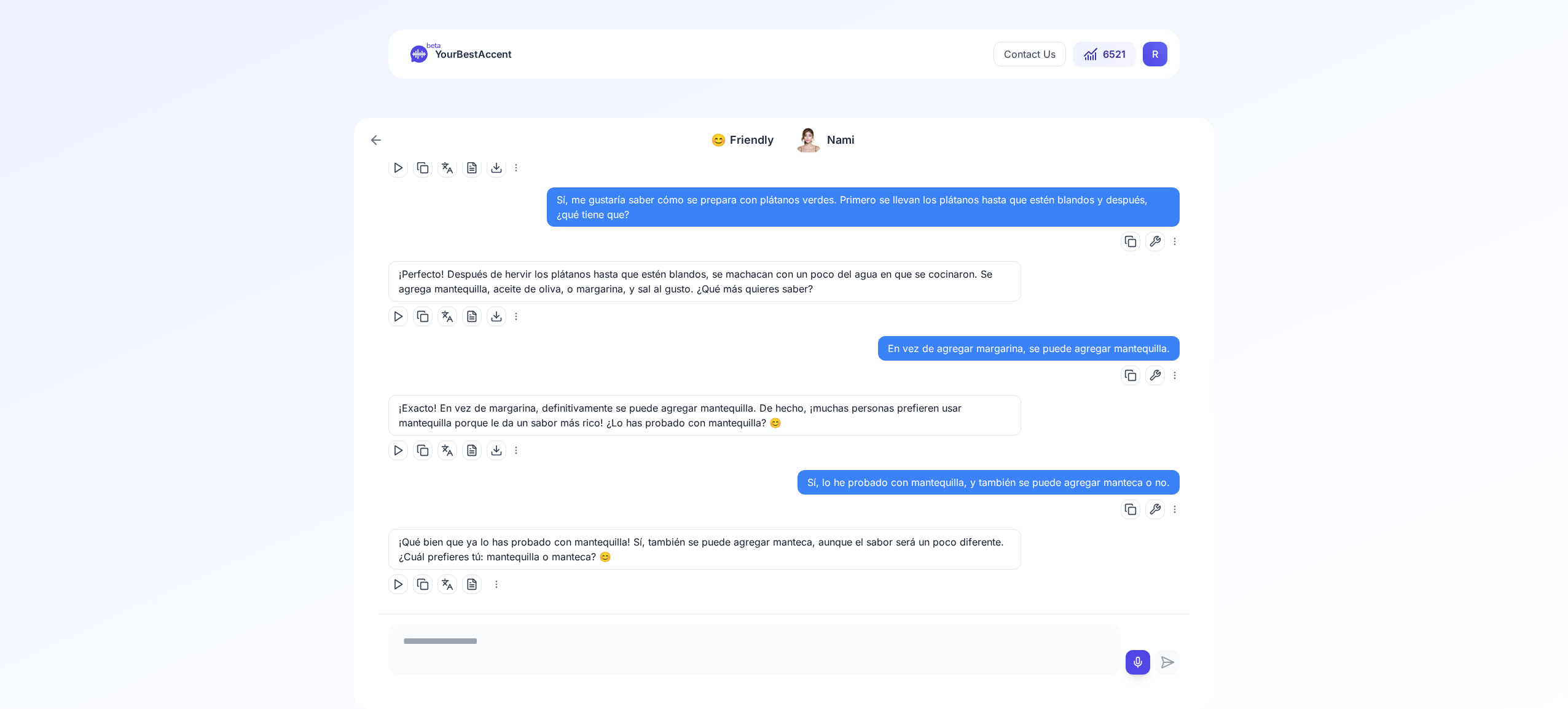
click at [398, 585] on icon at bounding box center [398, 585] width 13 height 13
click at [1135, 663] on icon at bounding box center [1138, 663] width 13 height 13
click at [1139, 661] on icon at bounding box center [1138, 663] width 13 height 13
type textarea "**********"
click at [1164, 660] on icon at bounding box center [1167, 662] width 25 height 15
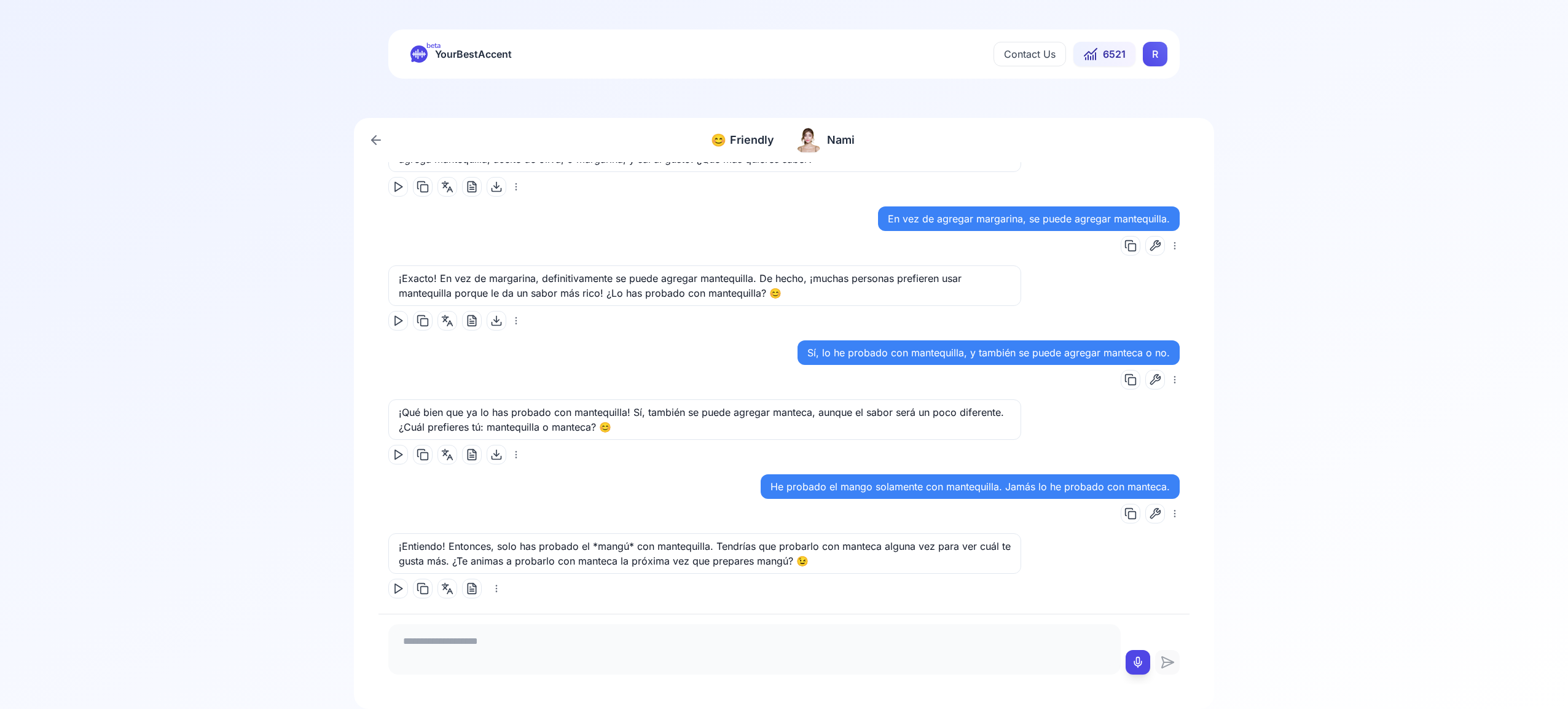
scroll to position [2664, 0]
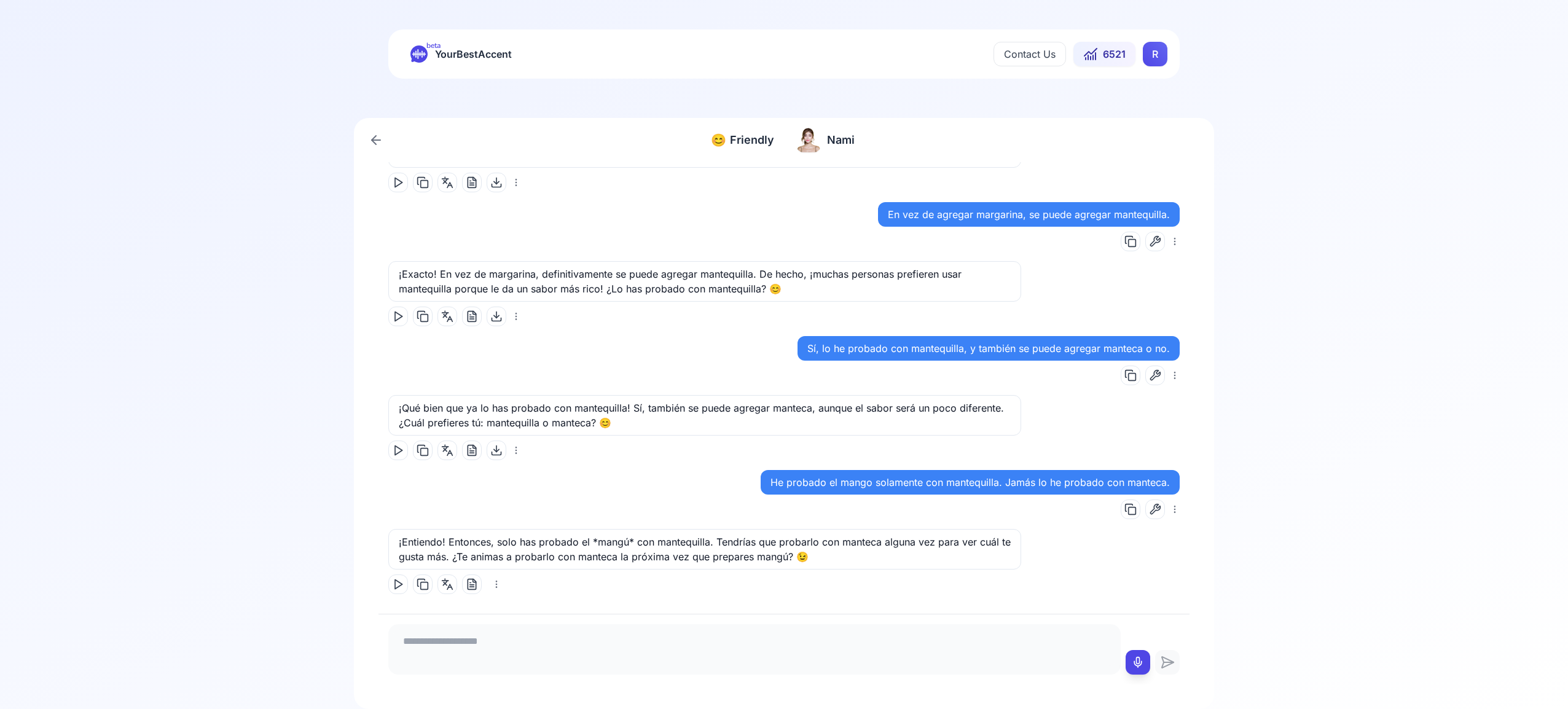
click at [394, 591] on button at bounding box center [398, 584] width 20 height 20
click at [1138, 665] on icon at bounding box center [1138, 663] width 13 height 13
click at [1137, 663] on icon at bounding box center [1138, 663] width 13 height 13
type textarea "**********"
click at [1165, 664] on icon at bounding box center [1167, 662] width 25 height 15
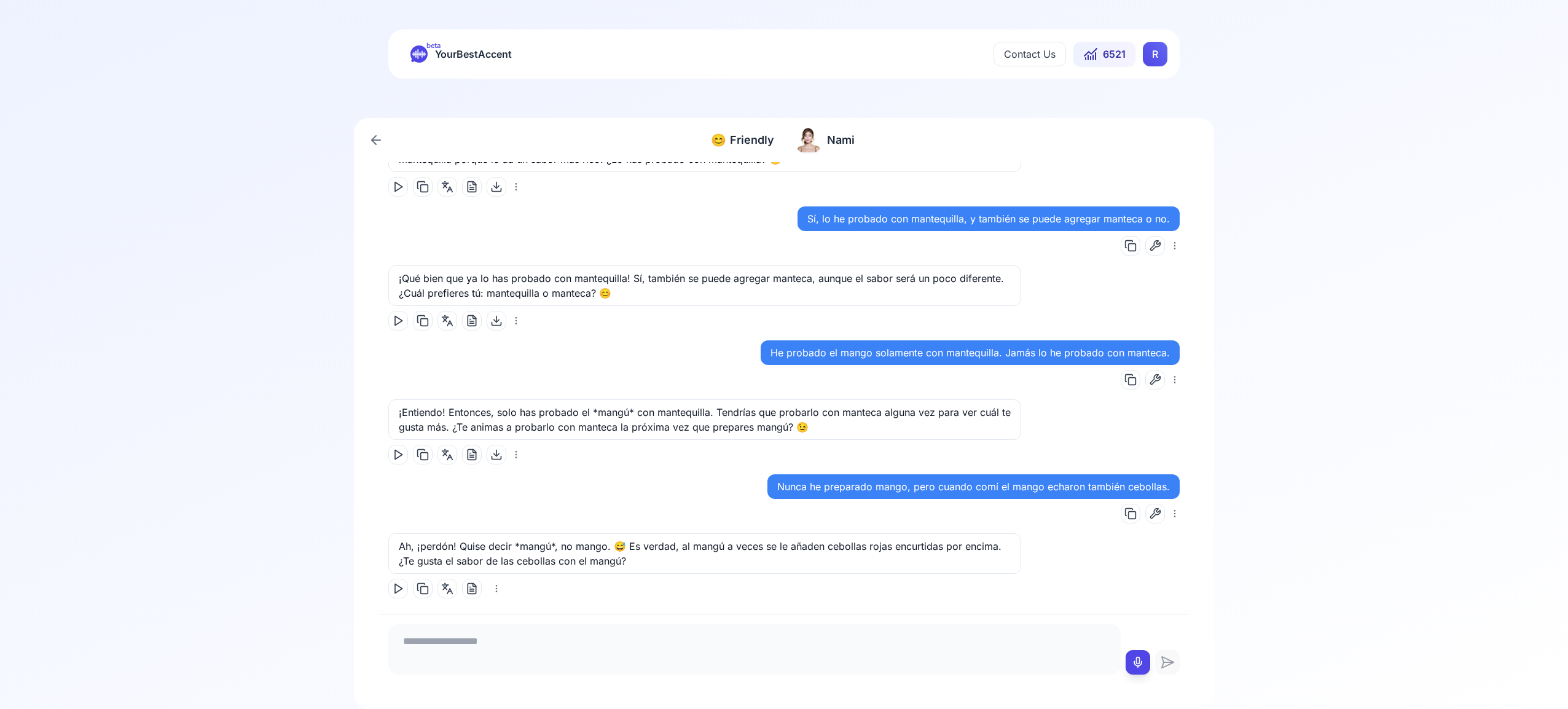
scroll to position [2798, 0]
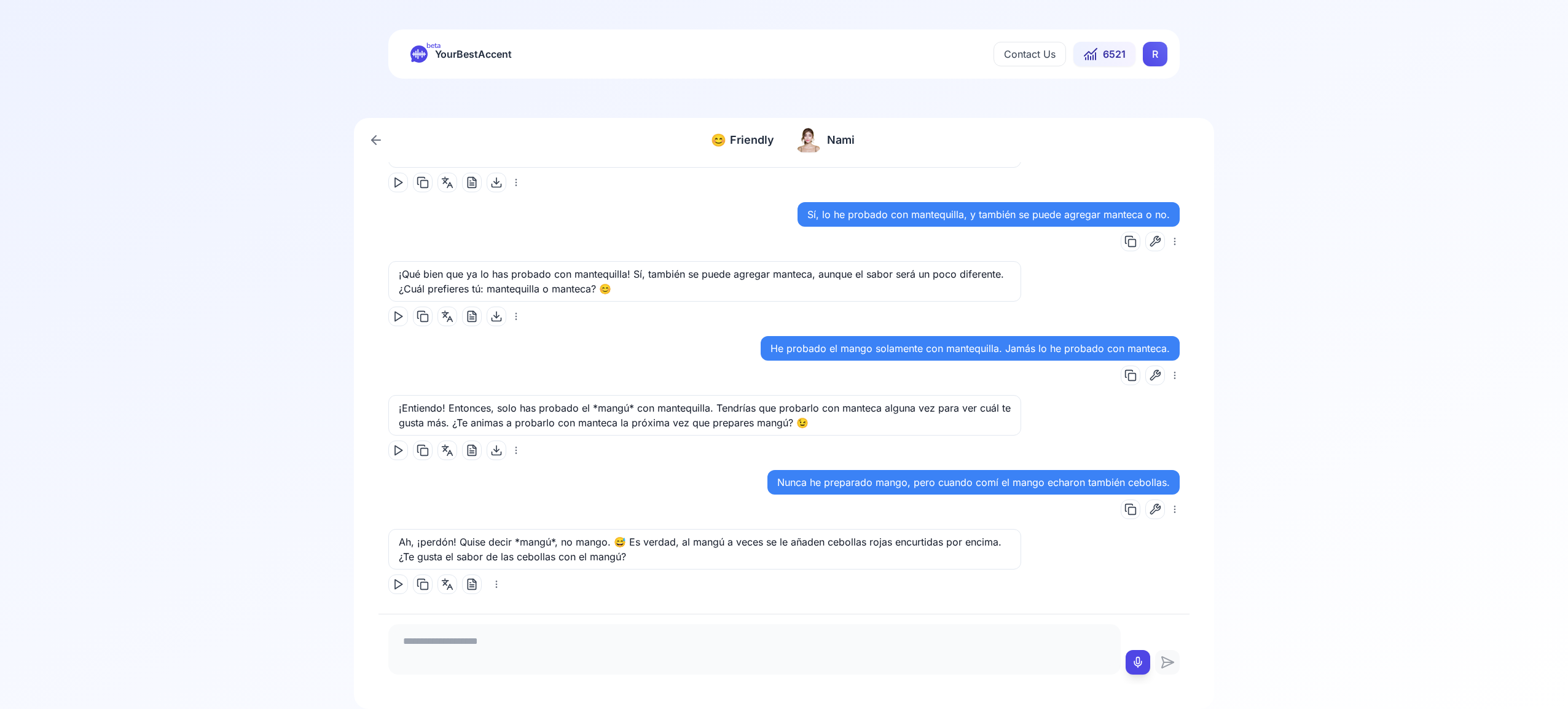
click at [396, 584] on icon at bounding box center [398, 585] width 13 height 13
